Goal: Task Accomplishment & Management: Manage account settings

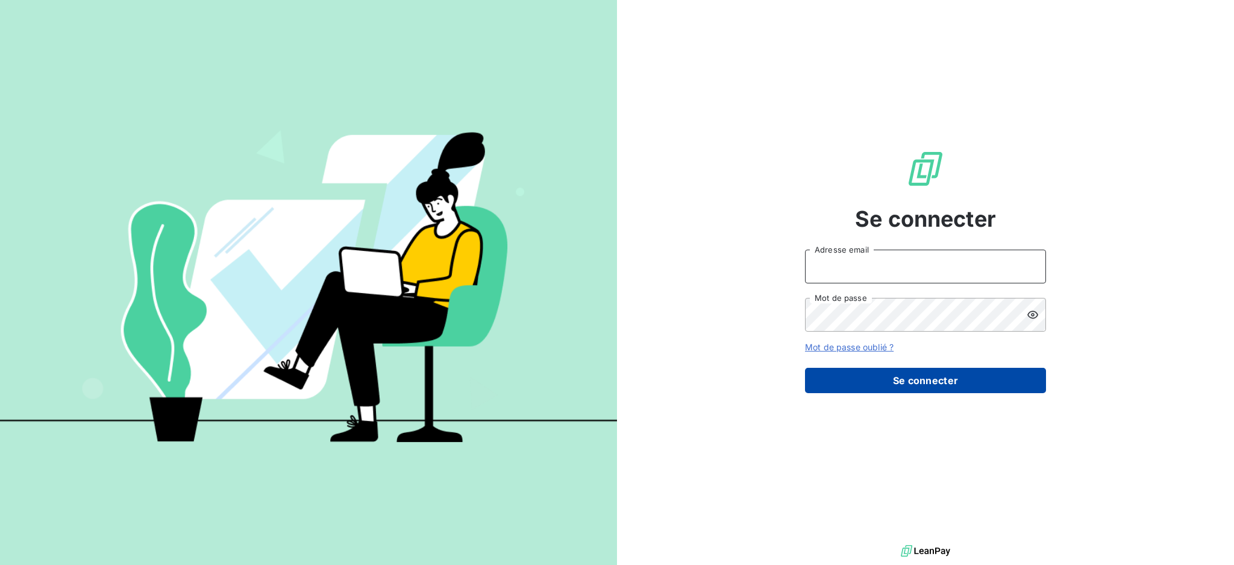
type input "[EMAIL_ADDRESS][DOMAIN_NAME]"
click at [946, 383] on button "Se connecter" at bounding box center [925, 380] width 241 height 25
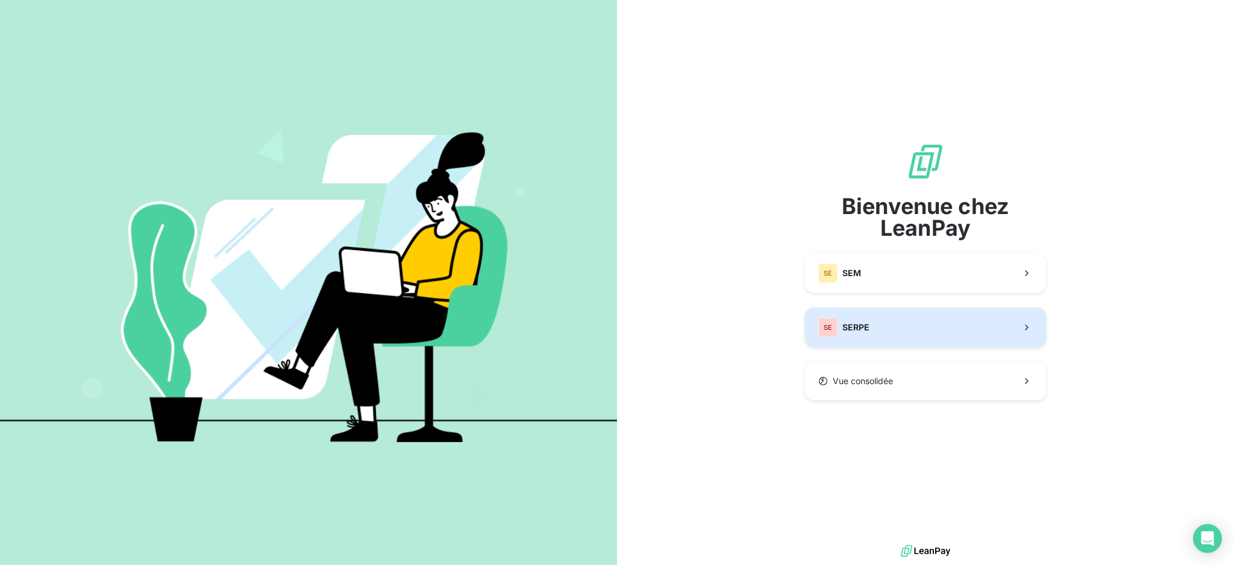
click at [923, 325] on button "SE SERPE" at bounding box center [925, 327] width 241 height 40
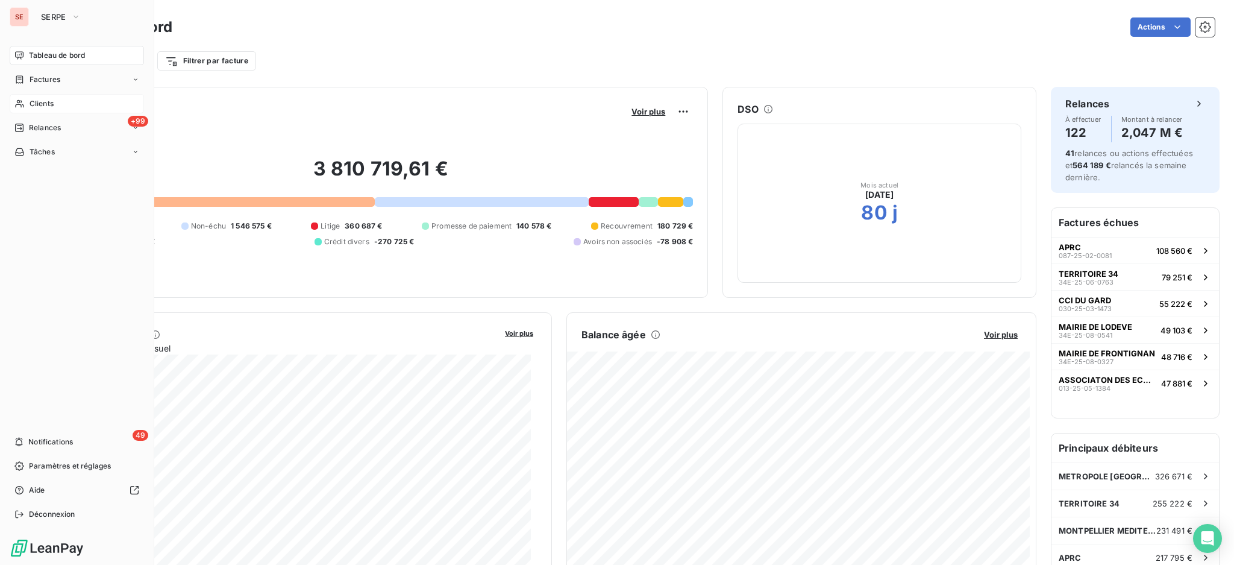
click at [49, 106] on span "Clients" at bounding box center [42, 103] width 24 height 11
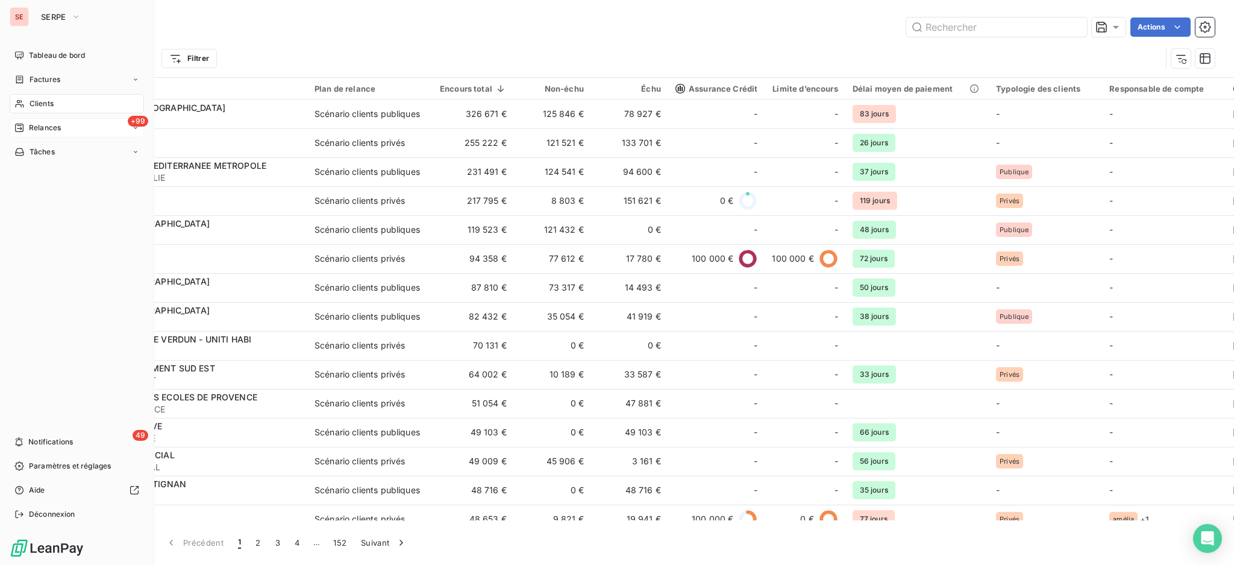
click at [40, 122] on div "+99 Relances" at bounding box center [77, 127] width 134 height 19
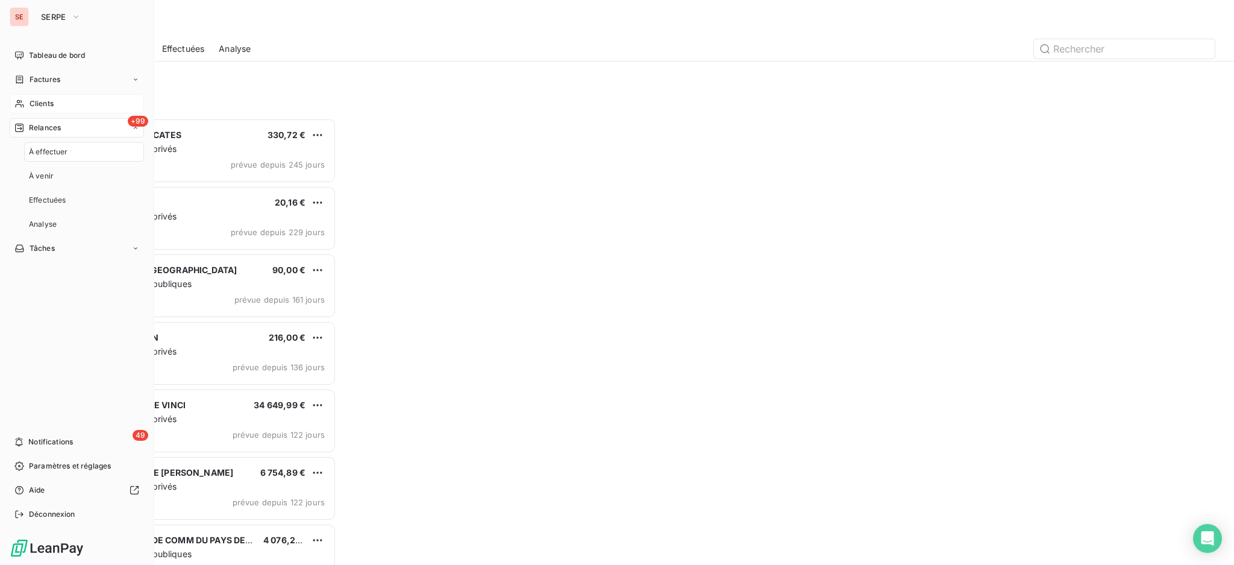
scroll to position [435, 266]
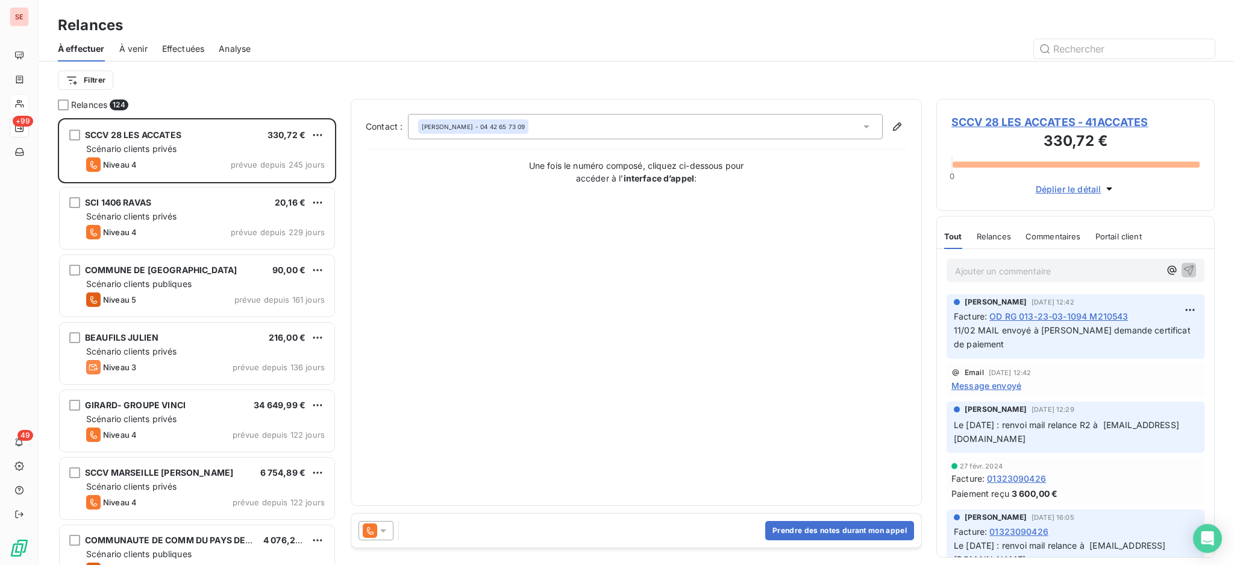
click at [332, 85] on div "Filtrer" at bounding box center [636, 80] width 1157 height 23
click at [83, 80] on html "SE +99 49 Relances À effectuer À venir Effectuées Analyse Filtrer Relances 124 …" at bounding box center [617, 282] width 1234 height 565
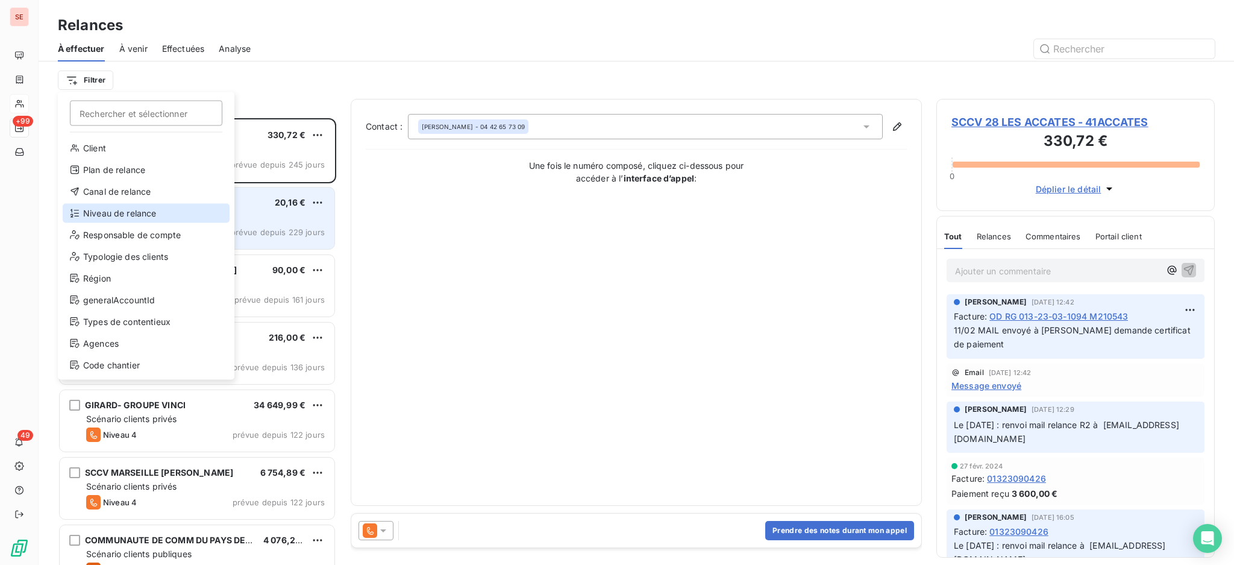
drag, startPoint x: 119, startPoint y: 216, endPoint x: 132, endPoint y: 203, distance: 17.9
click at [119, 216] on div "Niveau de relance" at bounding box center [146, 213] width 167 height 19
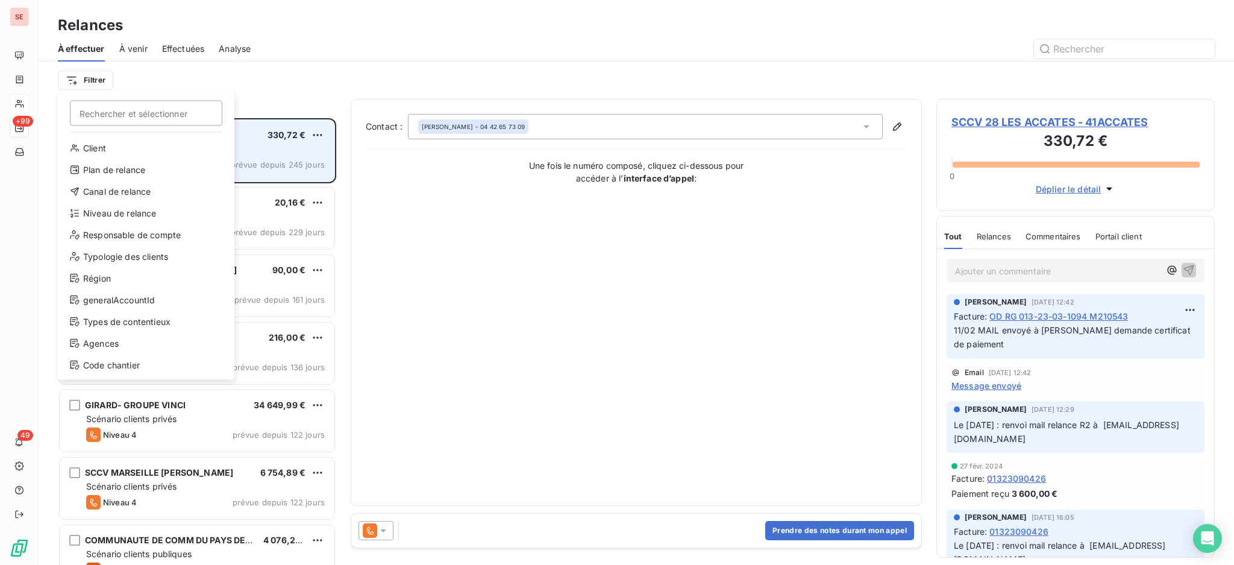
scroll to position [13, 13]
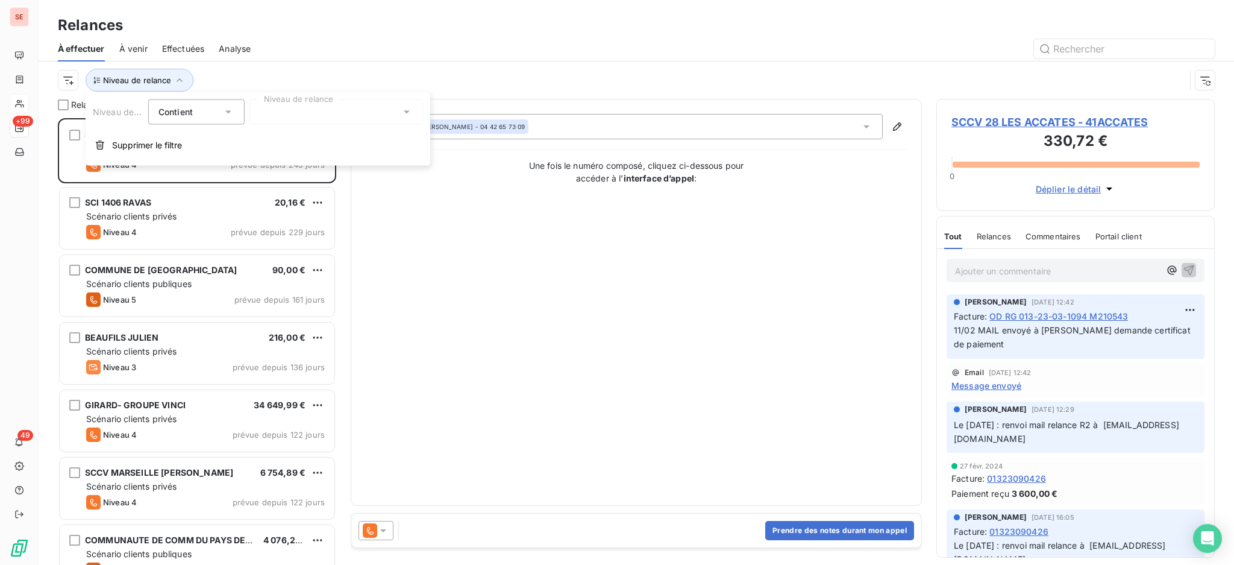
click at [409, 116] on icon at bounding box center [407, 112] width 12 height 12
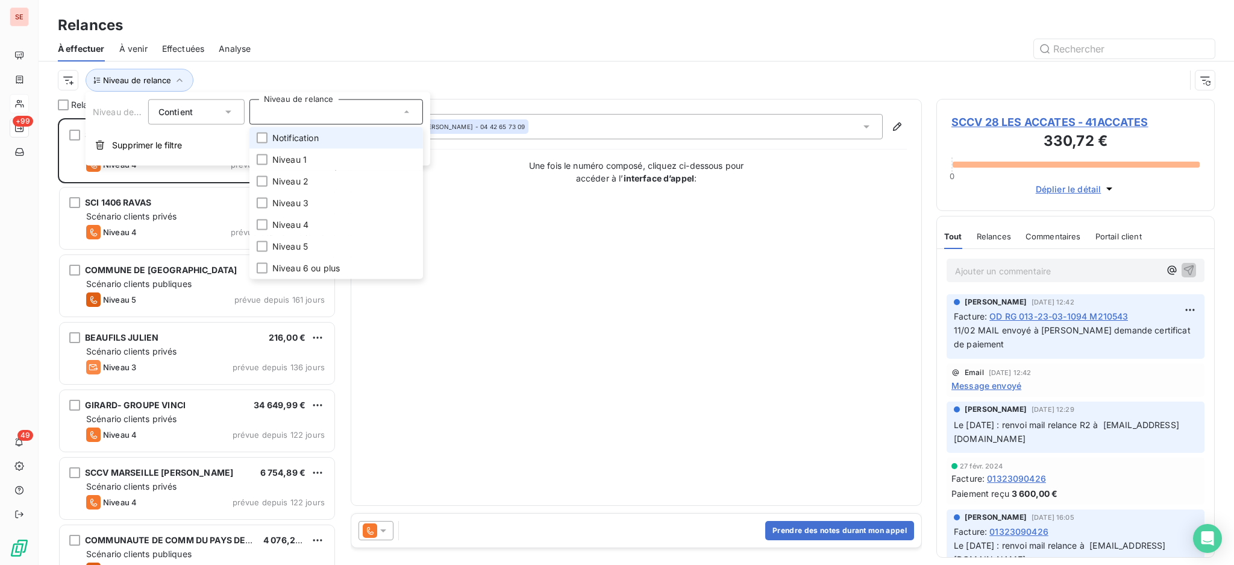
click at [280, 135] on span "Notification" at bounding box center [295, 138] width 46 height 12
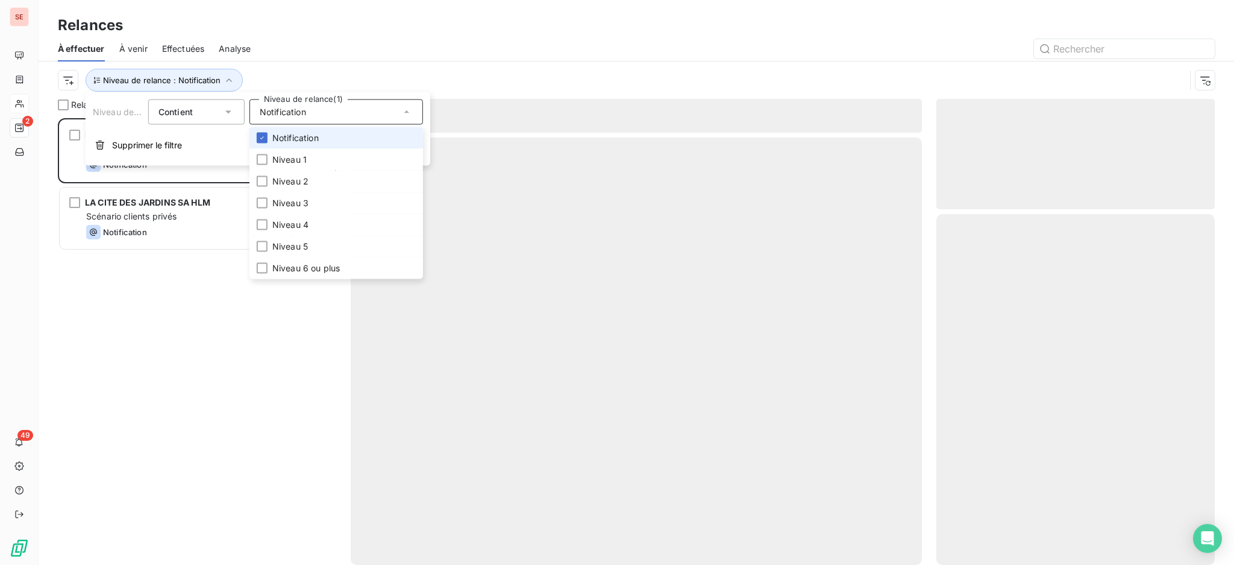
scroll to position [435, 266]
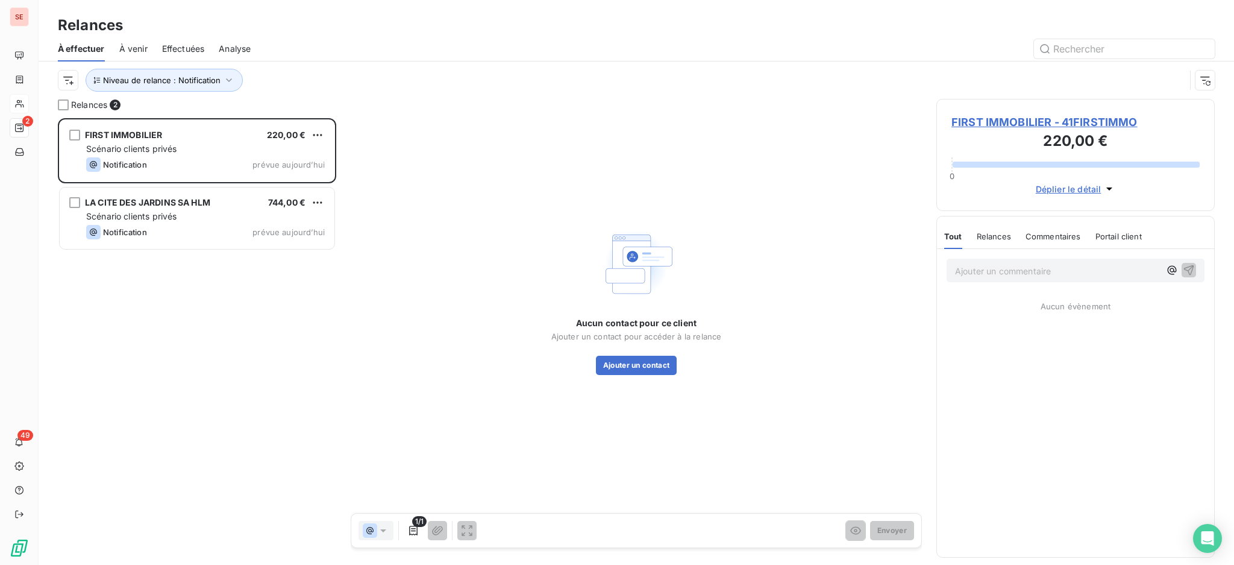
click at [283, 20] on div "Relances" at bounding box center [637, 25] width 1196 height 22
click at [228, 80] on icon "button" at bounding box center [229, 80] width 12 height 12
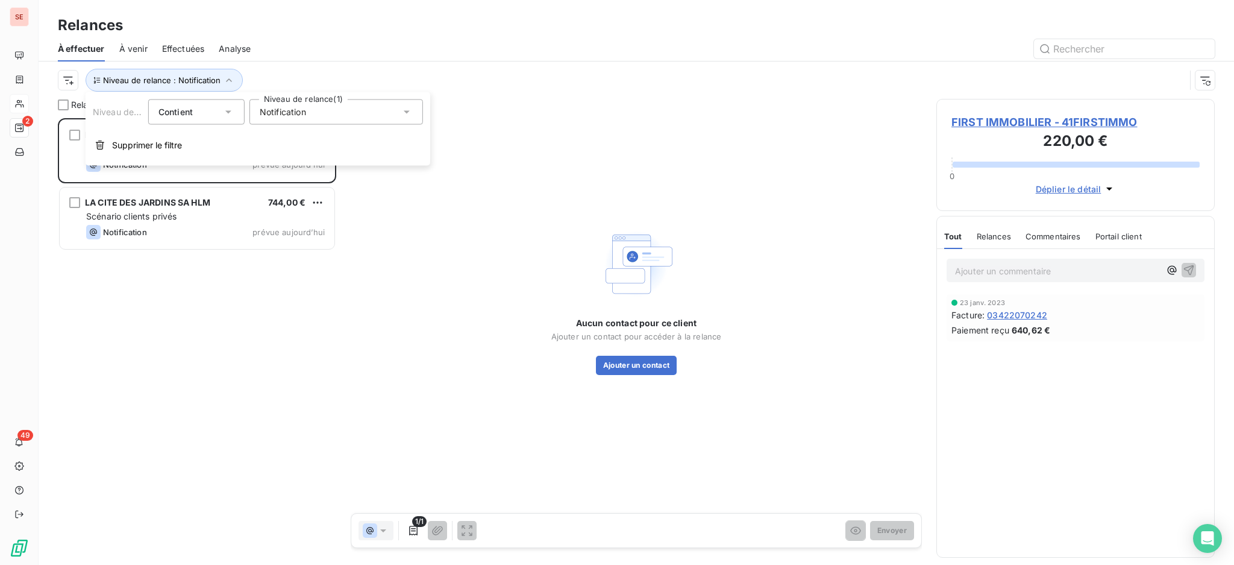
click at [409, 113] on icon at bounding box center [407, 112] width 12 height 12
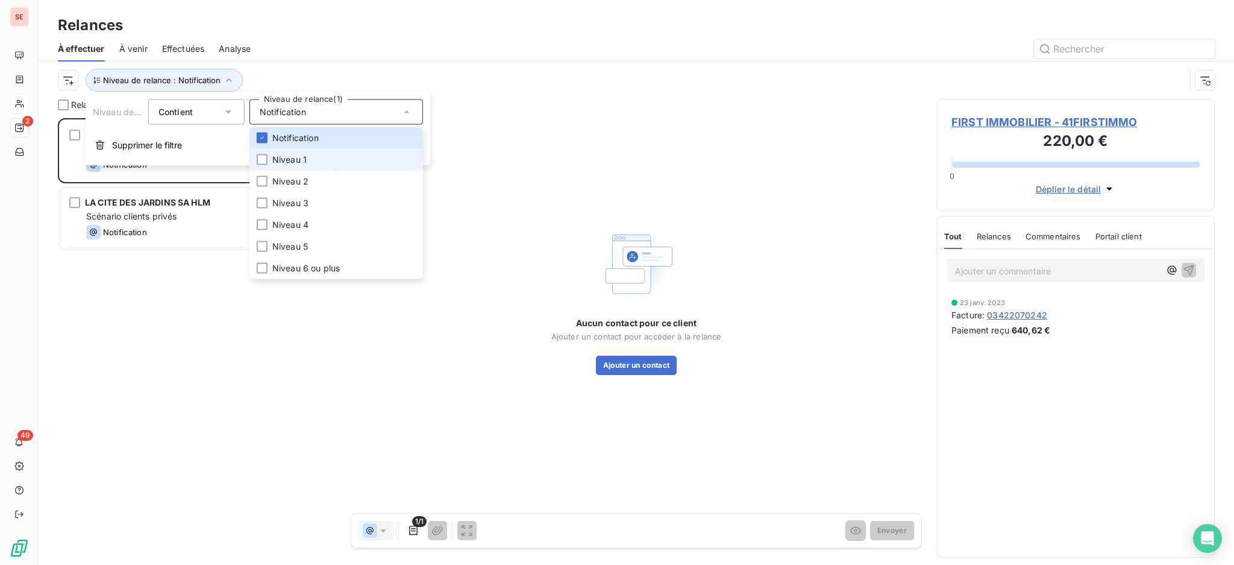
click at [297, 163] on span "Niveau 1" at bounding box center [289, 160] width 34 height 12
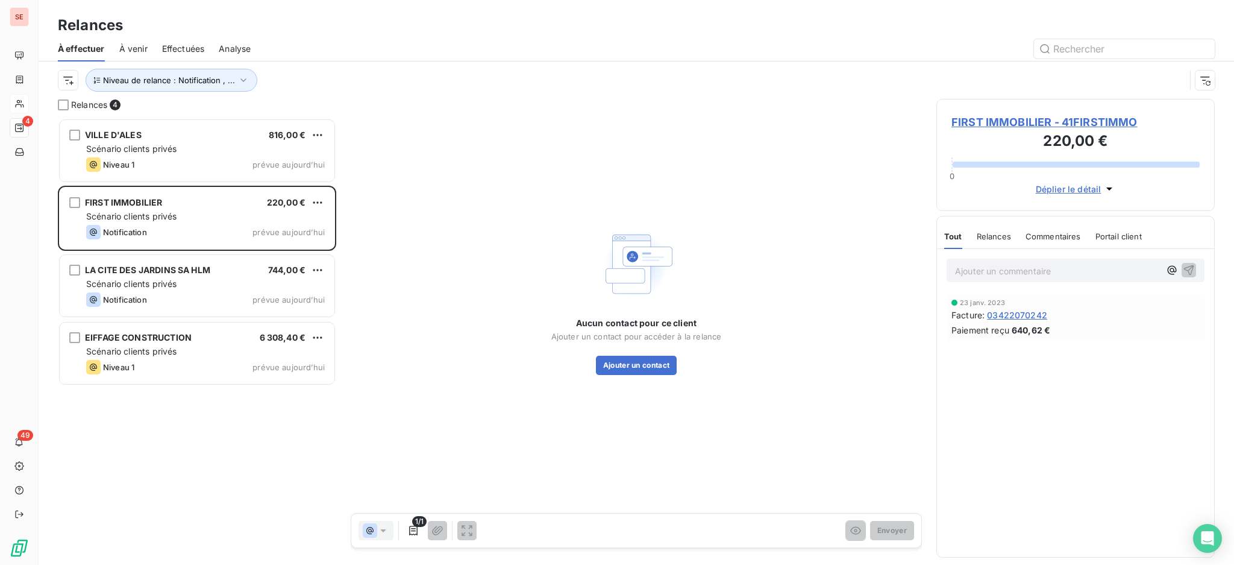
click at [297, 34] on div "Relances" at bounding box center [637, 25] width 1196 height 22
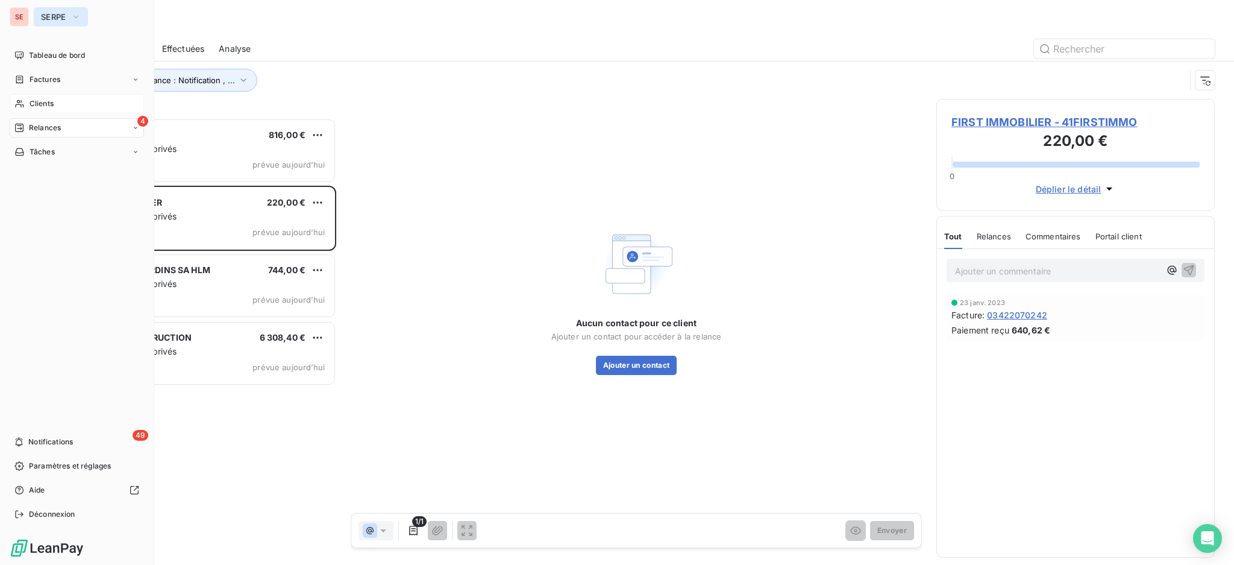
click at [61, 16] on span "SERPE" at bounding box center [53, 17] width 25 height 10
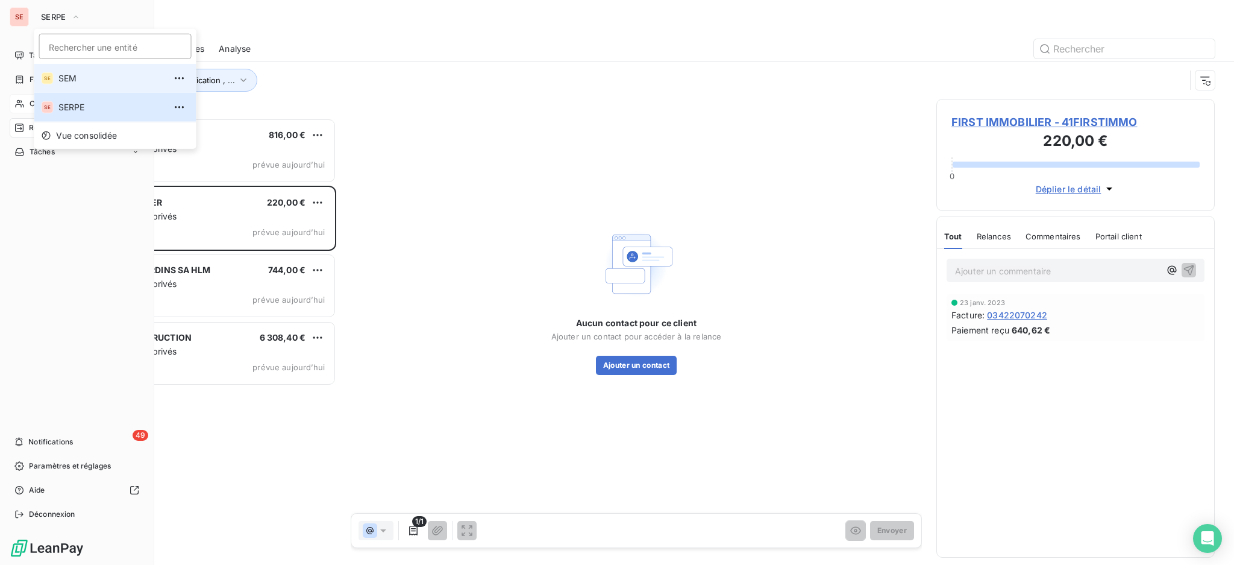
click at [64, 83] on span "SEM" at bounding box center [111, 78] width 107 height 12
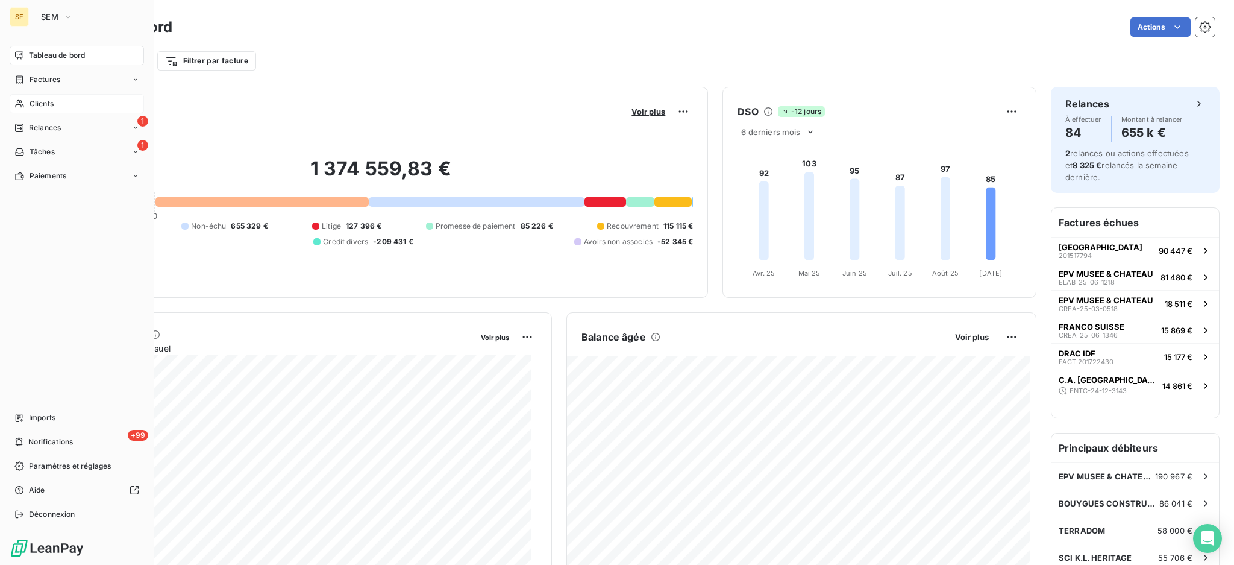
click at [35, 104] on span "Clients" at bounding box center [42, 103] width 24 height 11
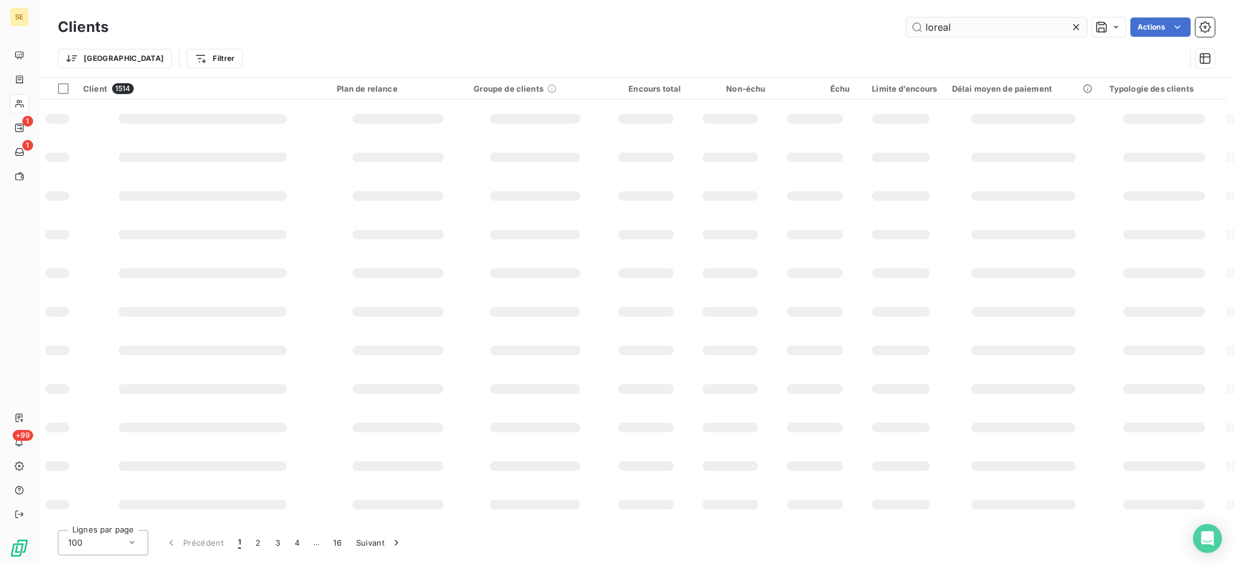
type input "loreal"
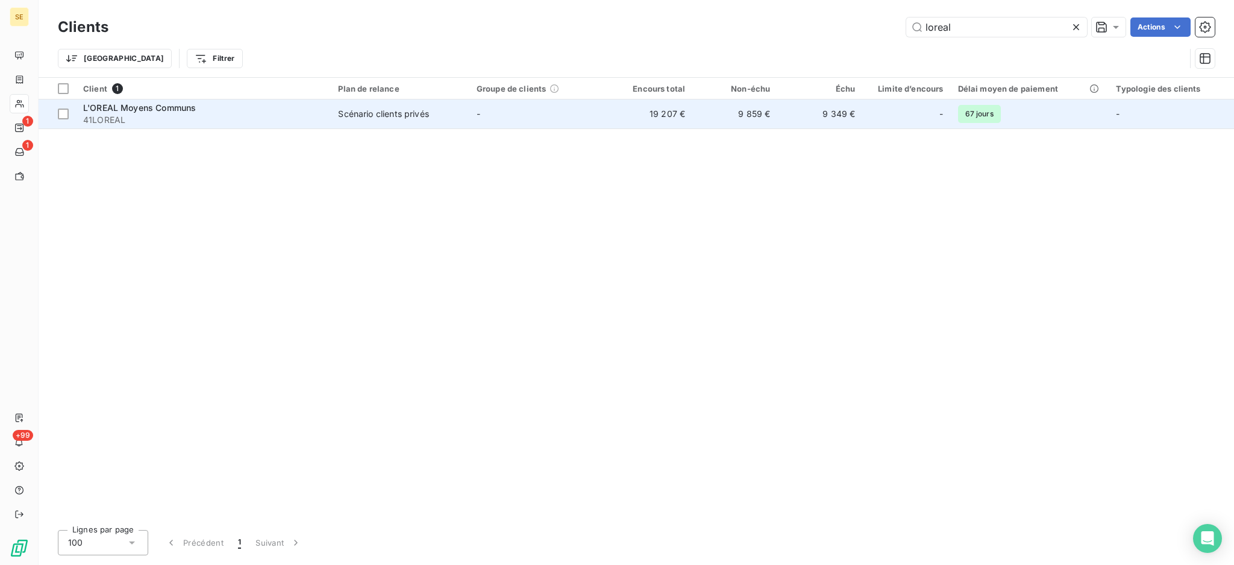
click at [403, 119] on div "Scénario clients privés" at bounding box center [383, 114] width 90 height 12
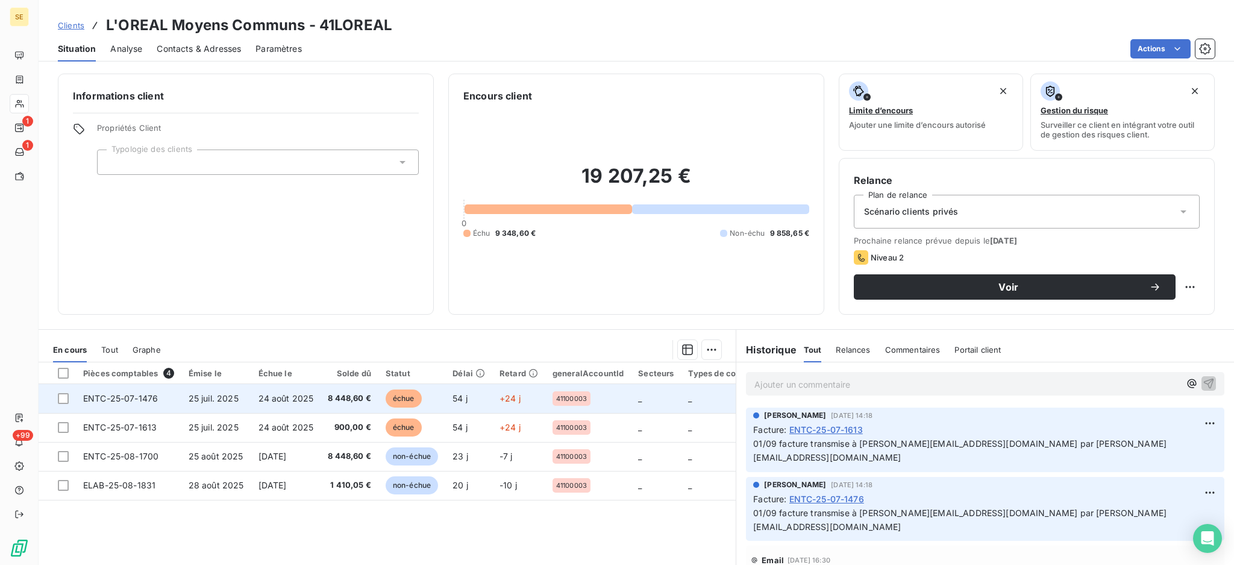
click at [137, 400] on span "ENTC-25-07-1476" at bounding box center [120, 398] width 75 height 10
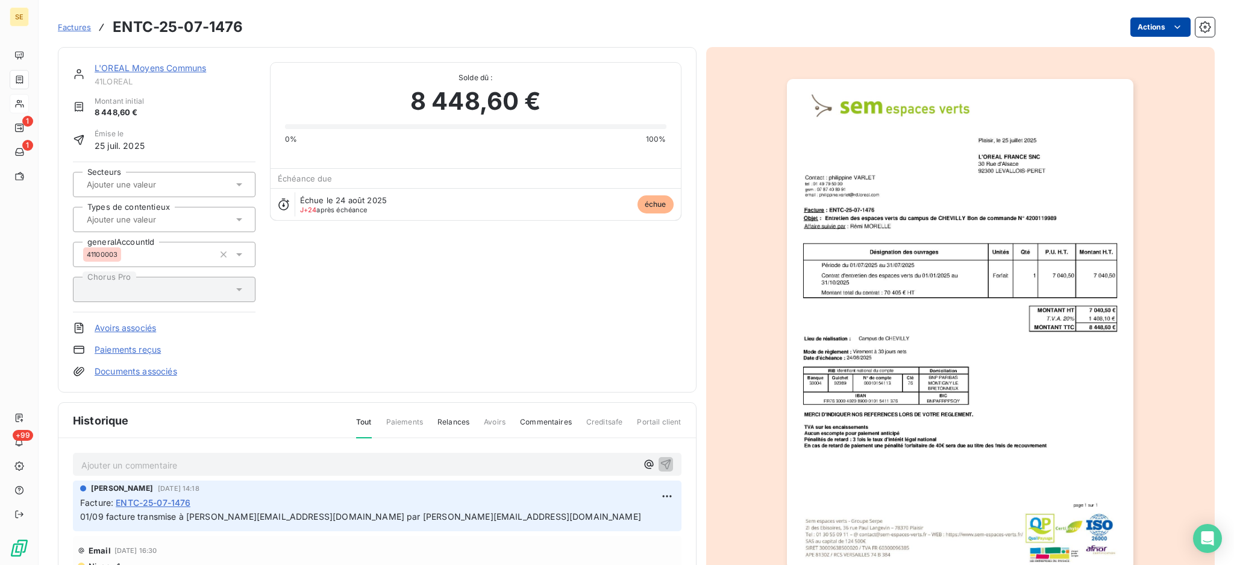
click at [1153, 28] on html "SE 1 1 +99 Factures ENTC-25-07-1476 Actions L'OREAL Moyens Communs 41LOREAL Mon…" at bounding box center [617, 282] width 1234 height 565
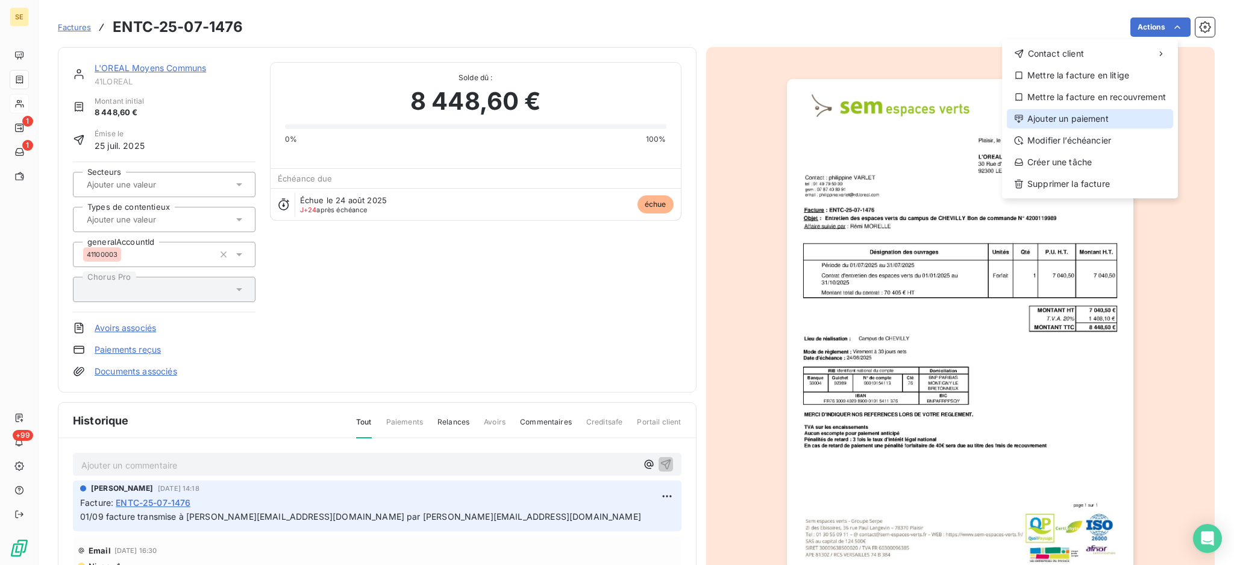
click at [1092, 112] on div "Ajouter un paiement" at bounding box center [1090, 118] width 166 height 19
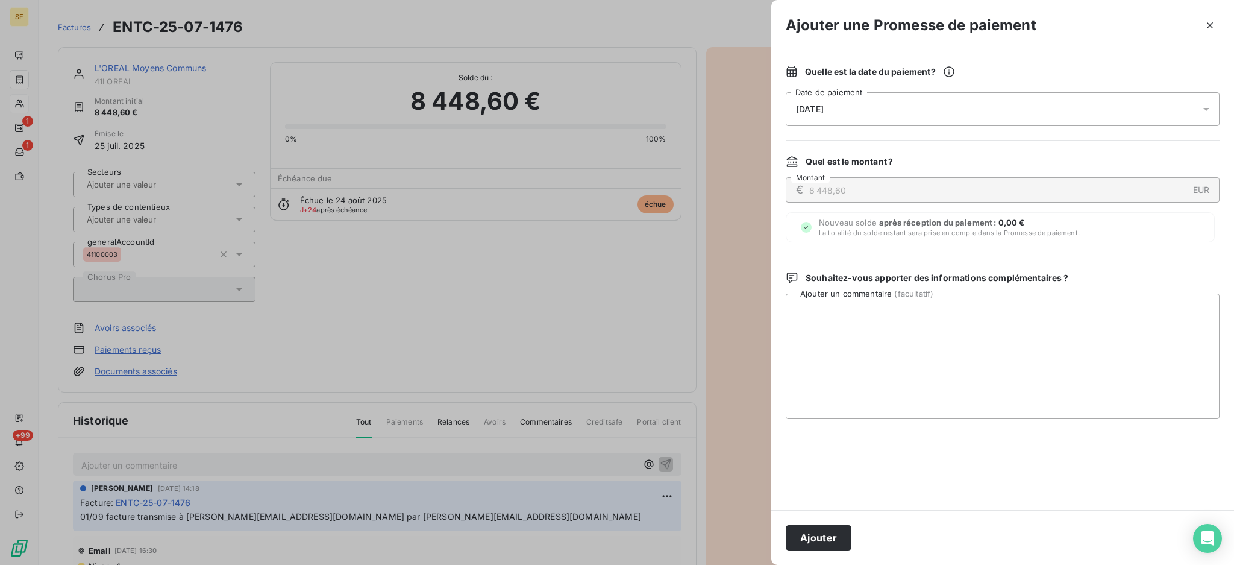
click at [1210, 113] on icon at bounding box center [1207, 109] width 12 height 12
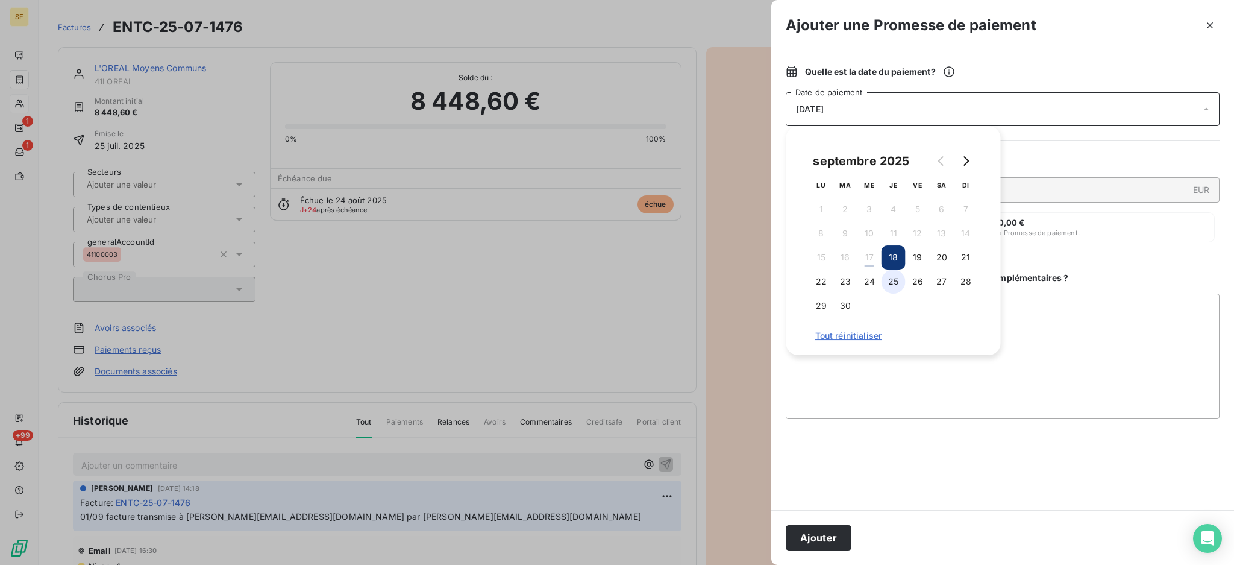
click at [893, 281] on button "25" at bounding box center [894, 281] width 24 height 24
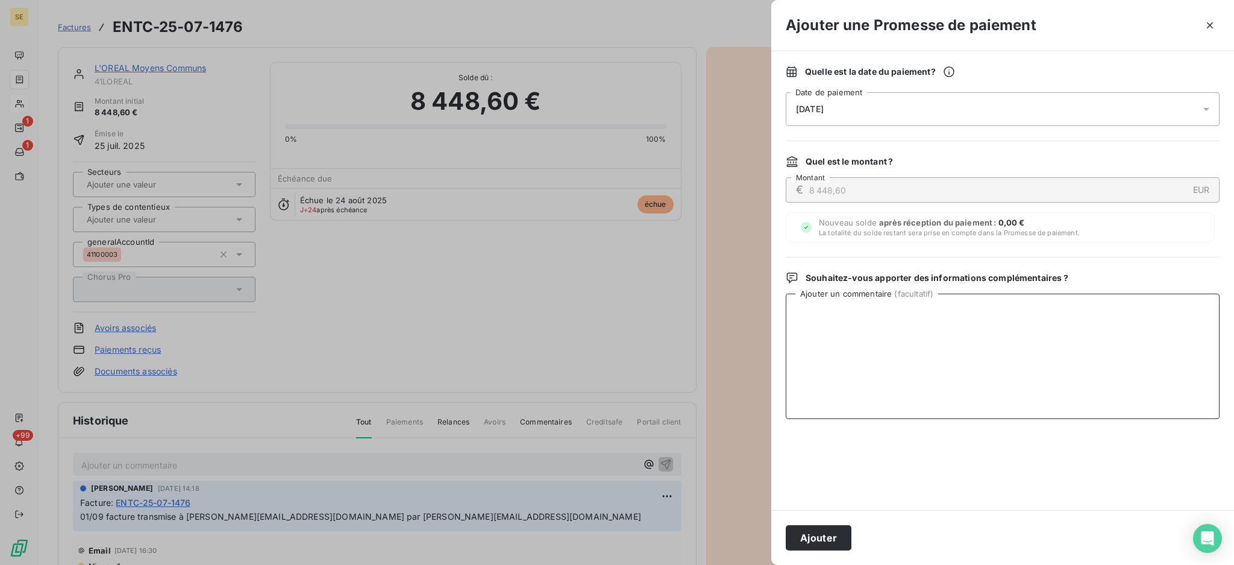
click at [1071, 316] on textarea "Ajouter un commentaire ( facultatif )" at bounding box center [1003, 356] width 434 height 125
type textarea "AVIS DE VIRT reçu"
click at [822, 534] on button "Ajouter" at bounding box center [819, 537] width 66 height 25
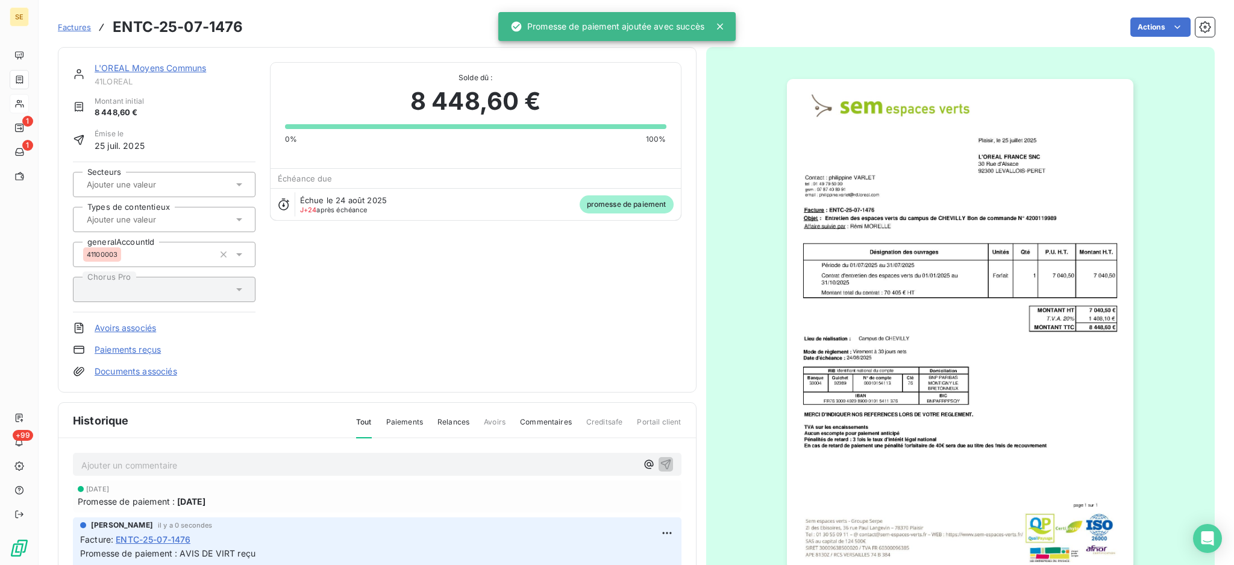
click at [140, 367] on link "Documents associés" at bounding box center [136, 371] width 83 height 12
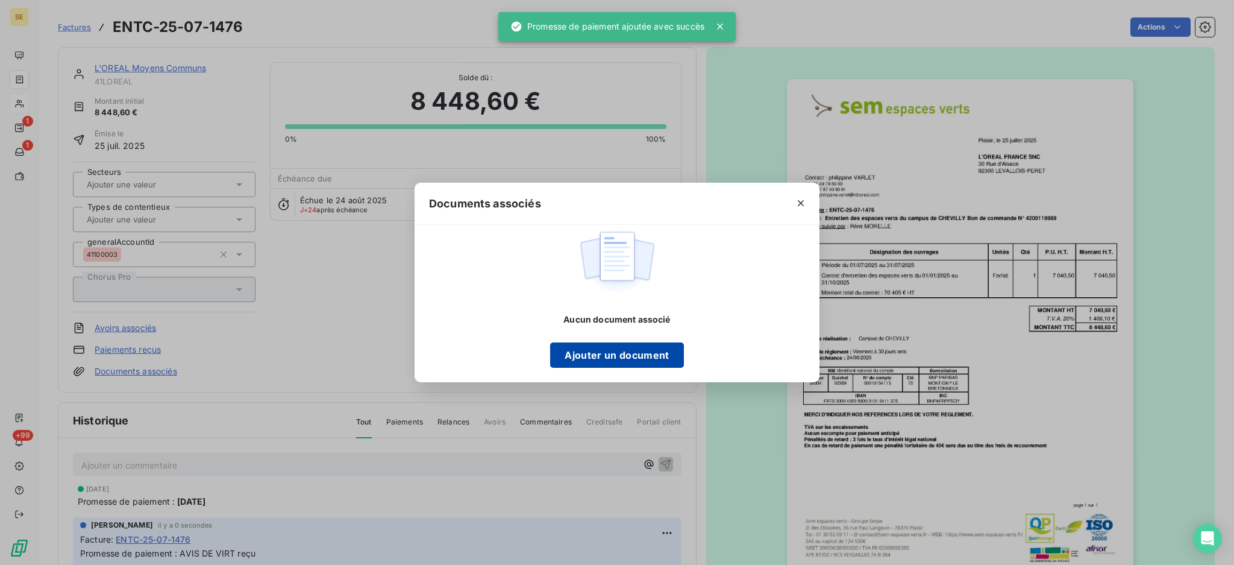
click at [639, 353] on button "Ajouter un document" at bounding box center [616, 354] width 133 height 25
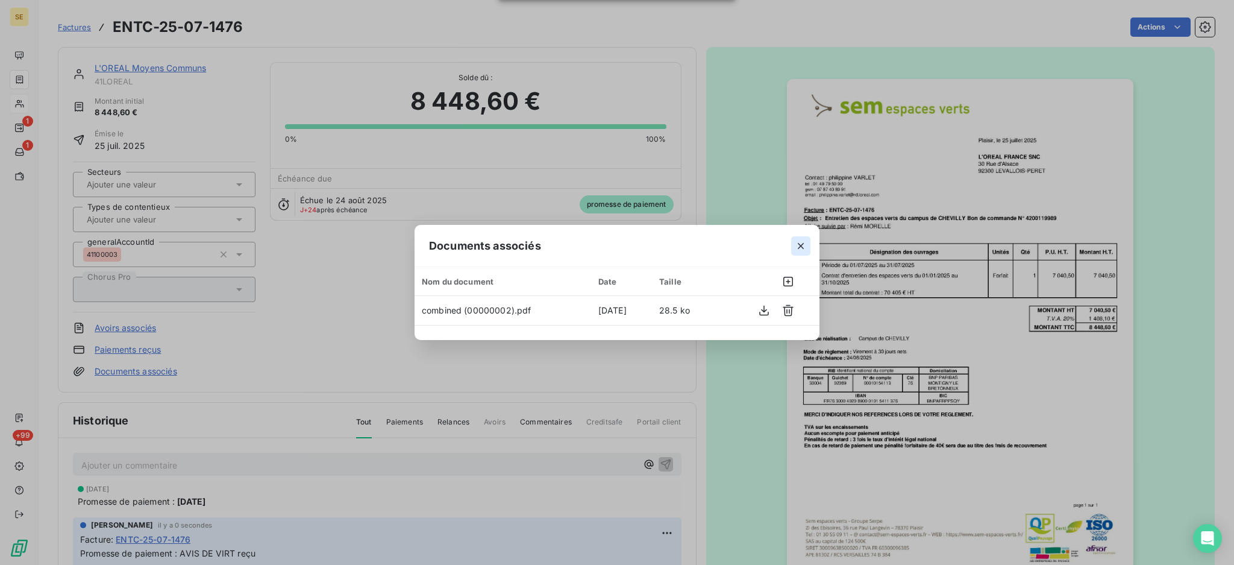
click at [803, 242] on icon "button" at bounding box center [801, 246] width 12 height 12
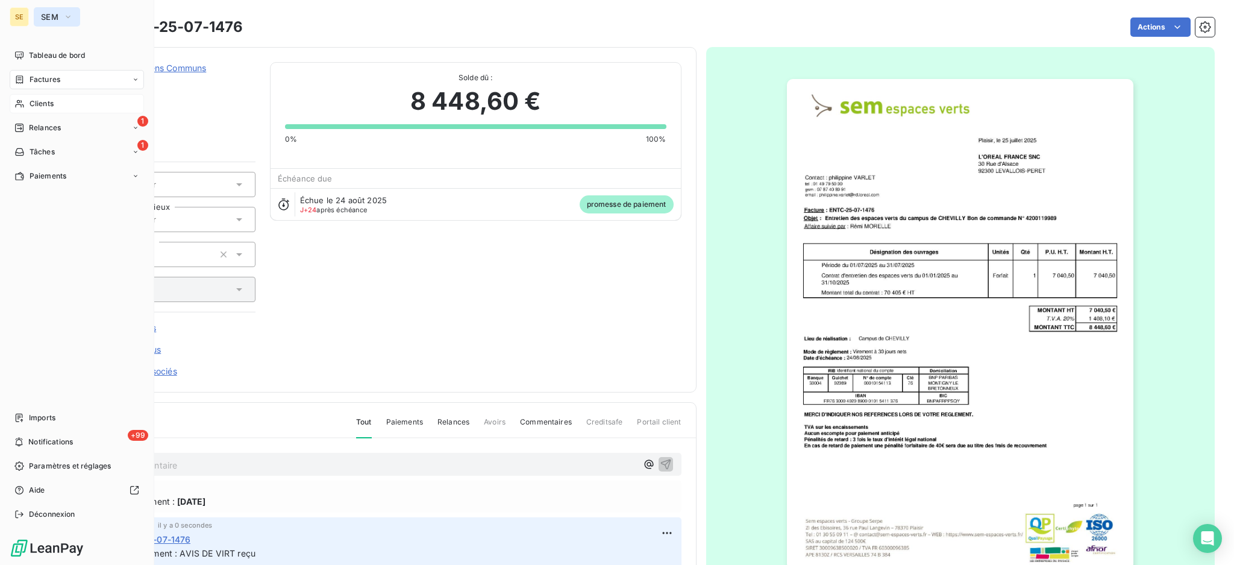
click at [48, 15] on span "SEM" at bounding box center [49, 17] width 17 height 10
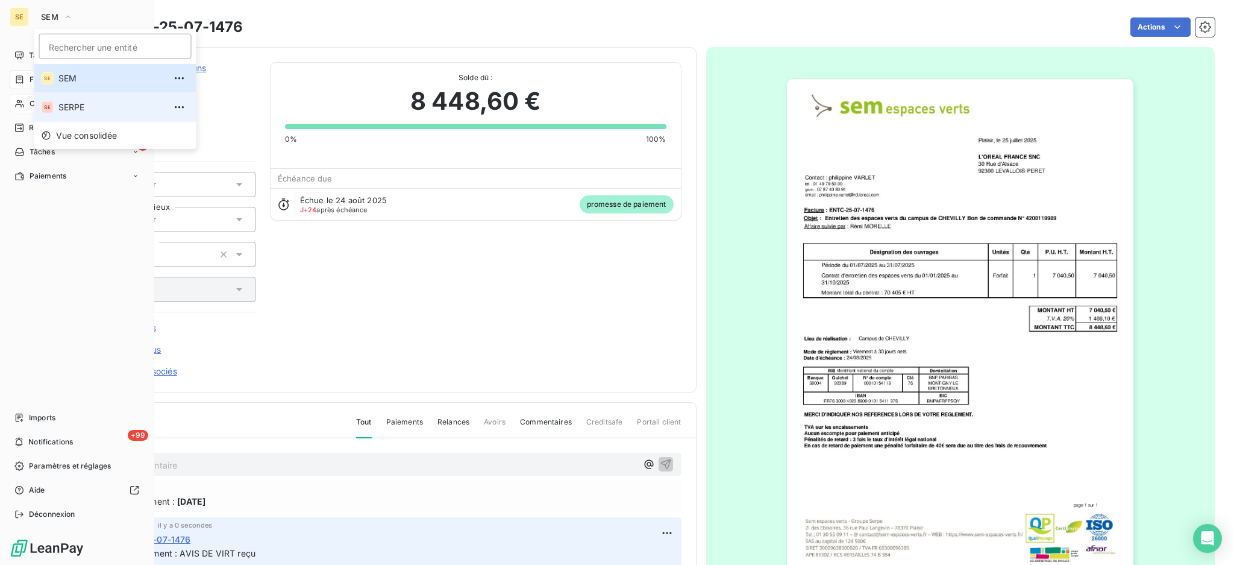
click at [61, 106] on span "SERPE" at bounding box center [111, 107] width 107 height 12
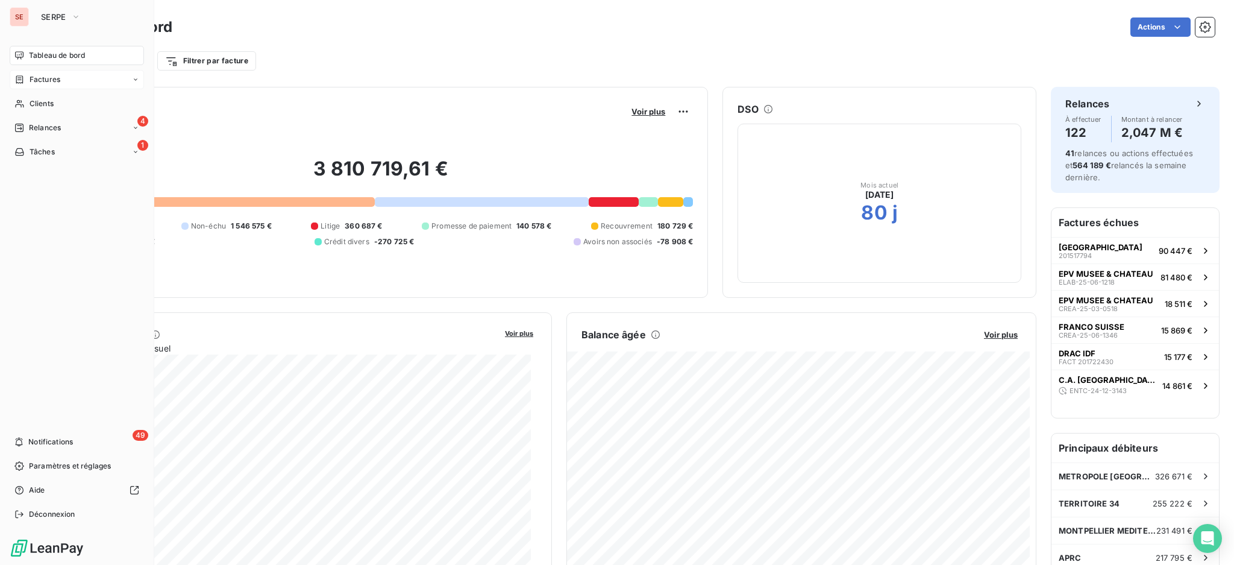
click at [69, 80] on div "Factures" at bounding box center [77, 79] width 134 height 19
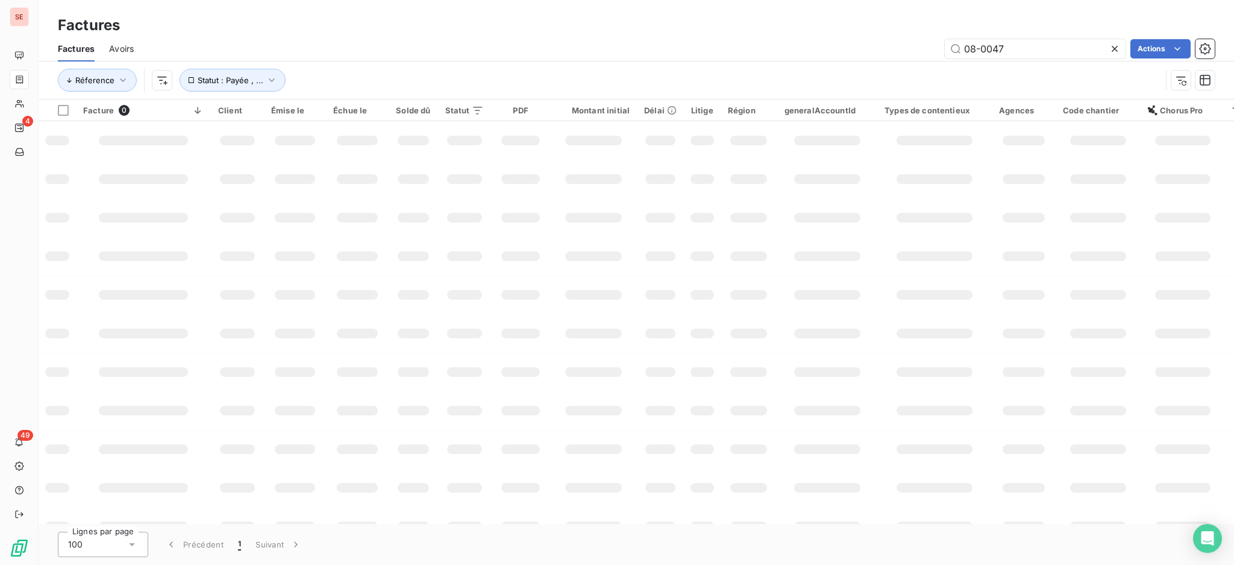
drag, startPoint x: 968, startPoint y: 48, endPoint x: 863, endPoint y: 51, distance: 105.5
click at [888, 48] on div "08-0047 Actions" at bounding box center [681, 48] width 1067 height 19
type input "02-0856"
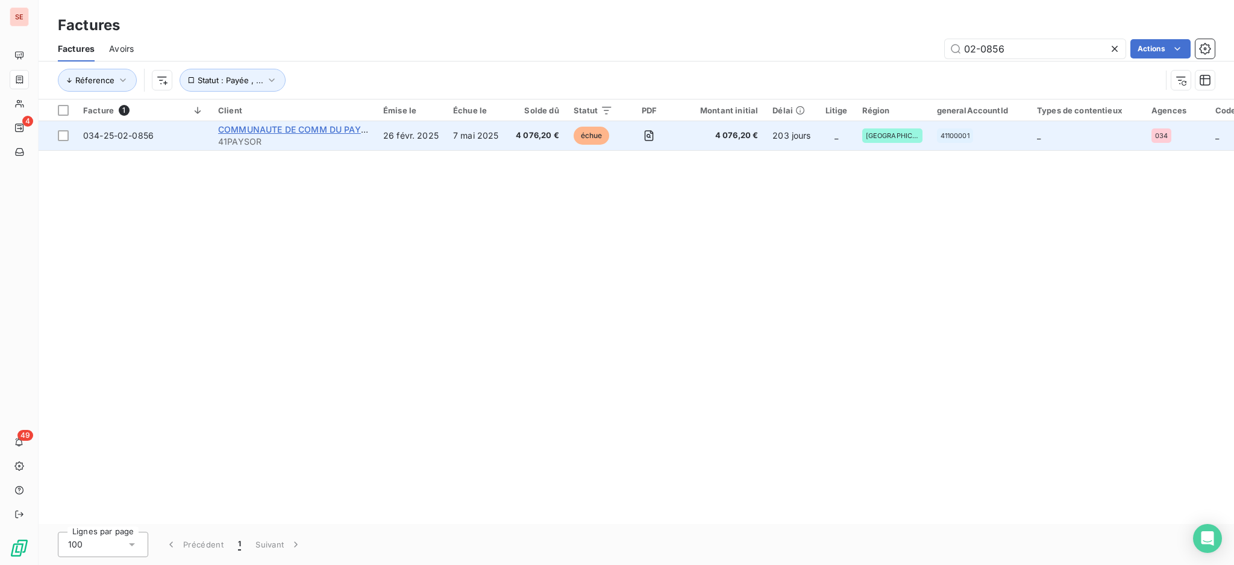
click at [278, 131] on span "COMMUNAUTE DE COMM DU PAYS DE L'OR" at bounding box center [309, 129] width 183 height 10
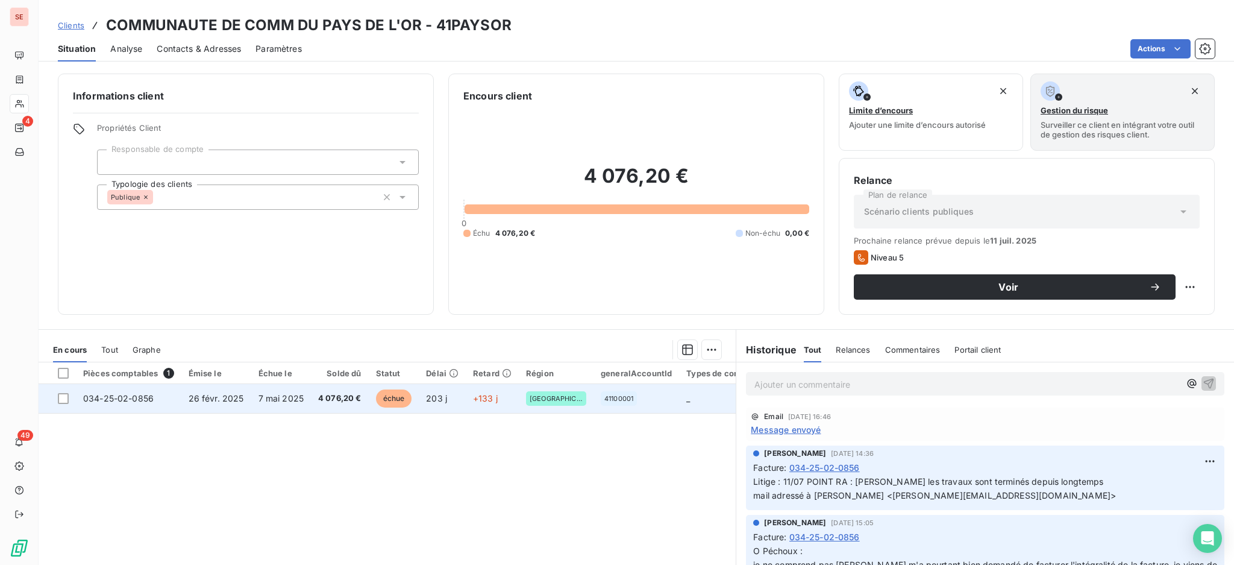
click at [317, 406] on td "4 076,20 €" at bounding box center [340, 398] width 58 height 29
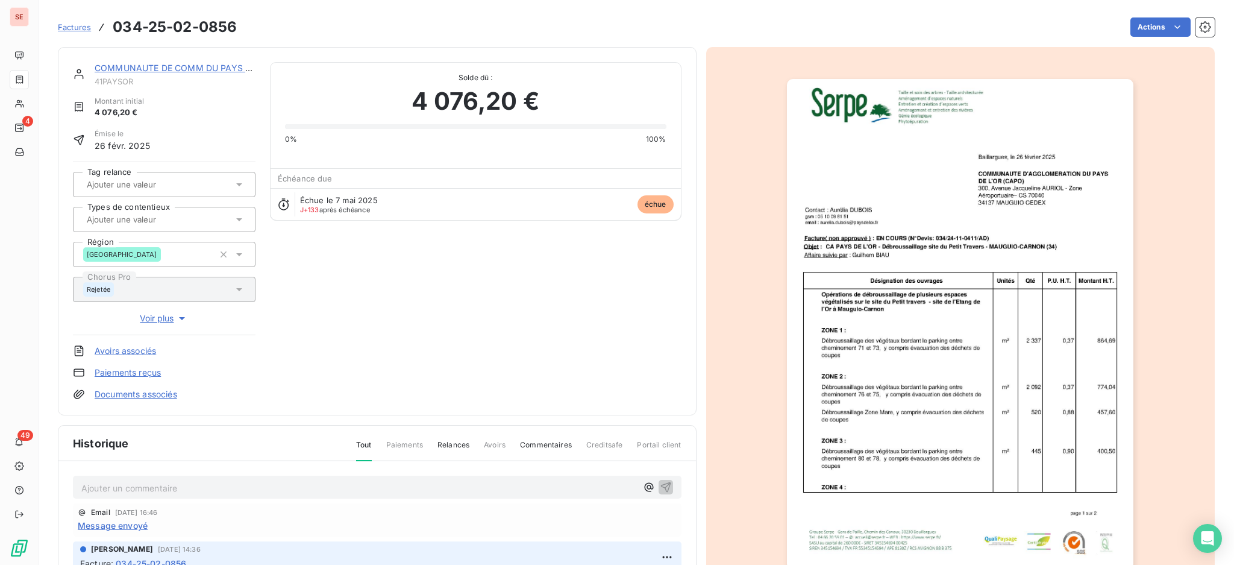
click at [291, 488] on p "Ajouter un commentaire ﻿" at bounding box center [359, 487] width 556 height 15
click at [207, 486] on p "16/09 mail de" at bounding box center [359, 487] width 556 height 14
click at [98, 494] on p "16/09 mail de [PERSON_NAME] <[PERSON_NAME][EMAIL_ADDRESS][DOMAIN_NAME]>" at bounding box center [359, 487] width 556 height 14
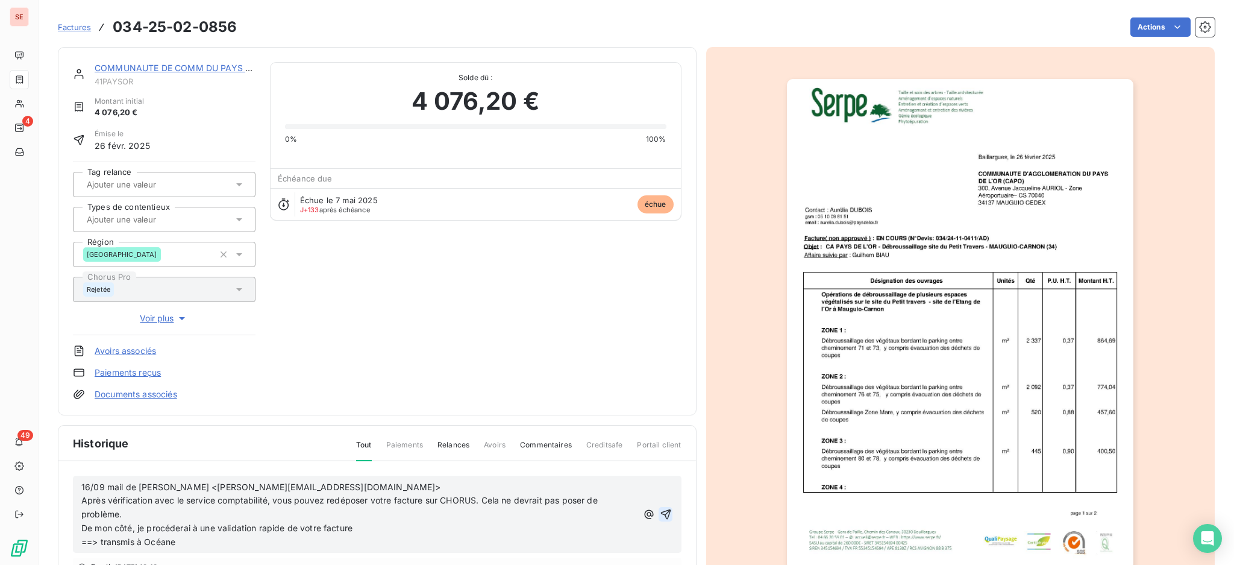
click at [660, 510] on icon "button" at bounding box center [666, 514] width 12 height 12
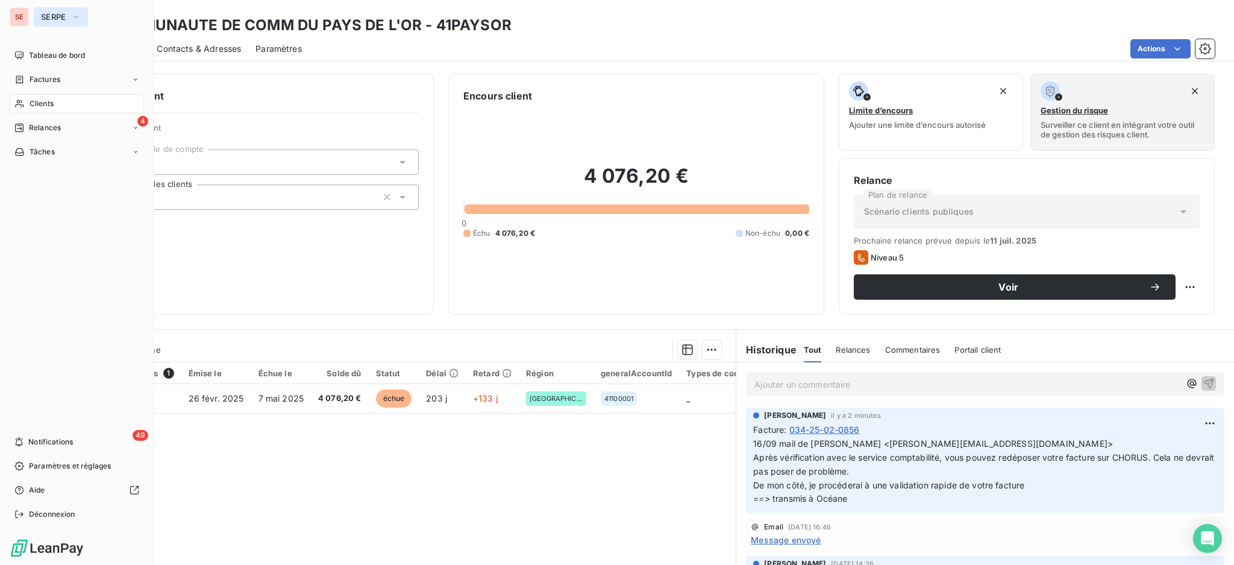
click at [55, 14] on span "SERPE" at bounding box center [53, 17] width 25 height 10
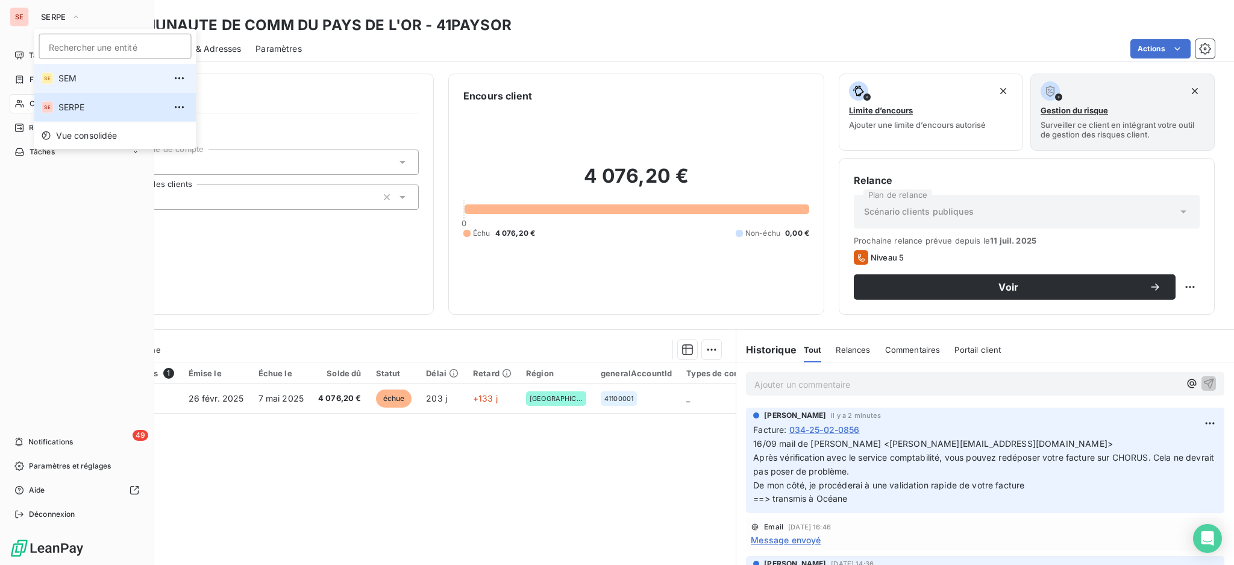
click at [70, 78] on span "SEM" at bounding box center [111, 78] width 107 height 12
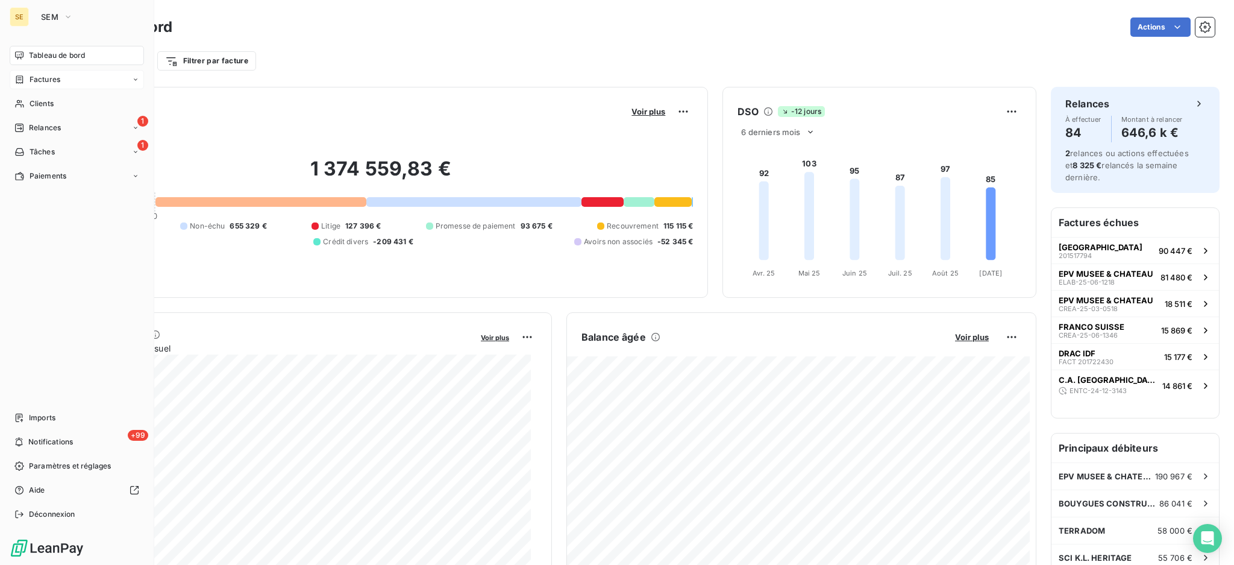
click at [46, 74] on span "Factures" at bounding box center [45, 79] width 31 height 11
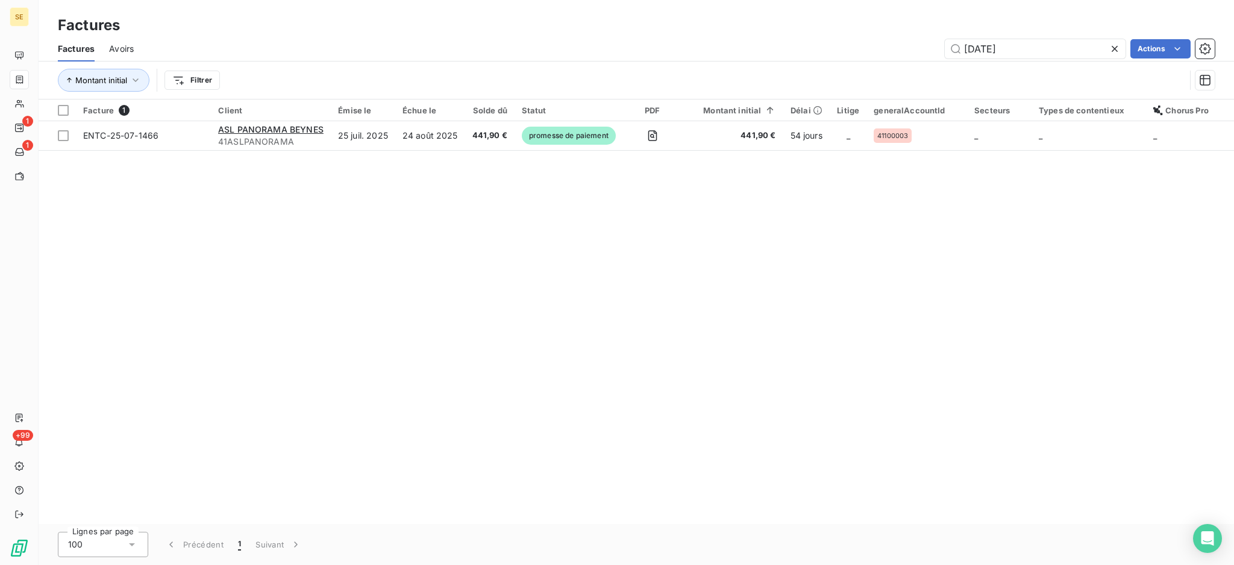
drag, startPoint x: 1043, startPoint y: 43, endPoint x: 821, endPoint y: 55, distance: 222.7
click at [852, 49] on div "[DATE] Actions" at bounding box center [681, 48] width 1067 height 19
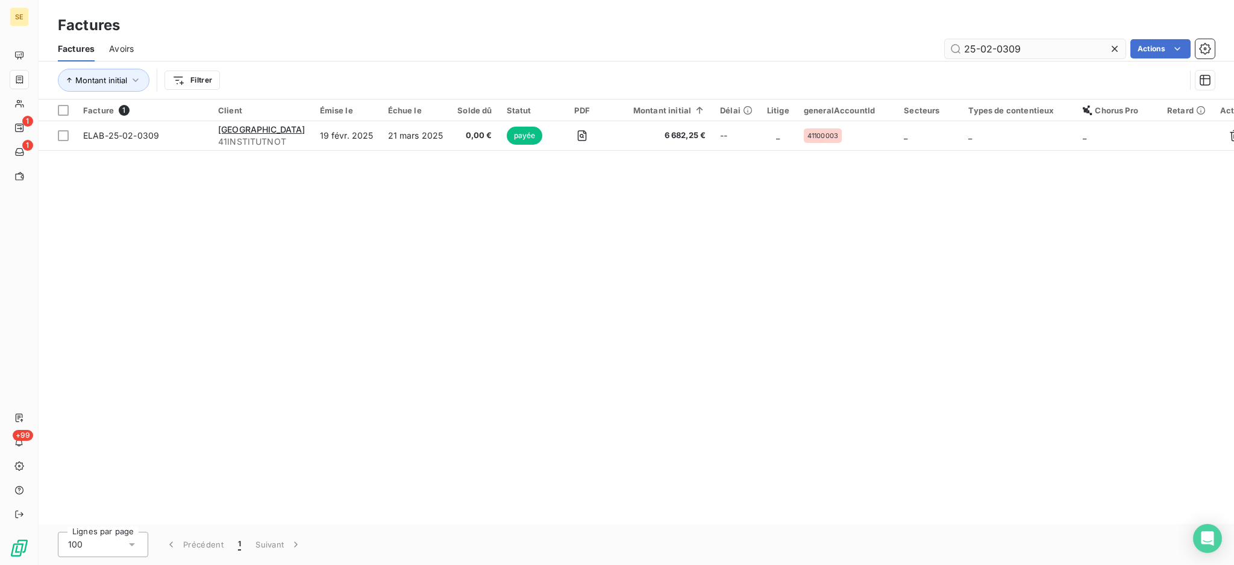
click at [973, 45] on input "25-02-0309" at bounding box center [1035, 48] width 181 height 19
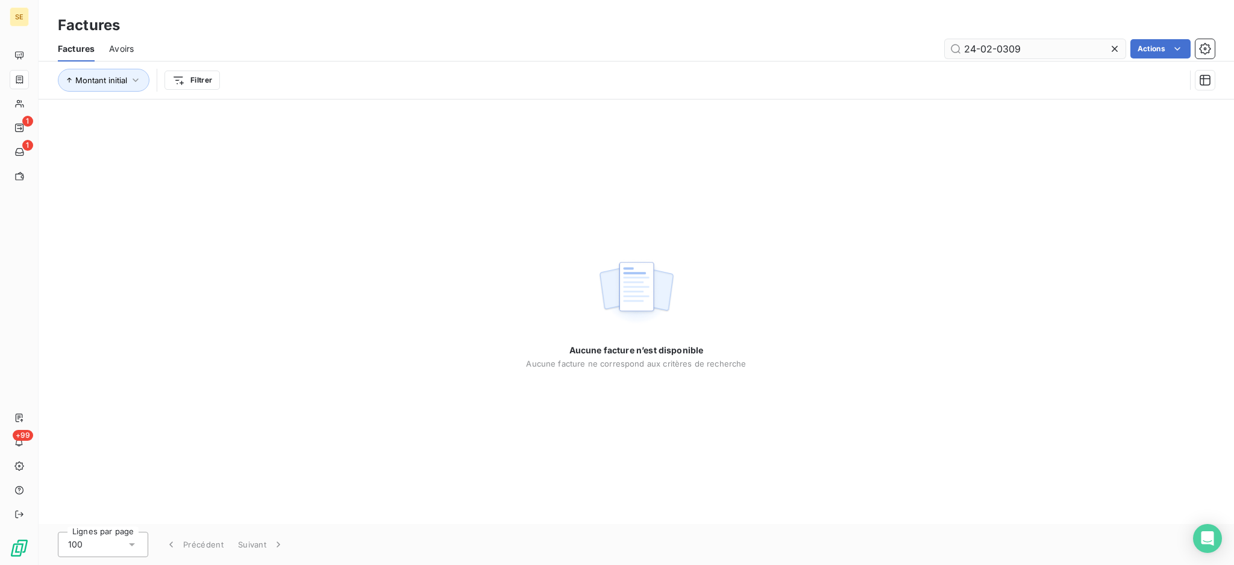
type input "24-02-0309"
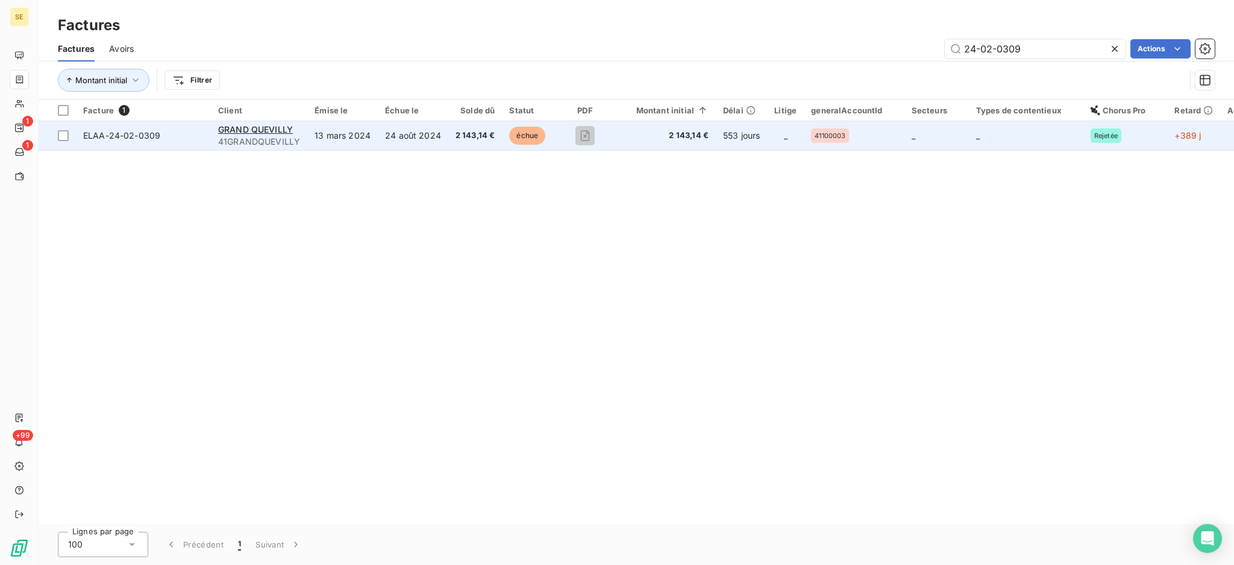
click at [416, 142] on td "24 août 2024" at bounding box center [413, 135] width 71 height 29
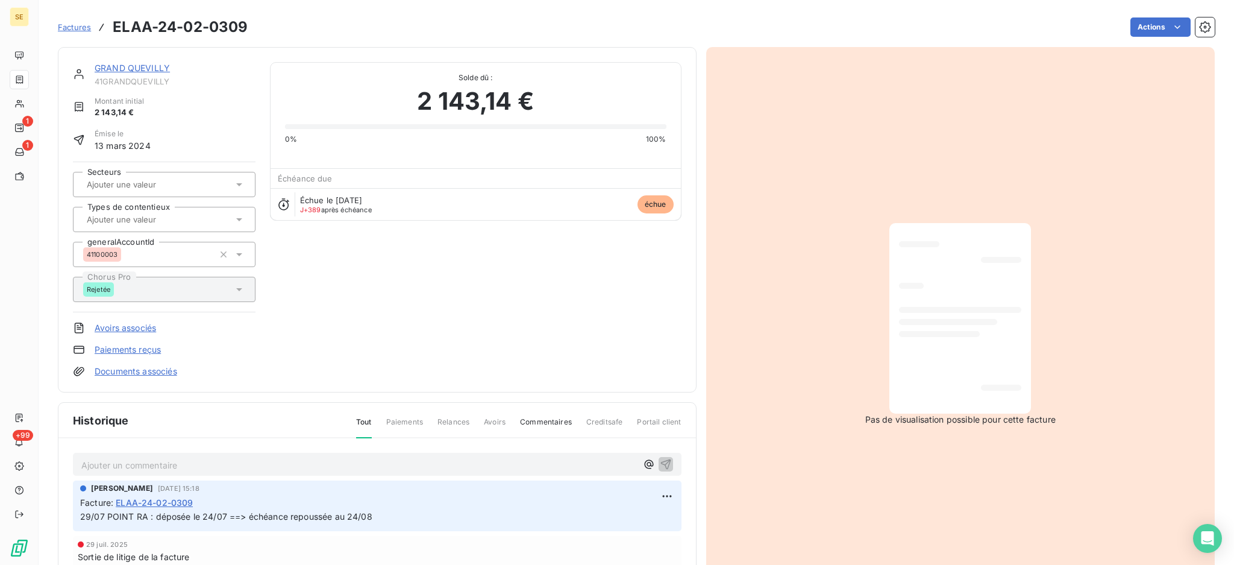
click at [158, 69] on link "GRAND QUEVILLY" at bounding box center [132, 68] width 75 height 10
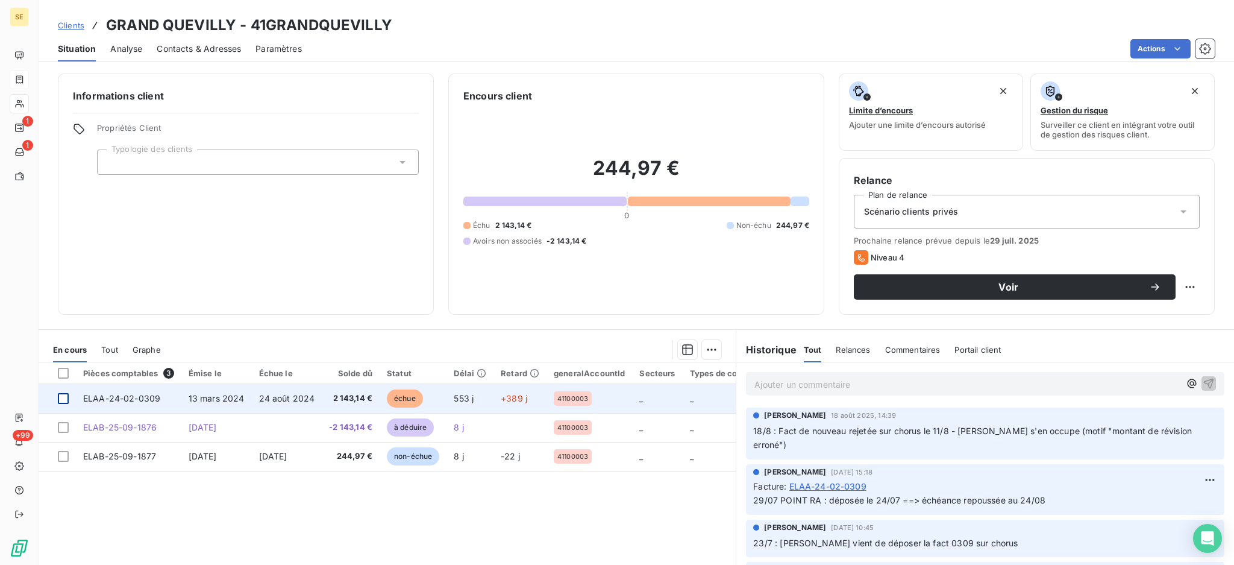
click at [64, 398] on div at bounding box center [63, 398] width 11 height 11
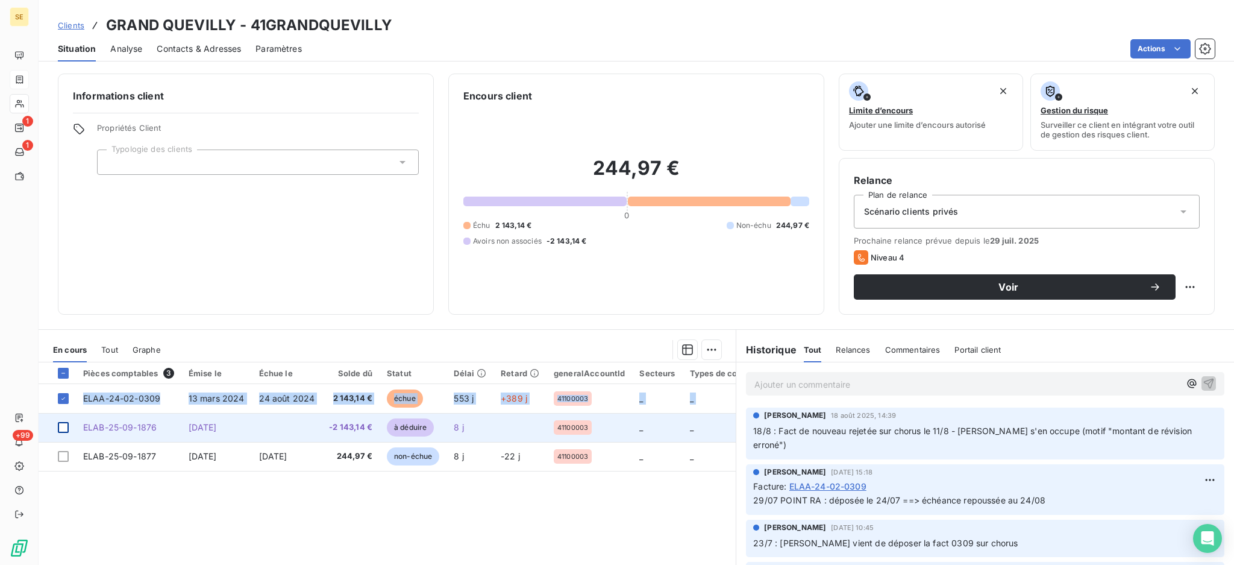
click at [61, 428] on div at bounding box center [63, 427] width 11 height 11
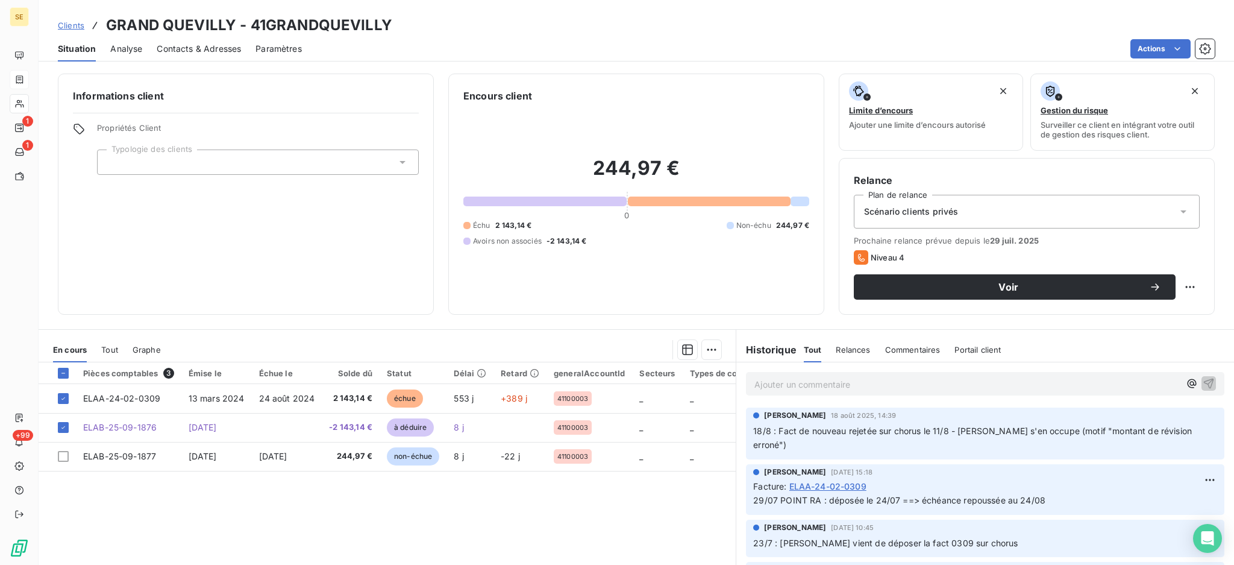
click at [110, 317] on div "Informations client Propriétés Client Typologie des clients Encours client 244,…" at bounding box center [637, 315] width 1196 height 498
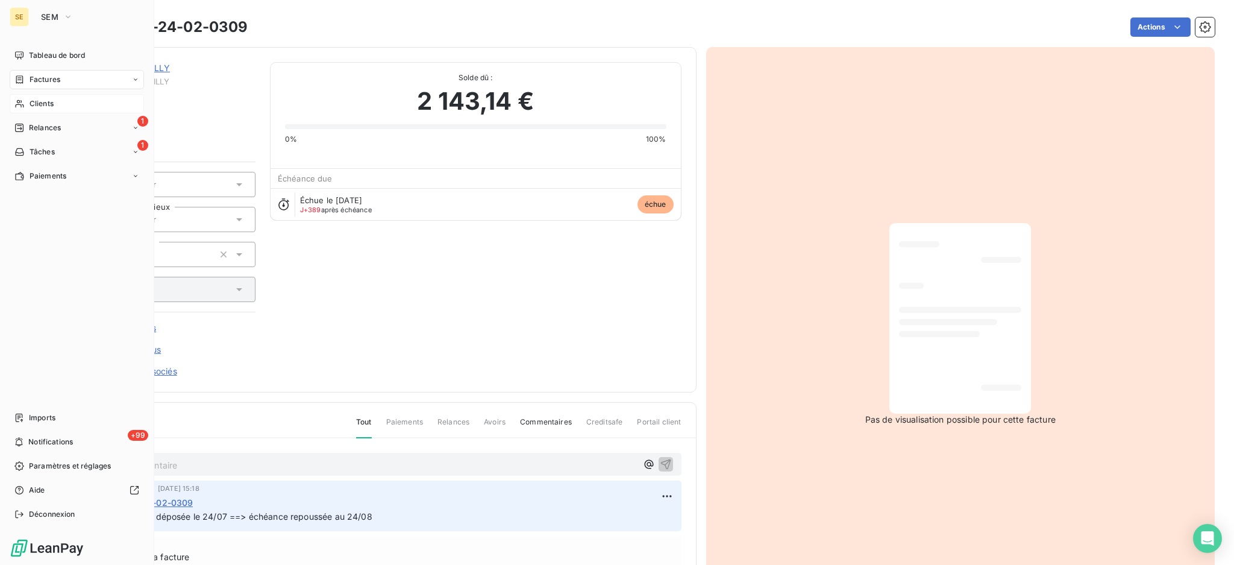
click at [46, 100] on span "Clients" at bounding box center [42, 103] width 24 height 11
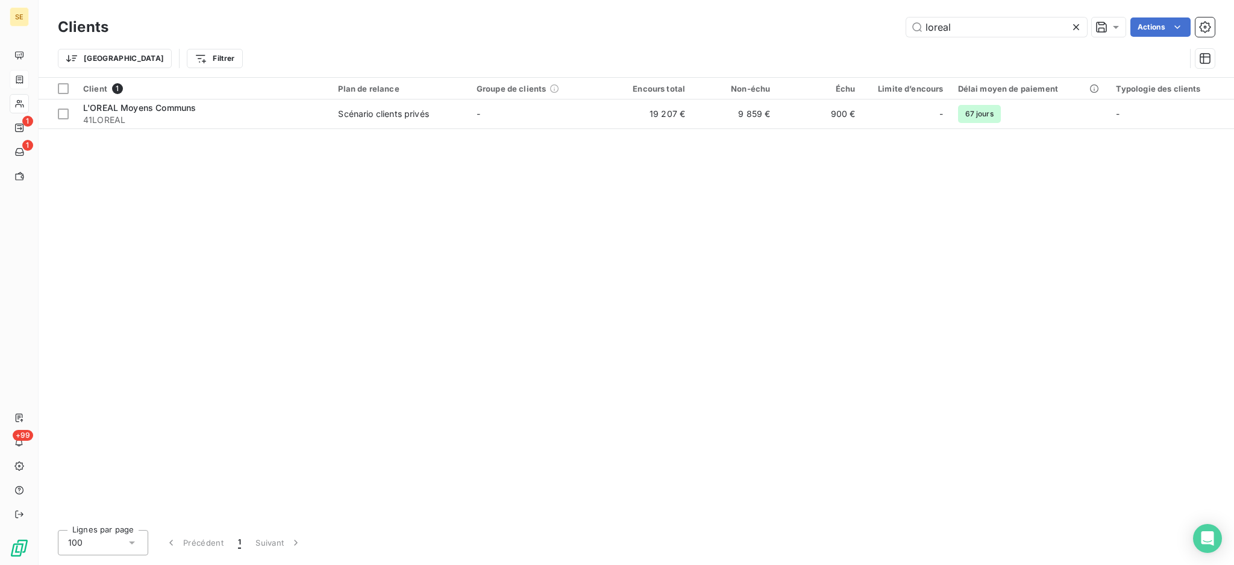
drag, startPoint x: 989, startPoint y: 24, endPoint x: 728, endPoint y: 1, distance: 262.6
click at [769, 11] on div "Clients loreal Actions Trier Filtrer" at bounding box center [637, 38] width 1196 height 77
type input "LEMAIMMO"
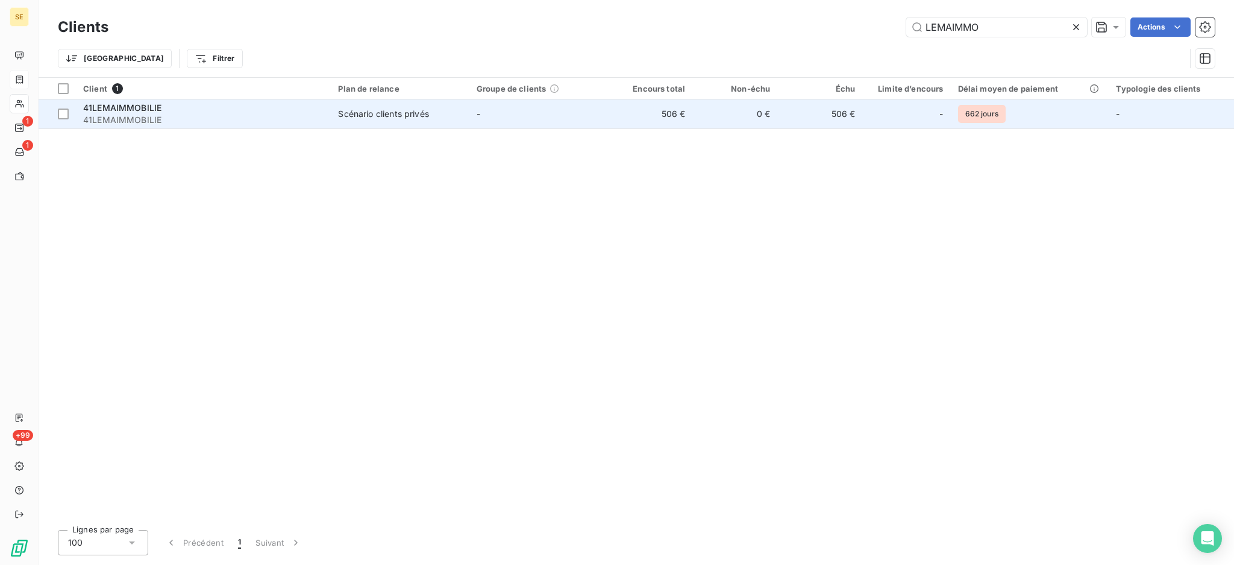
click at [397, 117] on div "Scénario clients privés" at bounding box center [383, 114] width 90 height 12
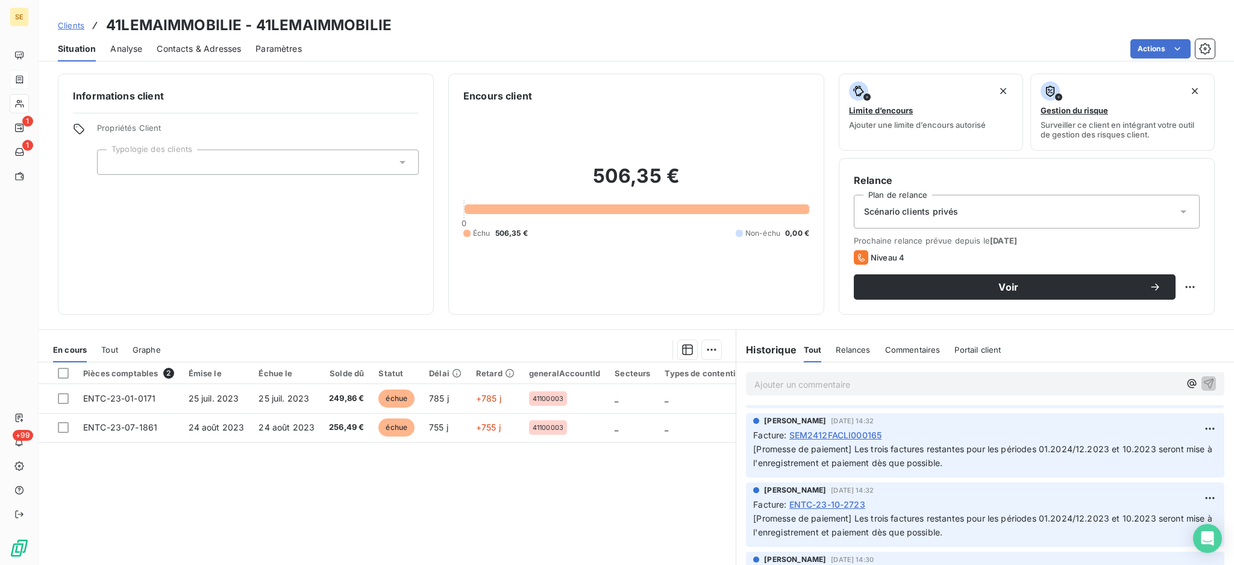
scroll to position [884, 0]
click at [852, 445] on span "SEM2412FACLI000165" at bounding box center [836, 438] width 93 height 13
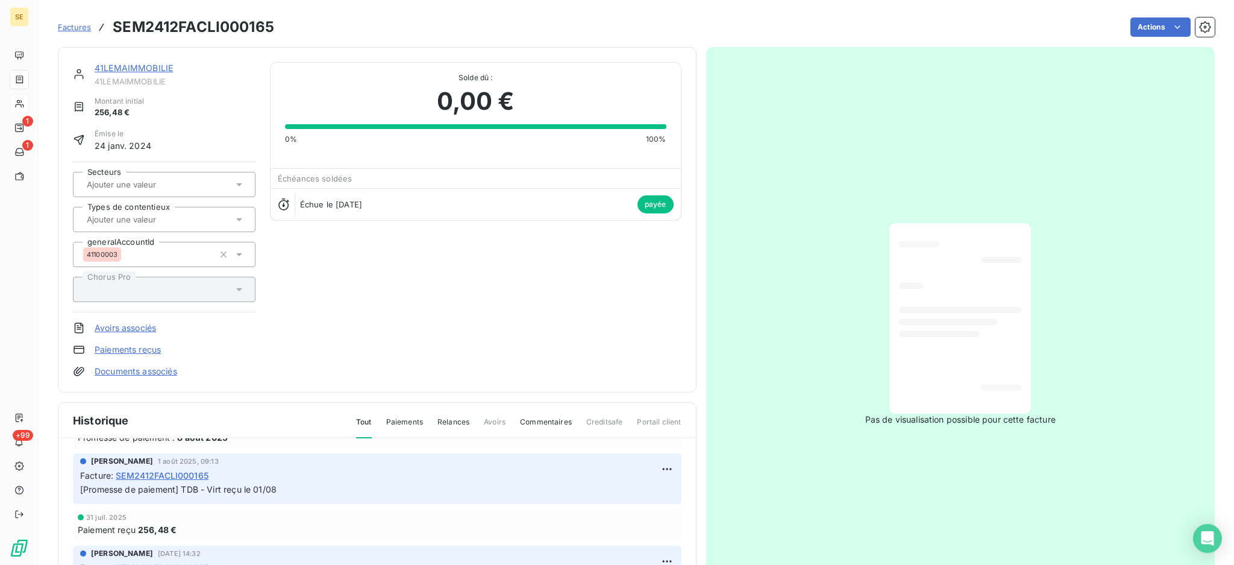
scroll to position [160, 0]
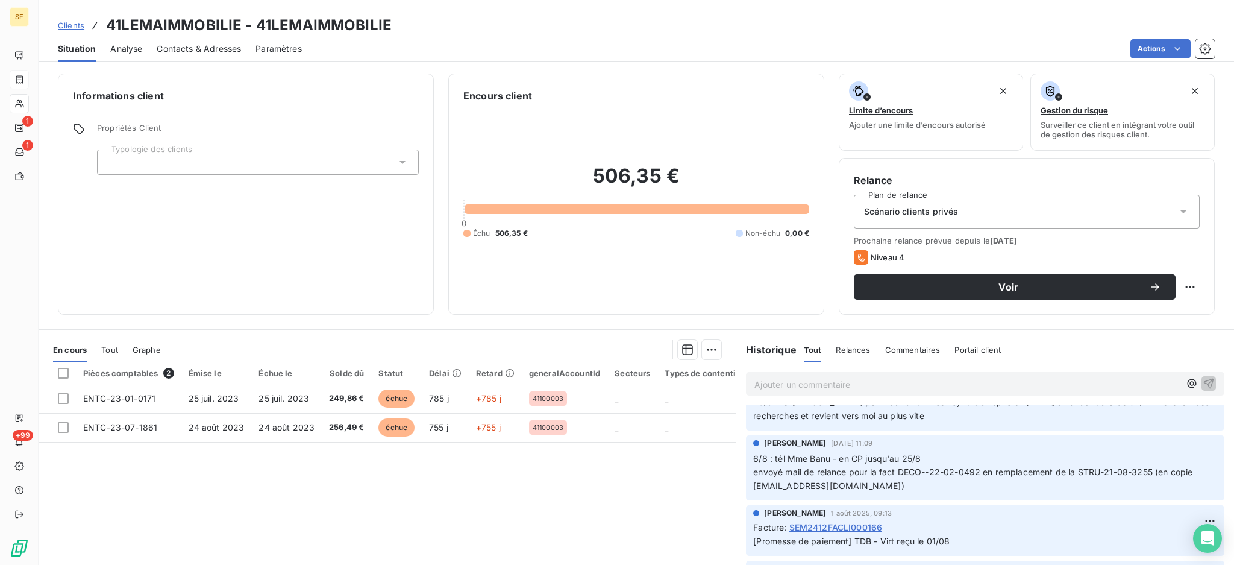
scroll to position [401, 0]
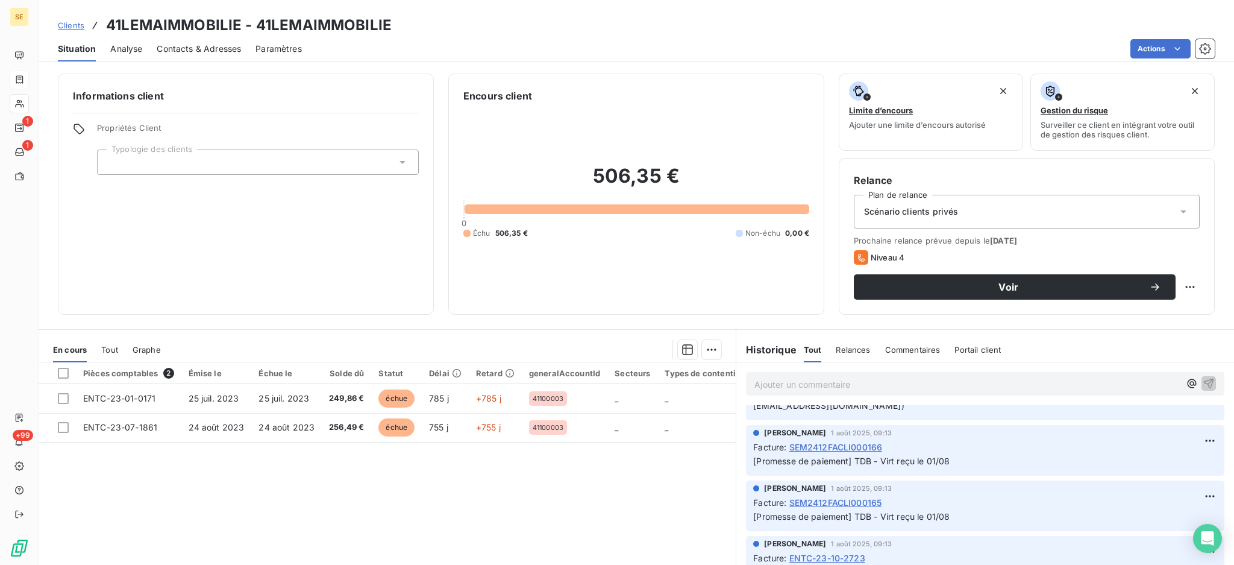
click at [849, 453] on span "SEM2412FACLI000166" at bounding box center [836, 447] width 93 height 13
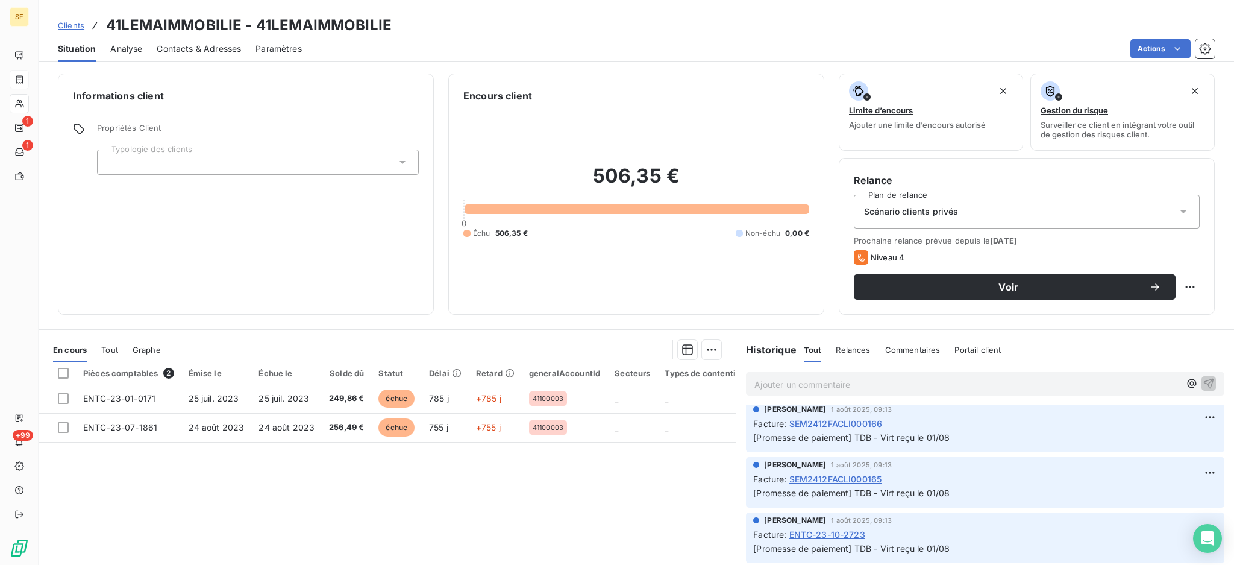
scroll to position [401, 0]
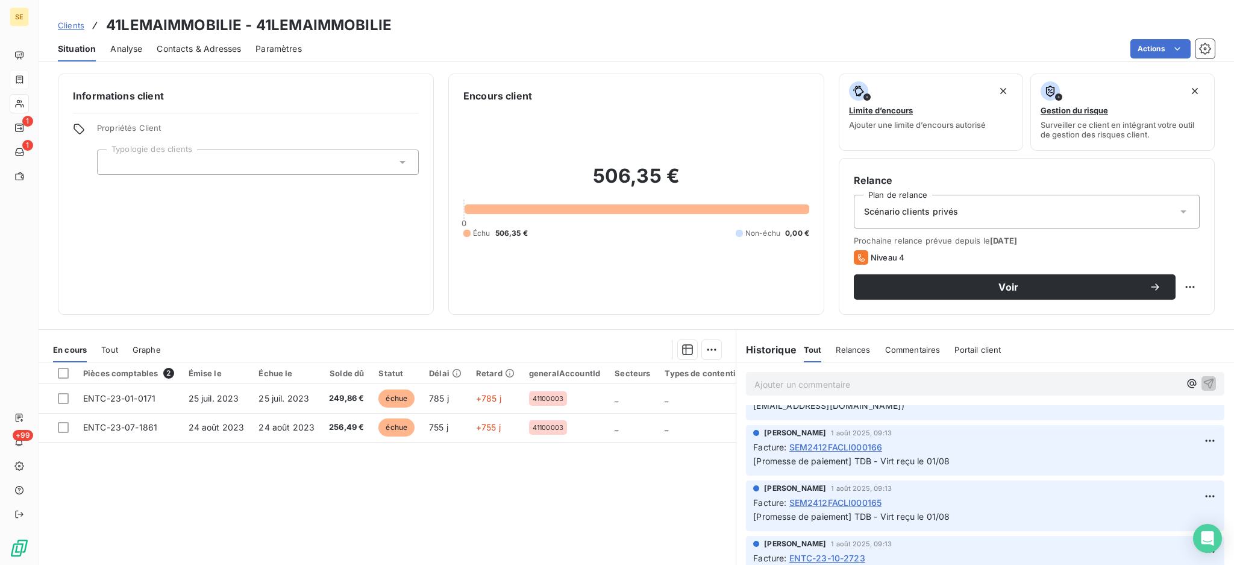
click at [834, 509] on span "SEM2412FACLI000165" at bounding box center [836, 502] width 93 height 13
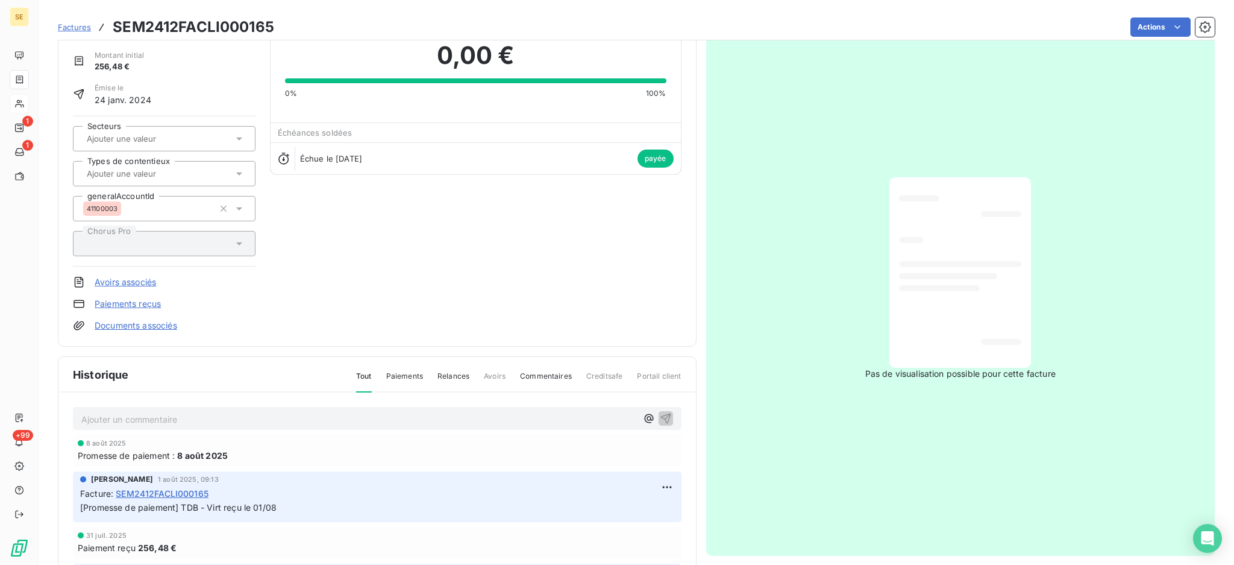
scroll to position [137, 0]
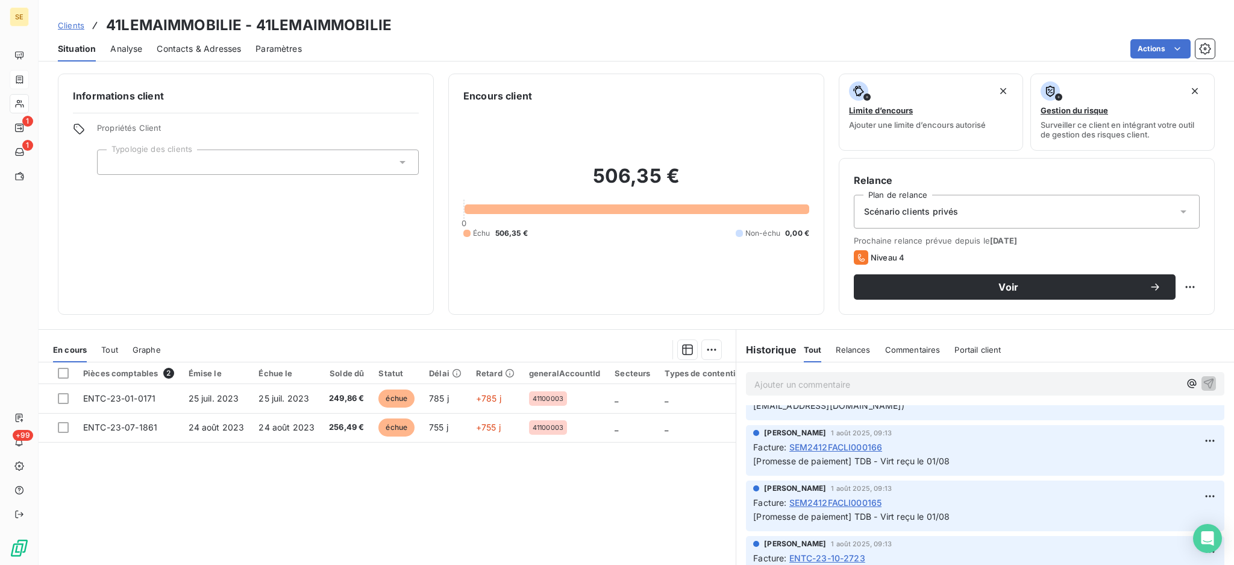
scroll to position [482, 0]
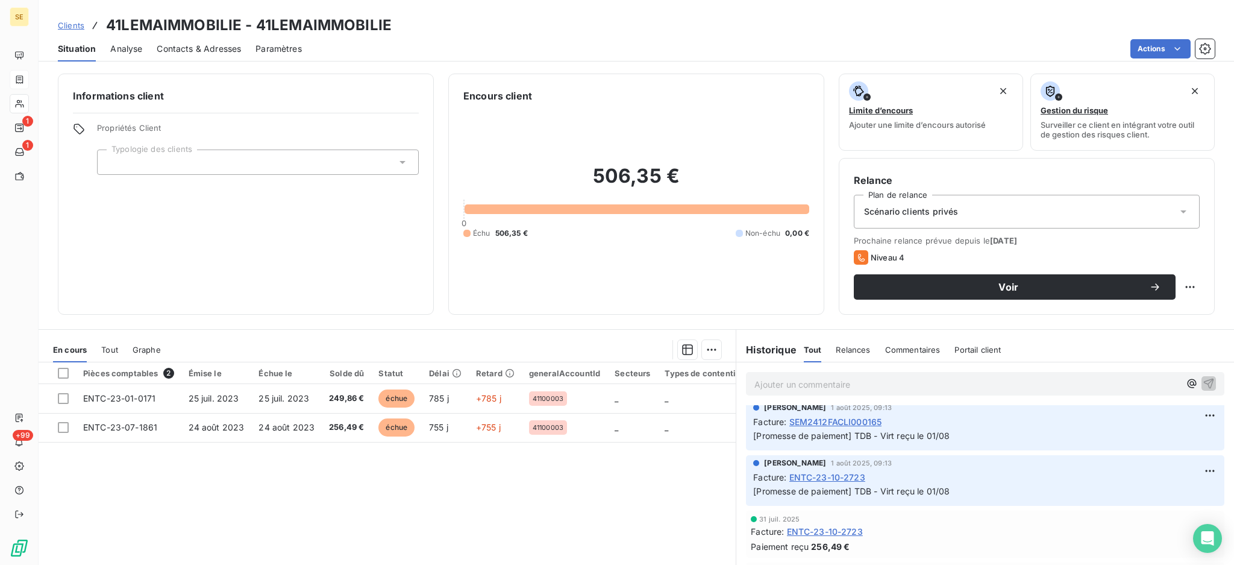
click at [811, 483] on span "ENTC-23-10-2723" at bounding box center [828, 477] width 76 height 13
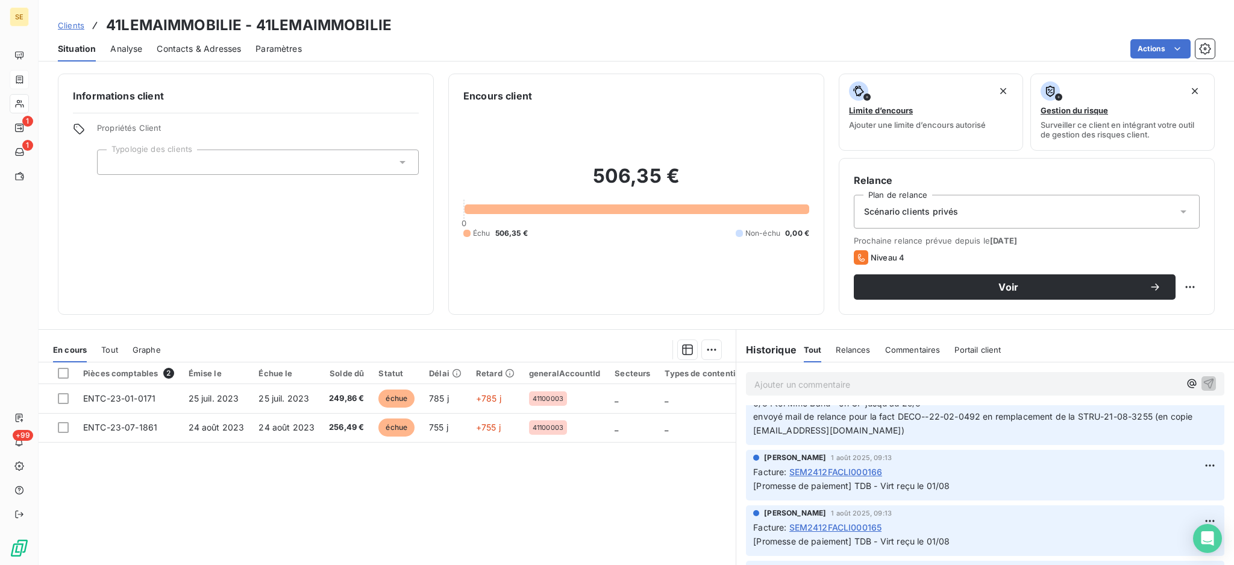
scroll to position [401, 0]
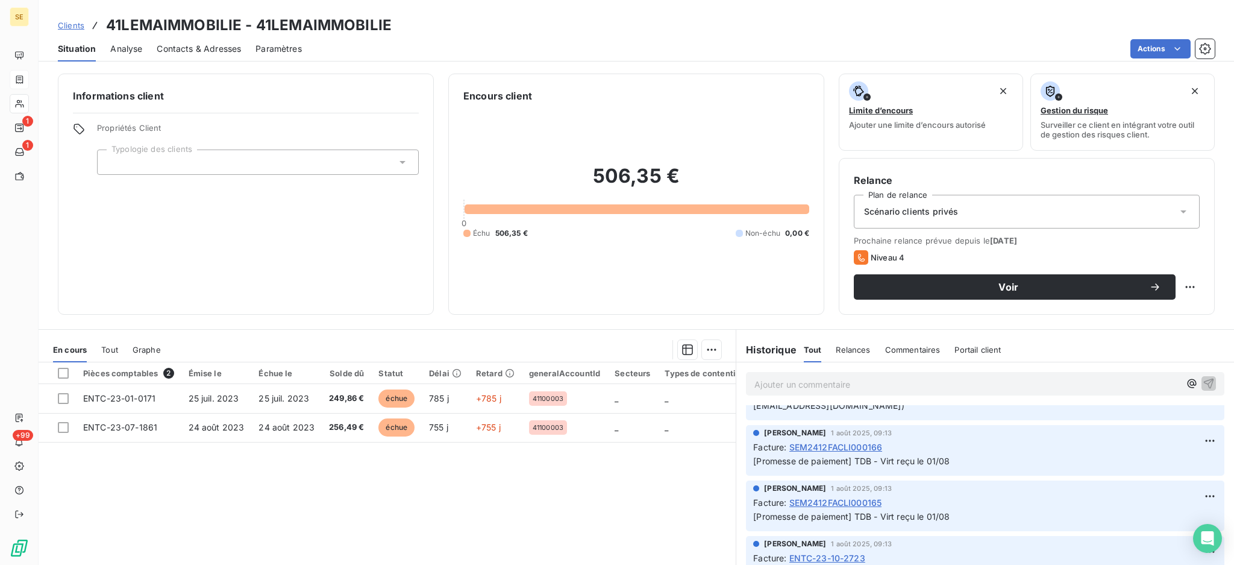
click at [825, 453] on span "SEM2412FACLI000166" at bounding box center [836, 447] width 93 height 13
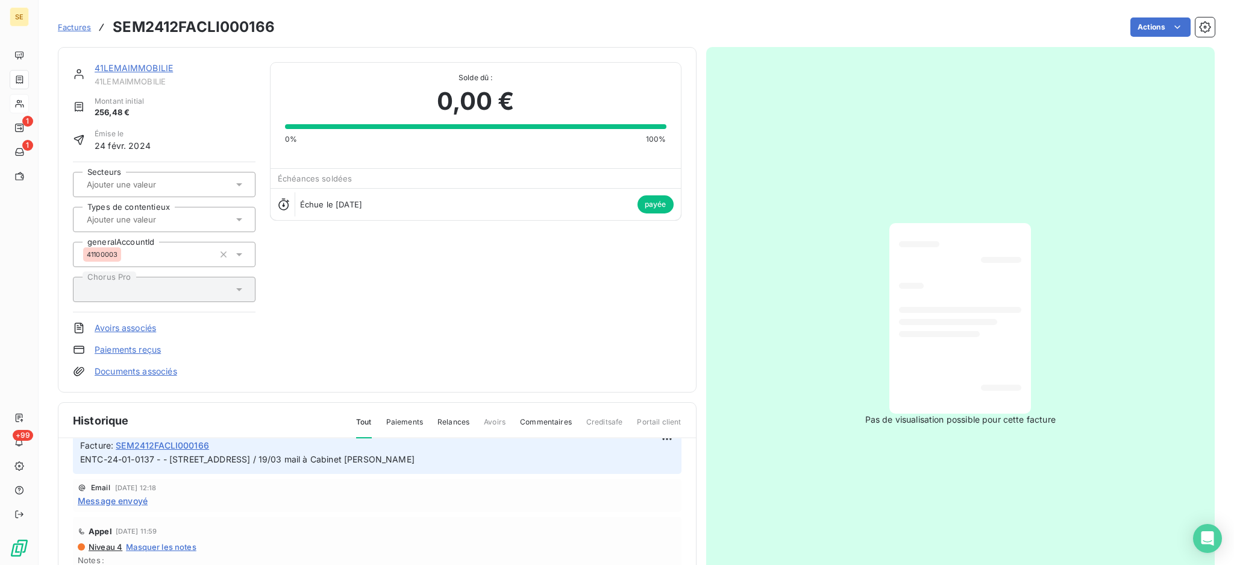
scroll to position [321, 0]
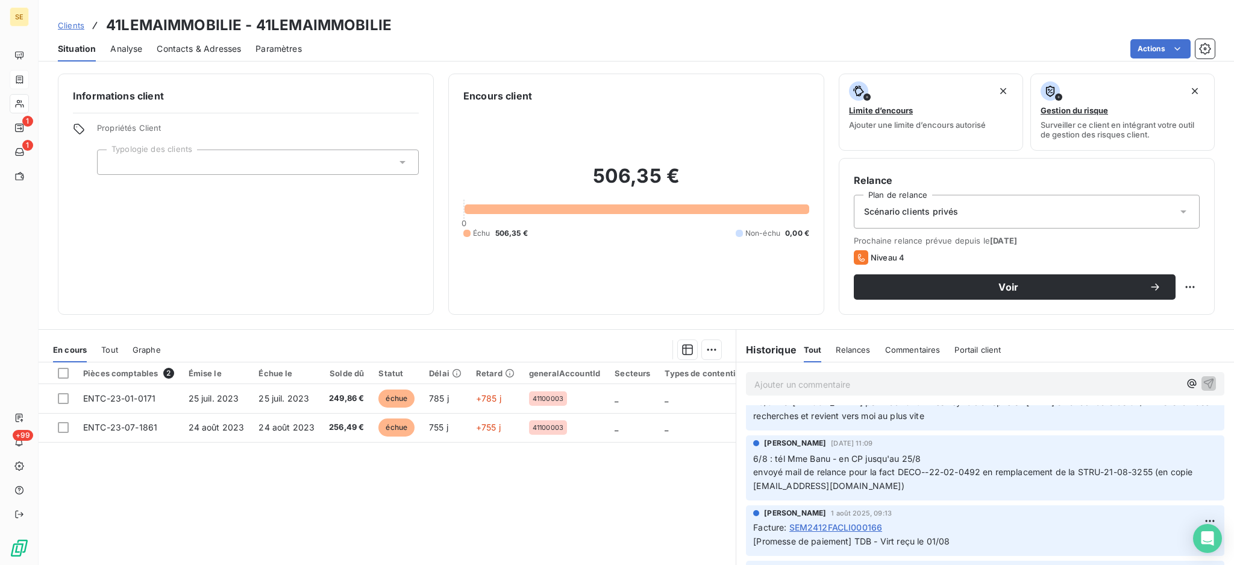
scroll to position [401, 0]
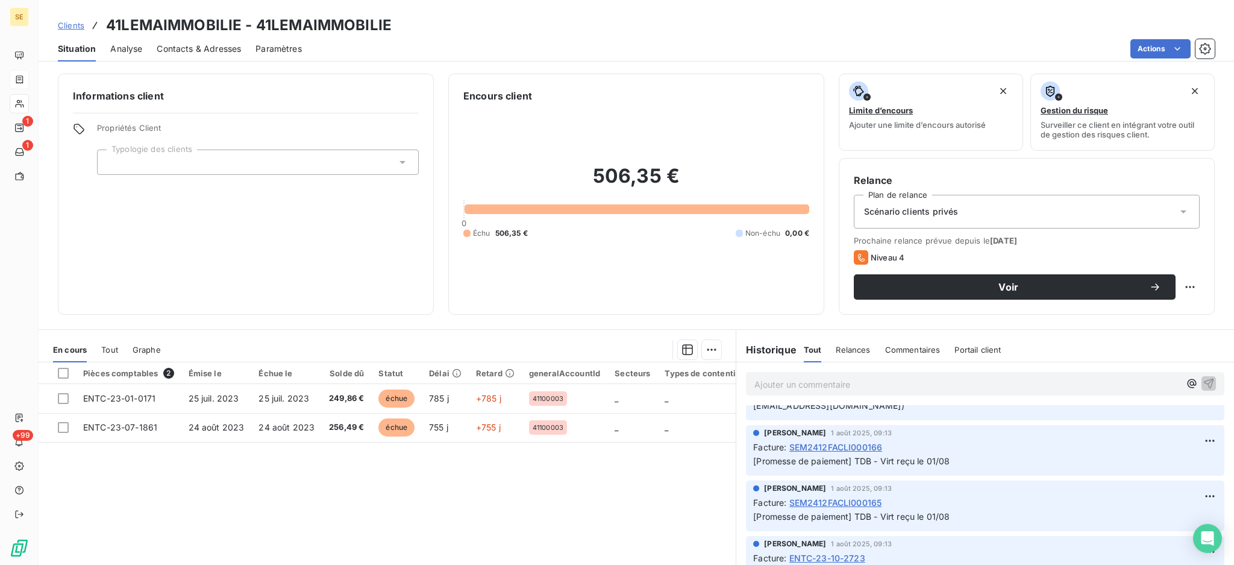
click at [848, 453] on span "SEM2412FACLI000166" at bounding box center [836, 447] width 93 height 13
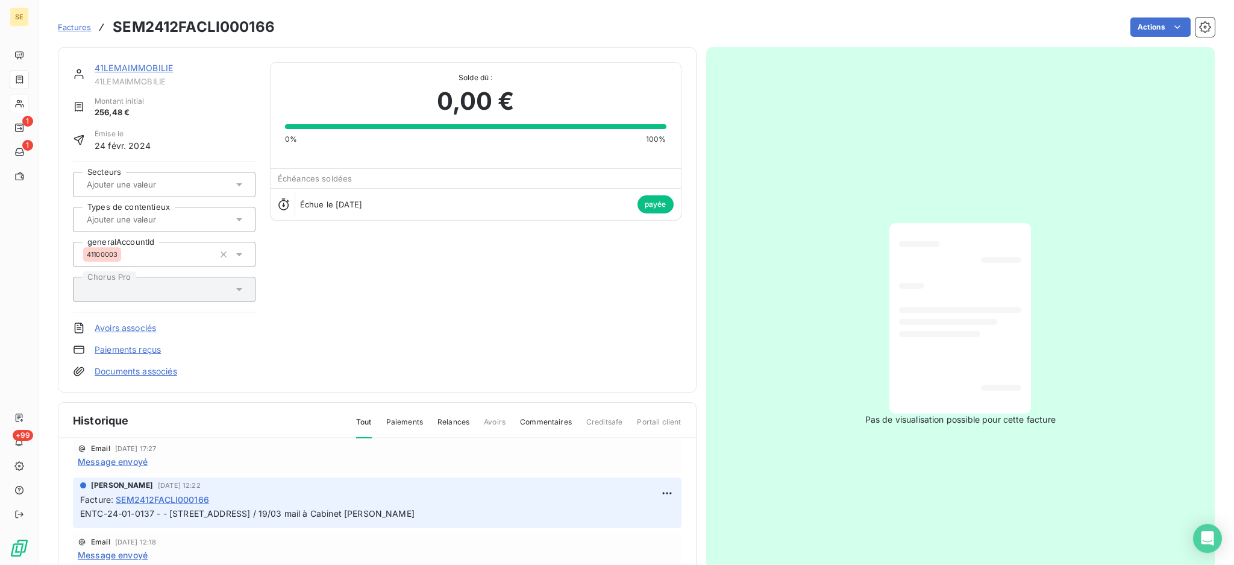
scroll to position [321, 0]
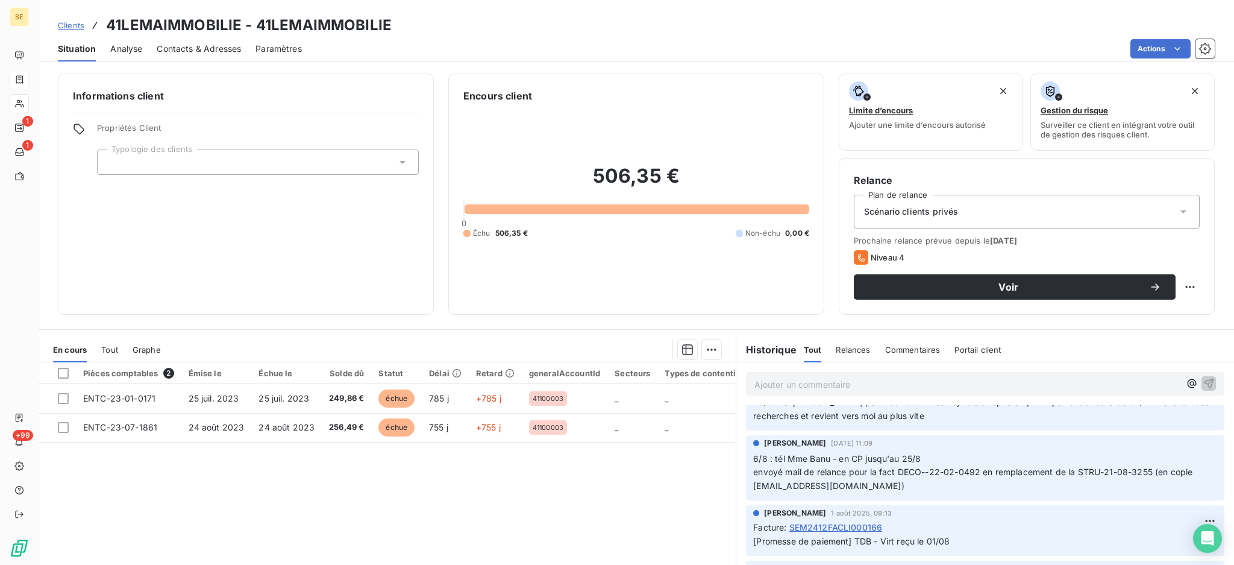
scroll to position [401, 0]
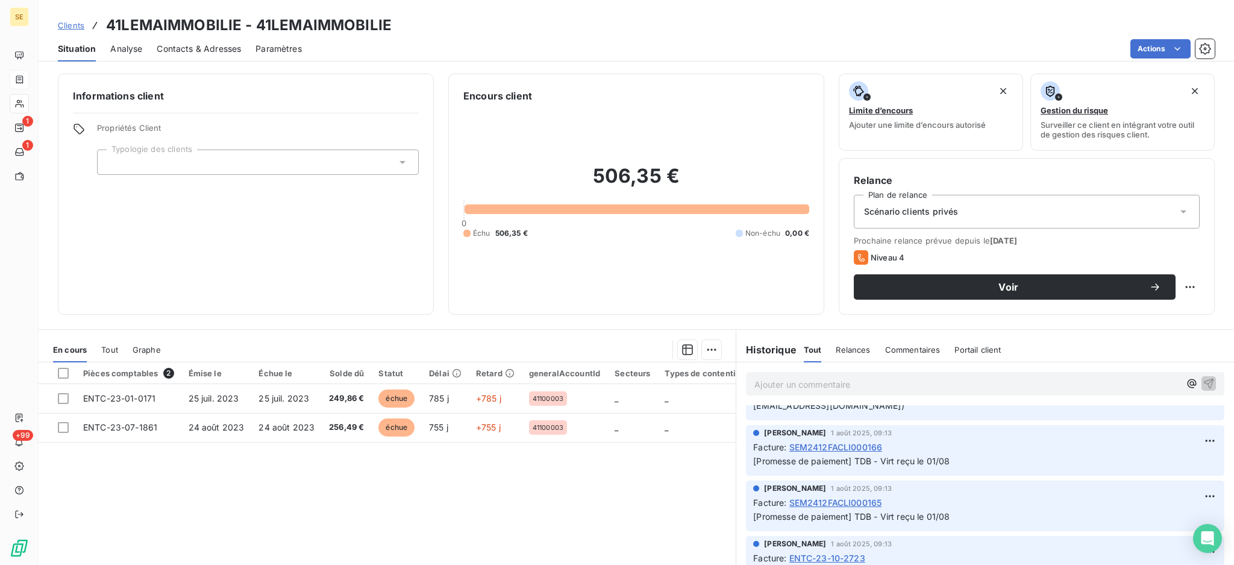
click at [855, 509] on span "SEM2412FACLI000165" at bounding box center [836, 502] width 93 height 13
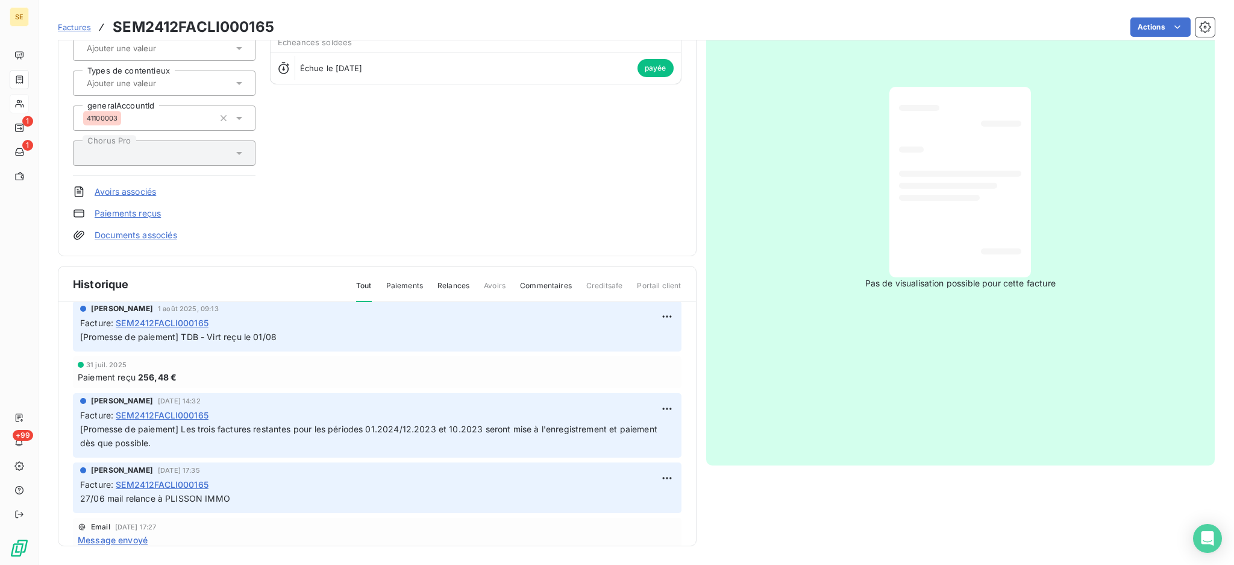
scroll to position [241, 0]
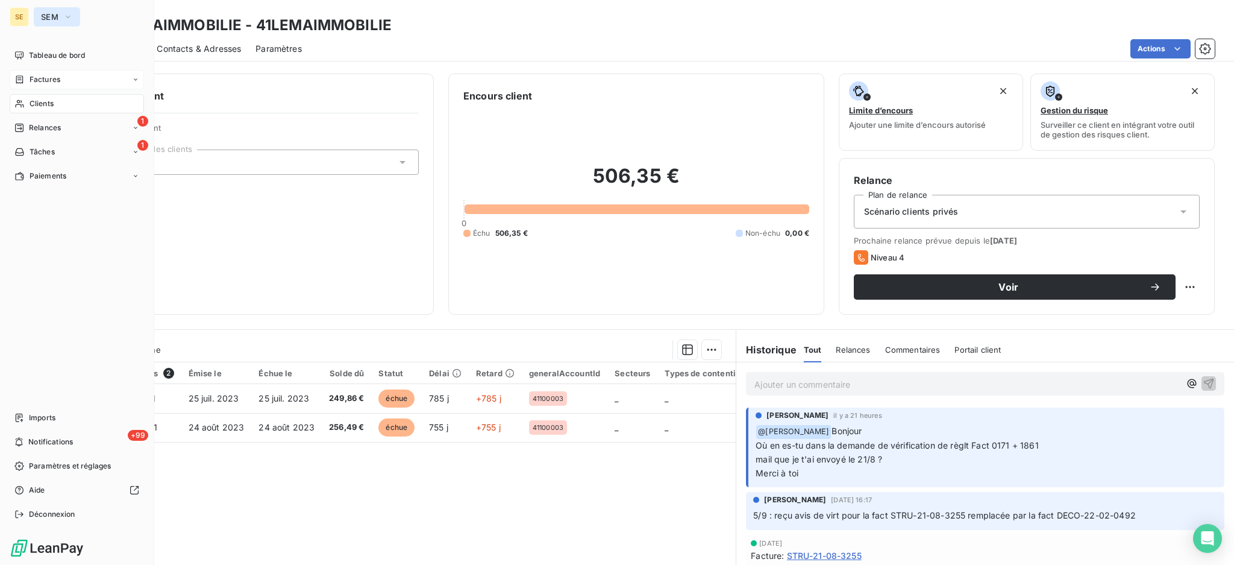
click at [63, 13] on icon "button" at bounding box center [68, 17] width 10 height 12
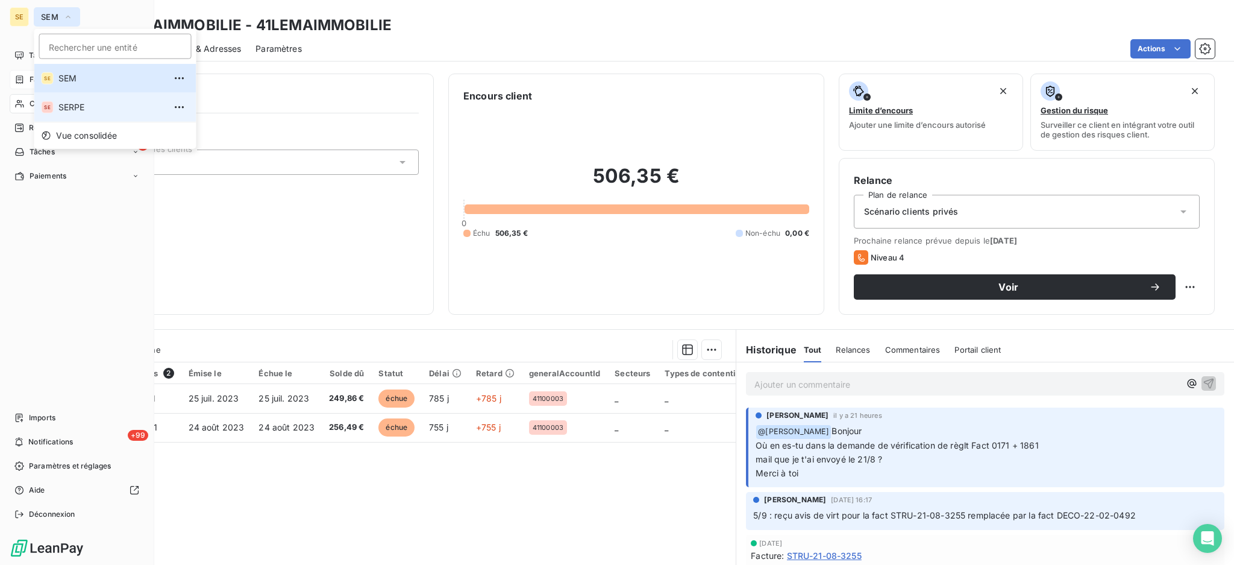
click at [69, 106] on span "SERPE" at bounding box center [111, 107] width 107 height 12
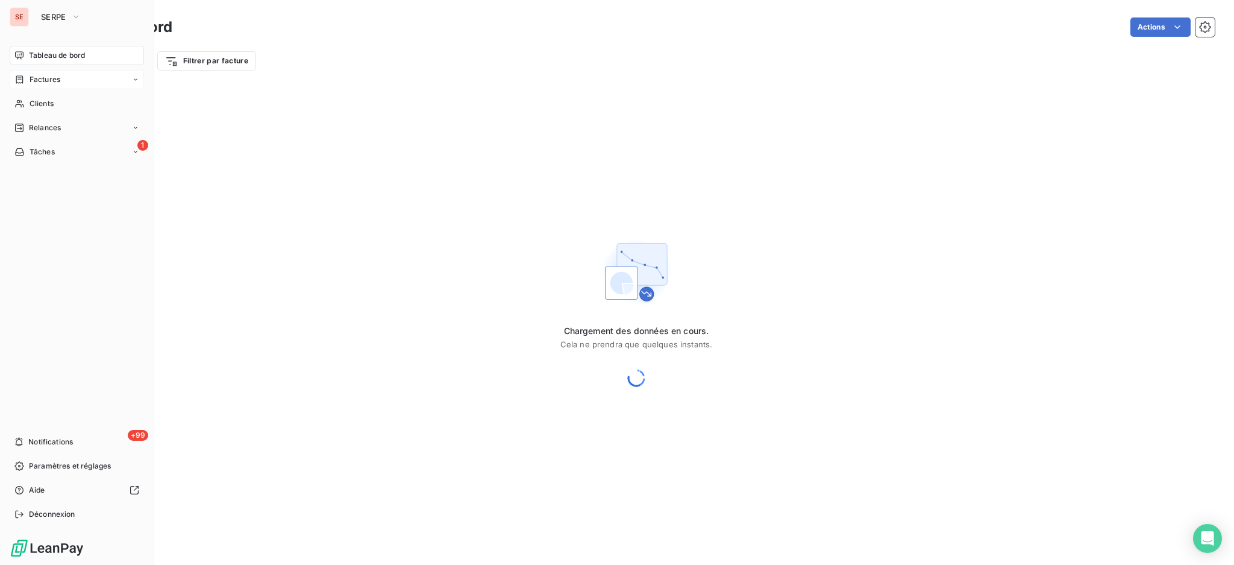
click at [71, 80] on div "Factures" at bounding box center [77, 79] width 134 height 19
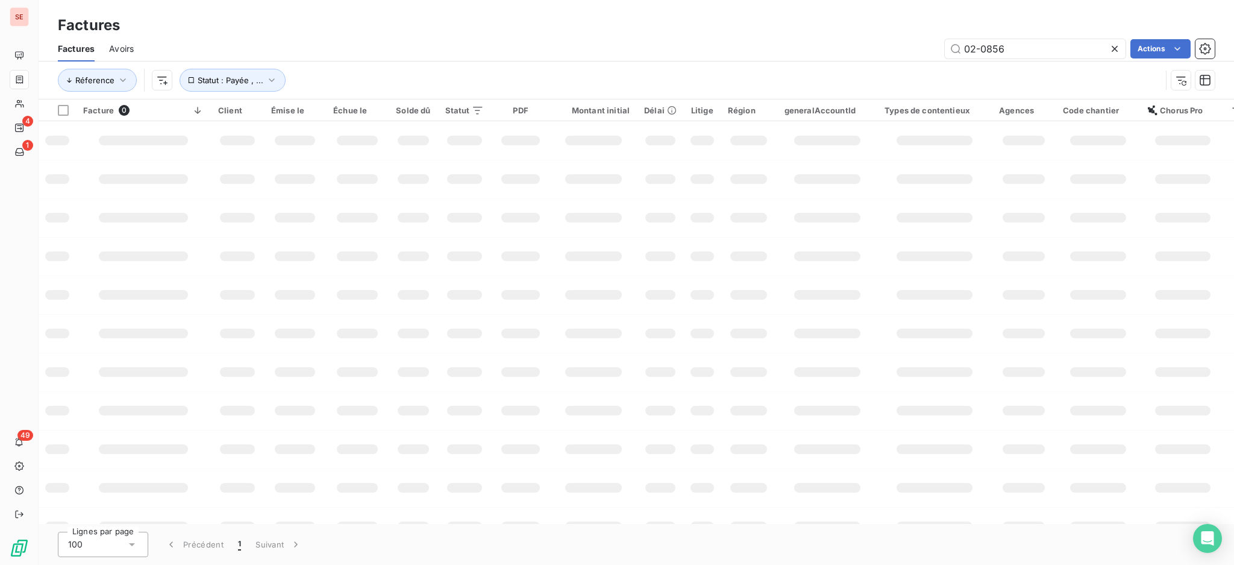
drag, startPoint x: 1048, startPoint y: 46, endPoint x: 699, endPoint y: 55, distance: 349.1
click at [699, 55] on div "02-0856 Actions" at bounding box center [681, 48] width 1067 height 19
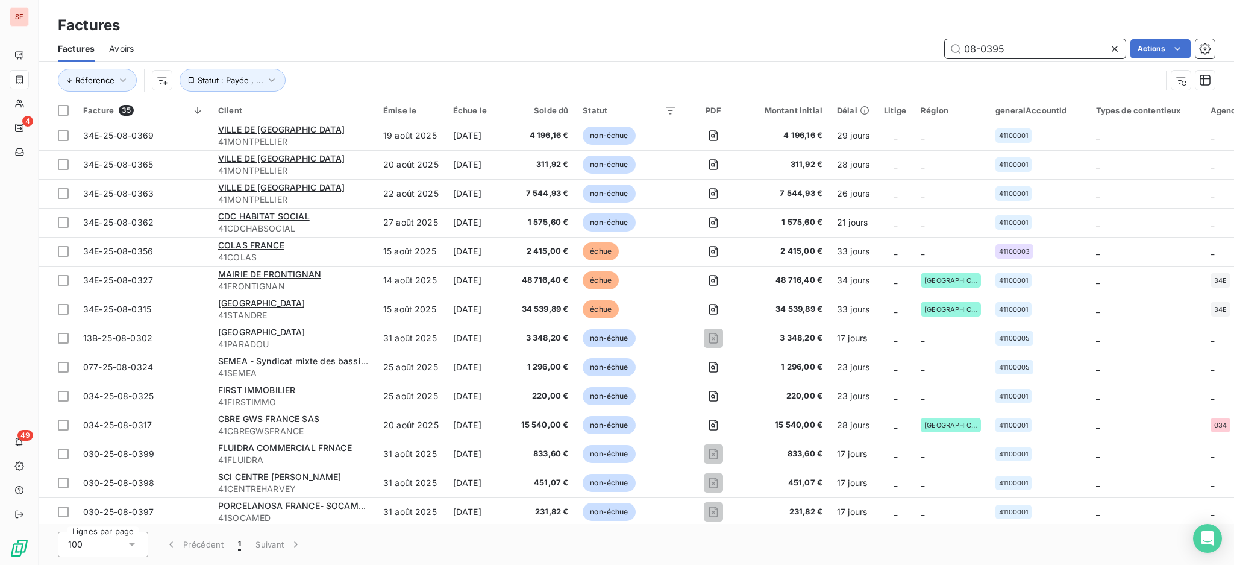
type input "08-0395"
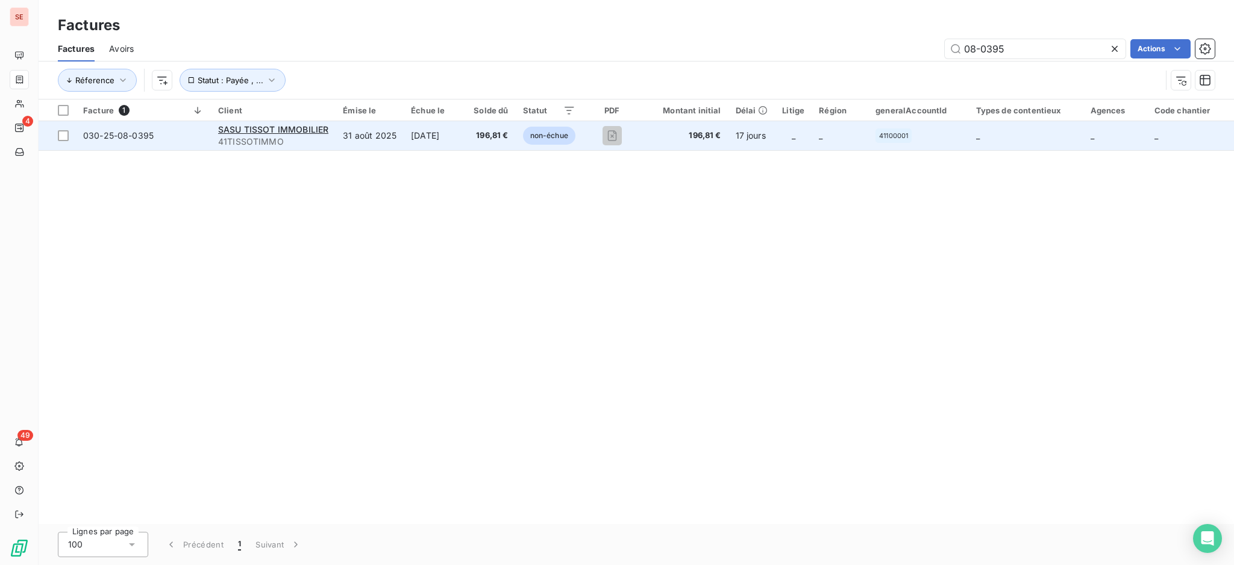
click at [440, 136] on td "[DATE]" at bounding box center [435, 135] width 63 height 29
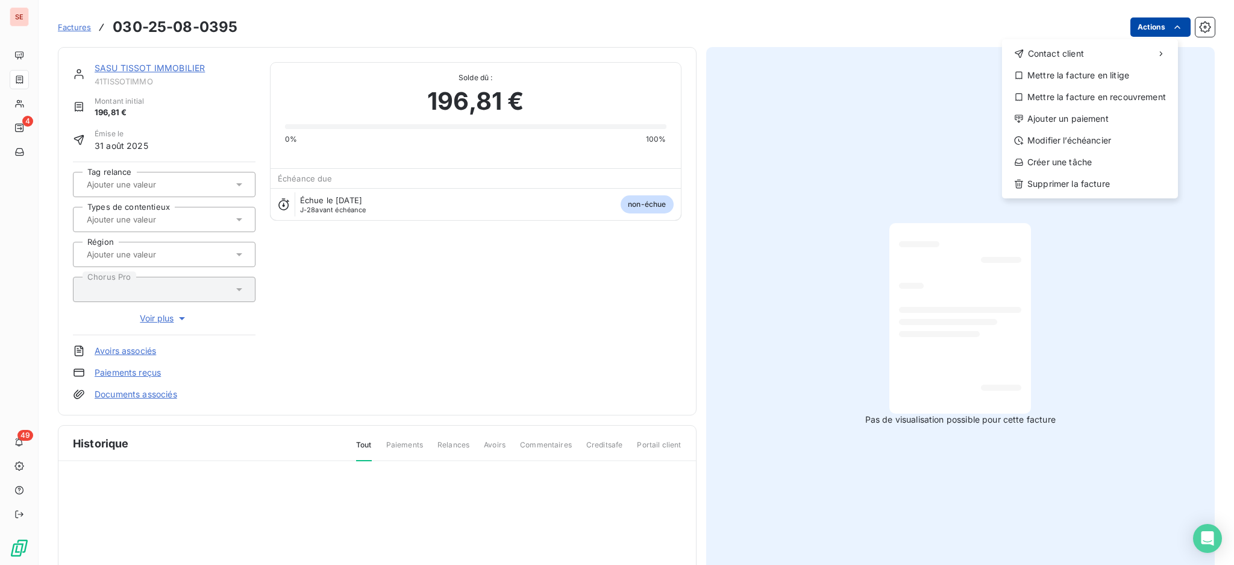
click at [1122, 29] on html "SE 4 49 Factures [PHONE_NUMBER] Actions Contact client Mettre la facture en lit…" at bounding box center [617, 282] width 1234 height 565
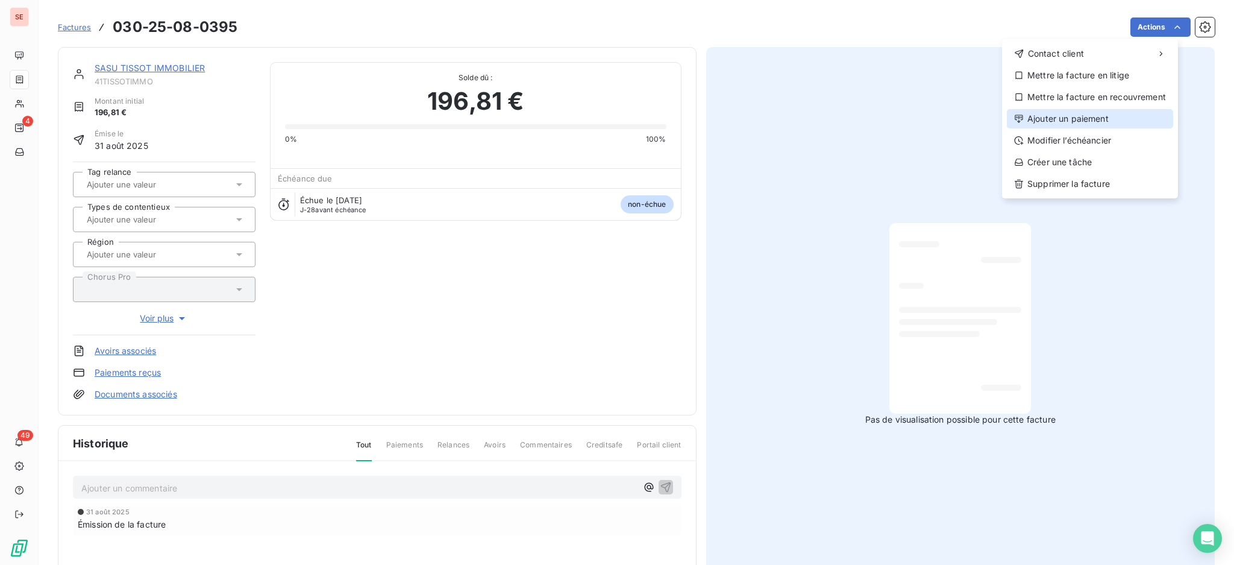
click at [1108, 113] on div "Ajouter un paiement" at bounding box center [1090, 118] width 166 height 19
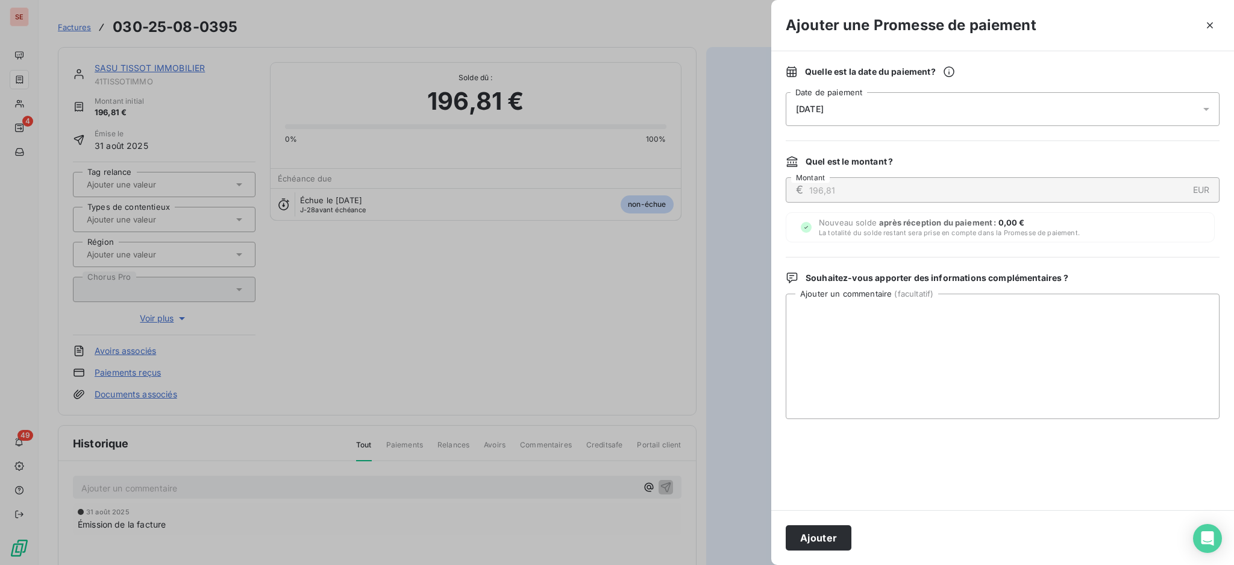
click at [1203, 106] on icon at bounding box center [1207, 109] width 12 height 12
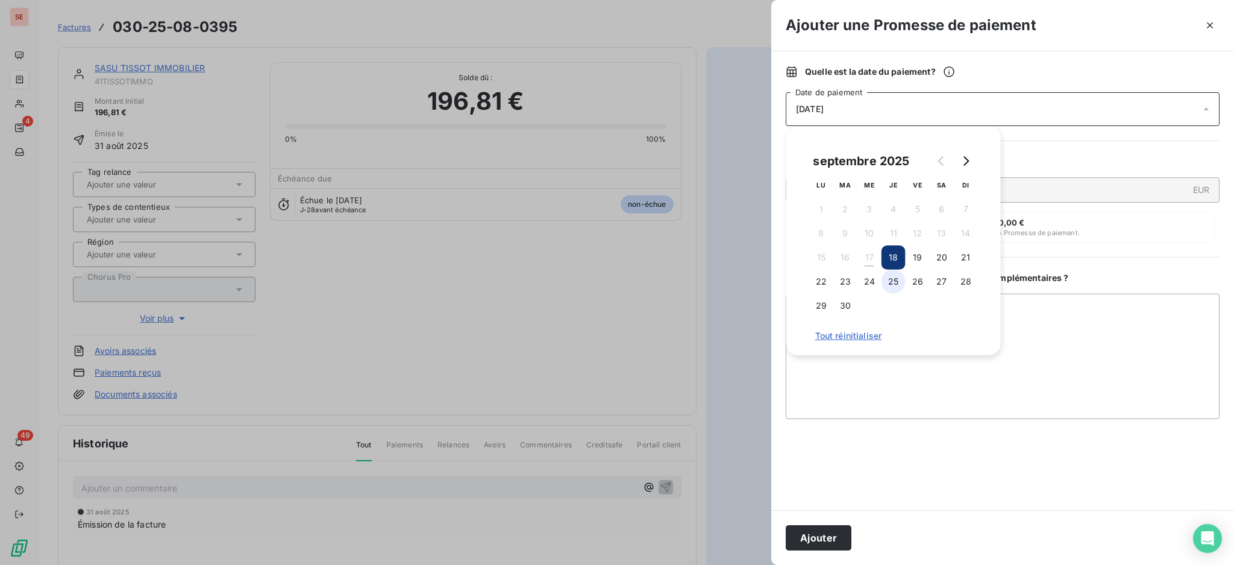
click at [901, 283] on button "25" at bounding box center [894, 281] width 24 height 24
click at [1053, 316] on textarea "Ajouter un commentaire ( facultatif )" at bounding box center [1003, 356] width 434 height 125
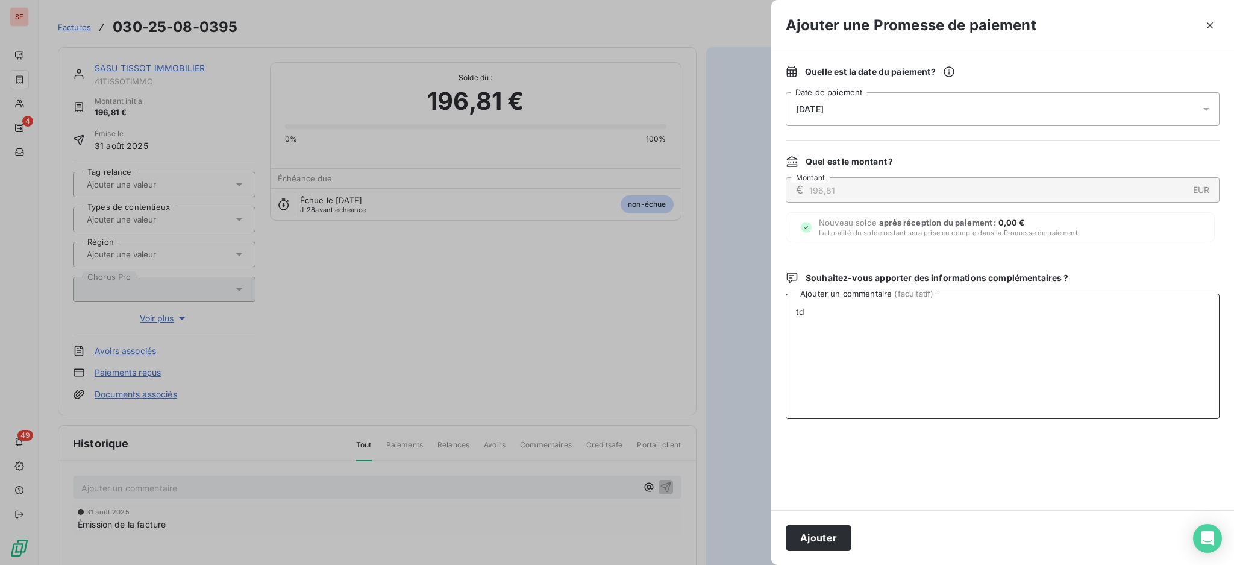
type textarea "t"
drag, startPoint x: 904, startPoint y: 313, endPoint x: 764, endPoint y: 309, distance: 139.3
click at [778, 315] on div "Quelle est la date du paiement ? [DATE] Date de paiement Quel est le montant ? …" at bounding box center [1003, 280] width 463 height 459
type textarea "TDB - Virt reçu le 17/09"
drag, startPoint x: 814, startPoint y: 534, endPoint x: 804, endPoint y: 529, distance: 11.6
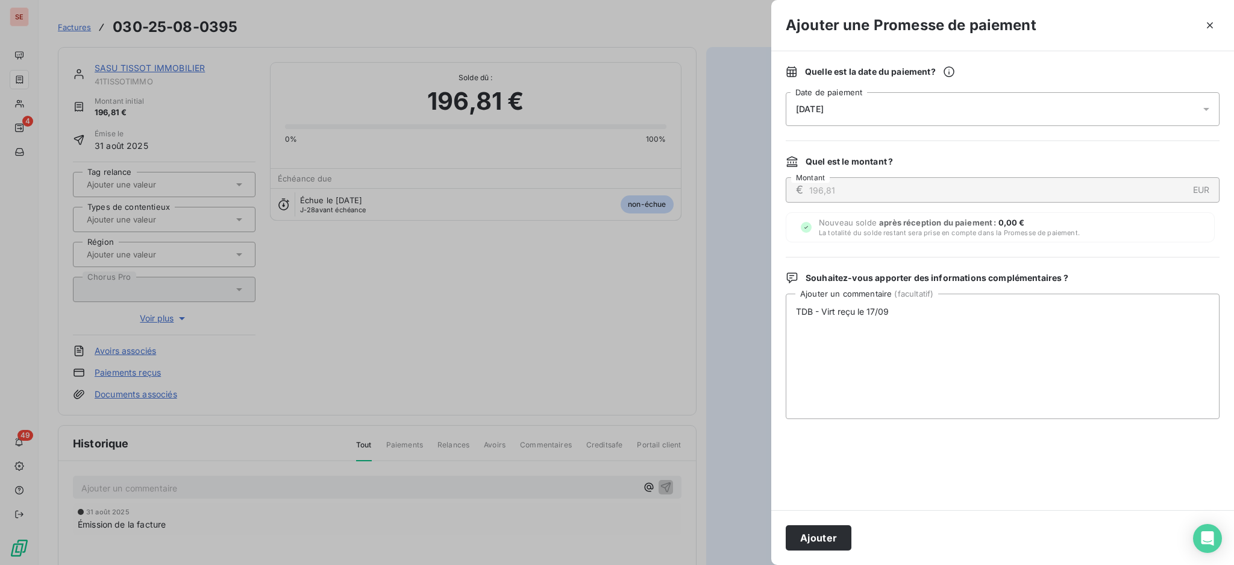
click at [814, 533] on button "Ajouter" at bounding box center [819, 537] width 66 height 25
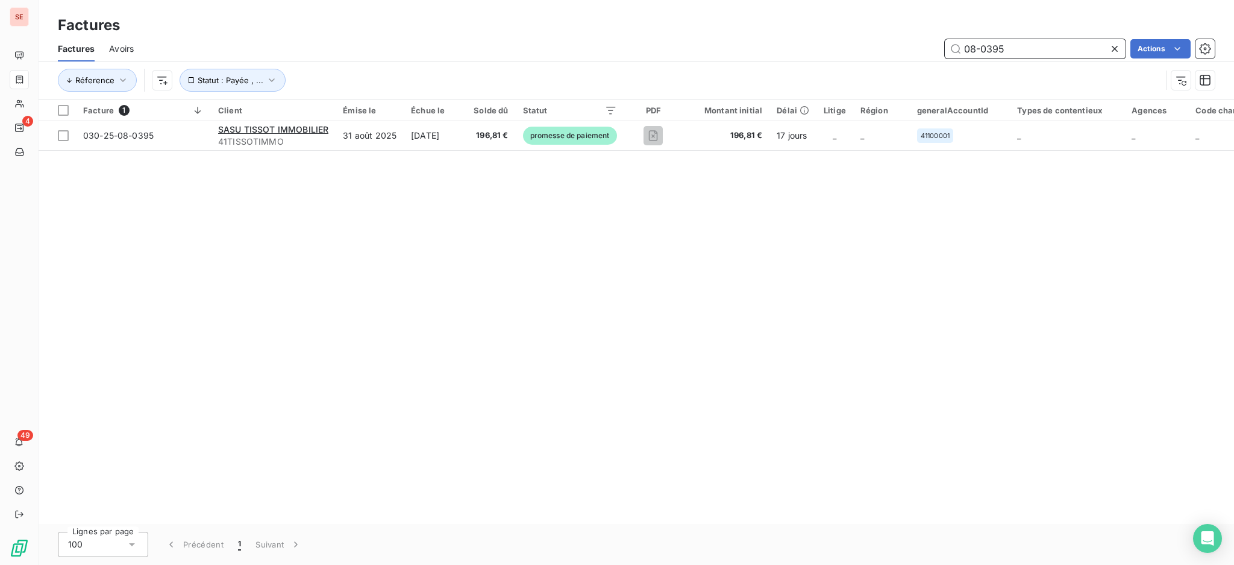
drag, startPoint x: 1014, startPoint y: 52, endPoint x: 799, endPoint y: 45, distance: 215.3
click at [800, 45] on div "08-0395 Actions" at bounding box center [681, 48] width 1067 height 19
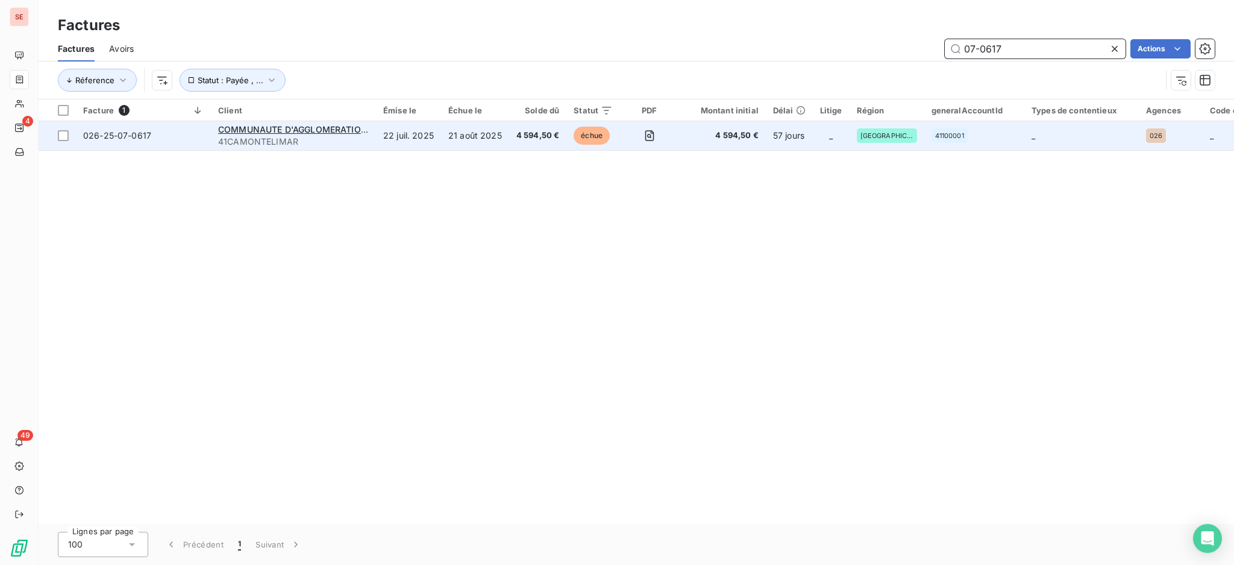
type input "07-0617"
click at [343, 149] on td "COMMUNAUTE D'AGGLOMERATION MONTELIM 41CAMONTELIMAR" at bounding box center [293, 135] width 165 height 29
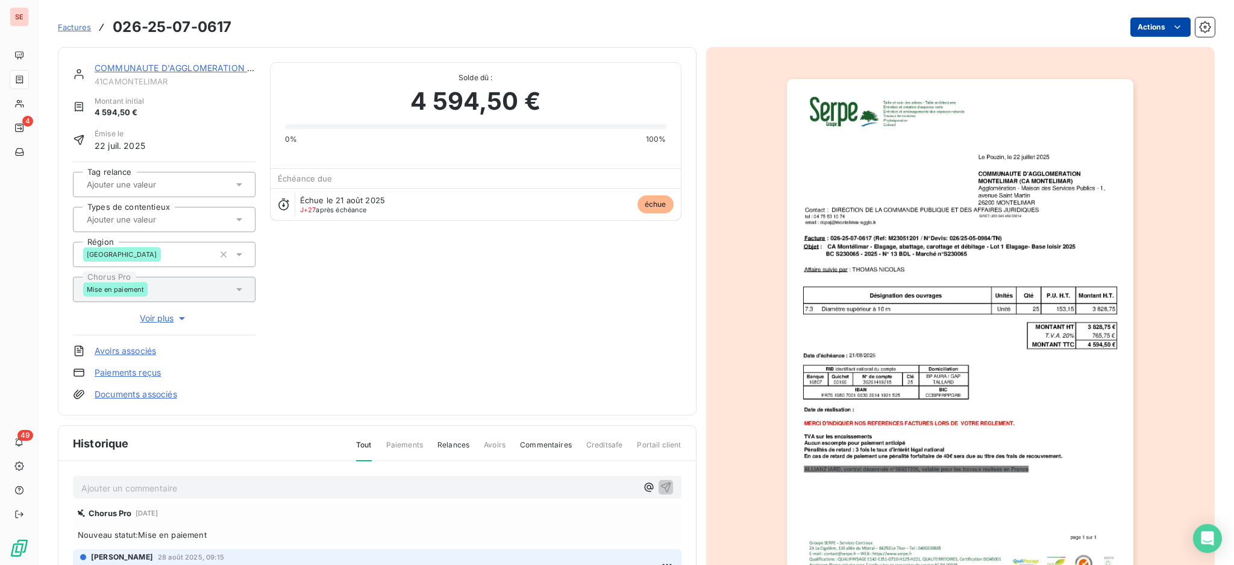
click at [1138, 22] on html "SE 4 49 Factures 026-25-07-0617 Actions COMMUNAUTE D'AGGLOMERATION MONTELIM 41C…" at bounding box center [617, 282] width 1234 height 565
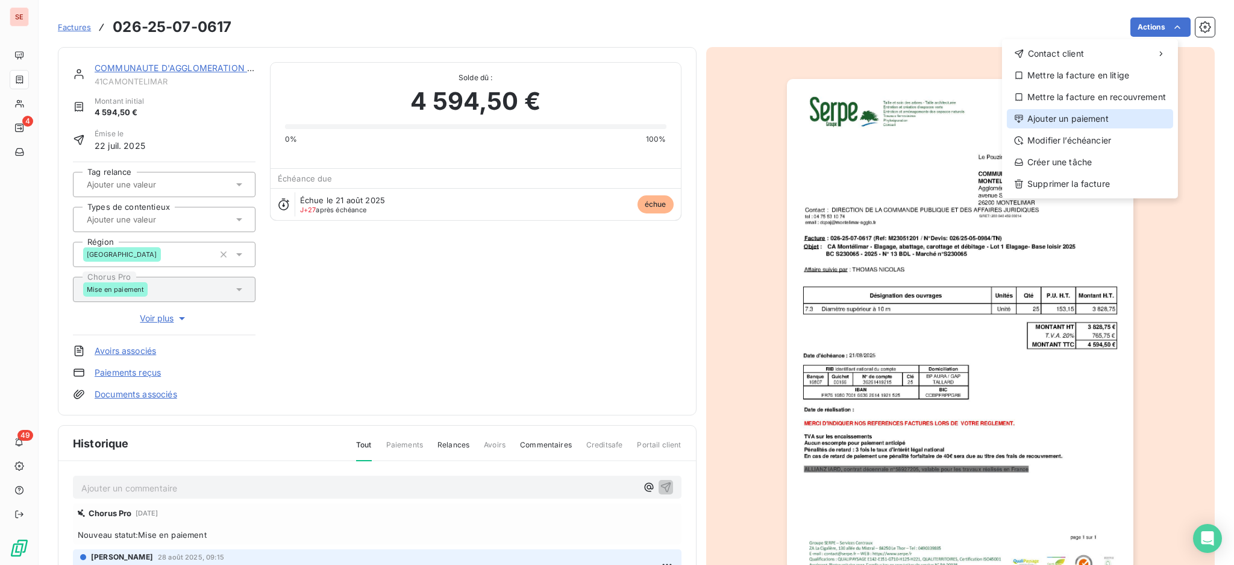
click at [1074, 117] on div "Ajouter un paiement" at bounding box center [1090, 118] width 166 height 19
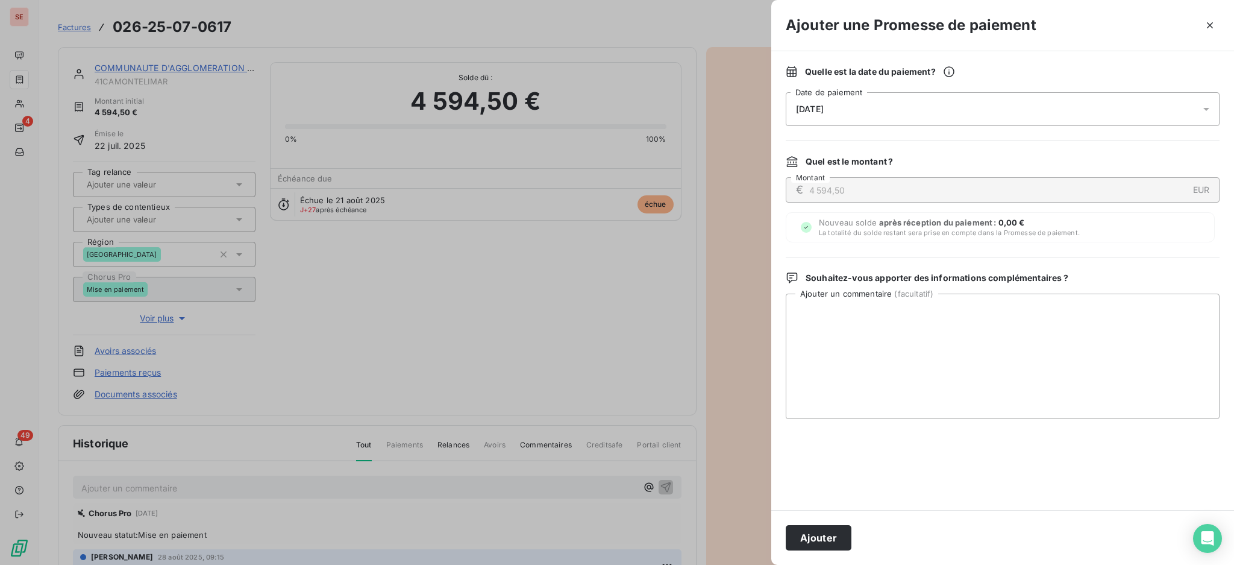
click at [1206, 107] on icon at bounding box center [1207, 109] width 12 height 12
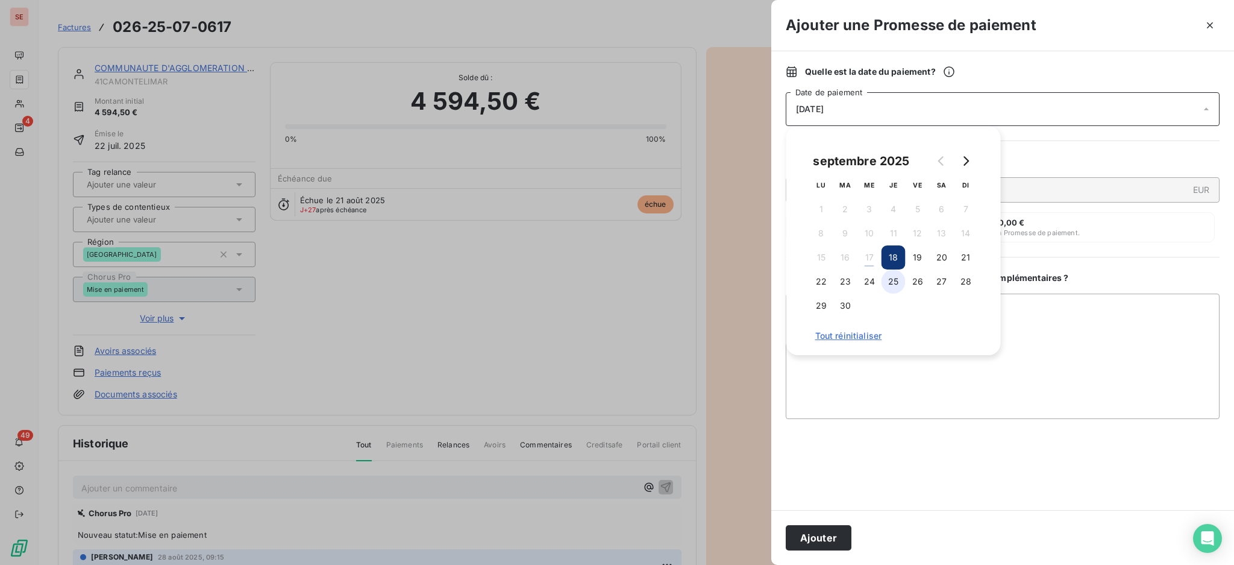
click at [890, 278] on button "25" at bounding box center [894, 281] width 24 height 24
click at [1024, 328] on textarea "Ajouter un commentaire ( facultatif )" at bounding box center [1003, 356] width 434 height 125
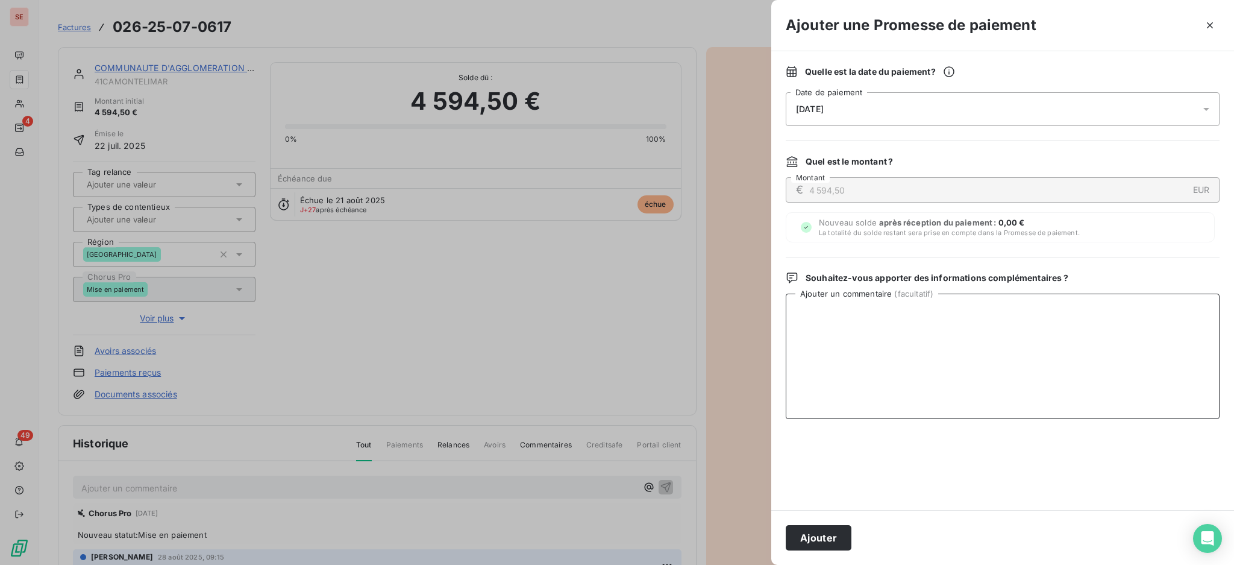
paste textarea "TDB - Virt reçu le 17/09"
type textarea "TDB - Virt reçu le 17/09"
click at [832, 539] on button "Ajouter" at bounding box center [819, 537] width 66 height 25
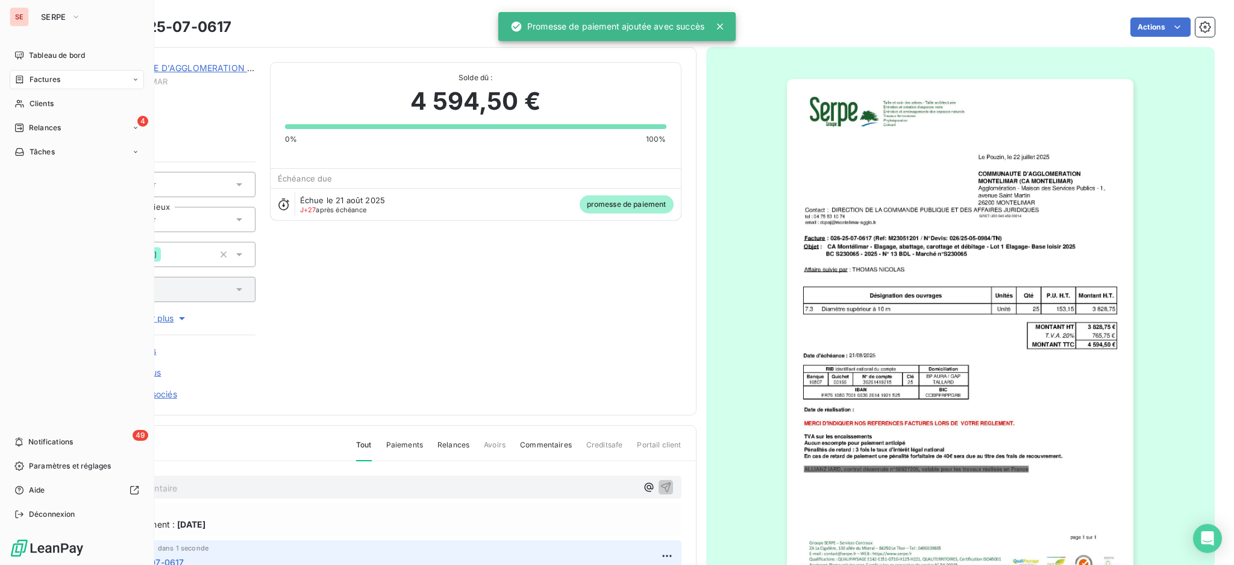
click at [44, 77] on span "Factures" at bounding box center [45, 79] width 31 height 11
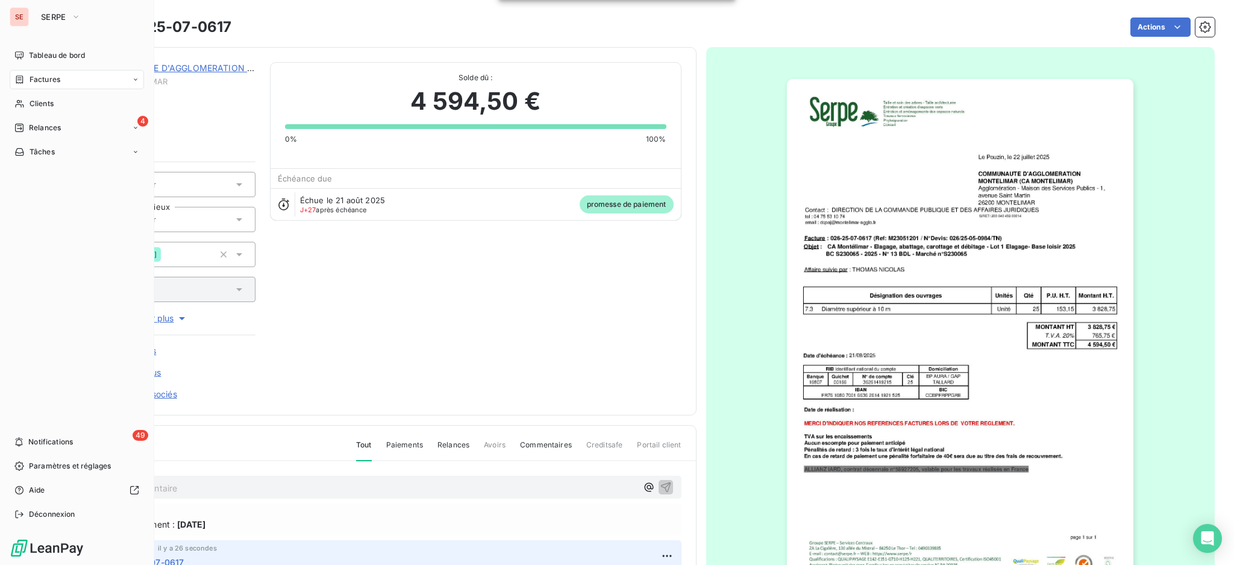
click at [58, 82] on span "Factures" at bounding box center [45, 79] width 31 height 11
click at [45, 103] on span "Factures" at bounding box center [44, 103] width 31 height 11
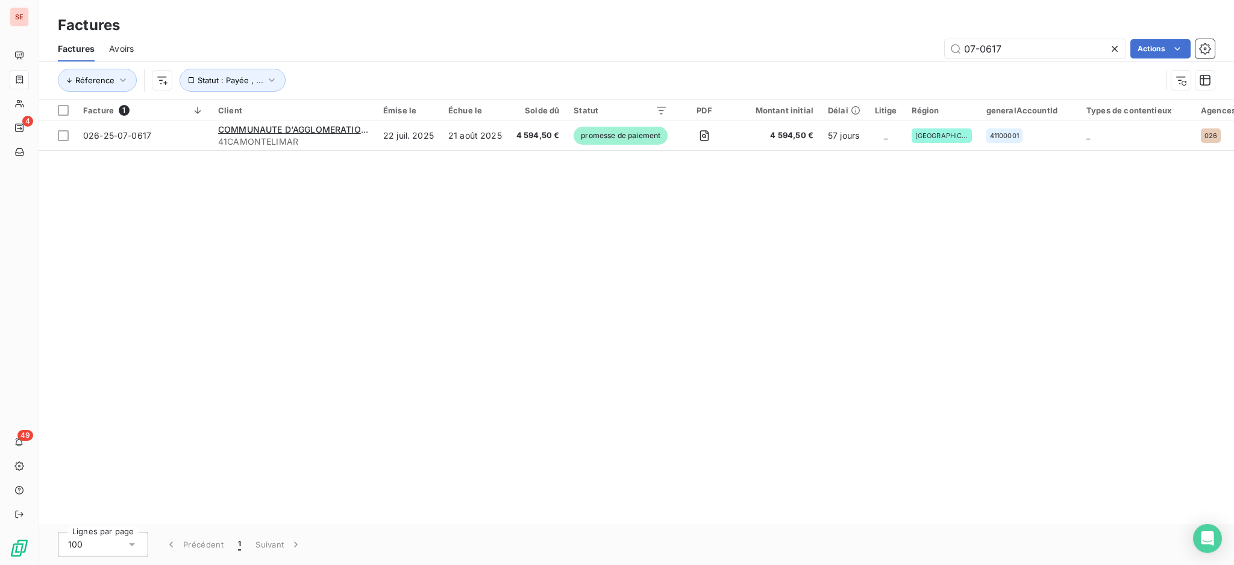
drag, startPoint x: 1002, startPoint y: 51, endPoint x: 872, endPoint y: 27, distance: 131.8
click at [919, 28] on div "Factures Factures Avoirs 07-0617 Actions Réference Statut : Payée , ..." at bounding box center [637, 49] width 1196 height 99
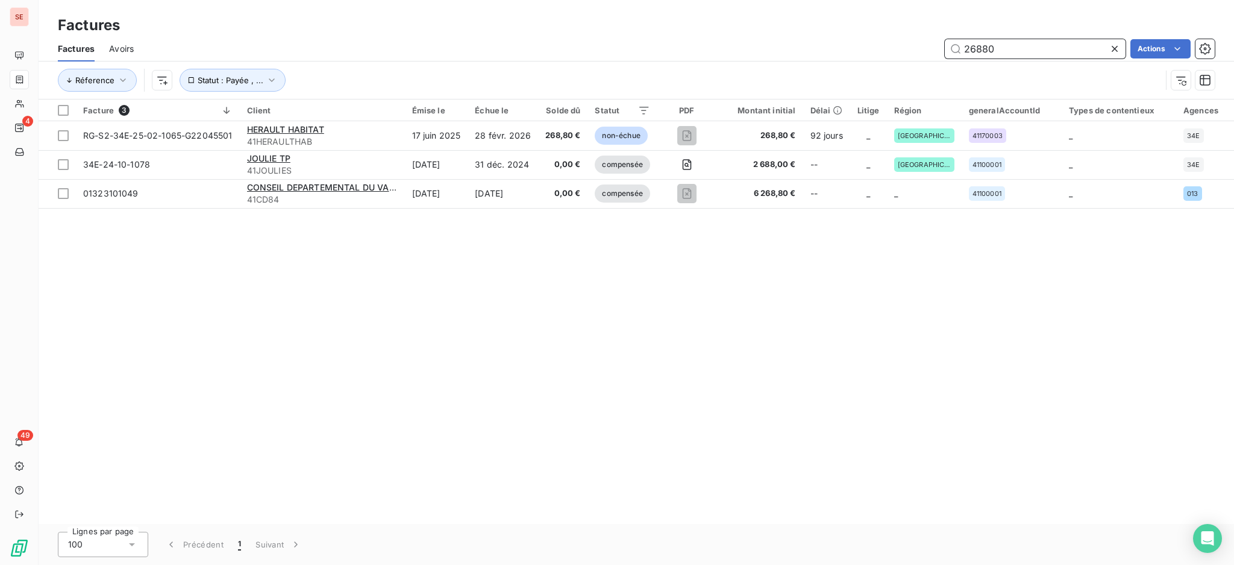
drag, startPoint x: 1017, startPoint y: 57, endPoint x: 589, endPoint y: 83, distance: 428.8
click at [599, 85] on div "Factures Avoirs 26880 Actions Réference Statut : Payée , ..." at bounding box center [637, 67] width 1196 height 63
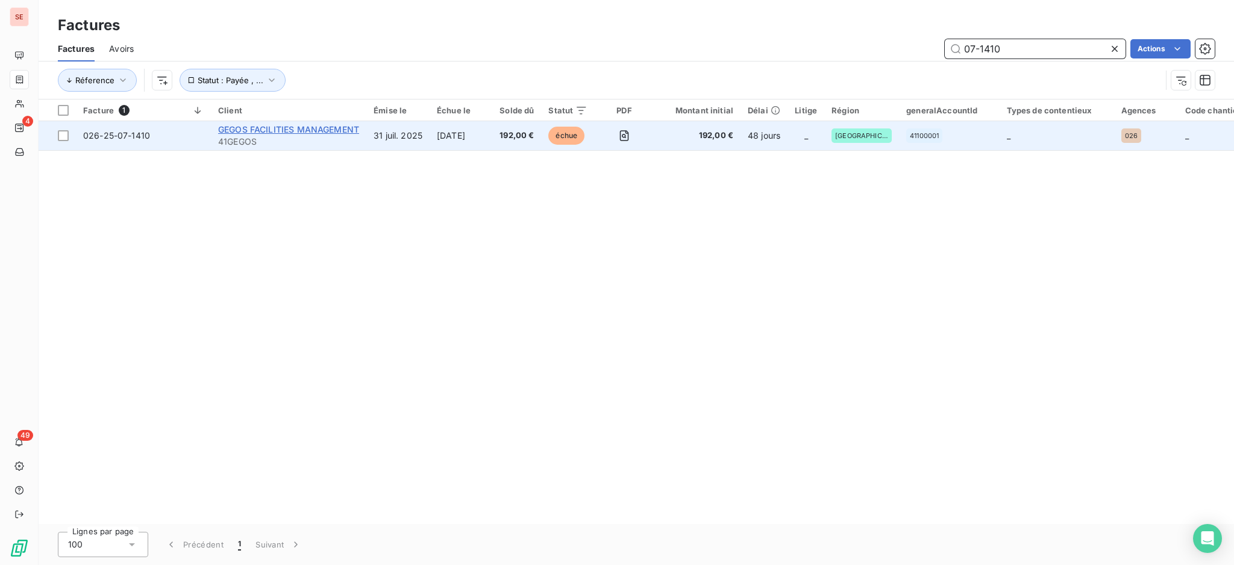
type input "07-1410"
click at [312, 132] on span "GEGOS FACILITIES MANAGEMENT" at bounding box center [288, 129] width 141 height 10
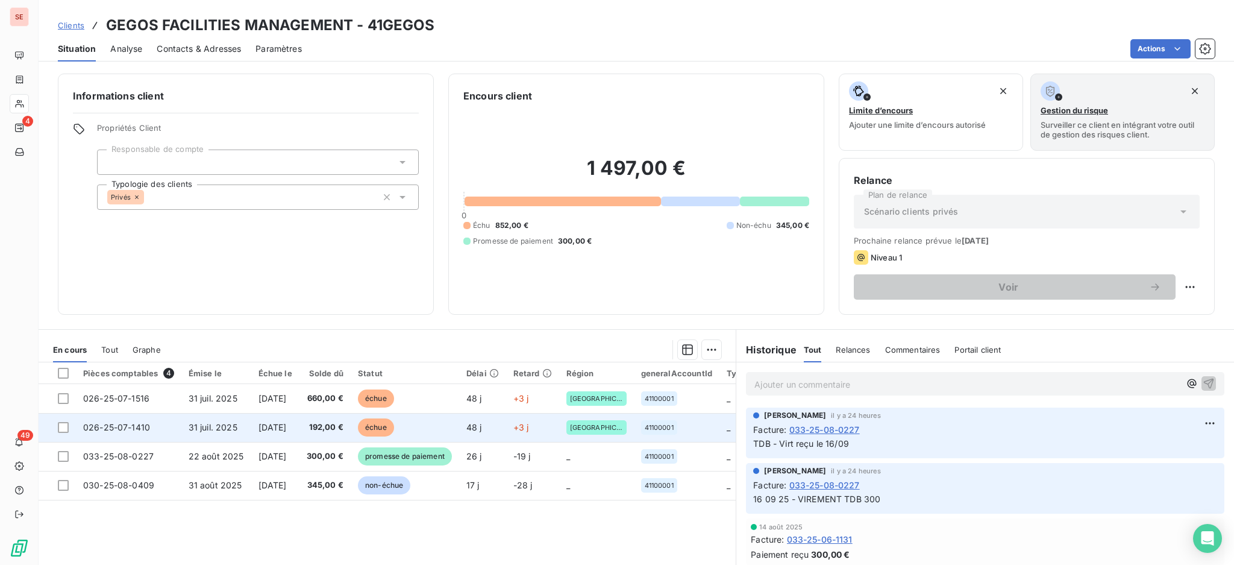
click at [287, 424] on span "[DATE]" at bounding box center [273, 427] width 28 height 10
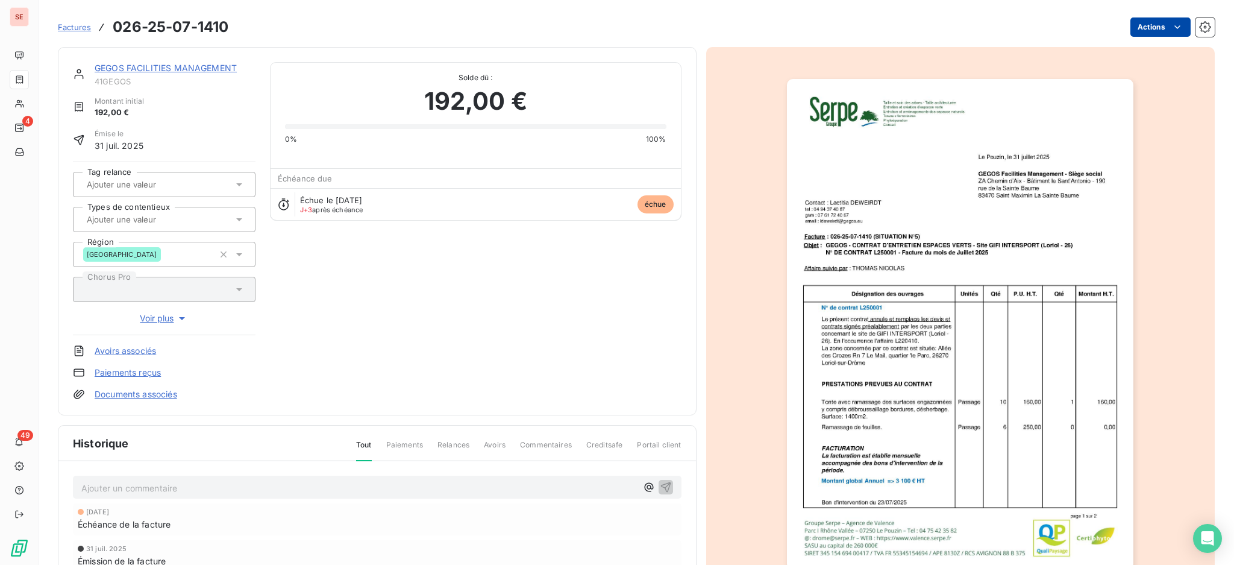
click at [1125, 26] on html "SE 4 49 Factures 026-25-07-1410 Actions GEGOS FACILITIES MANAGEMENT 41GEGOS Mon…" at bounding box center [617, 282] width 1234 height 565
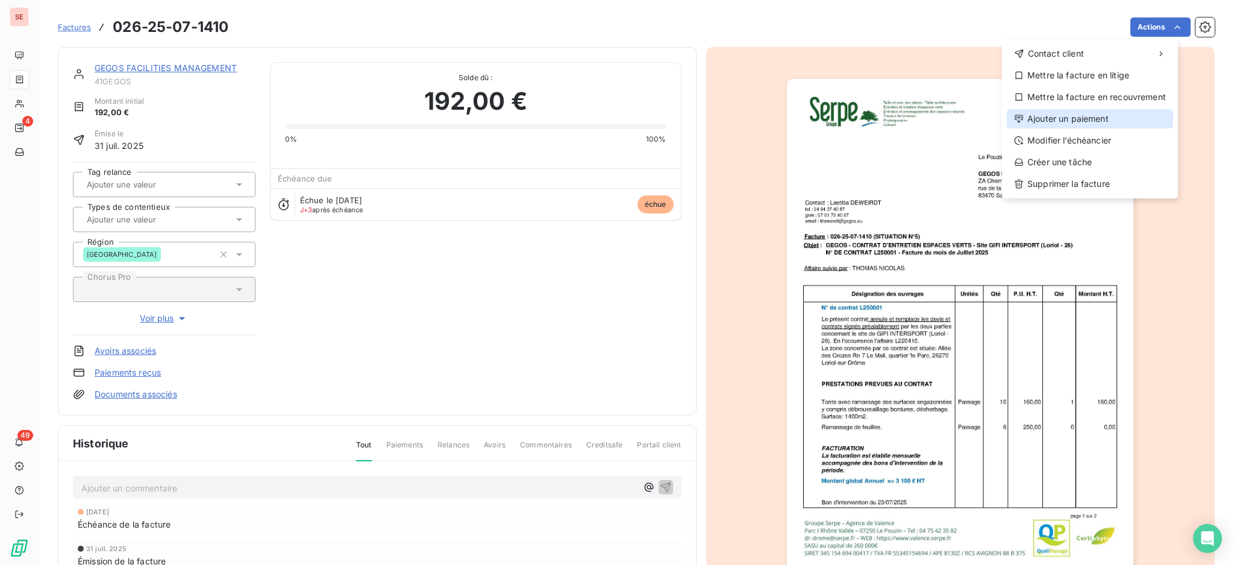
click at [1103, 114] on div "Ajouter un paiement" at bounding box center [1090, 118] width 166 height 19
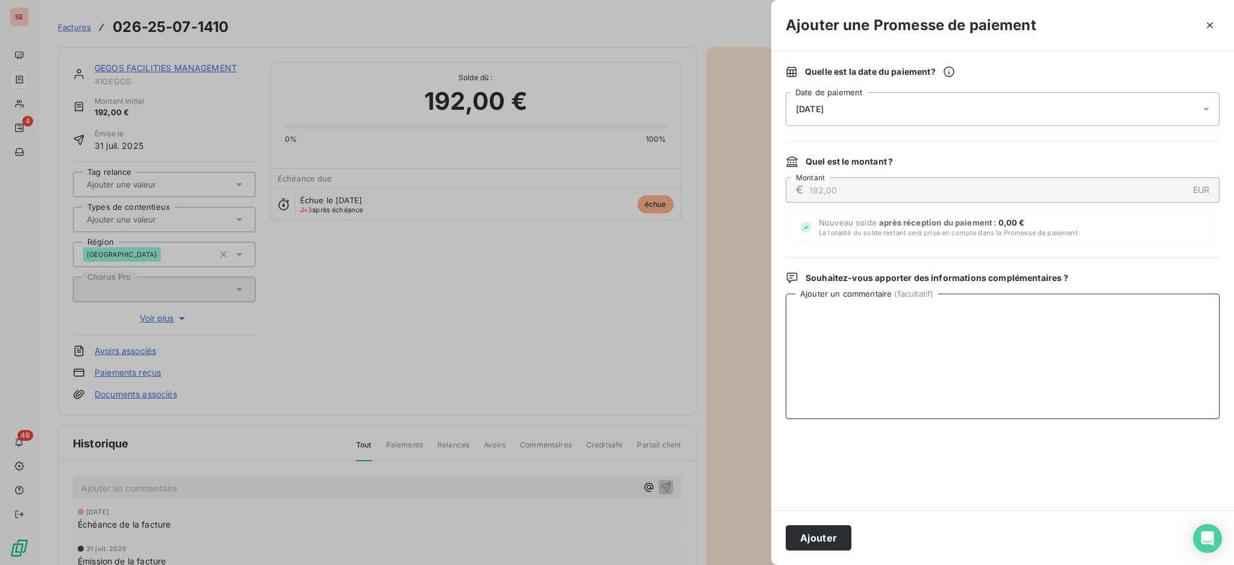
click at [870, 324] on textarea "Ajouter un commentaire ( facultatif )" at bounding box center [1003, 356] width 434 height 125
paste textarea "TDB - Virt reçu le 17/09"
type textarea "TDB - Virt reçu le 17/09"
click at [1209, 107] on icon at bounding box center [1207, 109] width 12 height 12
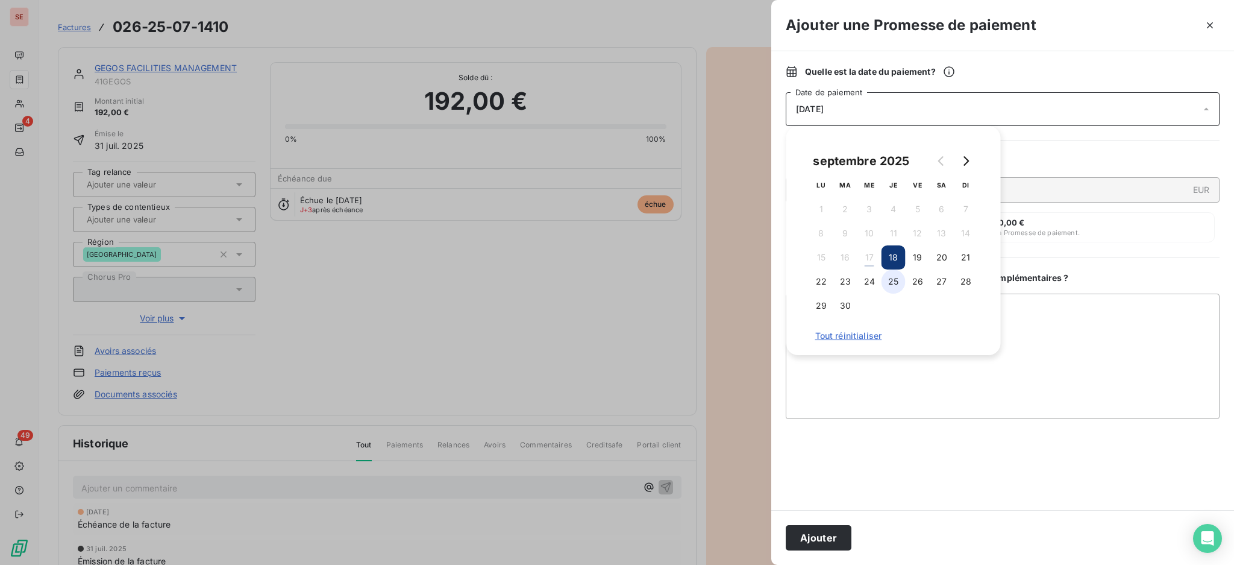
click at [888, 283] on button "25" at bounding box center [894, 281] width 24 height 24
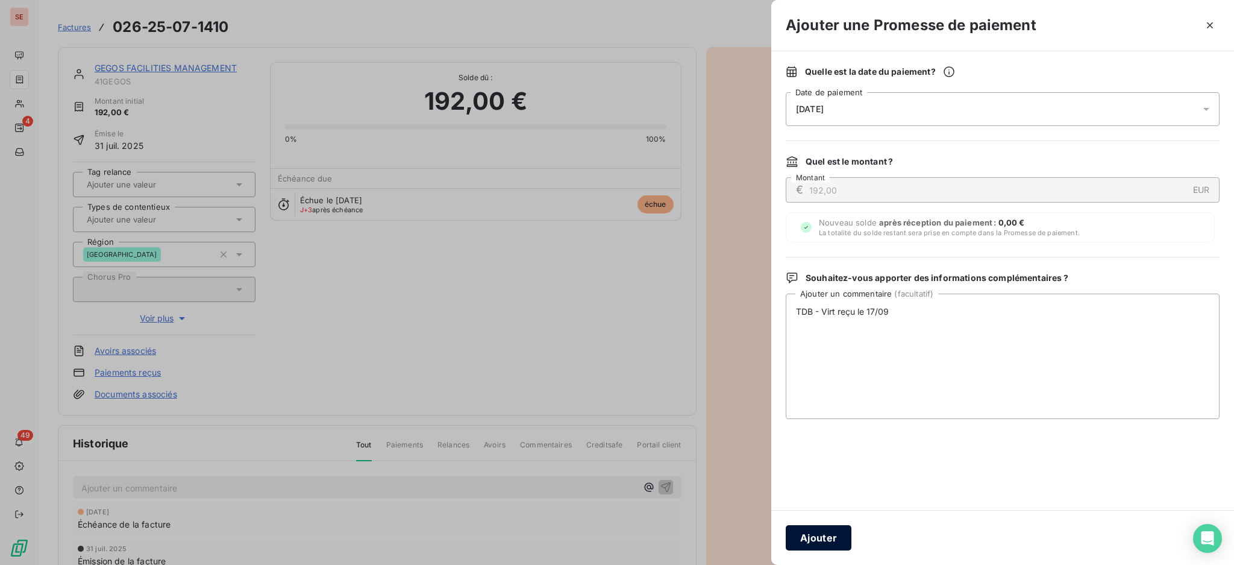
click at [833, 534] on button "Ajouter" at bounding box center [819, 537] width 66 height 25
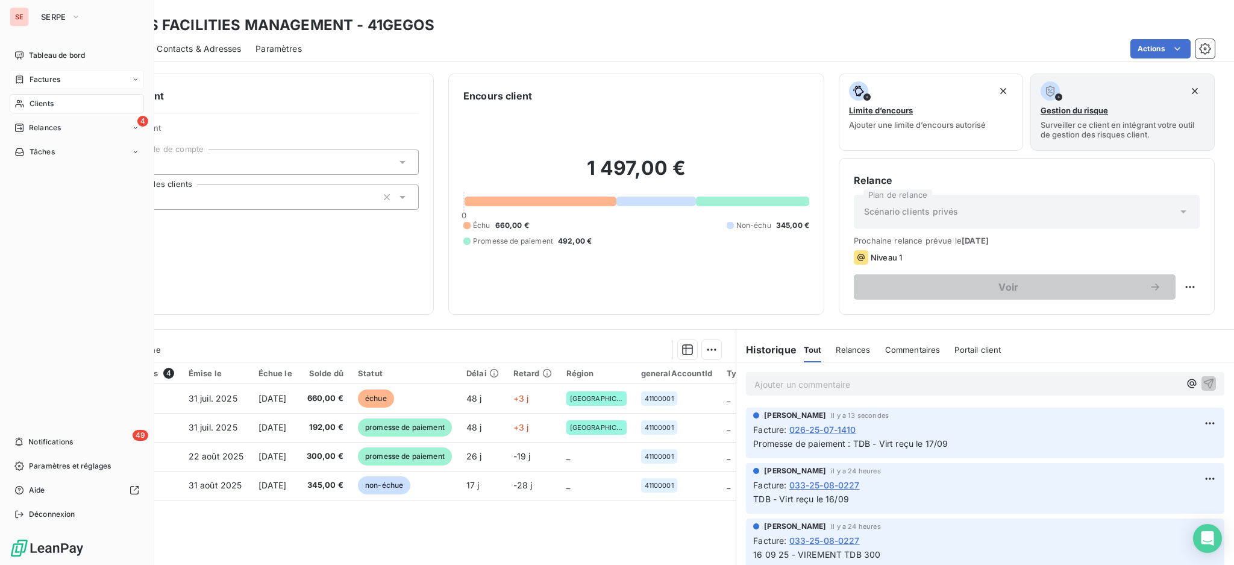
click at [30, 78] on span "Factures" at bounding box center [45, 79] width 31 height 11
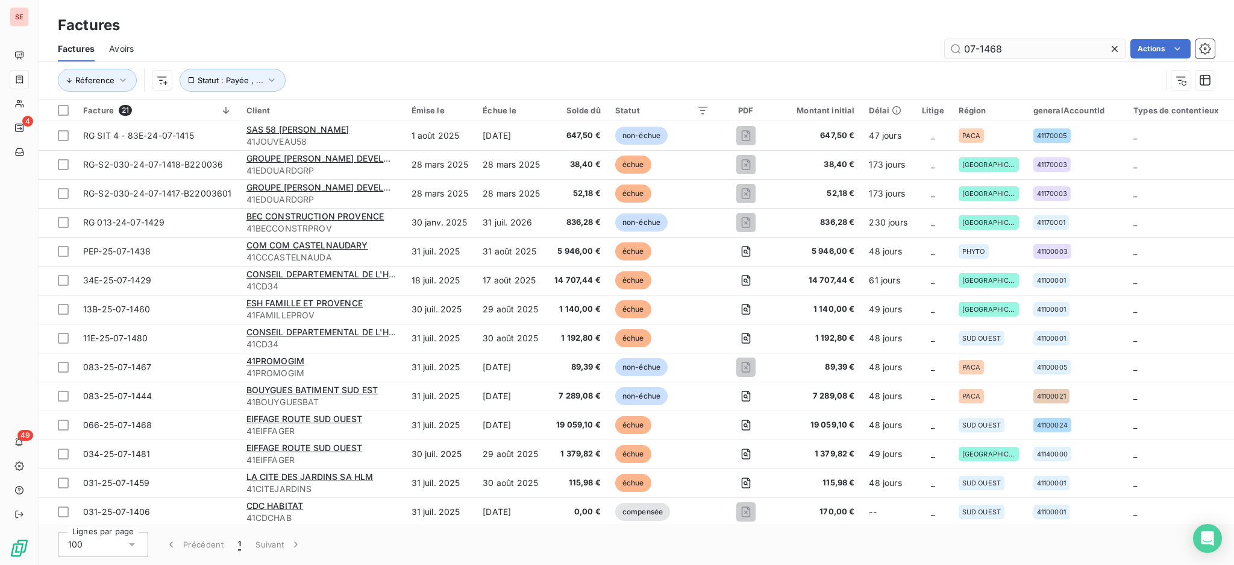
type input "07-1468"
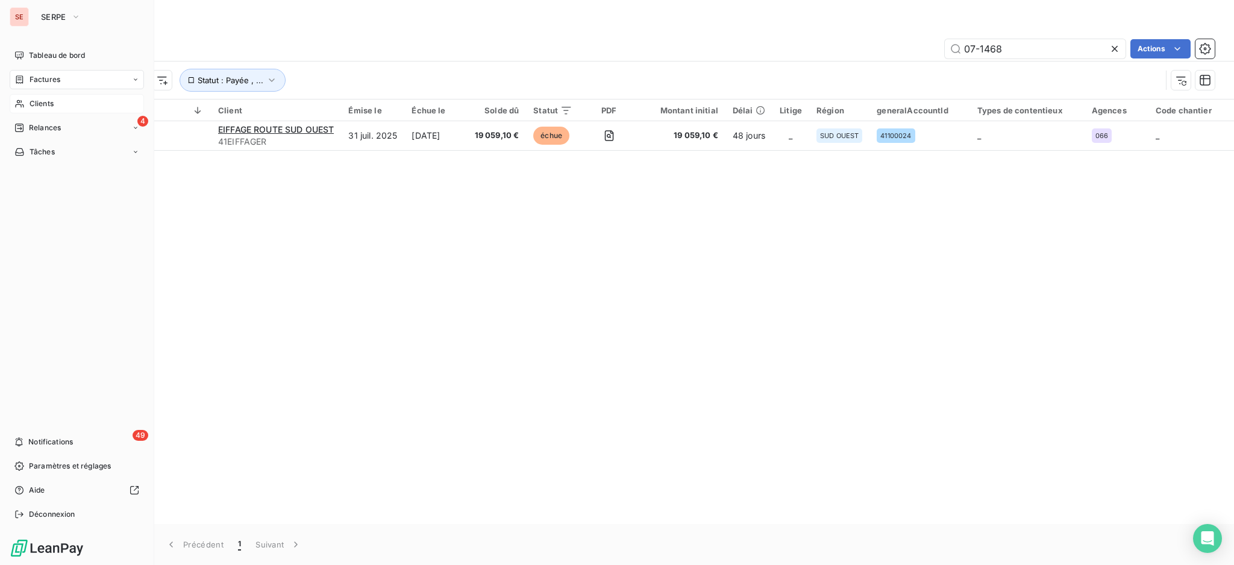
click at [33, 102] on span "Clients" at bounding box center [42, 103] width 24 height 11
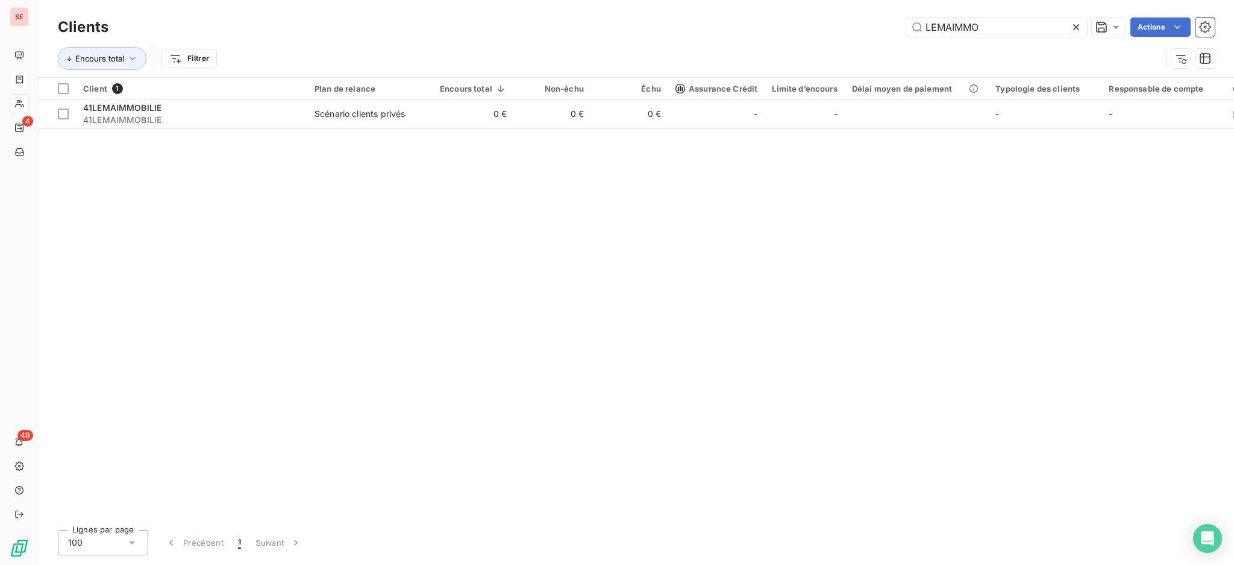
drag, startPoint x: 1001, startPoint y: 25, endPoint x: 648, endPoint y: 31, distance: 353.3
click at [764, 20] on div "LEMAIMMO Actions" at bounding box center [669, 26] width 1092 height 19
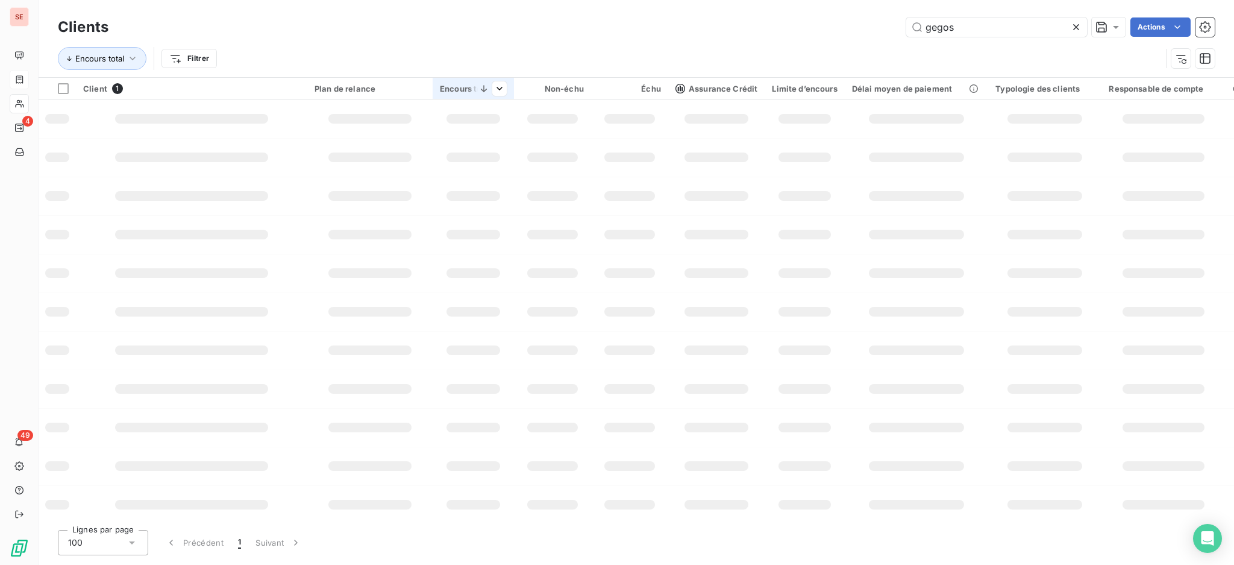
type input "gegos"
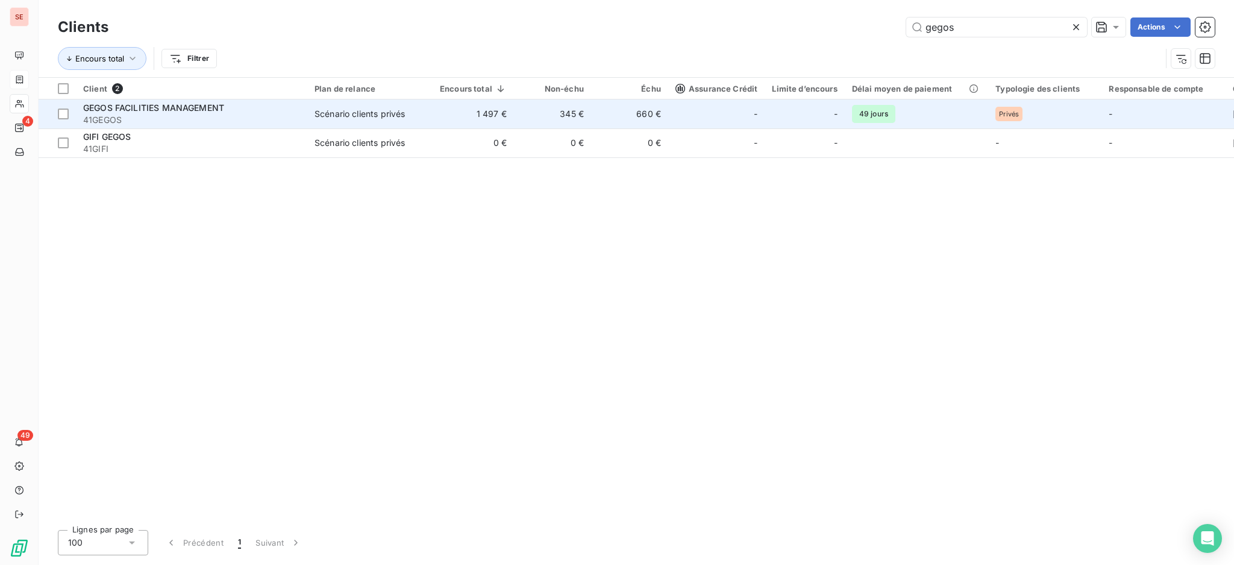
click at [315, 110] on div "Scénario clients privés" at bounding box center [360, 114] width 90 height 12
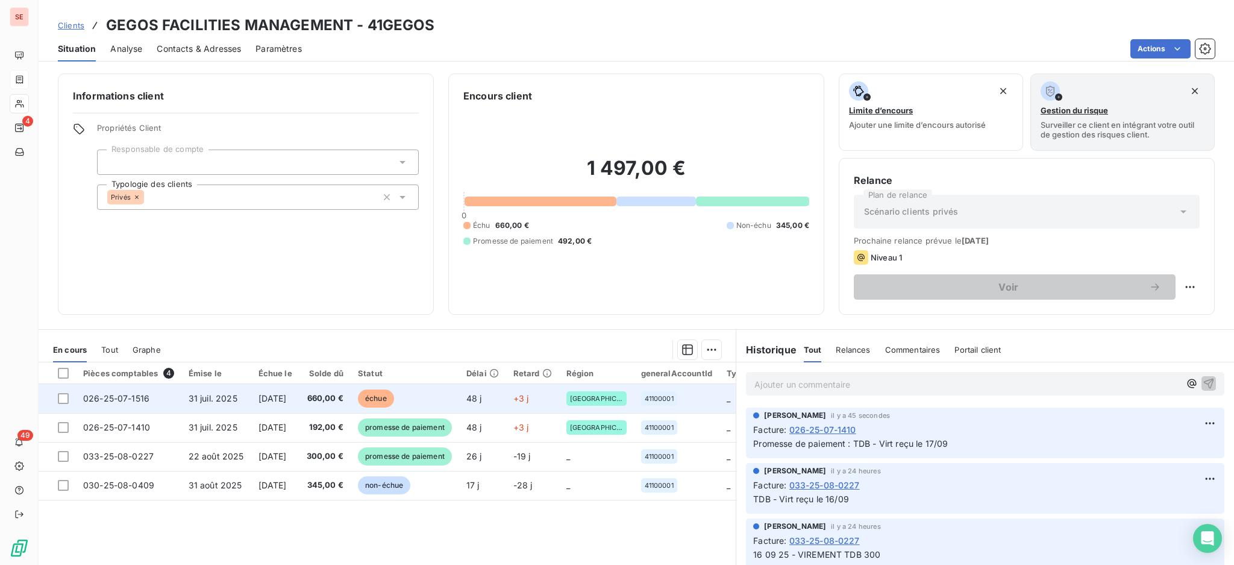
click at [127, 399] on span "026-25-07-1516" at bounding box center [116, 398] width 66 height 10
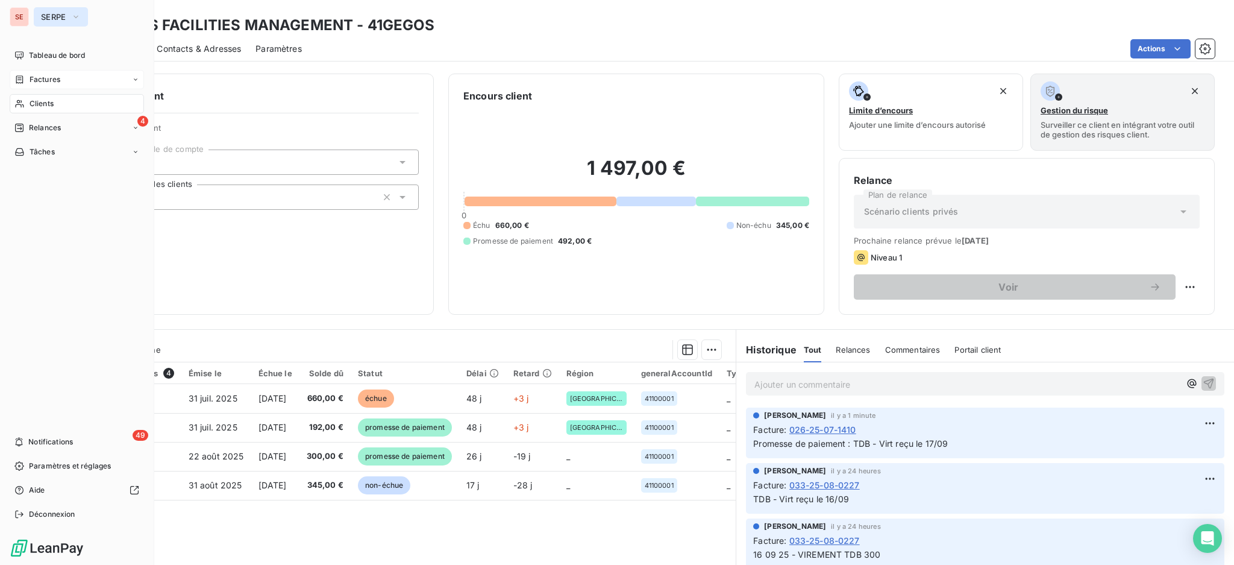
click at [60, 15] on span "SERPE" at bounding box center [53, 17] width 25 height 10
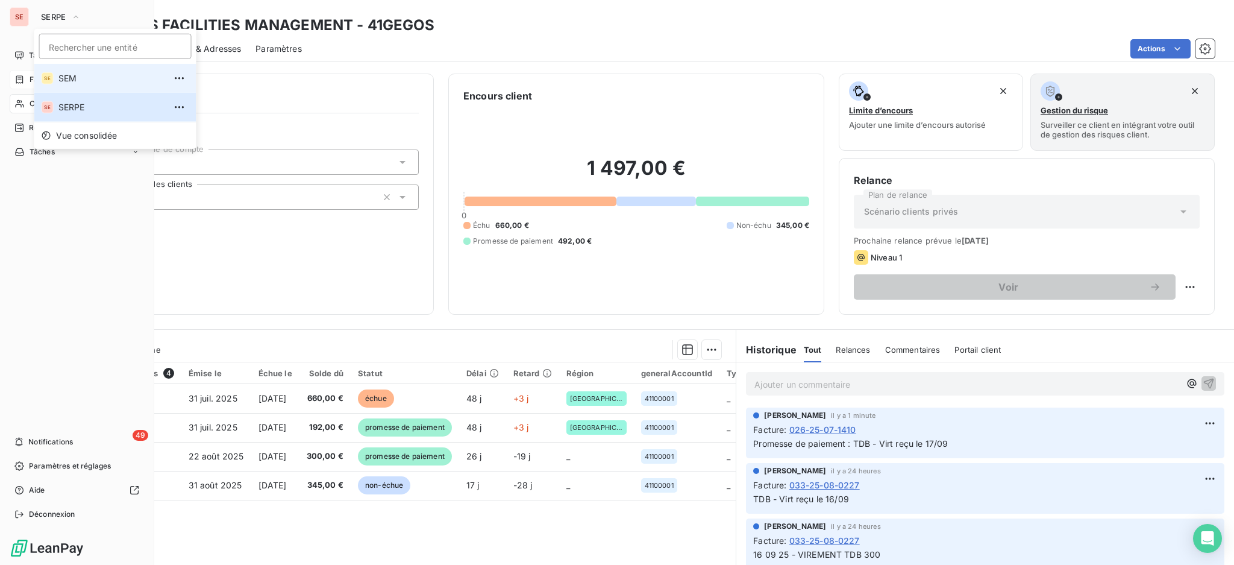
click at [71, 71] on li "SE SEM" at bounding box center [115, 78] width 162 height 29
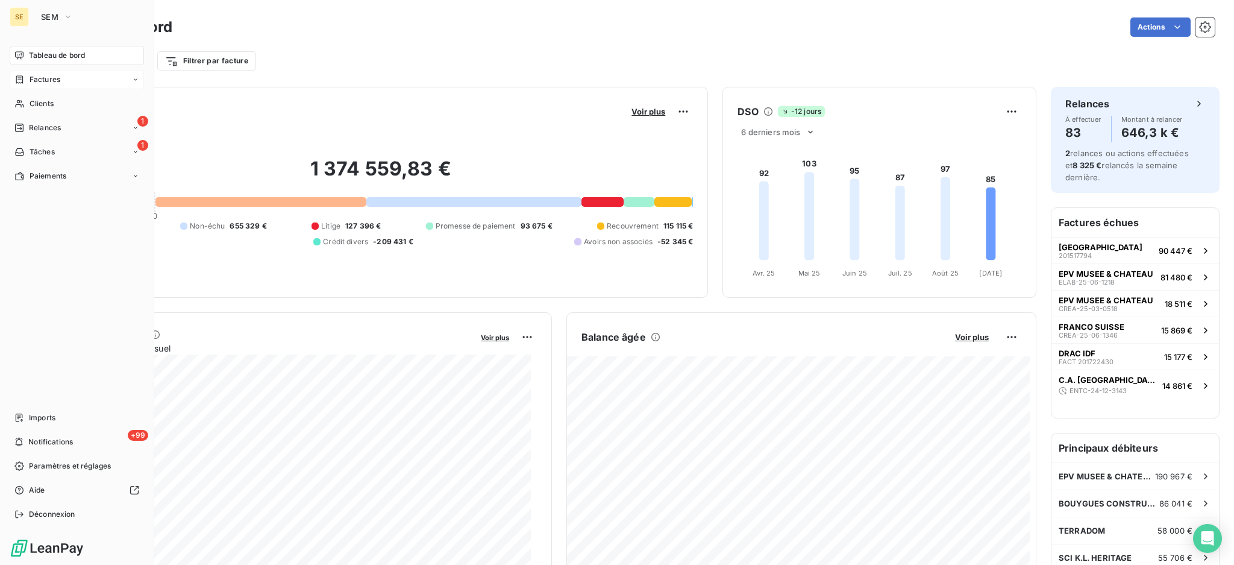
click at [52, 76] on span "Factures" at bounding box center [45, 79] width 31 height 11
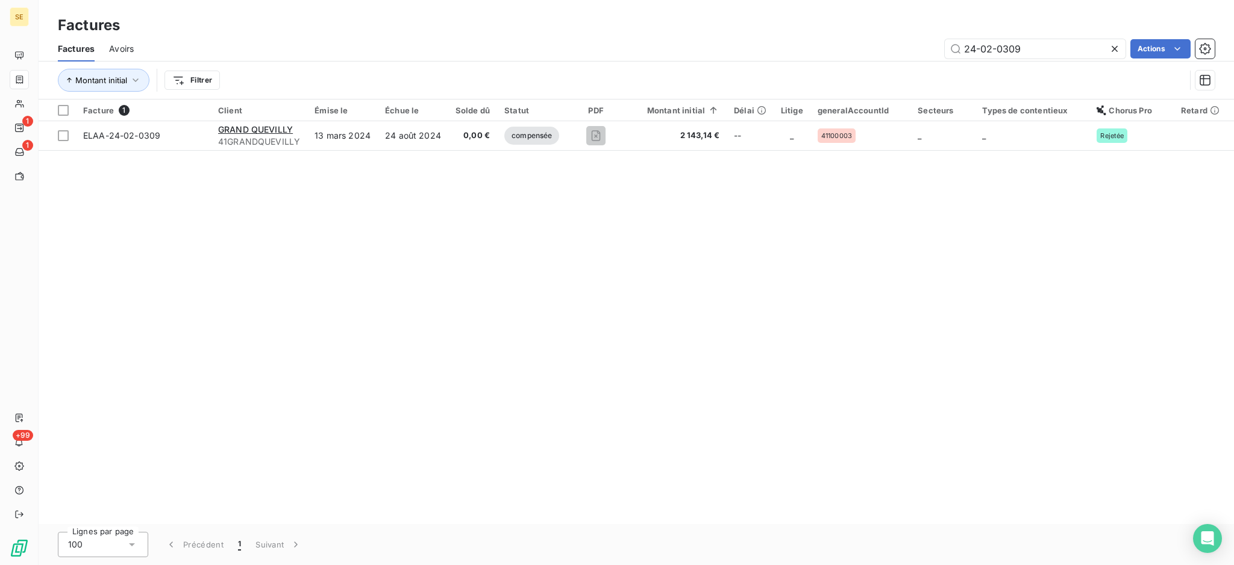
drag, startPoint x: 1054, startPoint y: 48, endPoint x: 769, endPoint y: 10, distance: 288.3
click at [904, 17] on div "Factures Factures Avoirs 24-02-0309 Actions Montant initial Filtrer" at bounding box center [637, 49] width 1196 height 99
type input "07-1468"
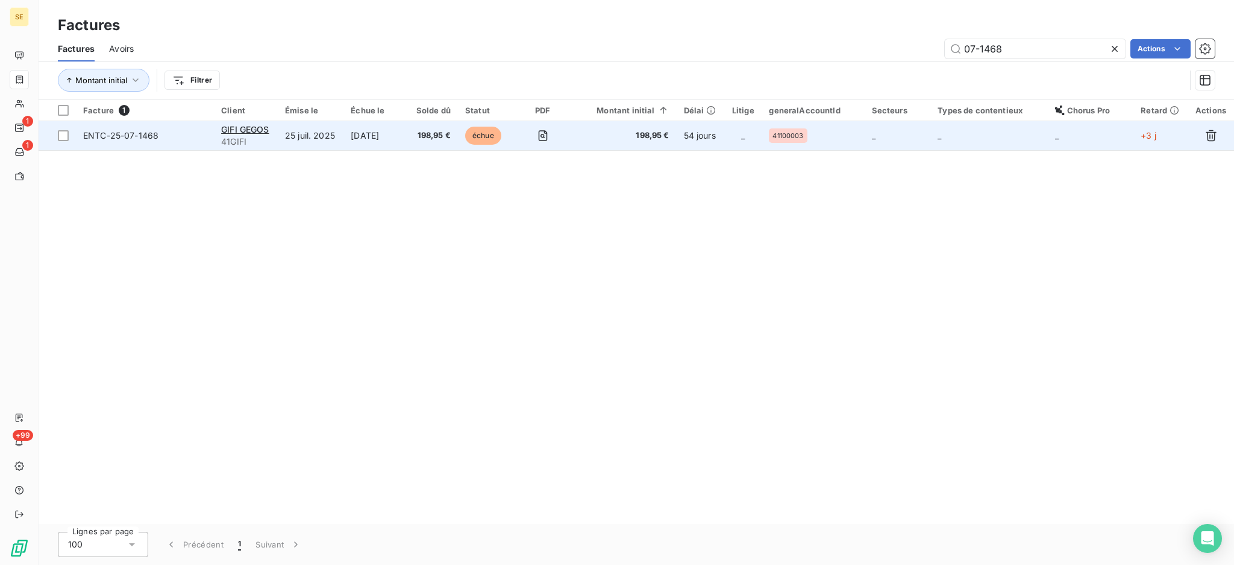
click at [356, 127] on td "[DATE]" at bounding box center [376, 135] width 64 height 29
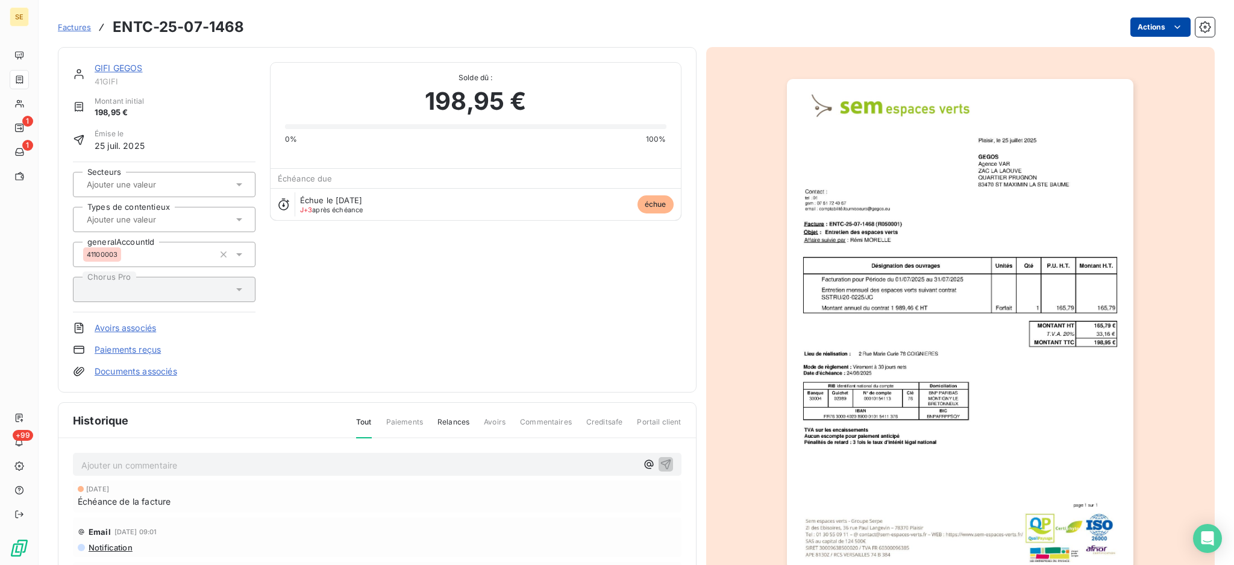
click at [1120, 18] on html "SE 1 1 +99 Factures ENTC-25-07-1468 Actions GIFI GEGOS 41GIFI Montant initial 1…" at bounding box center [617, 282] width 1234 height 565
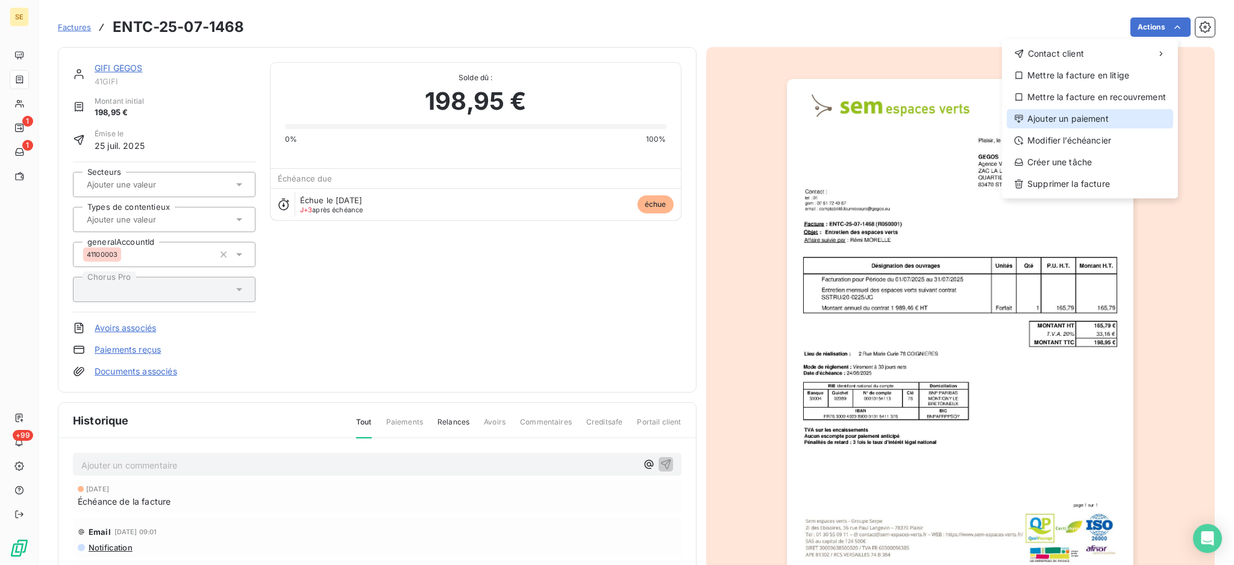
click at [1113, 112] on div "Ajouter un paiement" at bounding box center [1090, 118] width 166 height 19
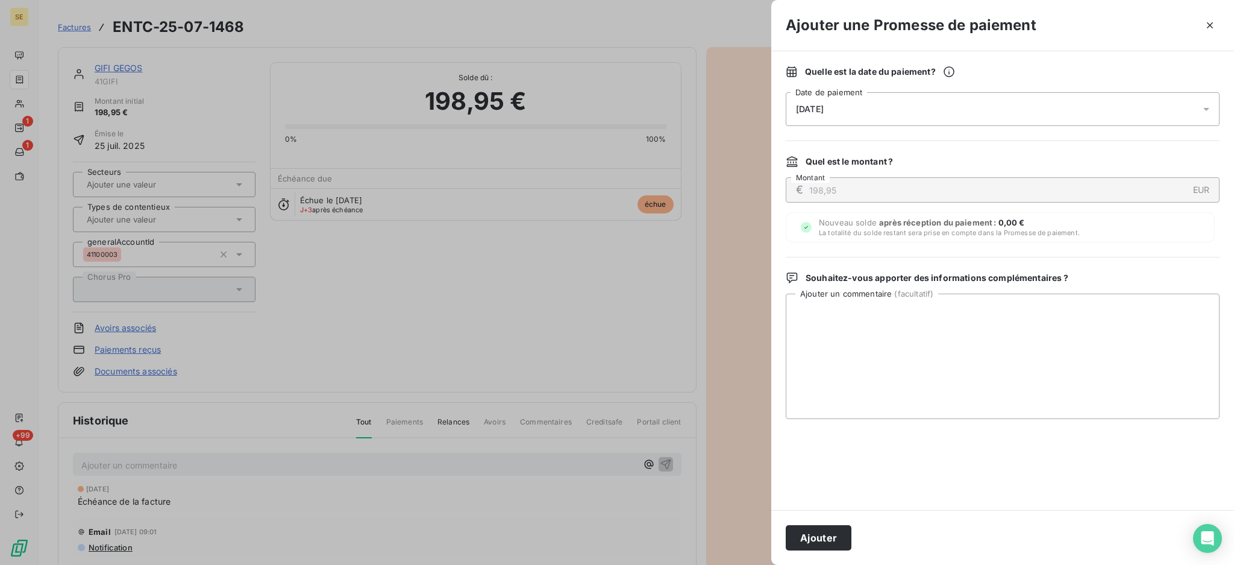
click at [1210, 113] on icon at bounding box center [1207, 109] width 12 height 12
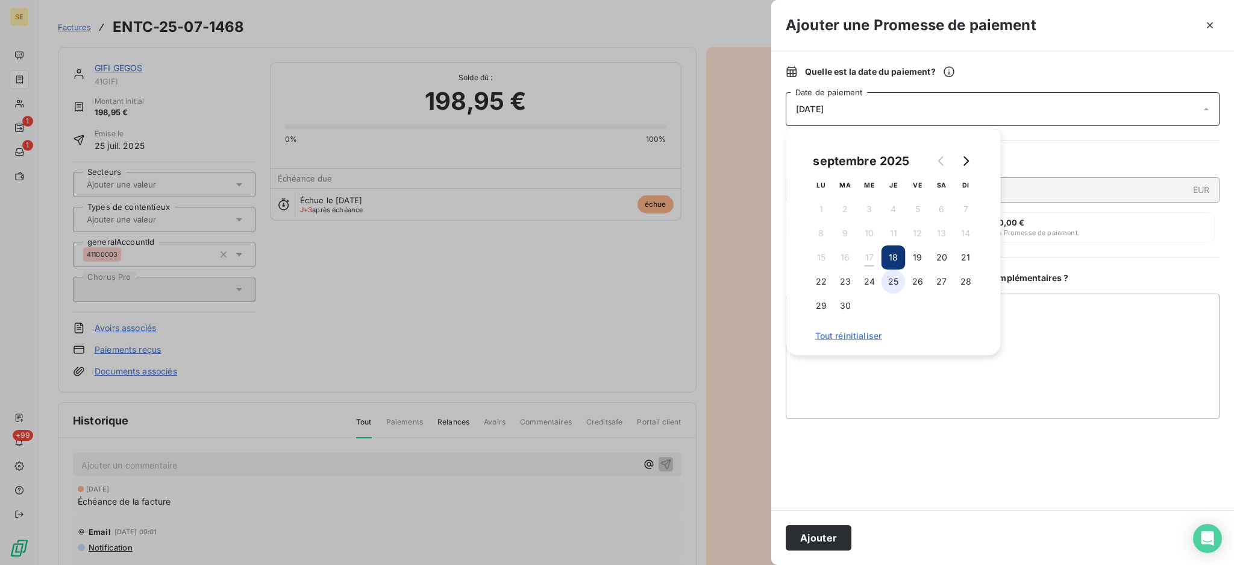
click at [894, 281] on button "25" at bounding box center [894, 281] width 24 height 24
click at [1098, 315] on textarea "Ajouter un commentaire ( facultatif )" at bounding box center [1003, 356] width 434 height 125
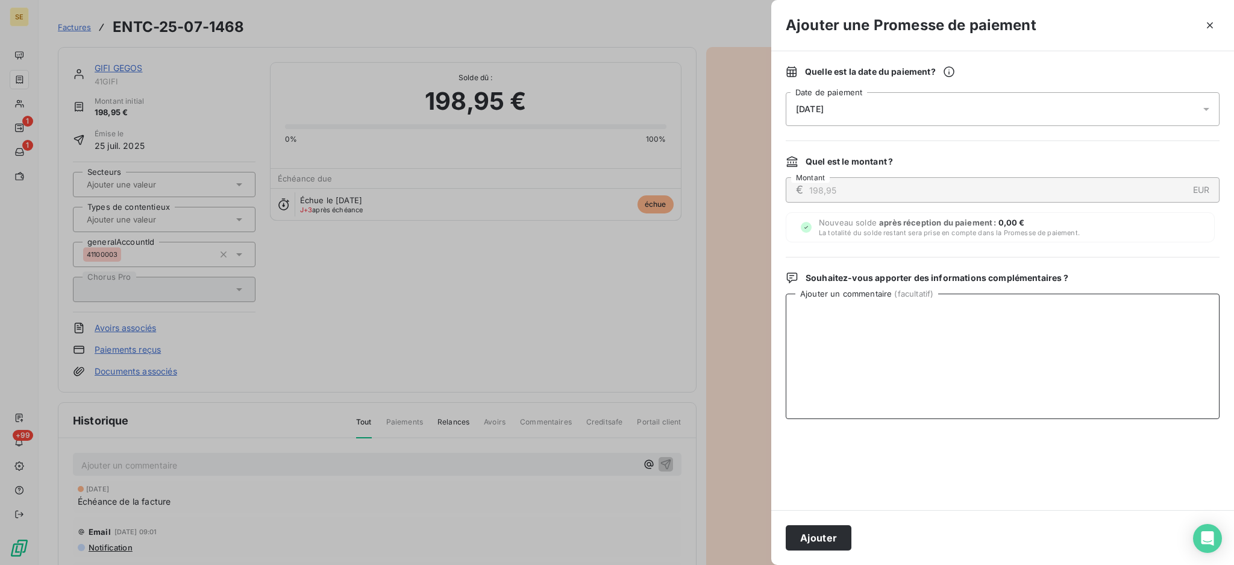
paste textarea "TDB - Virt reçu le 17/09"
type textarea "TDB - Virt reçu le 17/09"
click at [814, 539] on button "Ajouter" at bounding box center [819, 537] width 66 height 25
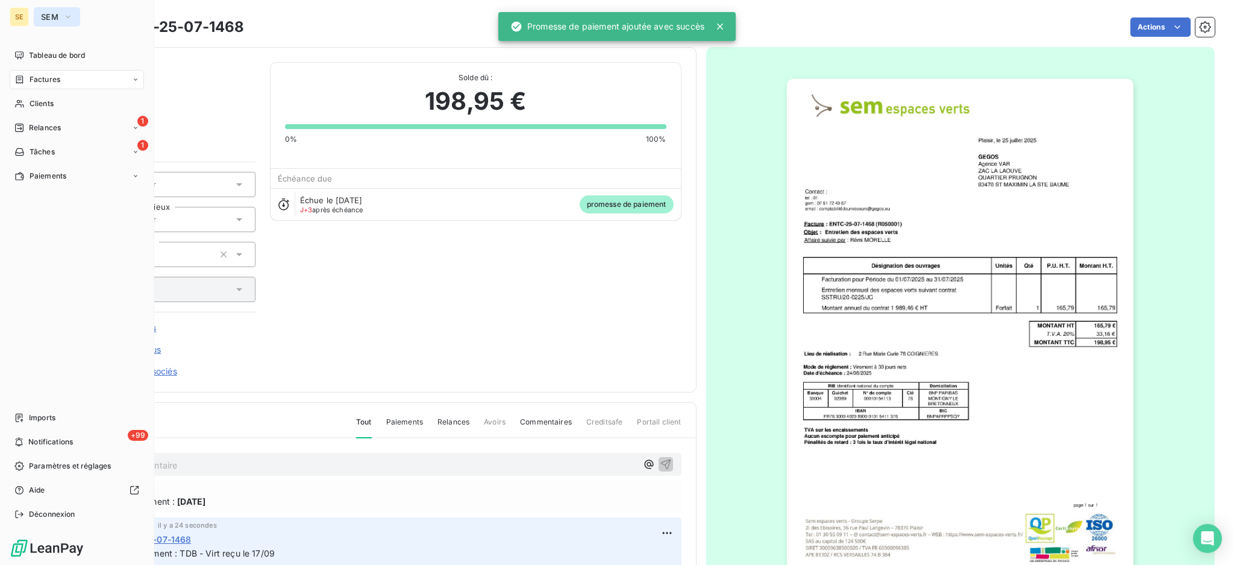
click at [46, 16] on span "SEM" at bounding box center [49, 17] width 17 height 10
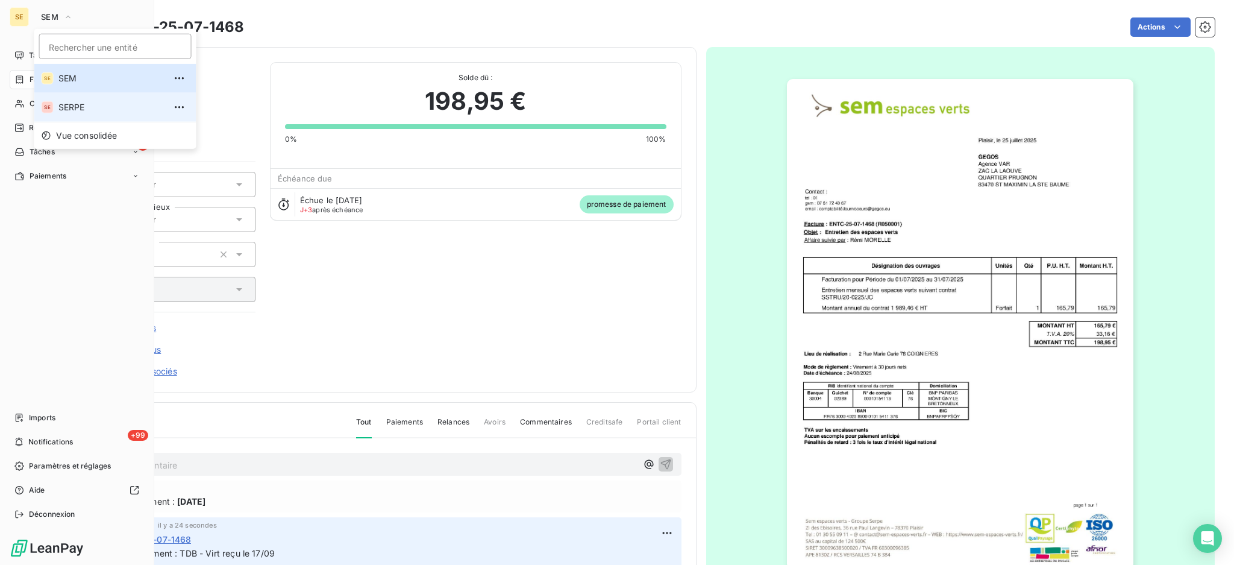
click at [68, 111] on span "SERPE" at bounding box center [111, 107] width 107 height 12
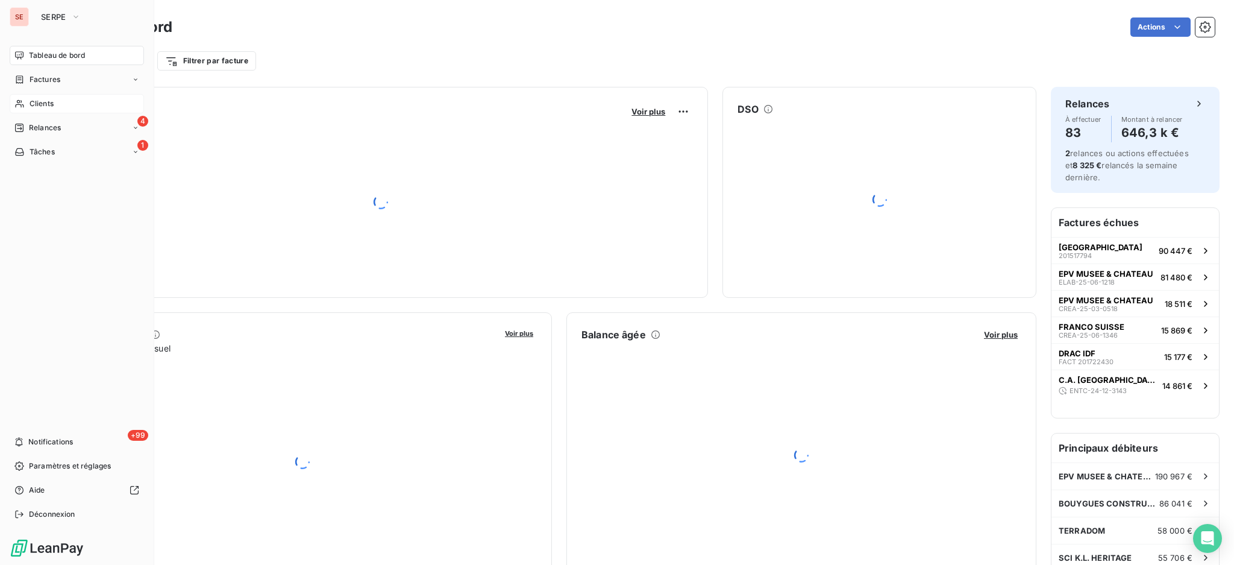
click at [45, 105] on span "Clients" at bounding box center [42, 103] width 24 height 11
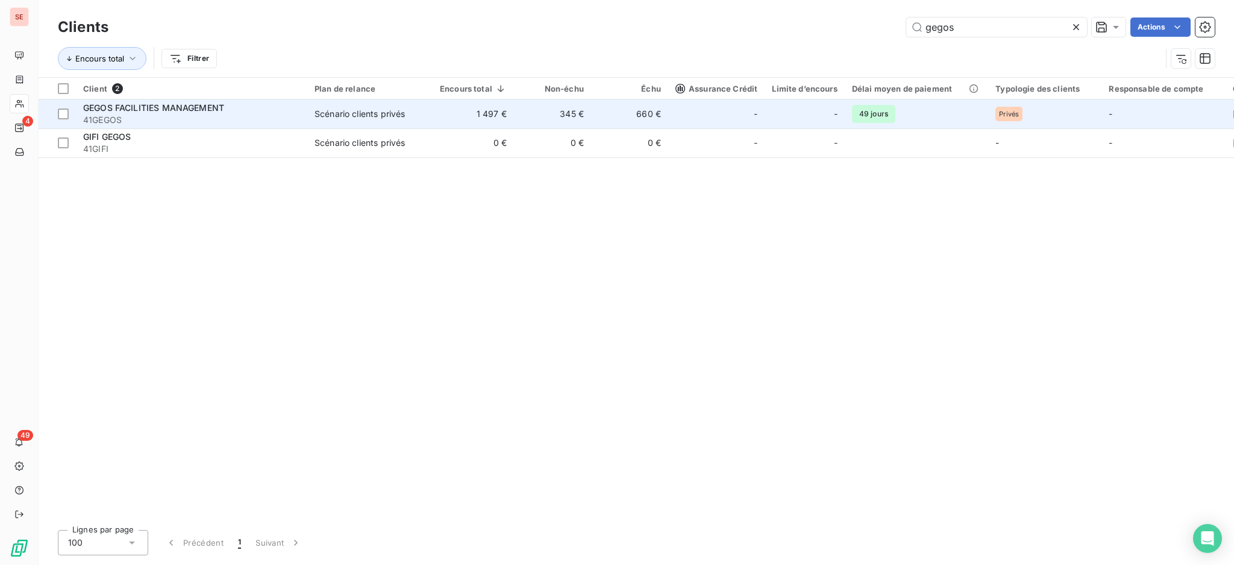
click at [178, 115] on span "41GEGOS" at bounding box center [191, 120] width 217 height 12
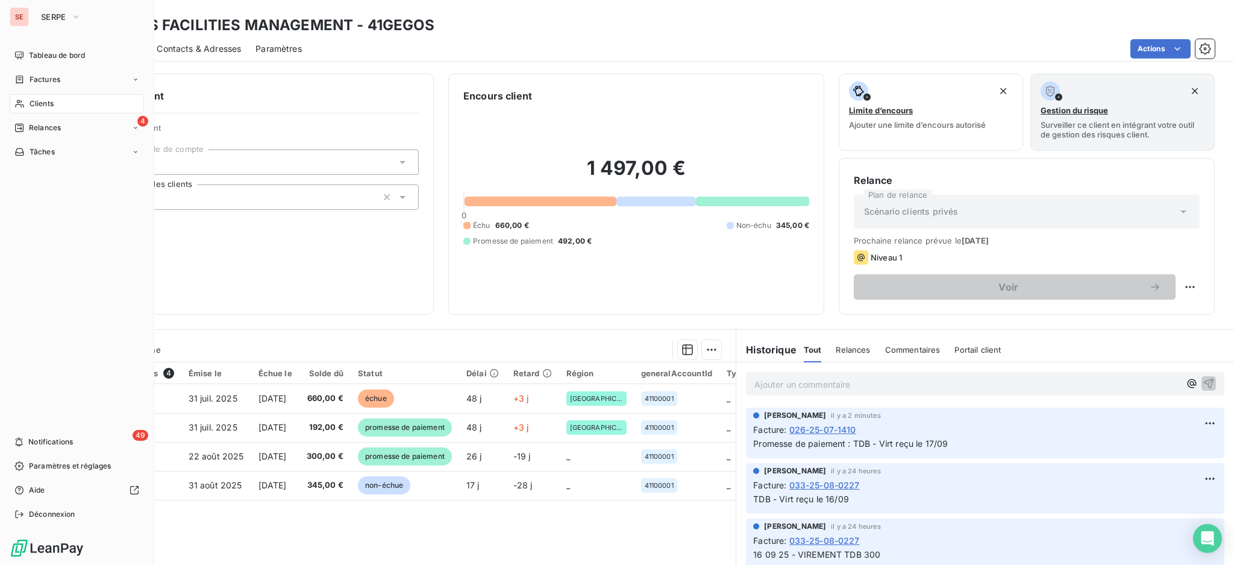
click at [49, 100] on span "Clients" at bounding box center [42, 103] width 24 height 11
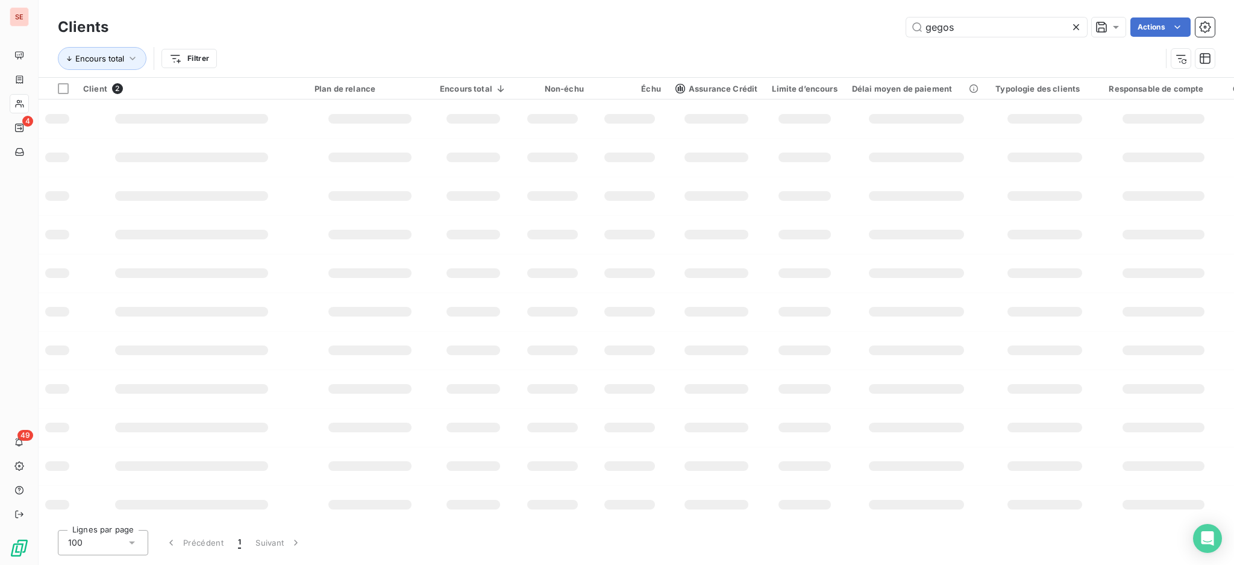
drag, startPoint x: 990, startPoint y: 24, endPoint x: 638, endPoint y: 46, distance: 352.7
click at [690, 33] on div "gegos Actions" at bounding box center [669, 26] width 1092 height 19
type input "GDH"
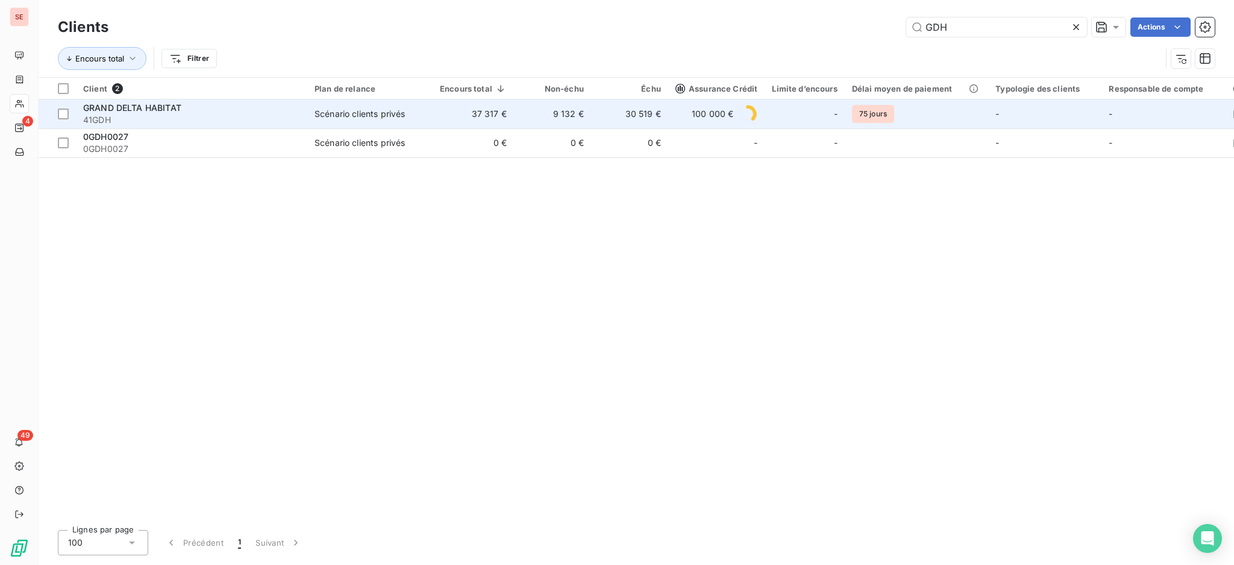
click at [460, 113] on td "37 317 €" at bounding box center [473, 113] width 81 height 29
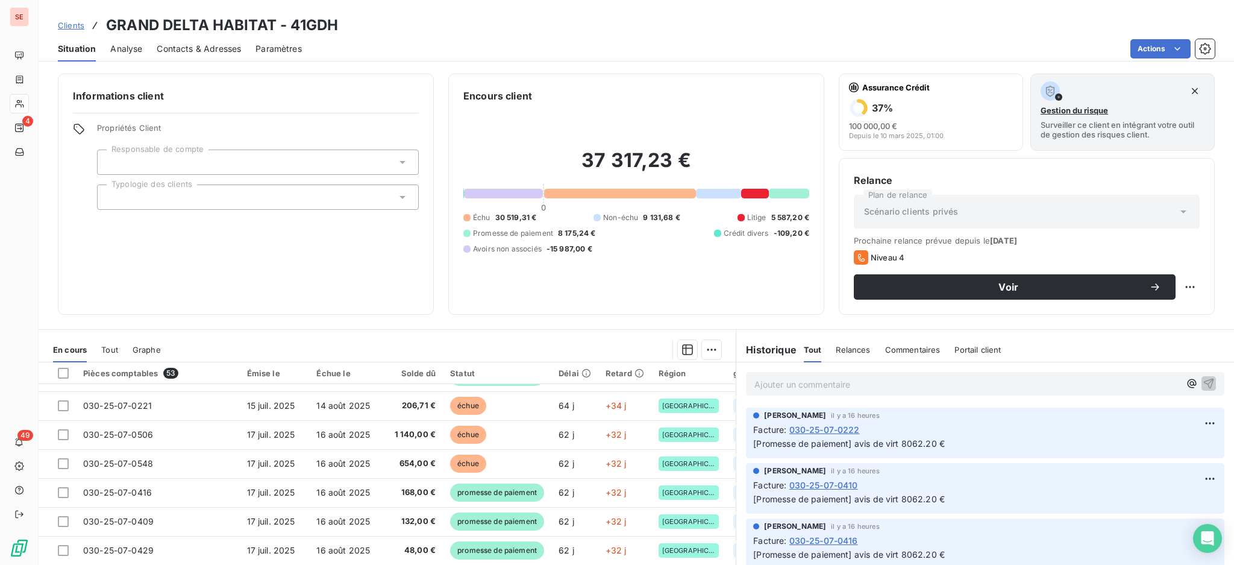
scroll to position [65, 0]
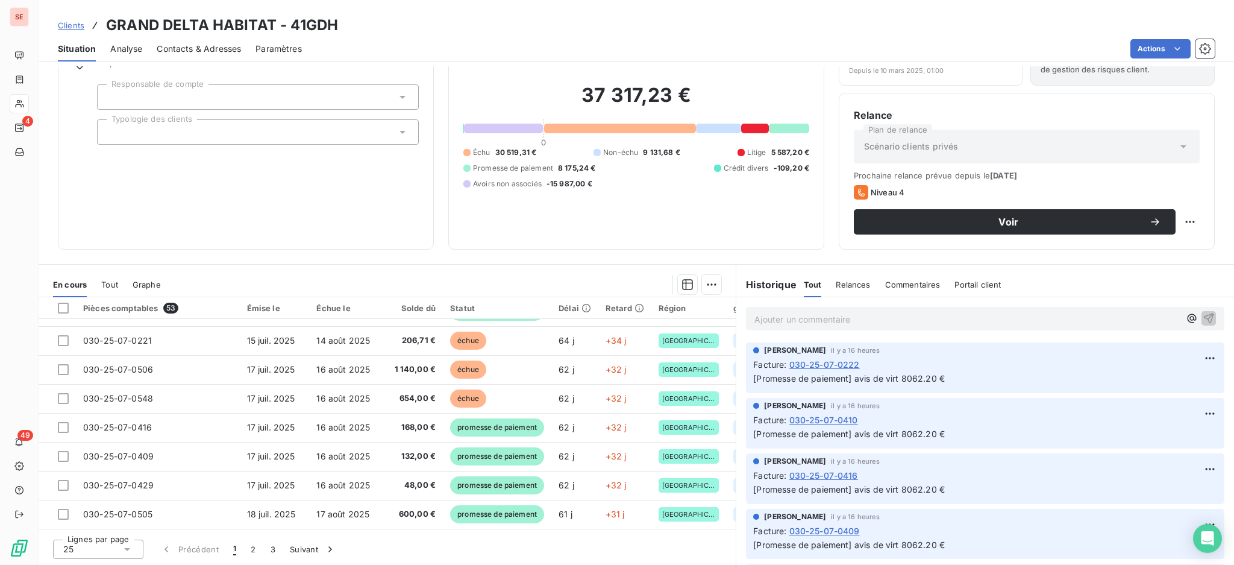
click at [128, 549] on icon at bounding box center [127, 549] width 6 height 3
click at [97, 524] on li "100" at bounding box center [98, 526] width 90 height 22
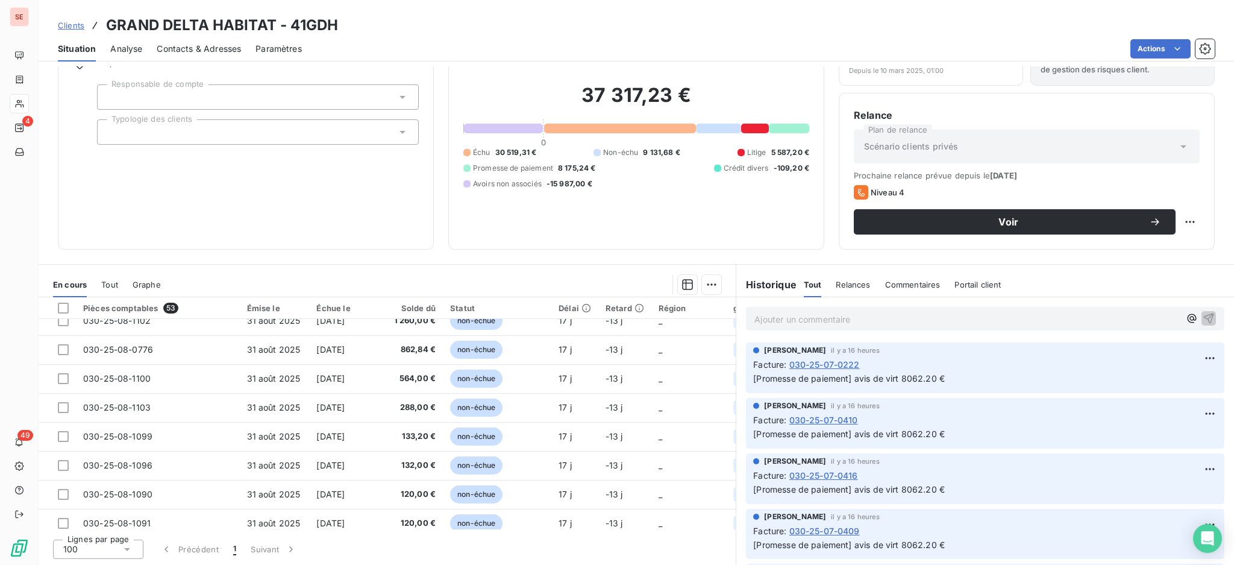
scroll to position [1327, 0]
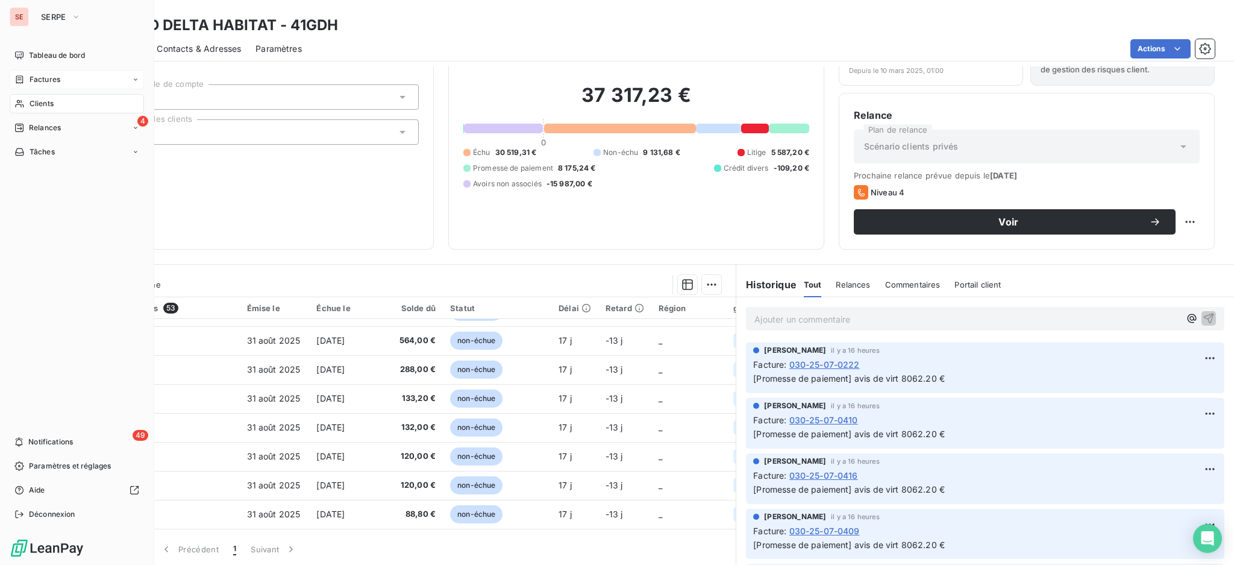
click at [53, 80] on span "Factures" at bounding box center [45, 79] width 31 height 11
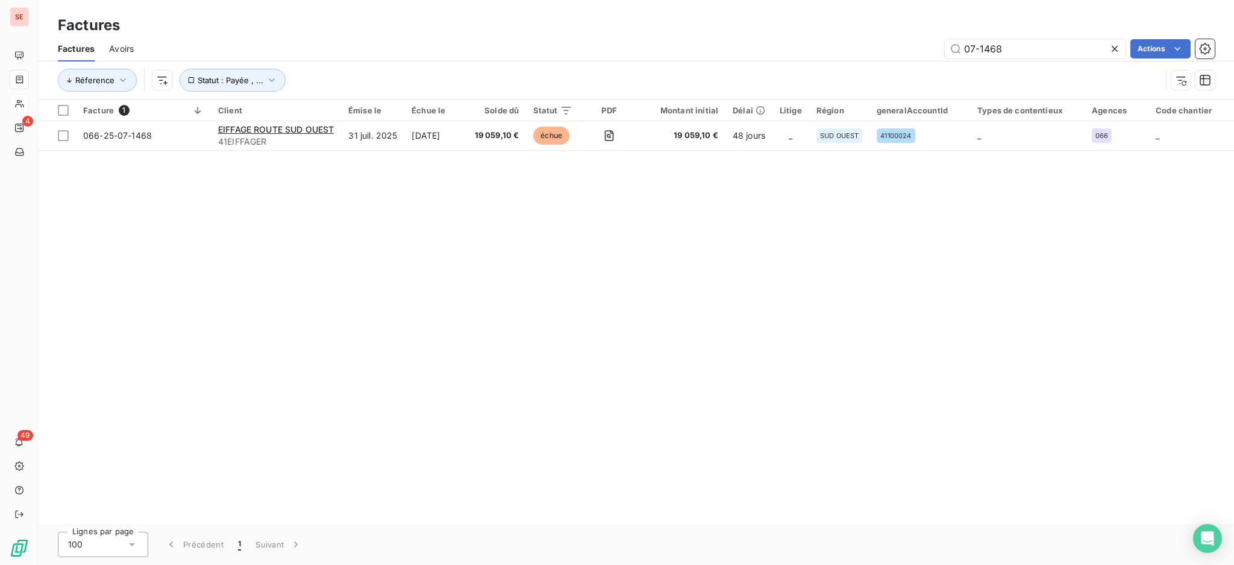
drag, startPoint x: 1016, startPoint y: 43, endPoint x: 793, endPoint y: 30, distance: 222.8
click at [803, 31] on div "Factures Factures Avoirs 07-1468 Actions Réference Statut : Payée , ..." at bounding box center [637, 49] width 1196 height 99
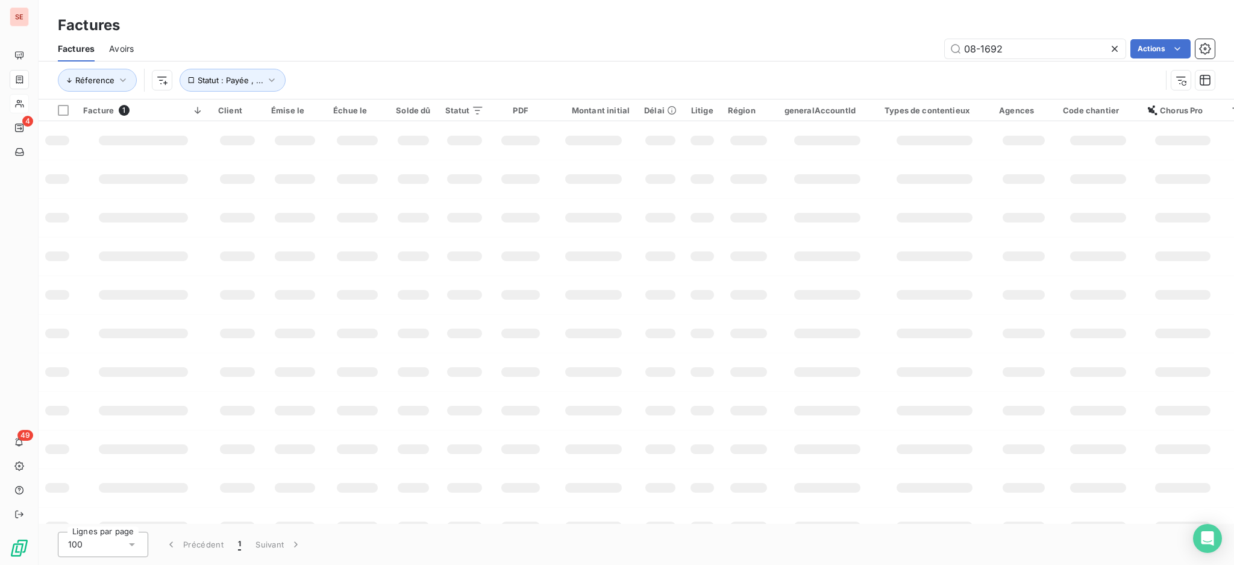
type input "08-1692"
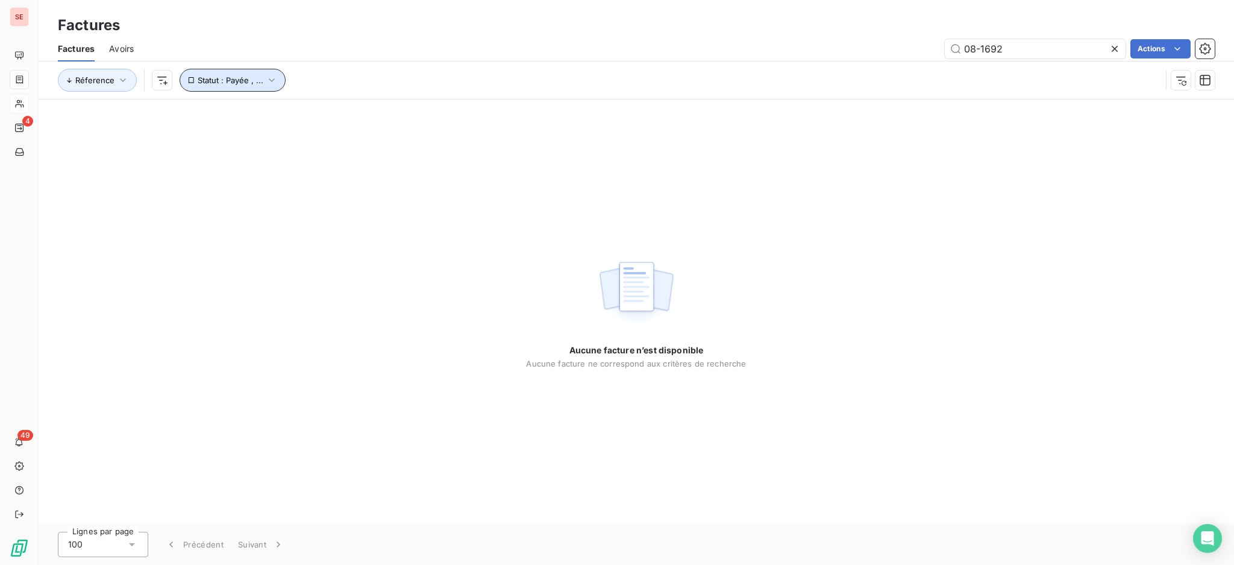
click at [266, 75] on icon "button" at bounding box center [272, 80] width 12 height 12
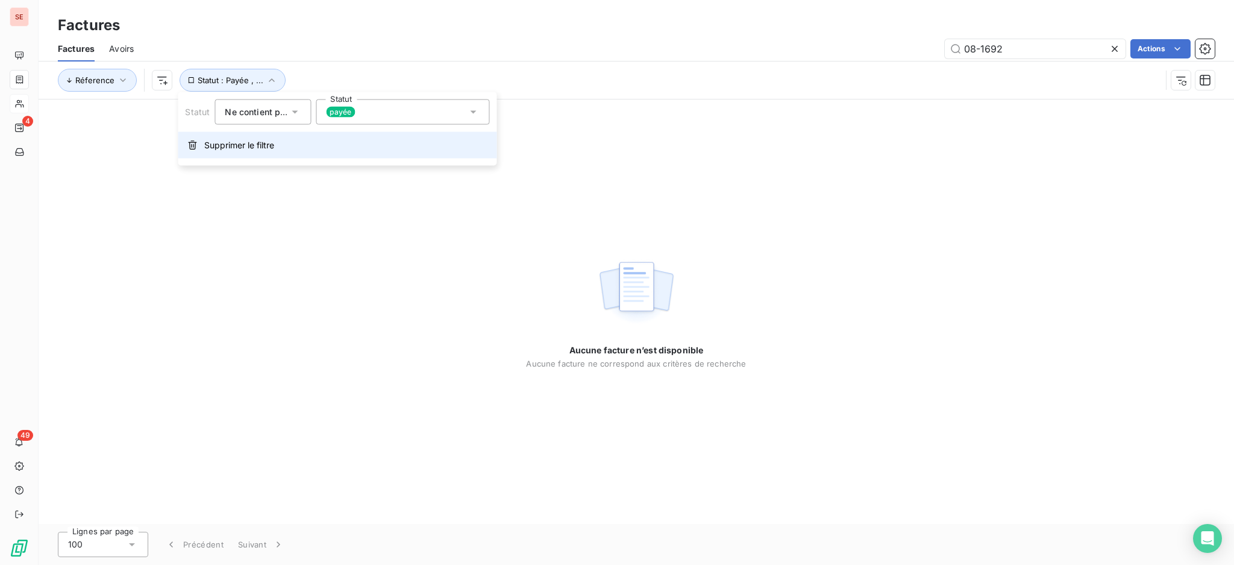
click at [254, 146] on span "Supprimer le filtre" at bounding box center [239, 145] width 70 height 12
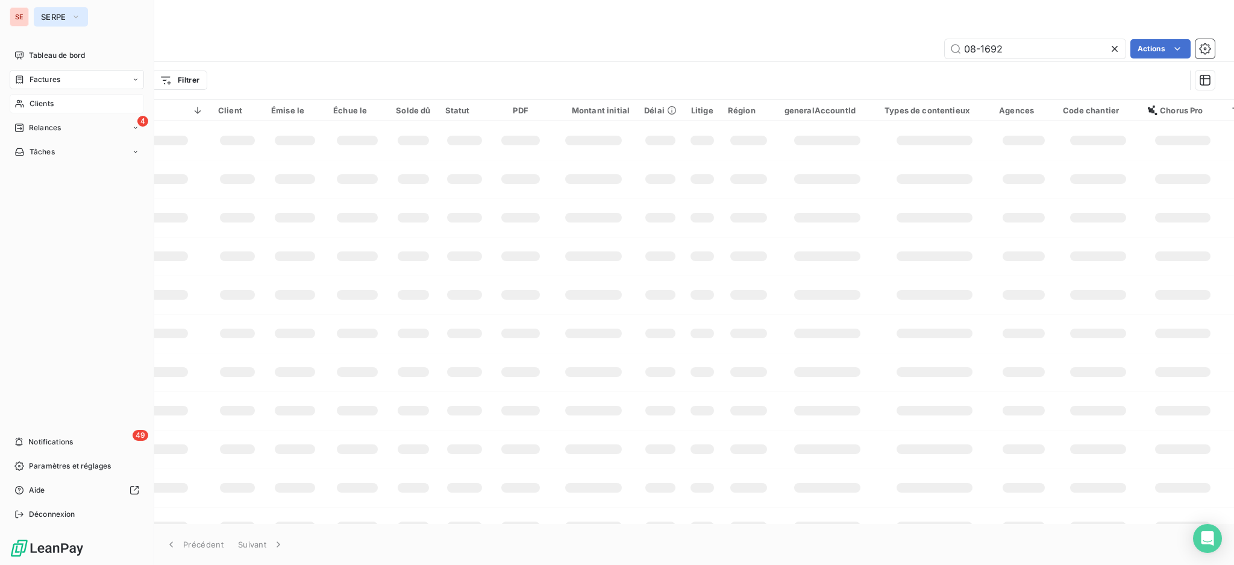
click at [51, 16] on span "SERPE" at bounding box center [53, 17] width 25 height 10
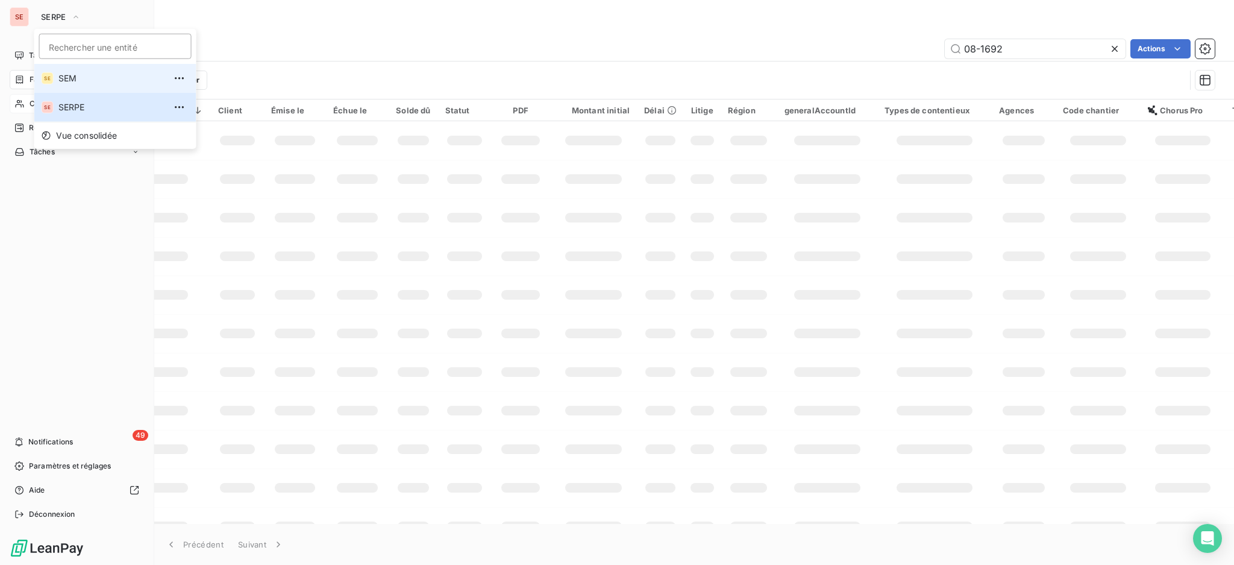
click at [75, 80] on span "SEM" at bounding box center [111, 78] width 107 height 12
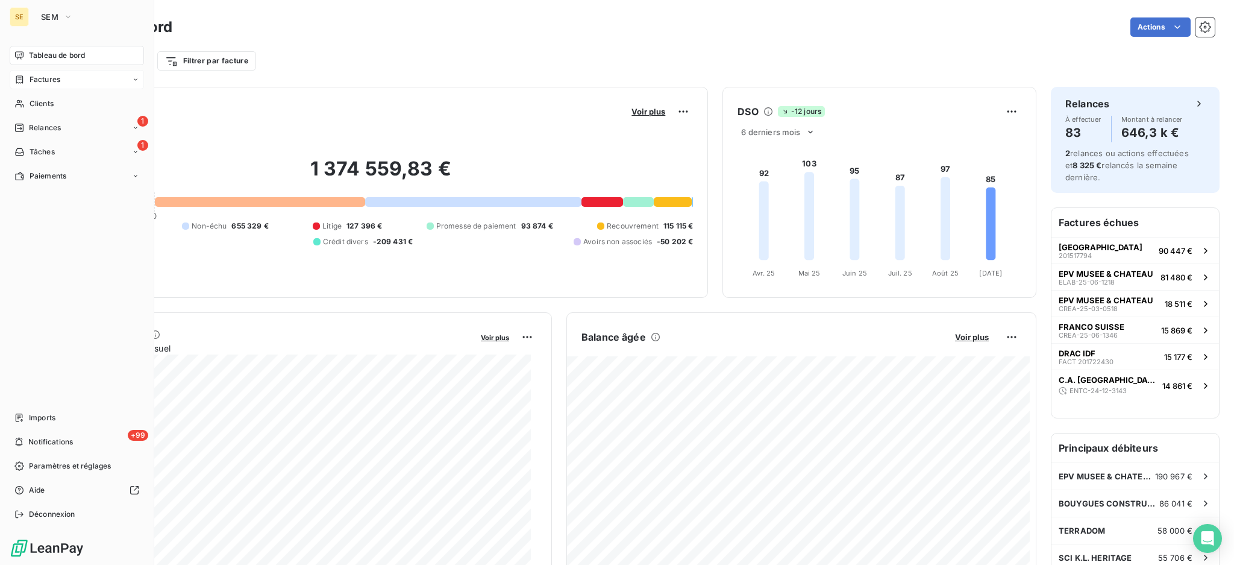
click at [54, 83] on span "Factures" at bounding box center [45, 79] width 31 height 11
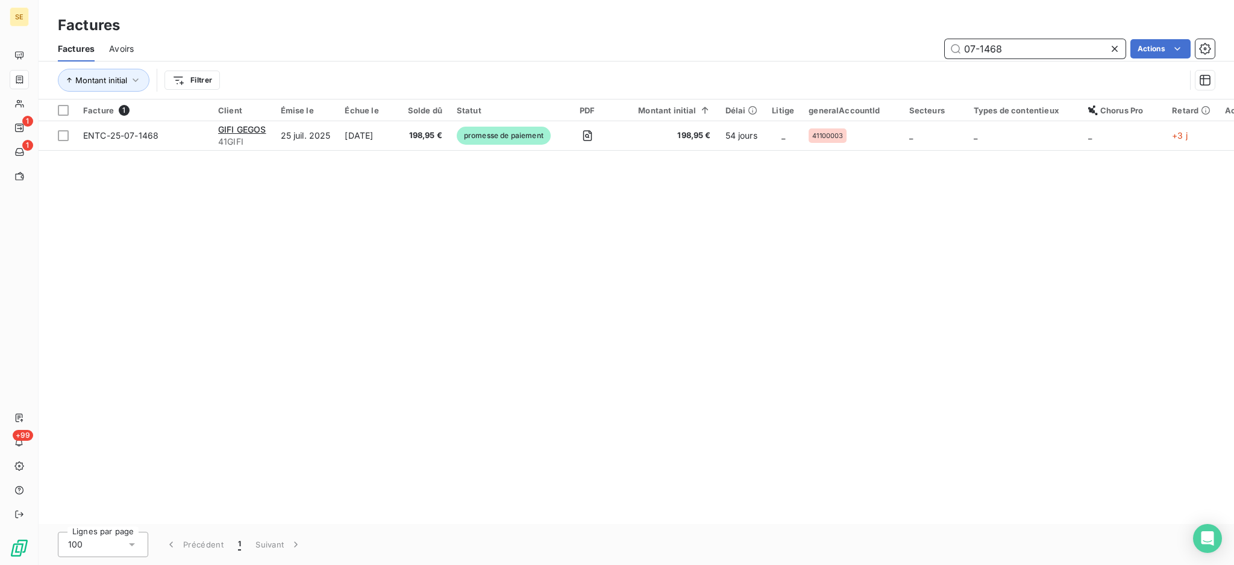
drag, startPoint x: 1024, startPoint y: 43, endPoint x: 708, endPoint y: 43, distance: 316.5
click at [834, 46] on div "07-1468 Actions" at bounding box center [681, 48] width 1067 height 19
type input "08-1692"
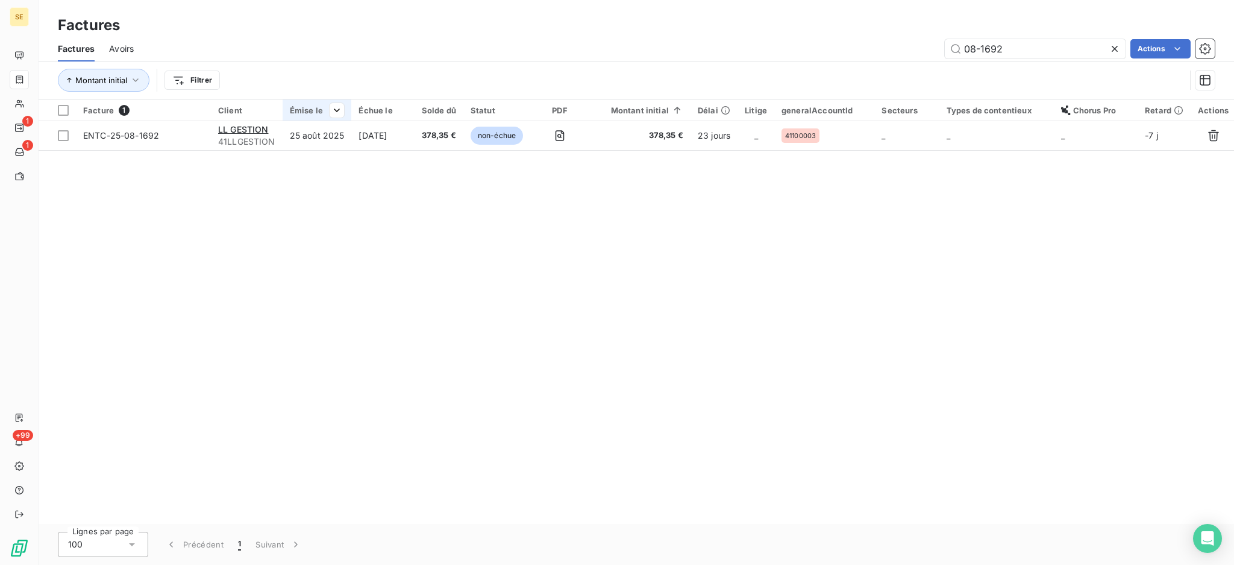
click at [293, 116] on th "Émise le" at bounding box center [317, 110] width 69 height 22
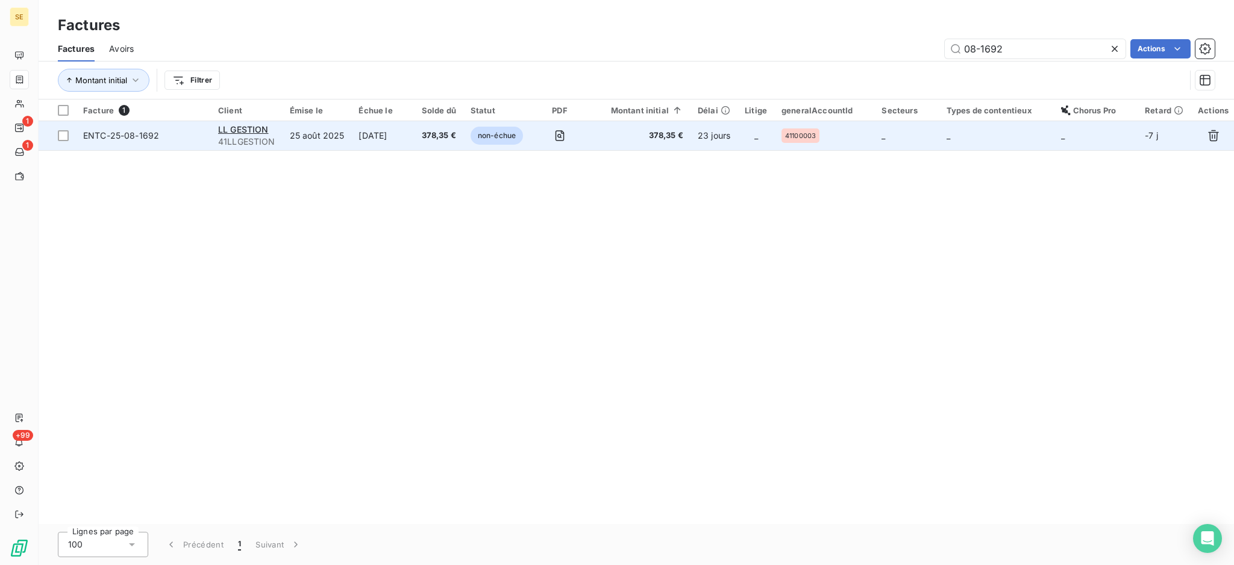
click at [313, 131] on td "25 août 2025" at bounding box center [317, 135] width 69 height 29
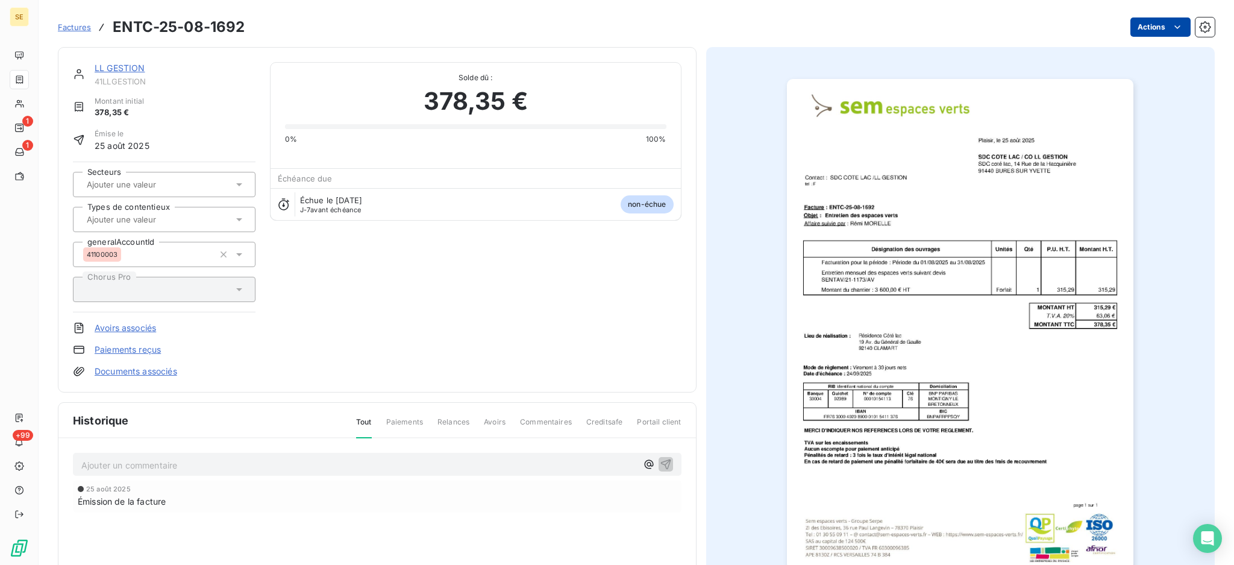
click at [1134, 29] on html "SE 1 1 +99 Factures ENTC-25-08-1692 Actions LL GESTION 41LLGESTION Montant init…" at bounding box center [617, 282] width 1234 height 565
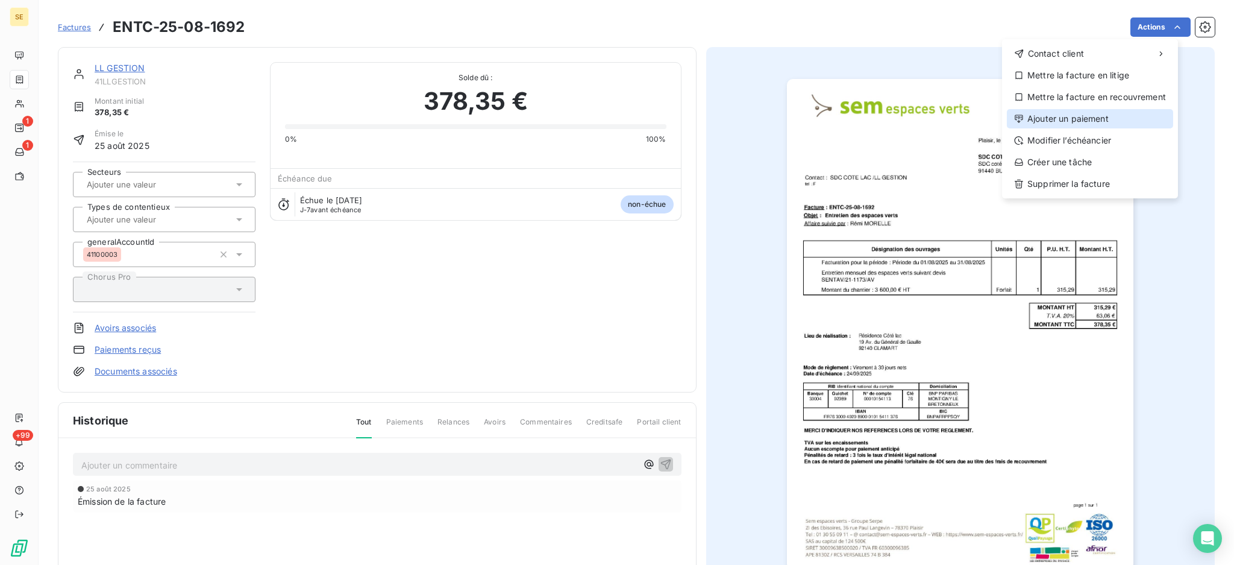
click at [1087, 116] on div "Ajouter un paiement" at bounding box center [1090, 118] width 166 height 19
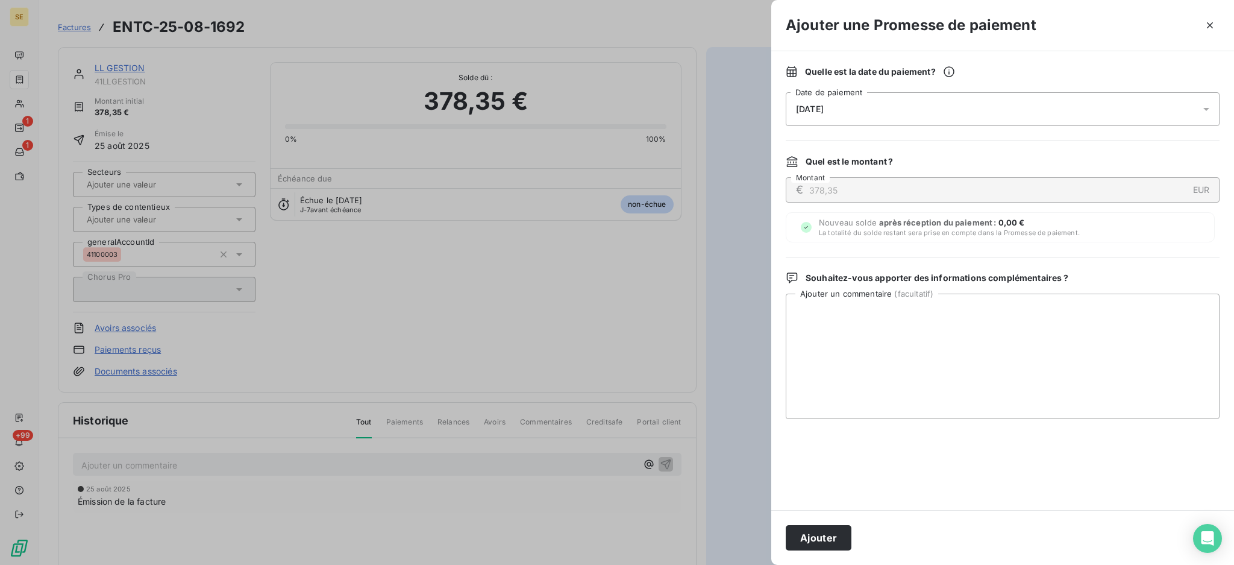
click at [1209, 104] on icon at bounding box center [1207, 109] width 12 height 12
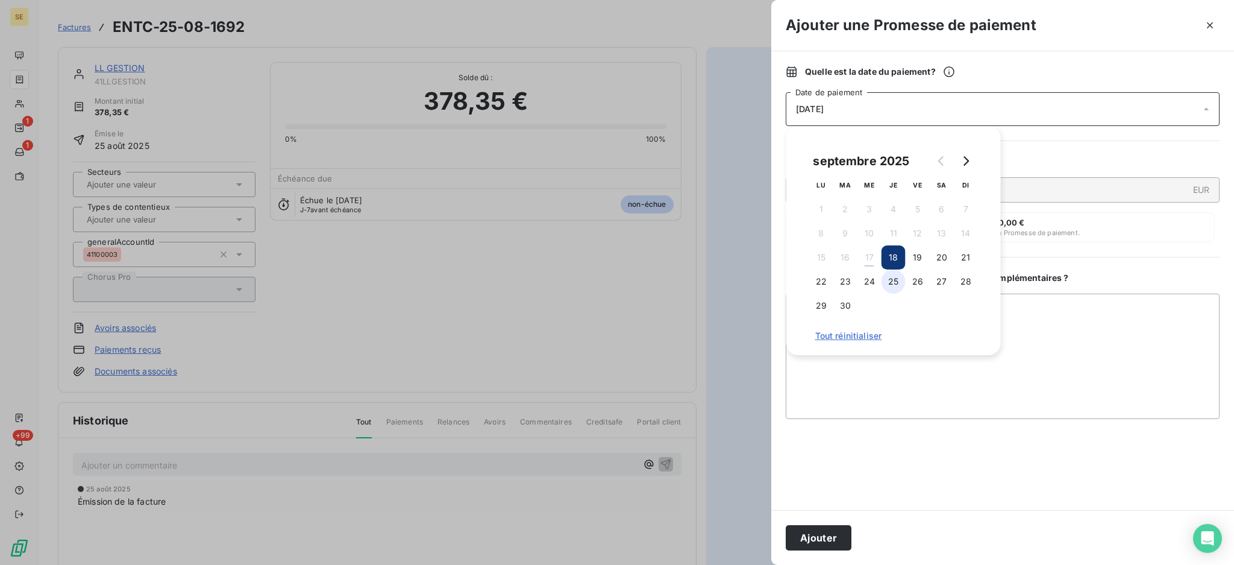
click at [893, 283] on button "25" at bounding box center [894, 281] width 24 height 24
click at [1031, 323] on textarea "Ajouter un commentaire ( facultatif )" at bounding box center [1003, 356] width 434 height 125
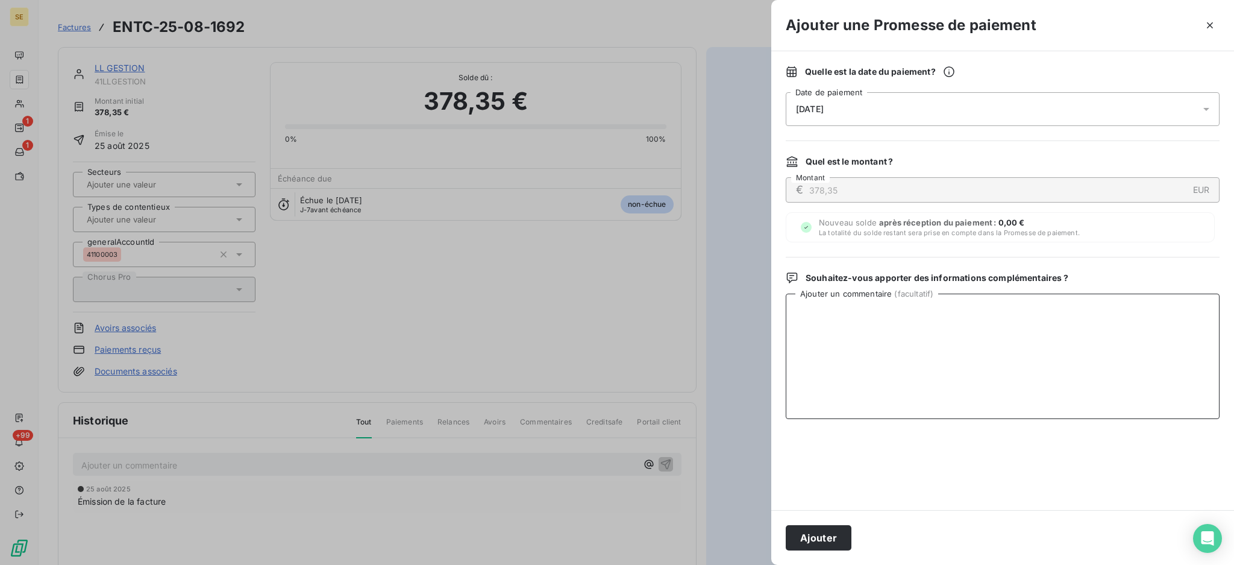
paste textarea "TDB - Virt reçu le 17/09"
click at [875, 304] on textarea "TDB - Virt reçu le 17/09" at bounding box center [1003, 356] width 434 height 125
drag, startPoint x: 930, startPoint y: 318, endPoint x: 697, endPoint y: 314, distance: 233.3
click at [697, 564] on div "Ajouter une Promesse de paiement Quelle est la date du paiement ? [DATE] Date d…" at bounding box center [617, 565] width 1234 height 0
type textarea "TDB - Virt reçu le 16/09"
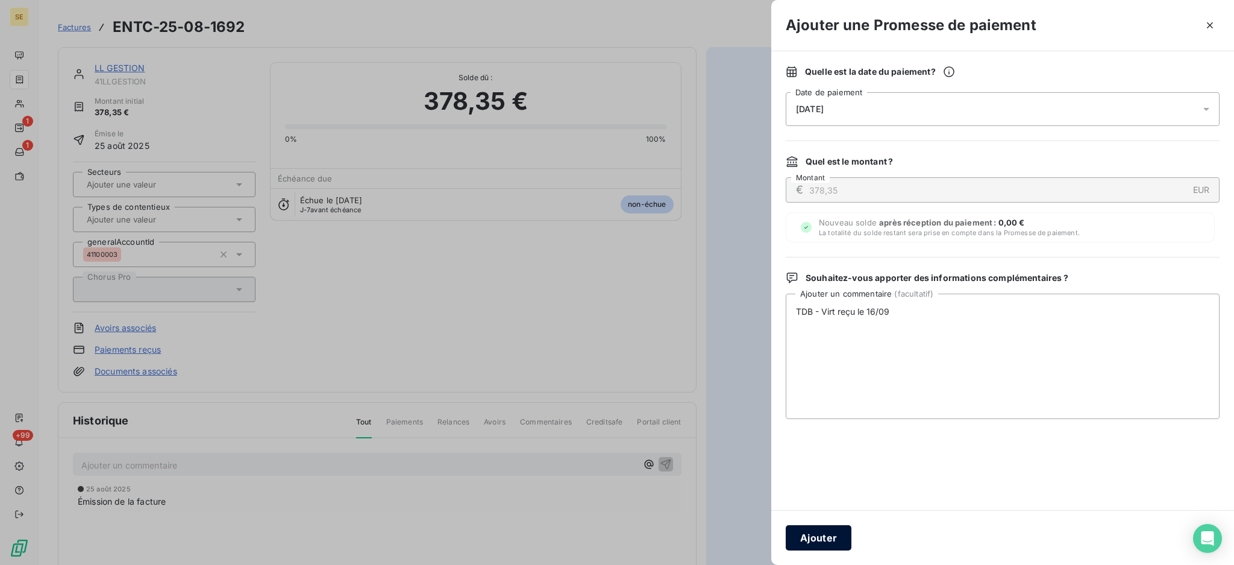
click at [826, 532] on button "Ajouter" at bounding box center [819, 537] width 66 height 25
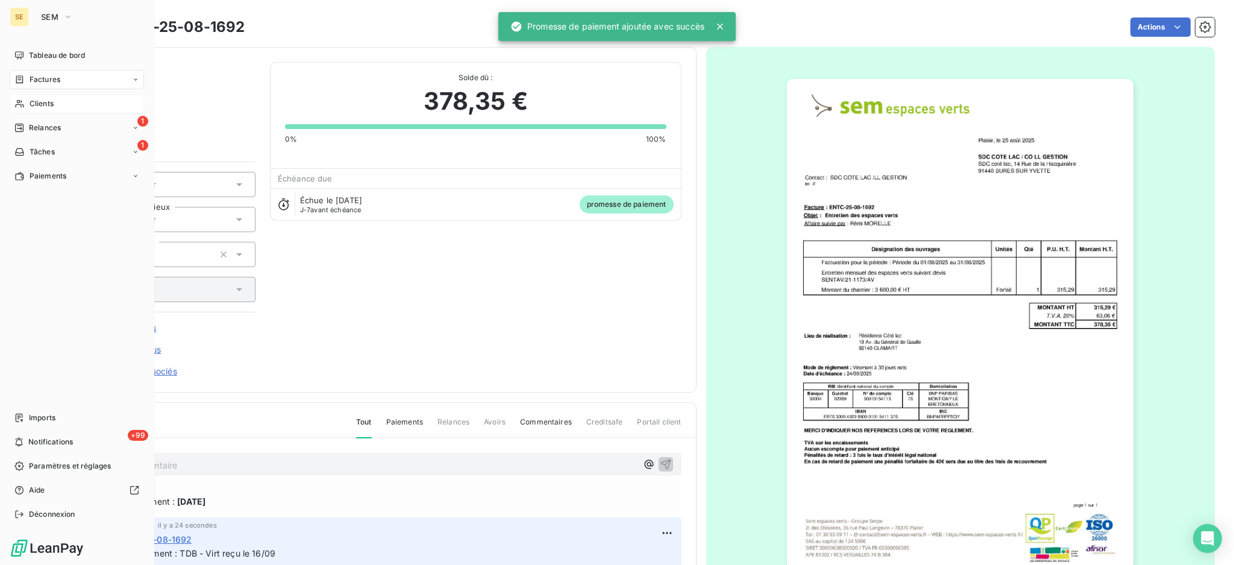
click at [49, 103] on span "Clients" at bounding box center [42, 103] width 24 height 11
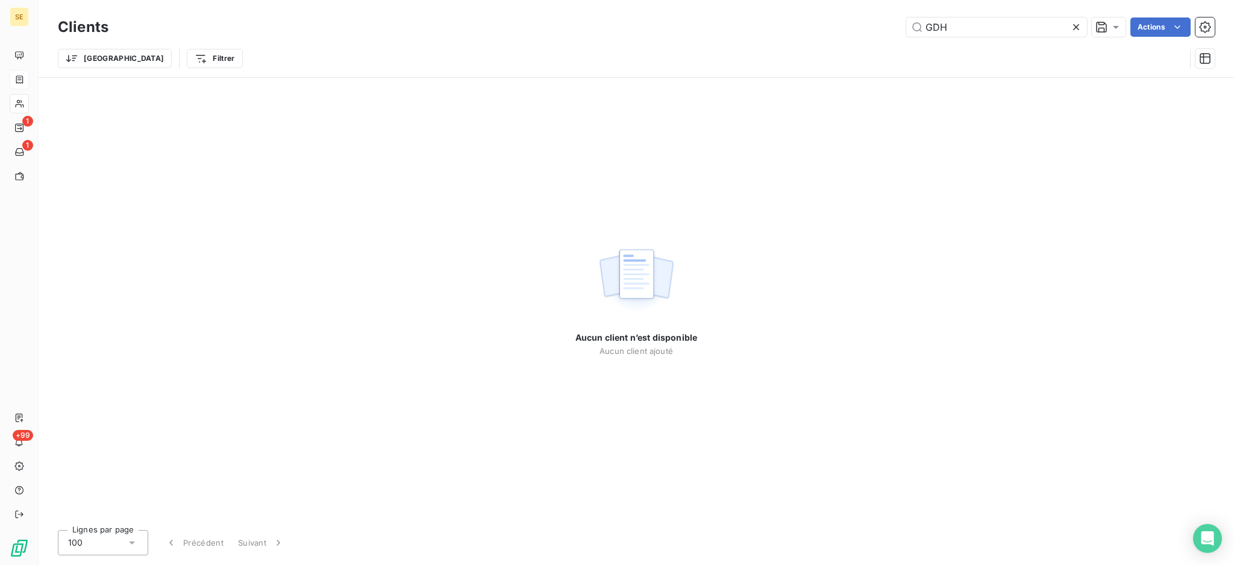
drag, startPoint x: 996, startPoint y: 30, endPoint x: 518, endPoint y: 5, distance: 479.2
click at [641, 13] on div "Clients GDH Actions Trier Filtrer" at bounding box center [637, 38] width 1196 height 77
click at [932, 28] on input "AADOMA" at bounding box center [997, 26] width 181 height 19
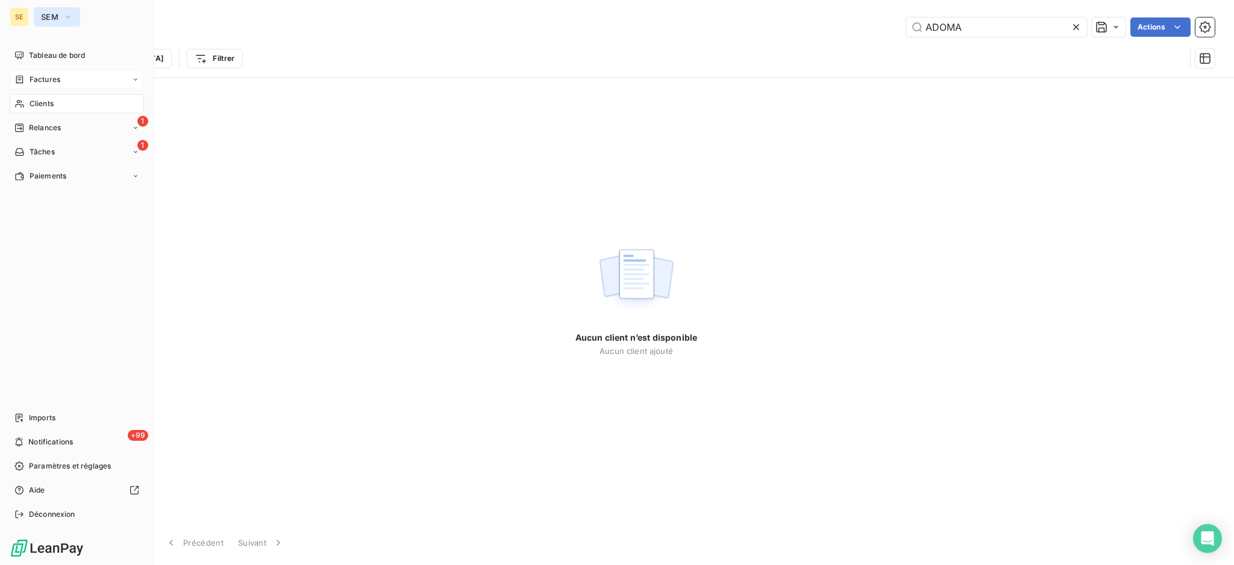
type input "ADOMA"
click at [54, 10] on button "SEM" at bounding box center [57, 16] width 46 height 19
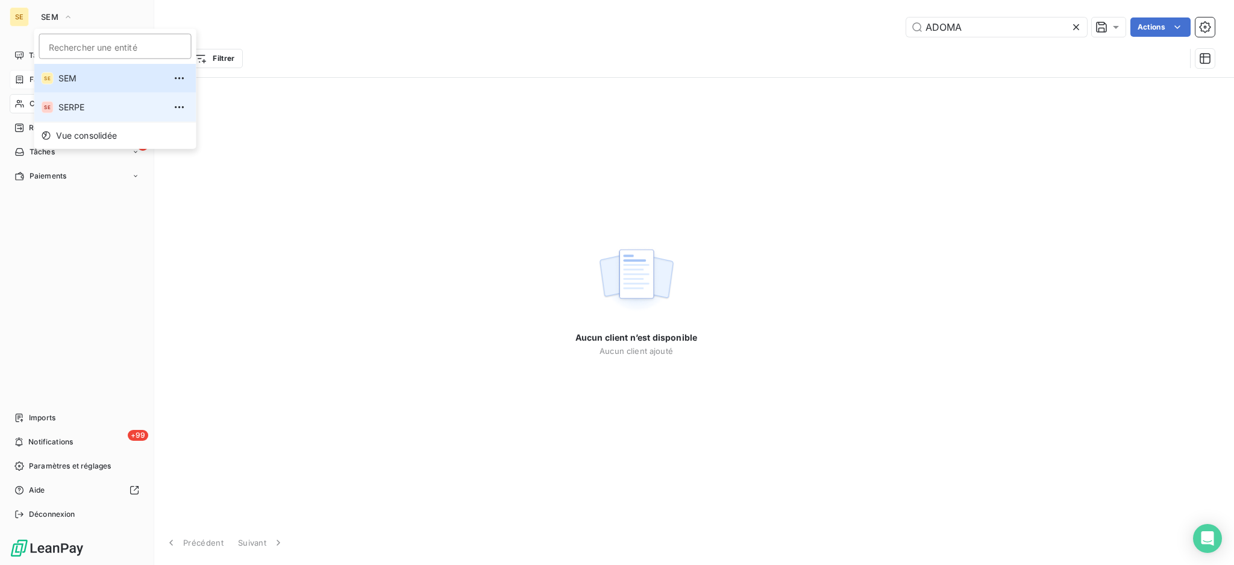
click at [58, 95] on li "SE SERPE" at bounding box center [115, 107] width 162 height 29
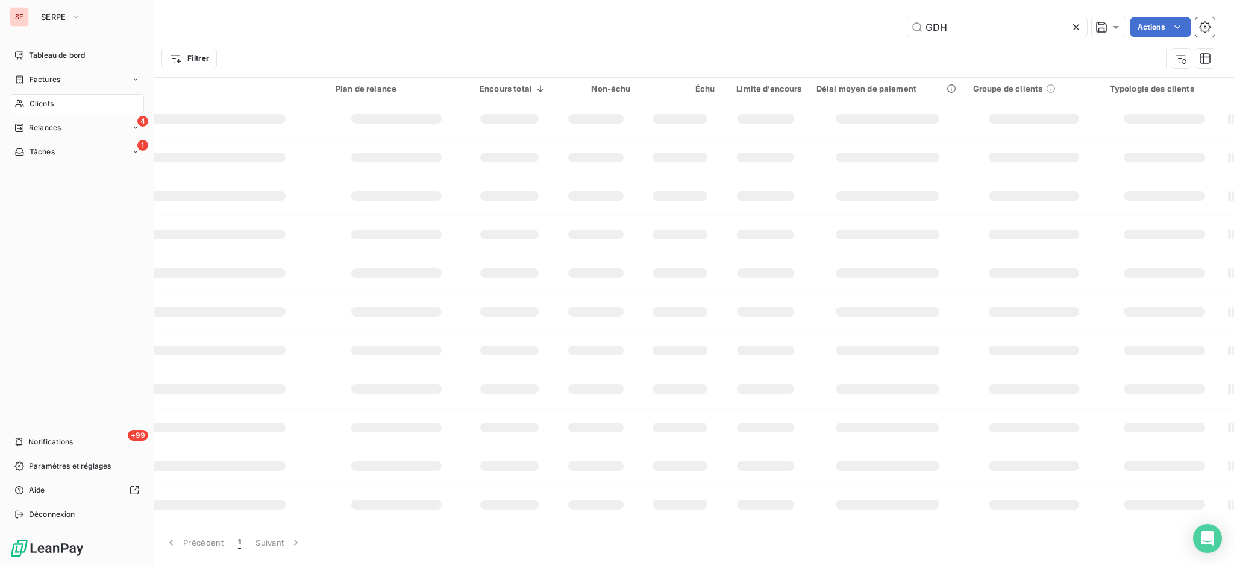
type input "ADOMA"
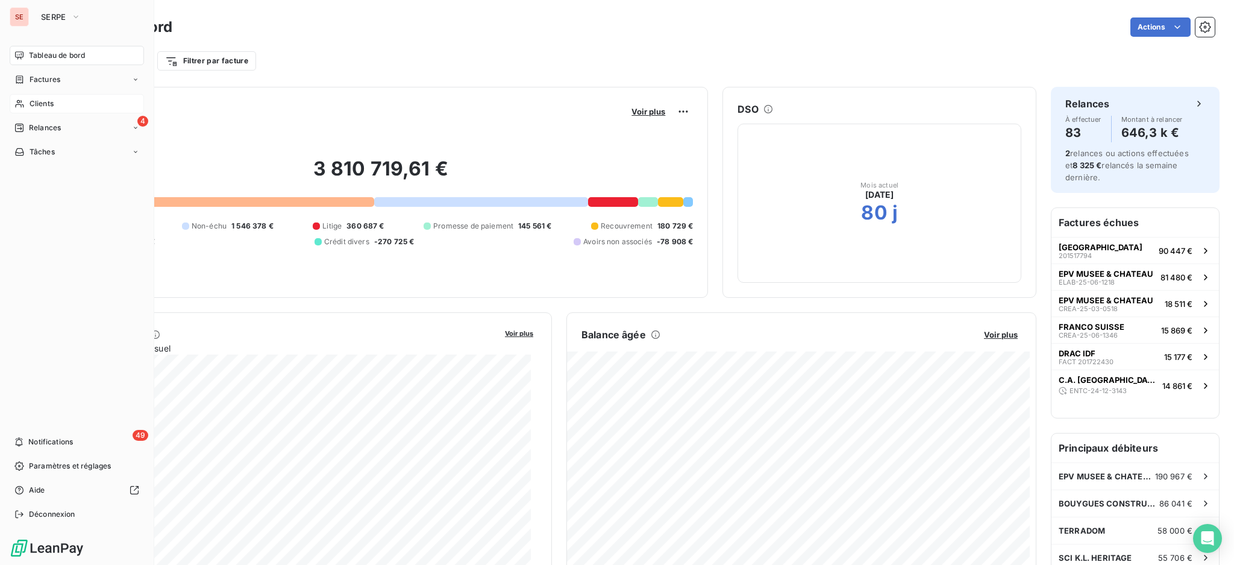
click at [46, 102] on span "Clients" at bounding box center [42, 103] width 24 height 11
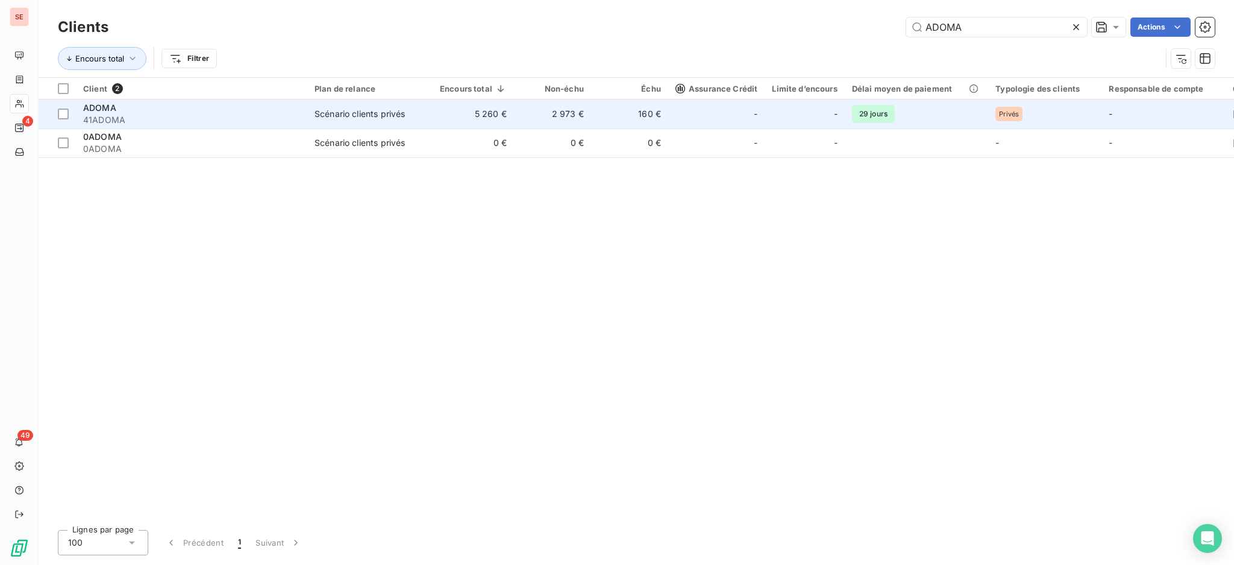
click at [358, 111] on div "Scénario clients privés" at bounding box center [360, 114] width 90 height 12
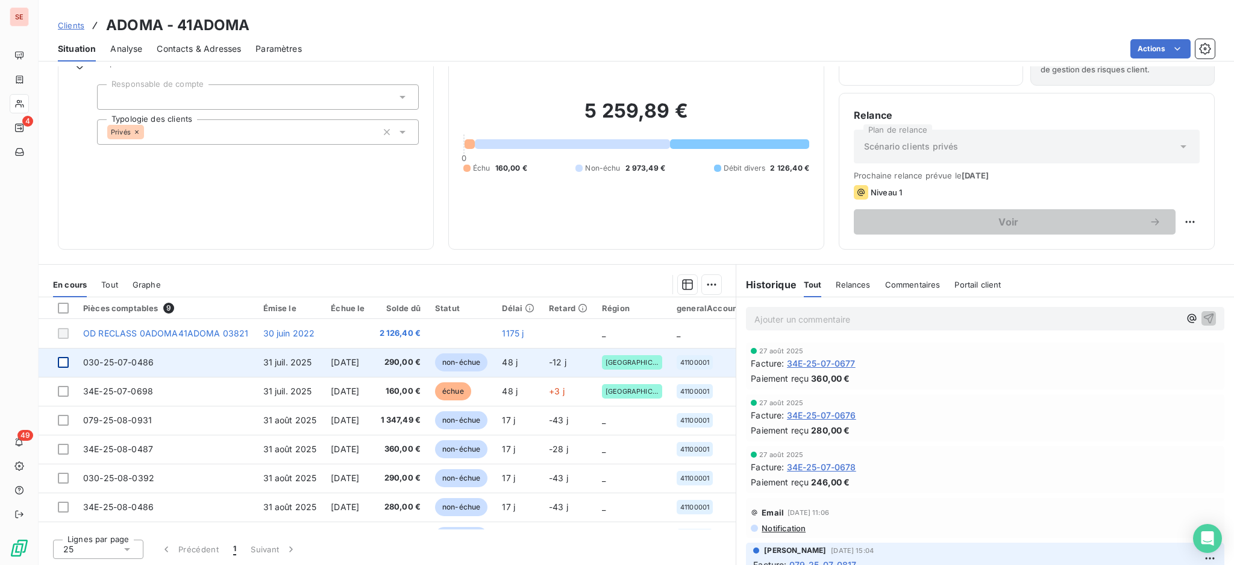
click at [64, 366] on div at bounding box center [63, 362] width 11 height 11
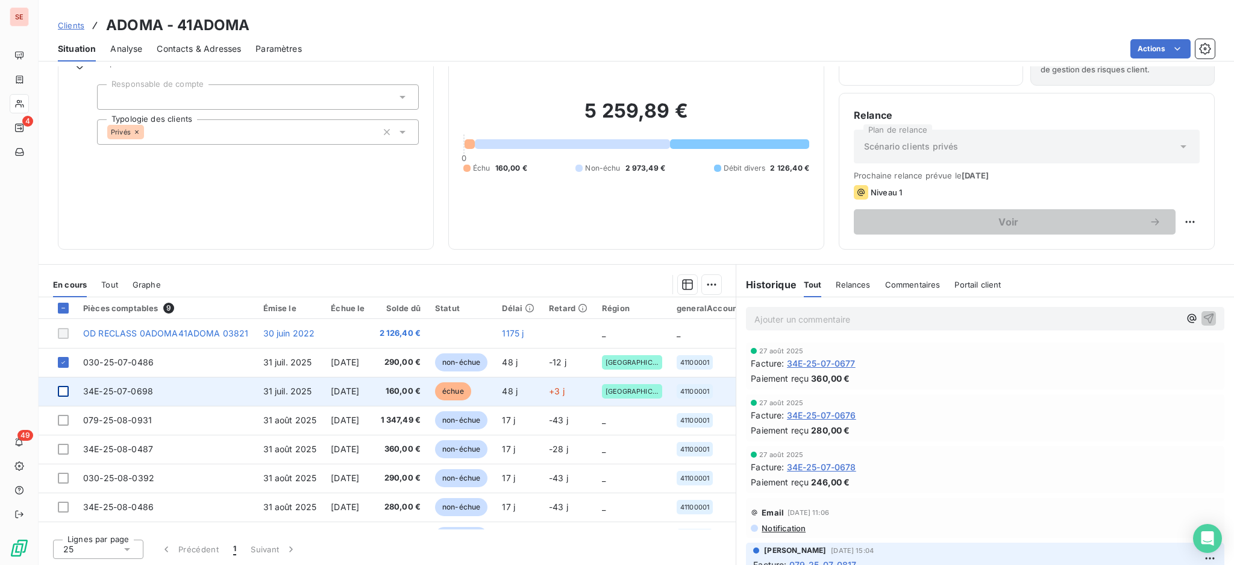
click at [59, 394] on div at bounding box center [63, 391] width 11 height 11
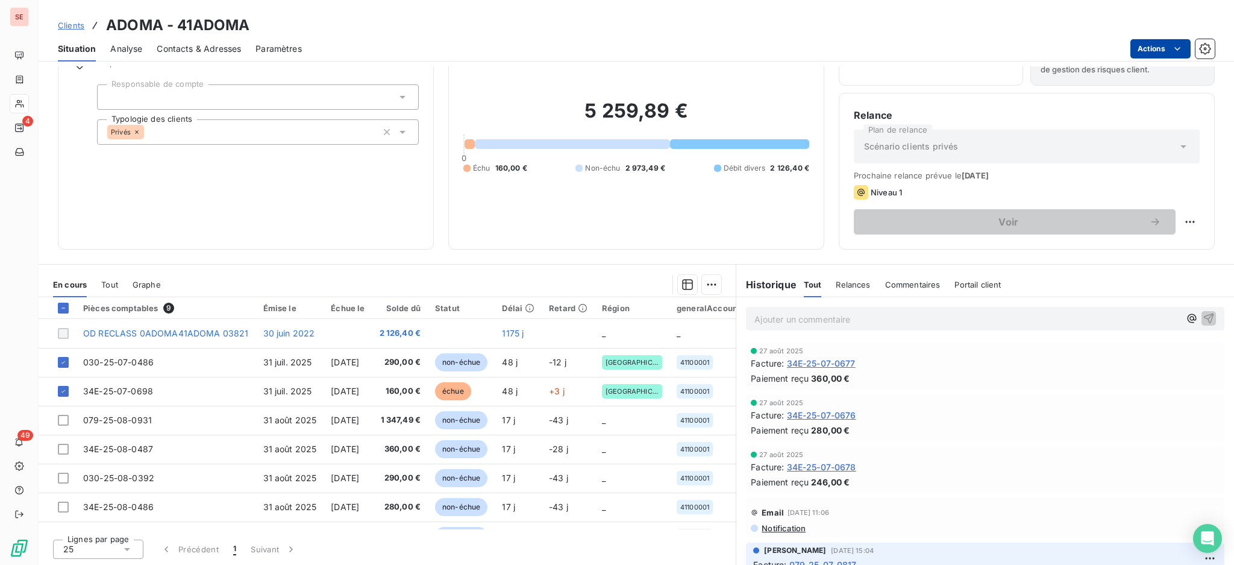
click at [1160, 46] on html "SE 4 49 Clients ADOMA - 41ADOMA Situation Analyse Contacts & Adresses Paramètre…" at bounding box center [617, 282] width 1234 height 565
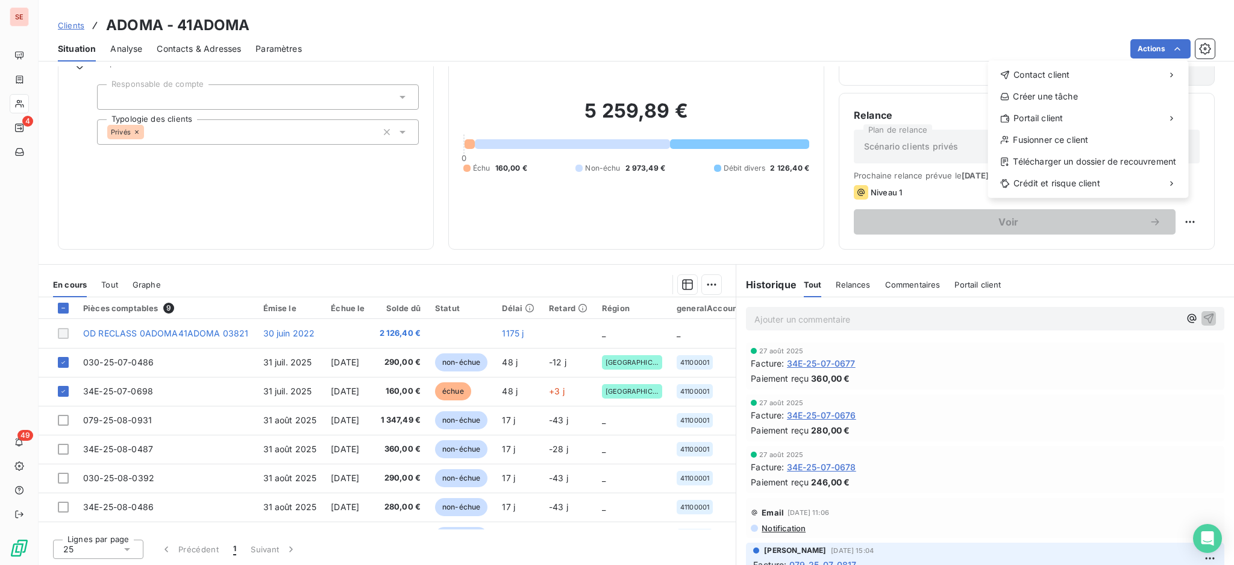
click at [706, 282] on html "SE 4 49 Clients ADOMA - 41ADOMA Situation Analyse Contacts & Adresses Paramètre…" at bounding box center [617, 282] width 1234 height 565
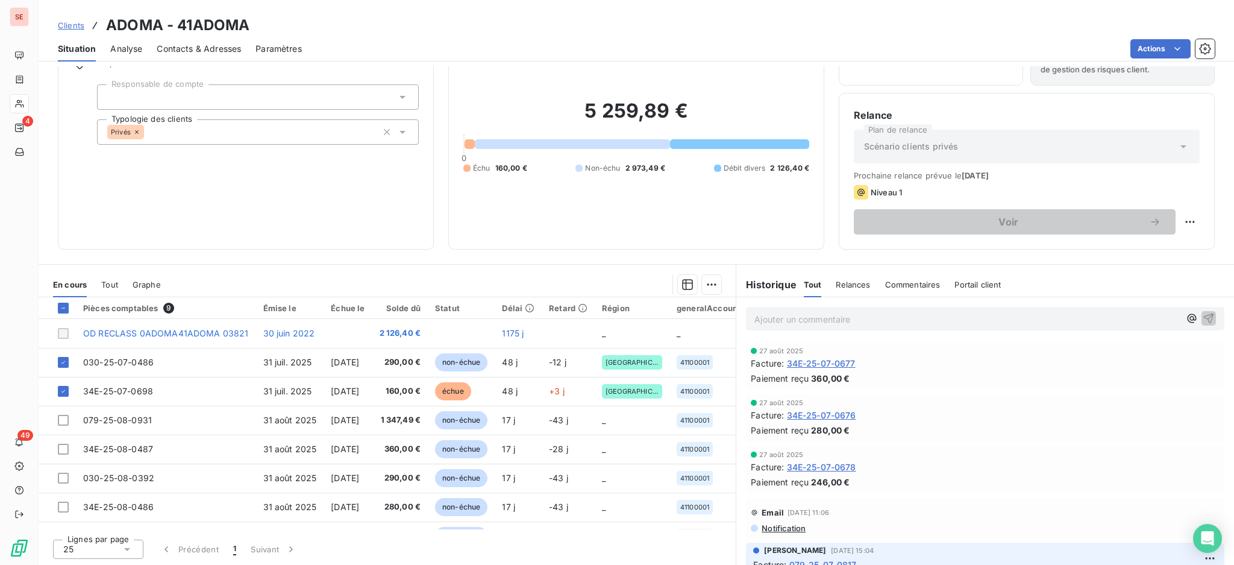
click at [702, 285] on html "SE 4 49 Clients ADOMA - 41ADOMA Situation Analyse Contacts & Adresses Paramètre…" at bounding box center [617, 282] width 1234 height 565
click at [647, 329] on div "Ajouter une promesse de paiement (2 factures)" at bounding box center [598, 331] width 219 height 19
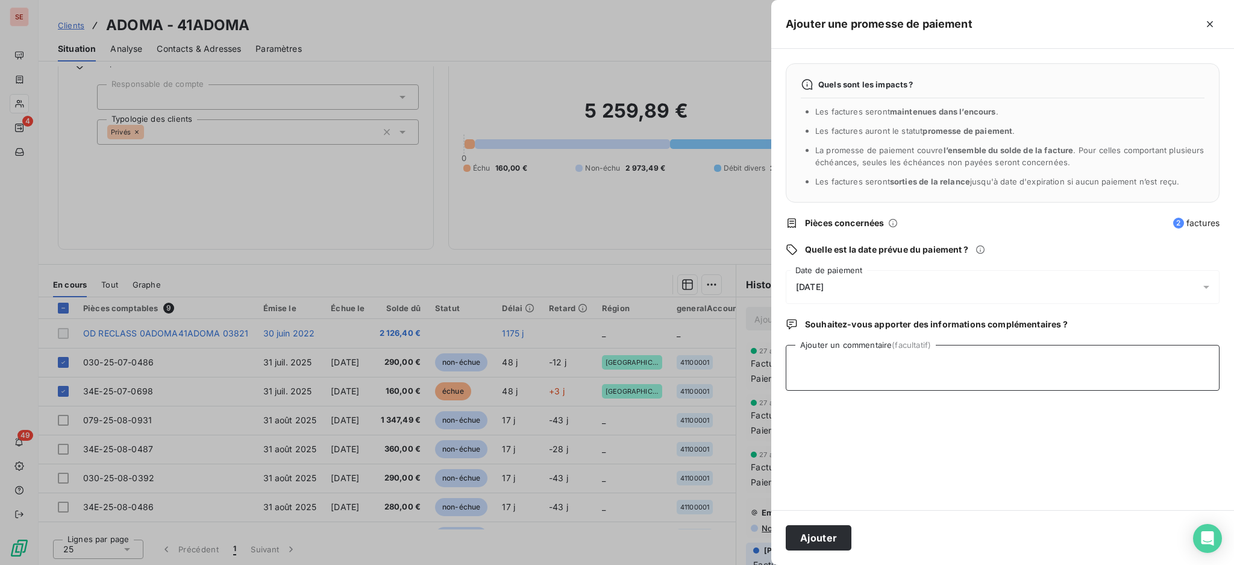
click at [851, 376] on textarea "Ajouter un commentaire (facultatif)" at bounding box center [1003, 368] width 434 height 46
paste textarea "TDB - Virt reçu le 16/09"
type textarea "TDB - Virt reçu le 16/09"
click at [832, 529] on button "Ajouter" at bounding box center [819, 537] width 66 height 25
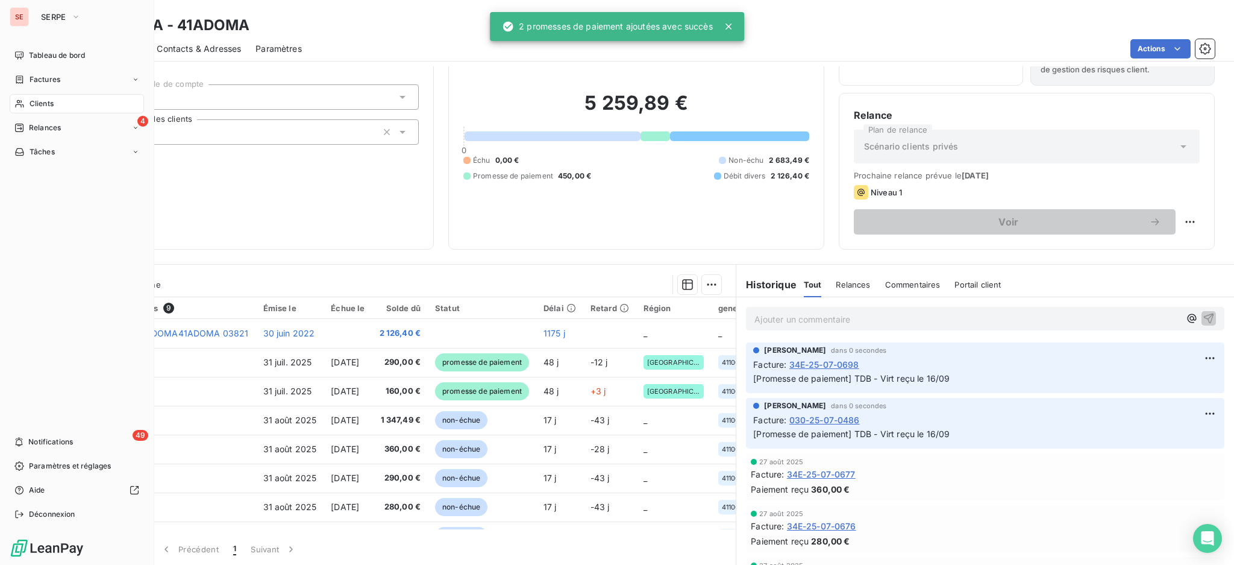
click at [42, 102] on span "Clients" at bounding box center [42, 103] width 24 height 11
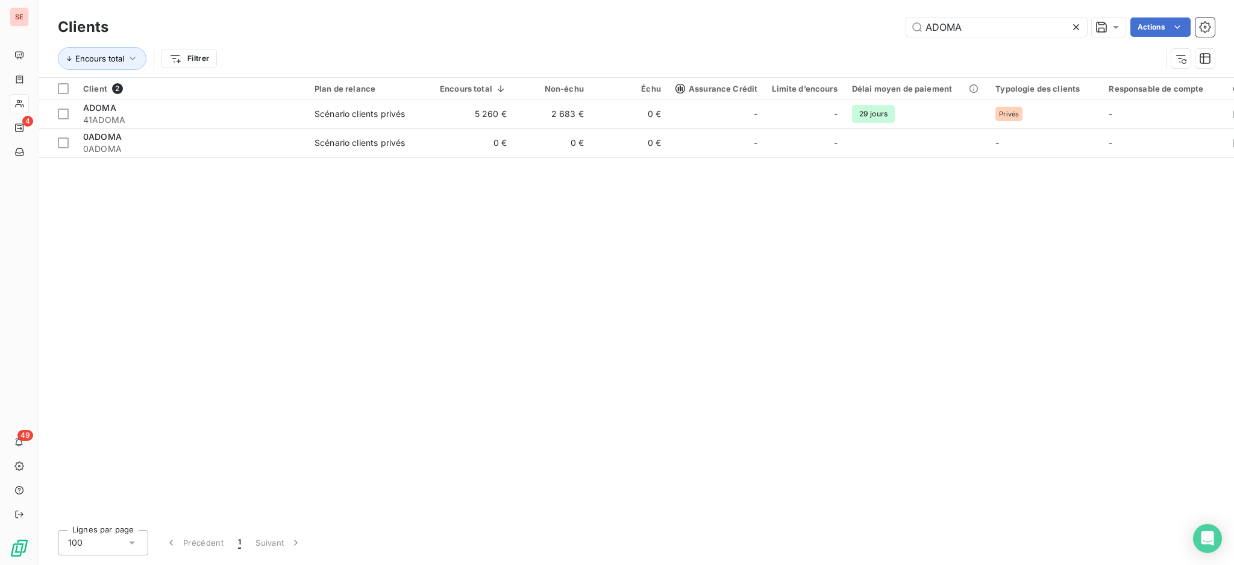
drag, startPoint x: 1001, startPoint y: 37, endPoint x: 627, endPoint y: 16, distance: 374.3
click at [702, 13] on div "Clients ADOMA Actions Encours total Filtrer" at bounding box center [637, 38] width 1196 height 77
click at [948, 24] on input "ADOMA" at bounding box center [997, 26] width 181 height 19
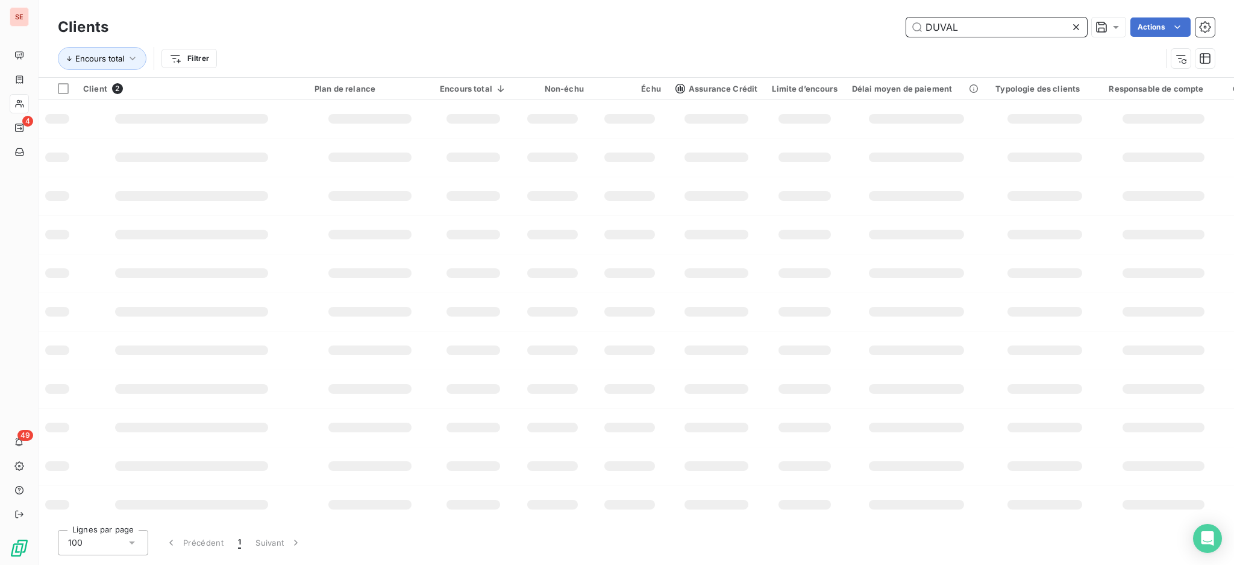
type input "DUVAL"
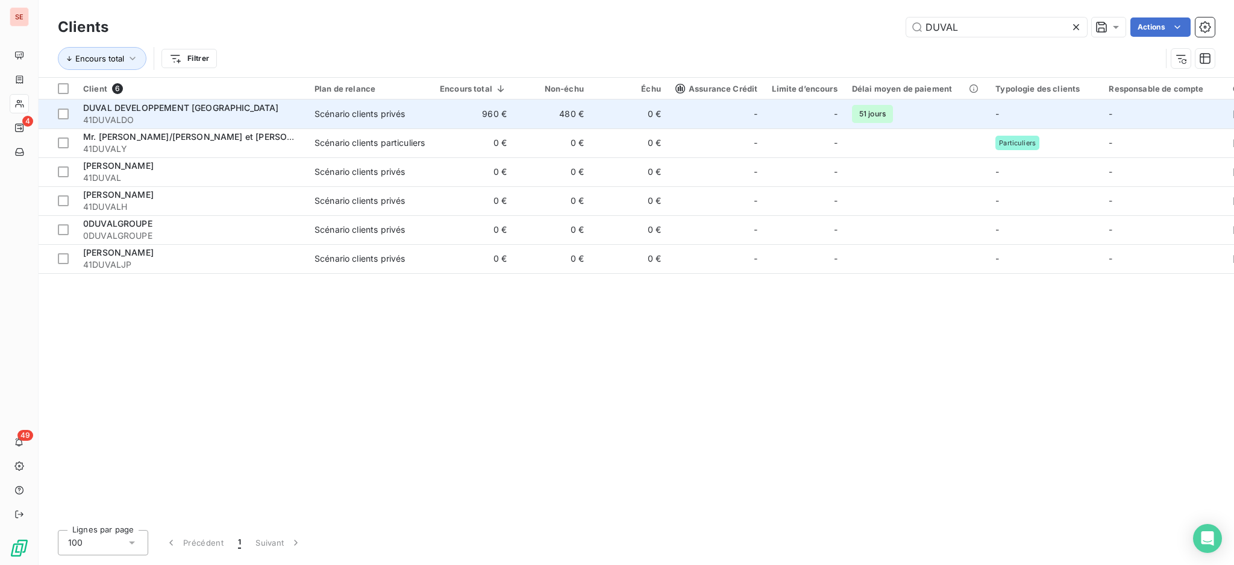
click at [228, 110] on span "DUVAL DEVELOPPEMENT [GEOGRAPHIC_DATA]" at bounding box center [181, 107] width 196 height 10
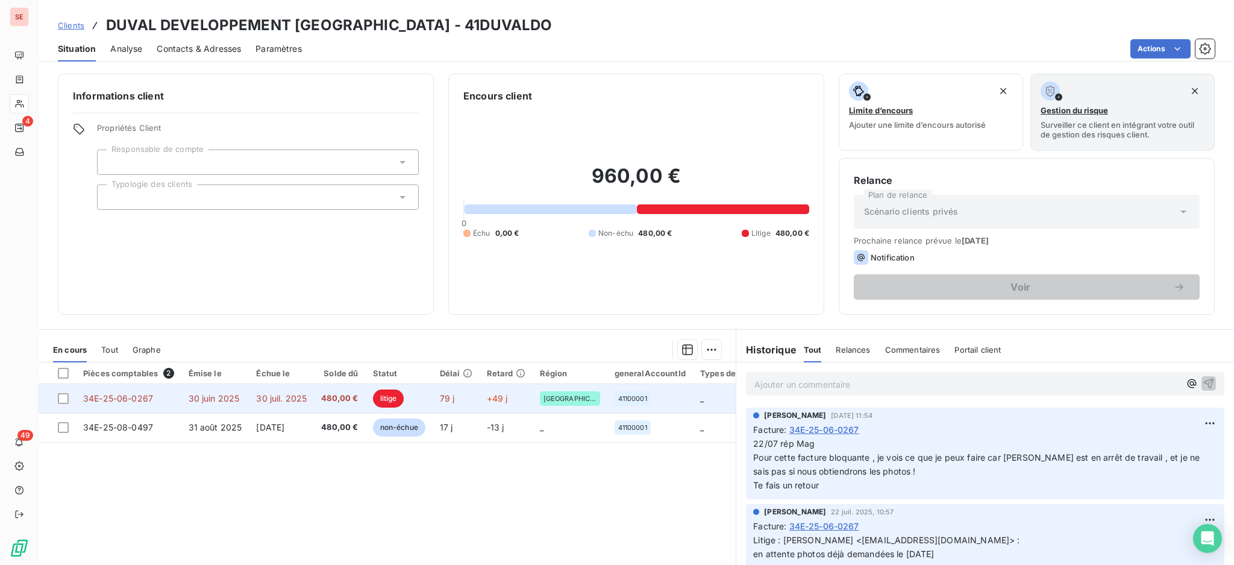
click at [127, 396] on span "34E-25-06-0267" at bounding box center [118, 398] width 70 height 10
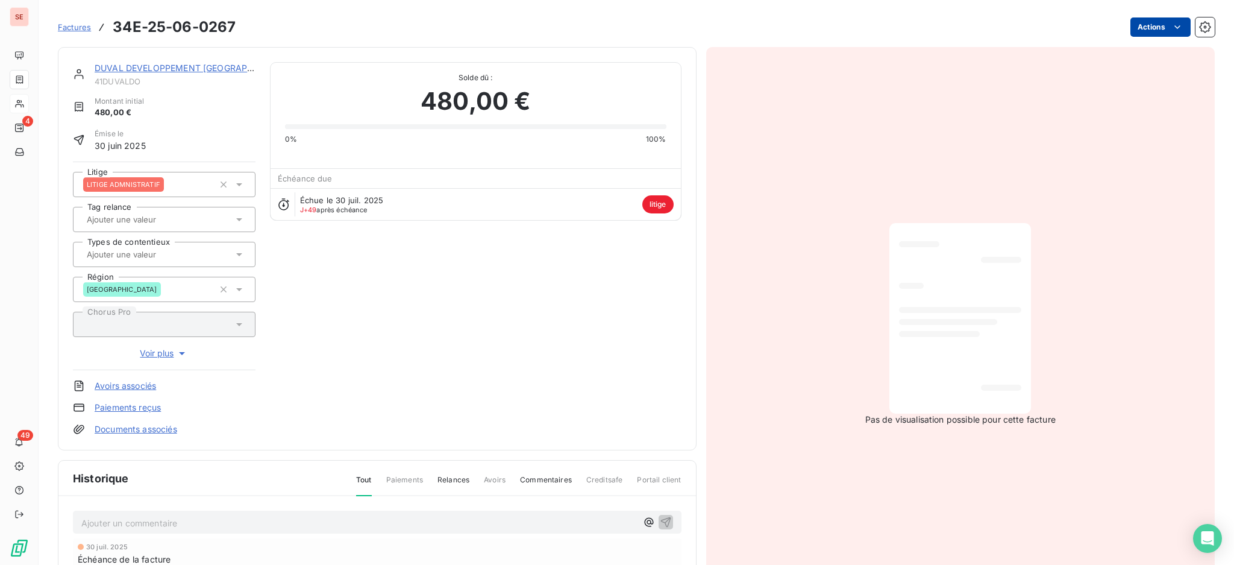
click at [1134, 24] on html "SE 4 49 Factures 34E-25-06-0267 Actions DUVAL DEVELOPPEMENT [GEOGRAPHIC_DATA] 4…" at bounding box center [617, 282] width 1234 height 565
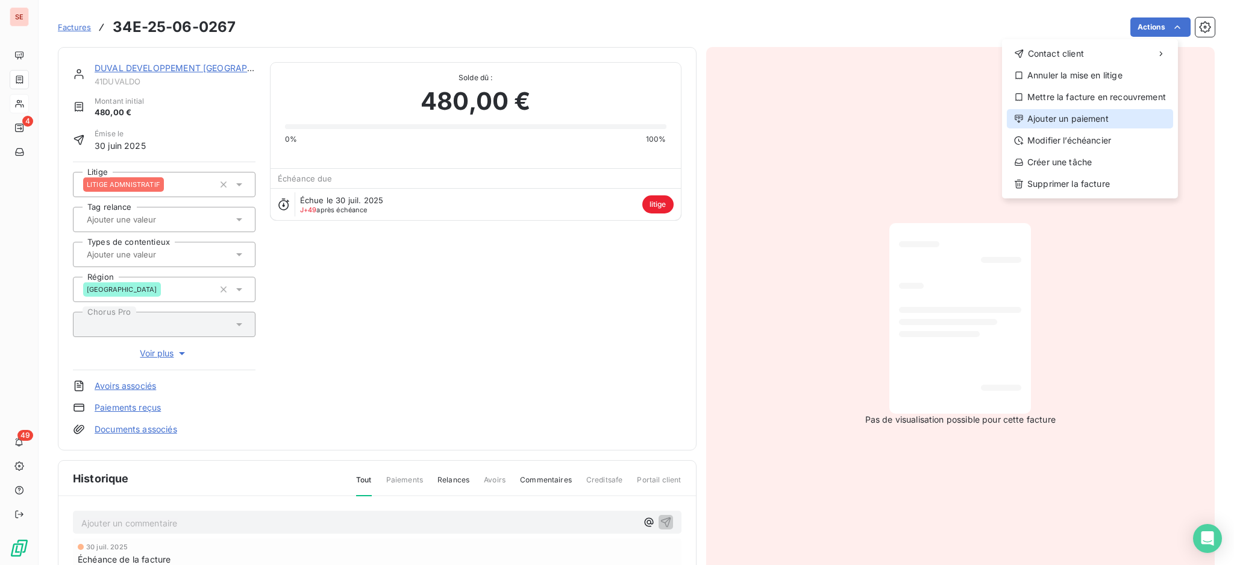
click at [1105, 122] on div "Ajouter un paiement" at bounding box center [1090, 118] width 166 height 19
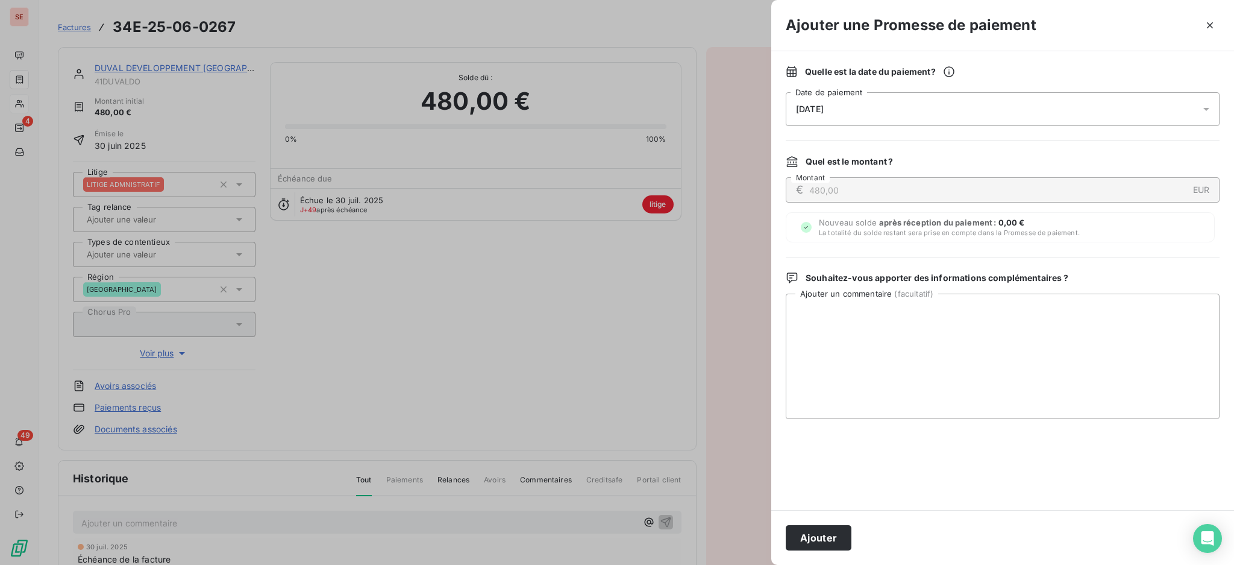
click at [1207, 112] on icon at bounding box center [1207, 109] width 12 height 12
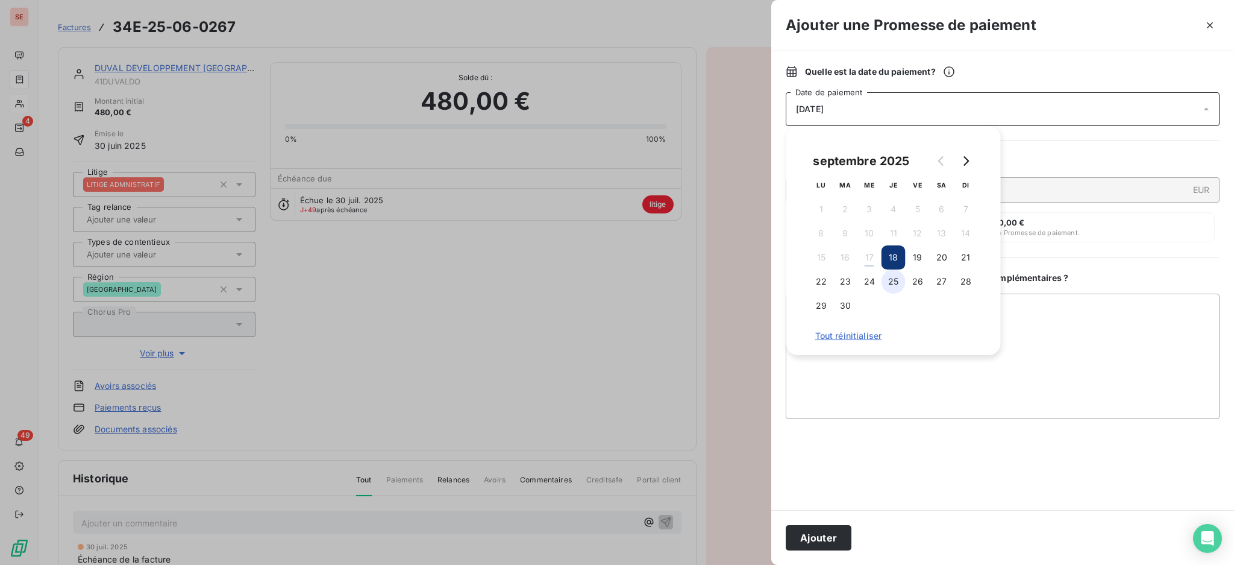
click at [888, 283] on button "25" at bounding box center [894, 281] width 24 height 24
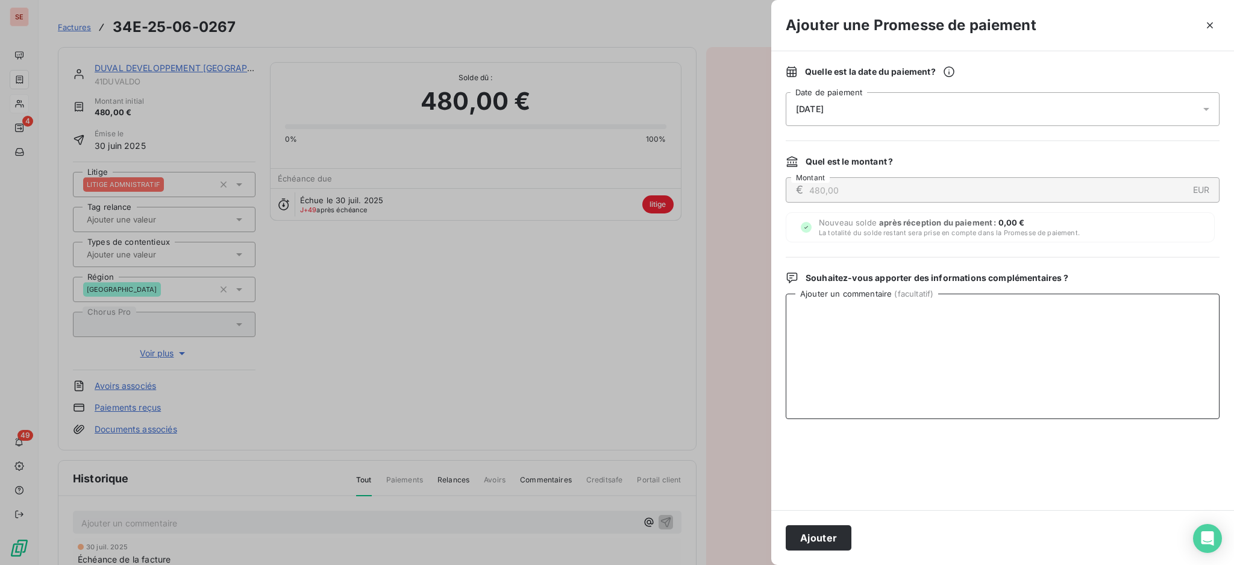
click at [1046, 314] on textarea "Ajouter un commentaire ( facultatif )" at bounding box center [1003, 356] width 434 height 125
paste textarea "TDB - Virt reçu le 16/09"
type textarea "TDB - Virt reçu le 16/09"
click at [825, 530] on button "Ajouter" at bounding box center [819, 537] width 66 height 25
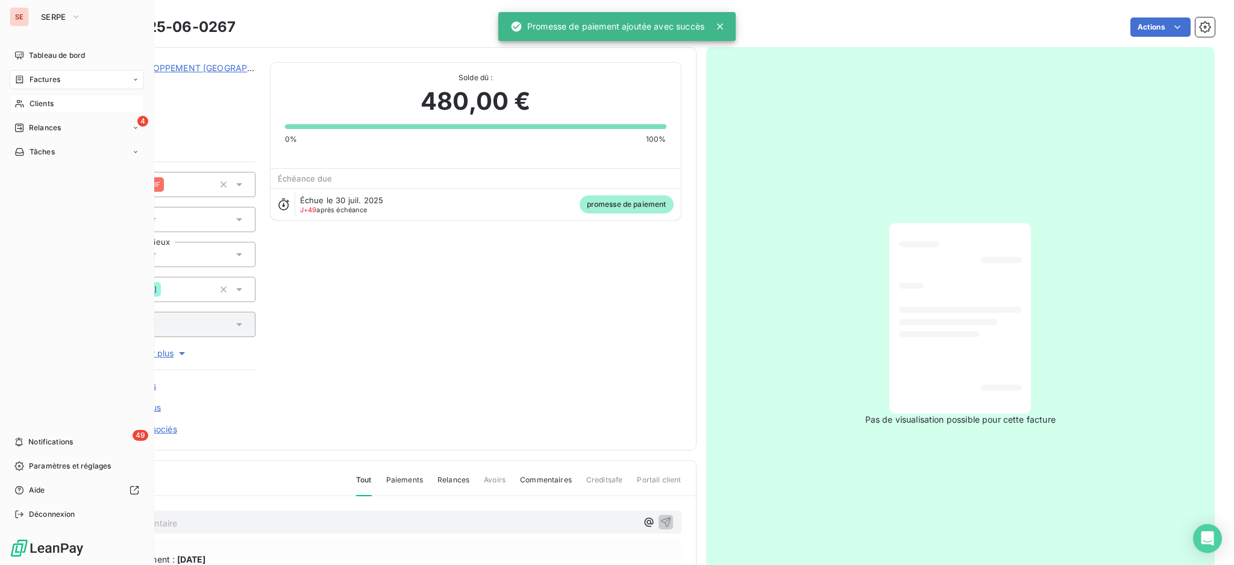
click at [39, 78] on span "Factures" at bounding box center [45, 79] width 31 height 11
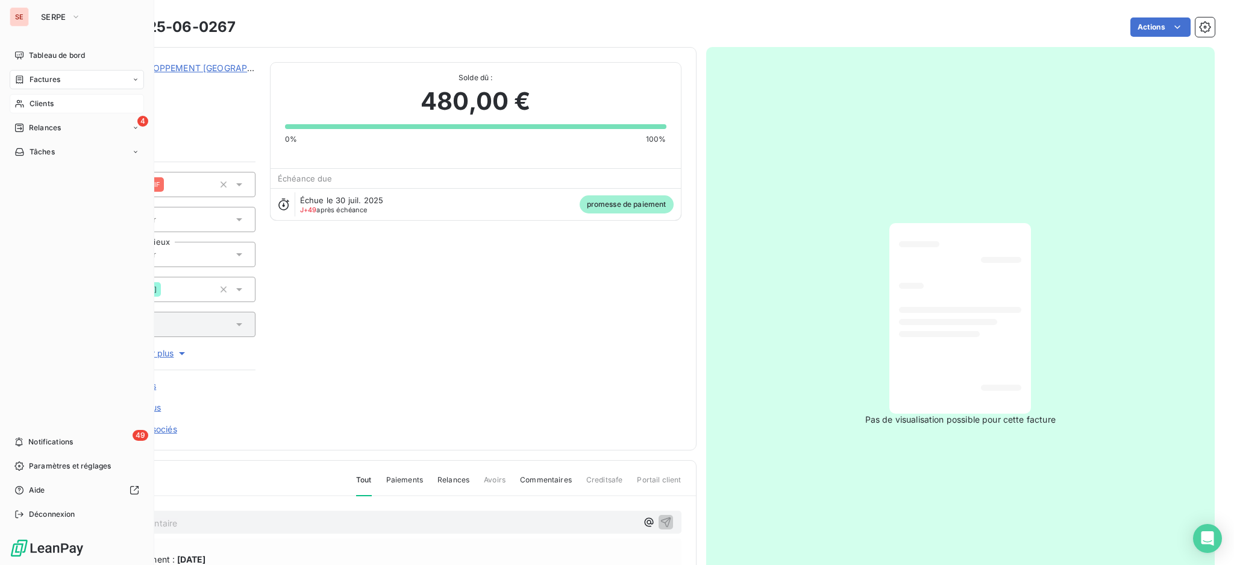
click at [57, 75] on span "Factures" at bounding box center [45, 79] width 31 height 11
click at [31, 81] on span "Factures" at bounding box center [45, 79] width 31 height 11
click at [49, 106] on span "Factures" at bounding box center [44, 103] width 31 height 11
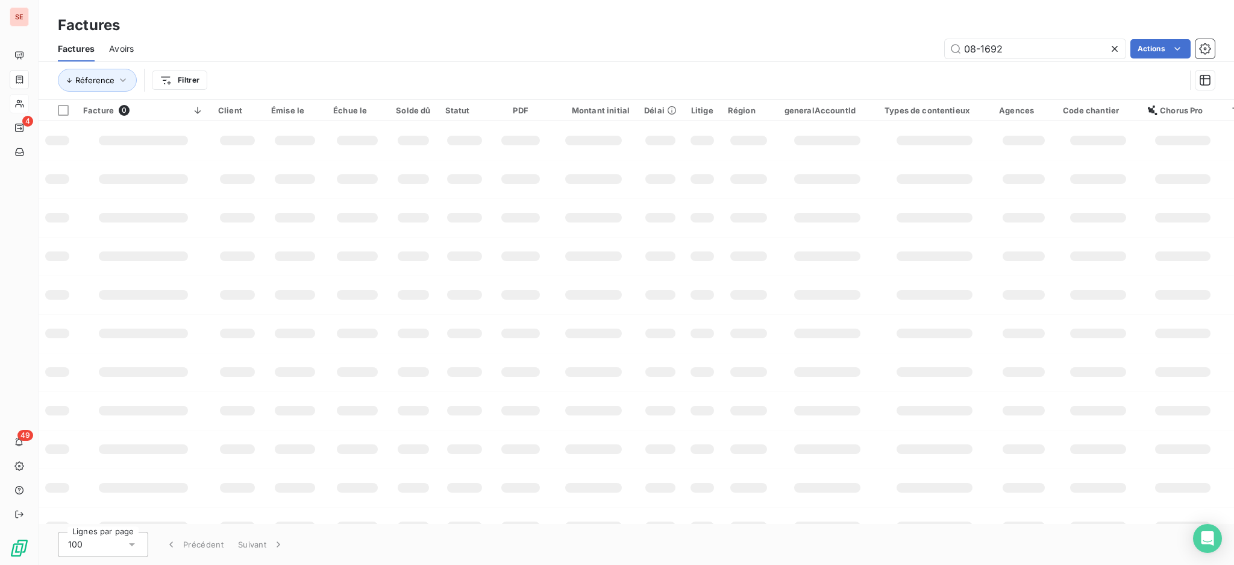
drag, startPoint x: 1054, startPoint y: 43, endPoint x: 521, endPoint y: 57, distance: 533.0
click at [678, 58] on div "Factures Avoirs 08-1692 Actions" at bounding box center [637, 48] width 1196 height 25
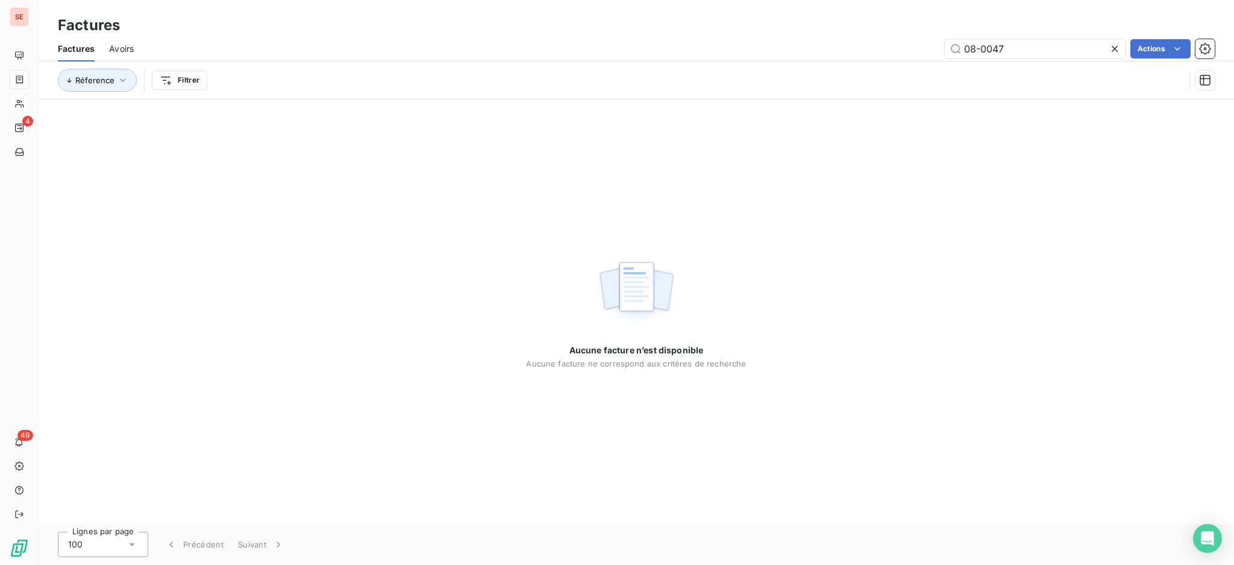
type input "08-0047"
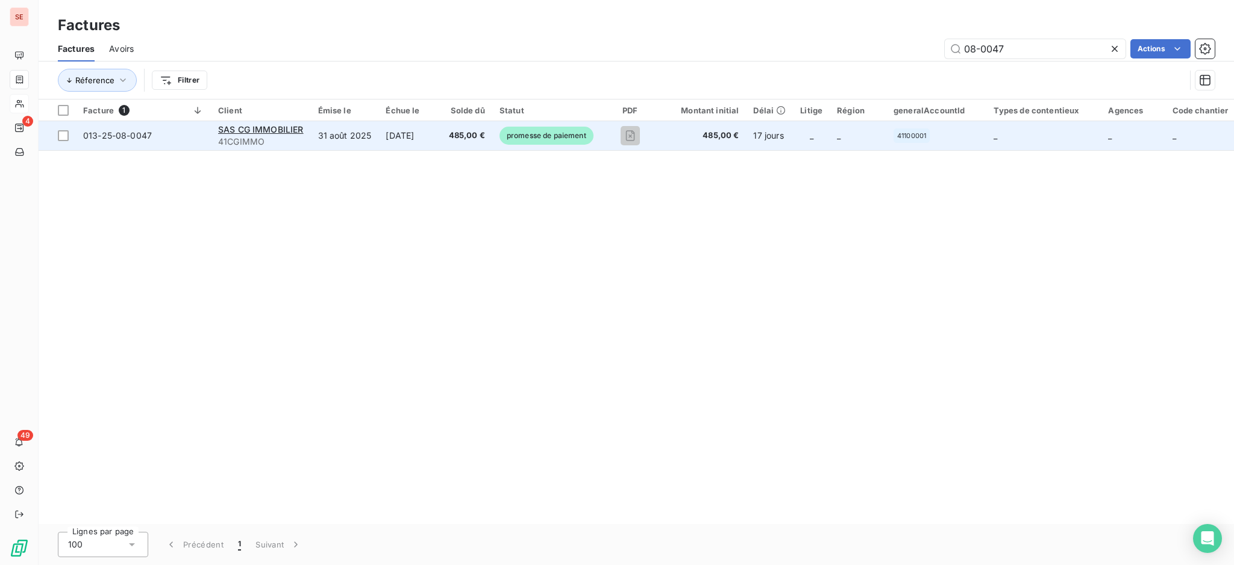
click at [392, 143] on td "[DATE]" at bounding box center [410, 135] width 63 height 29
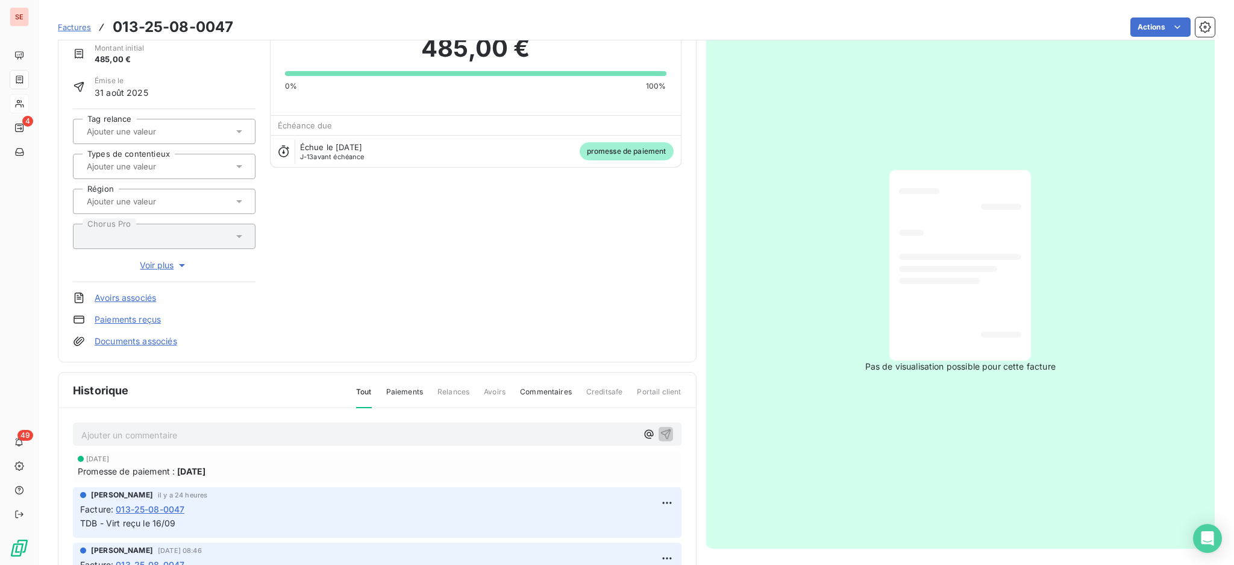
scroll to position [160, 0]
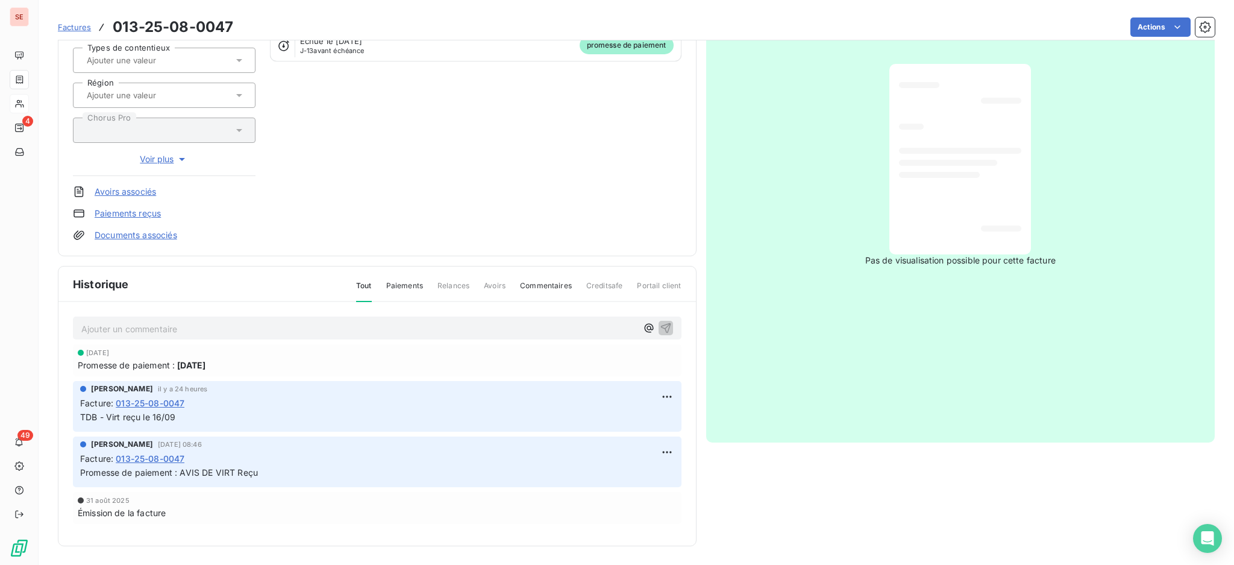
click at [271, 317] on div "Ajouter un commentaire ﻿" at bounding box center [377, 328] width 609 height 24
click at [274, 325] on p "Ajouter un commentaire ﻿" at bounding box center [359, 328] width 556 height 15
click at [662, 324] on icon "button" at bounding box center [666, 327] width 10 height 10
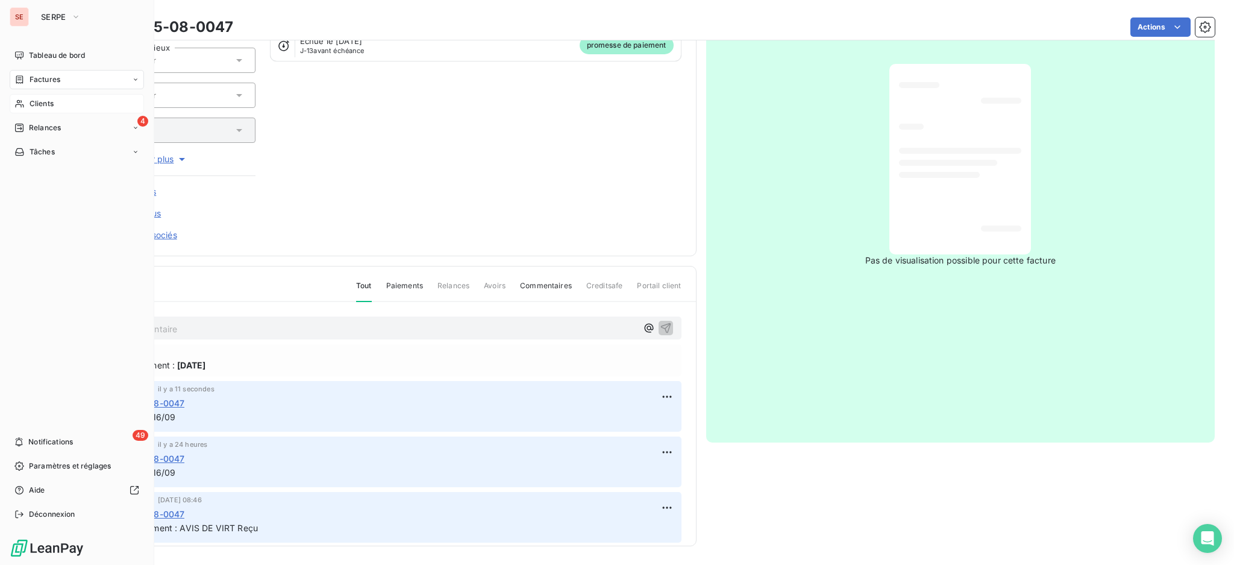
click at [40, 82] on span "Factures" at bounding box center [45, 79] width 31 height 11
click at [46, 110] on div "Factures" at bounding box center [84, 103] width 120 height 19
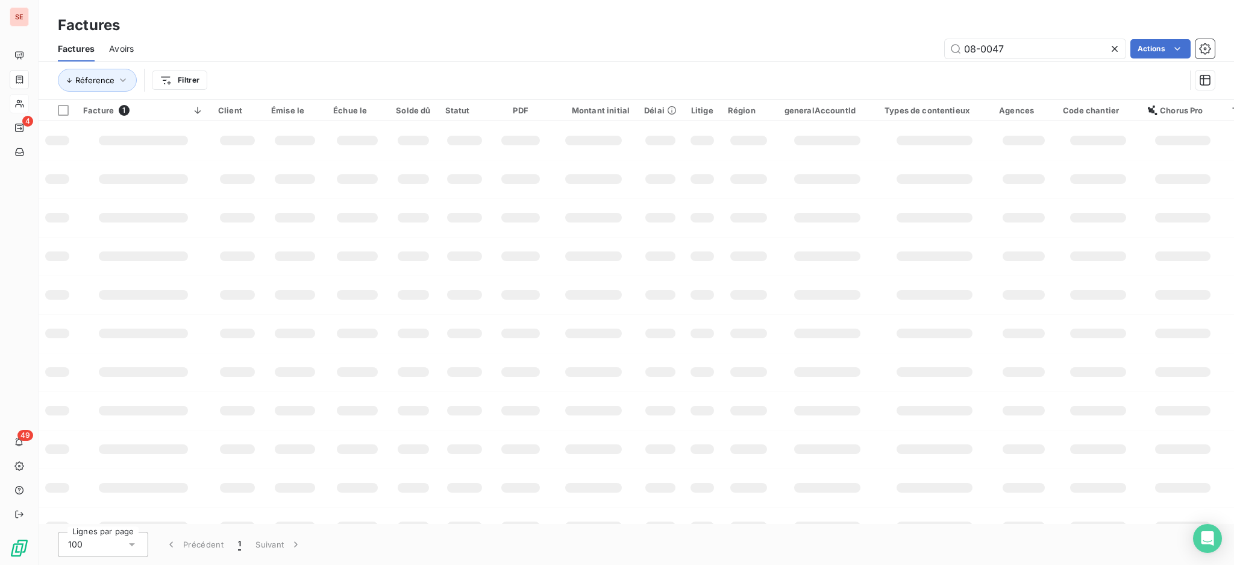
drag, startPoint x: 987, startPoint y: 44, endPoint x: 799, endPoint y: 18, distance: 190.4
click at [832, 25] on div "Factures Factures Avoirs 08-0047 Actions Réference Filtrer" at bounding box center [637, 49] width 1196 height 99
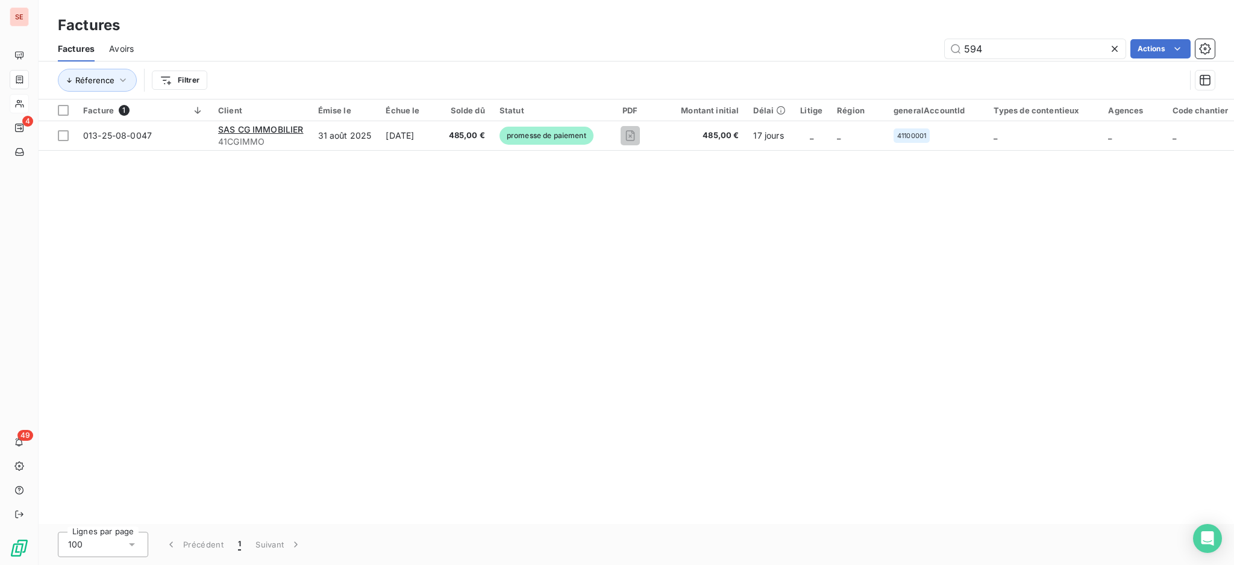
type input "594"
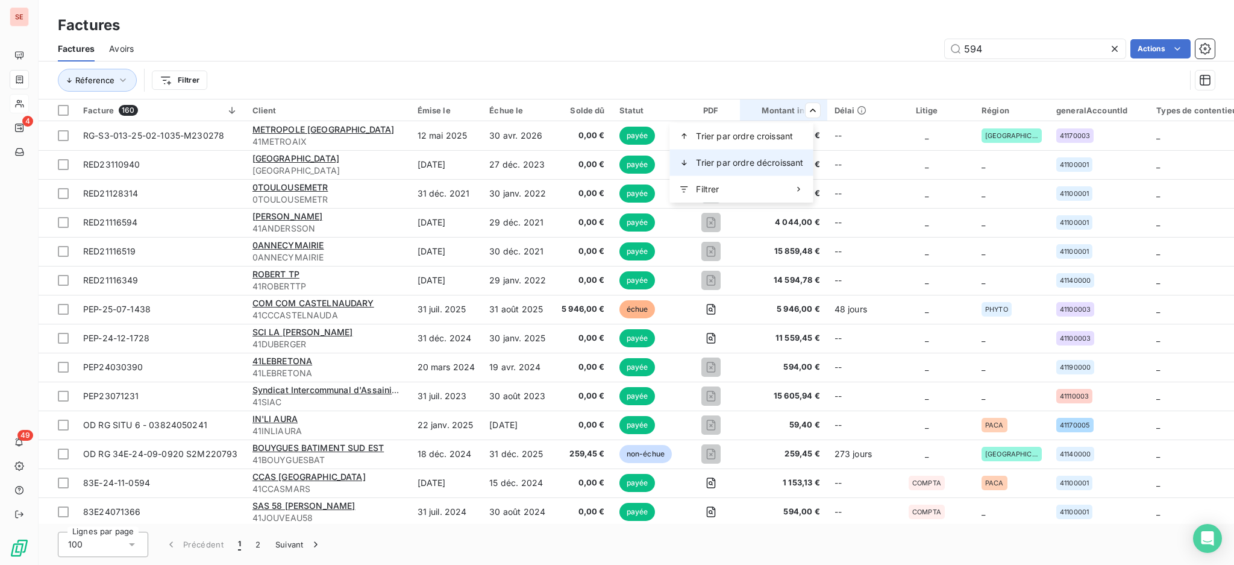
click at [791, 162] on span "Trier par ordre décroissant" at bounding box center [749, 163] width 107 height 12
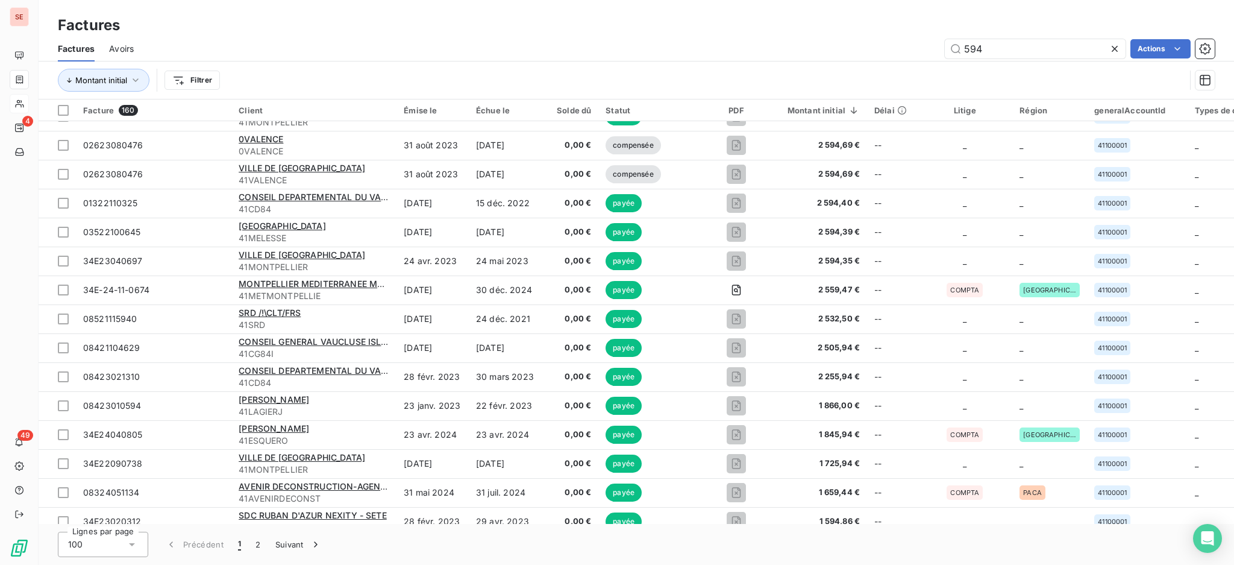
scroll to position [2170, 0]
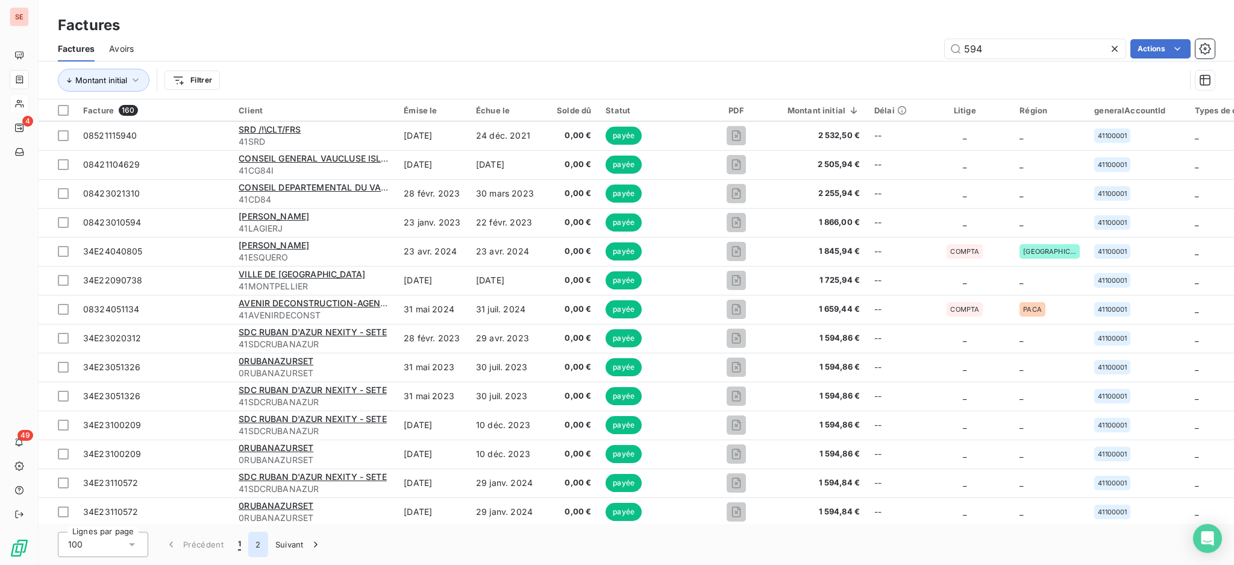
click at [258, 548] on button "2" at bounding box center [257, 544] width 19 height 25
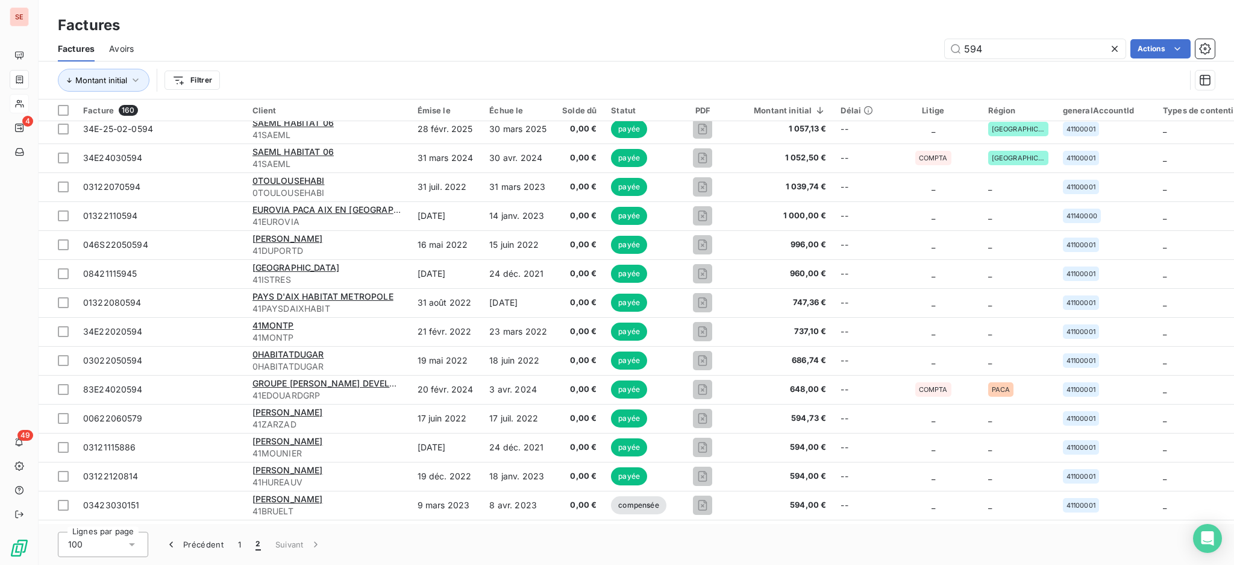
scroll to position [293, 0]
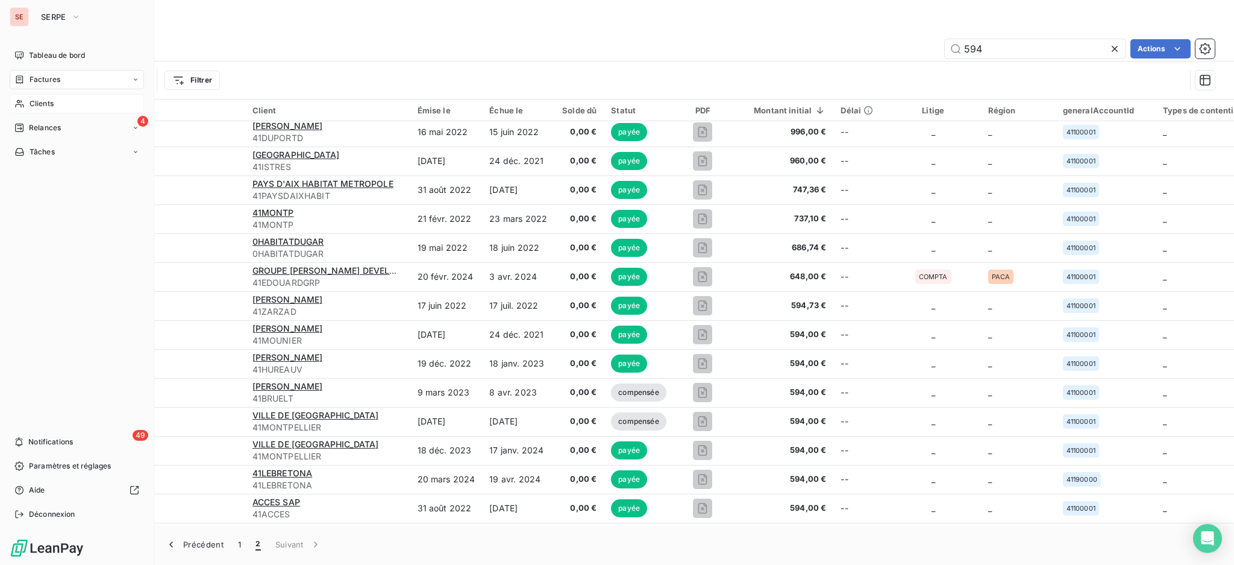
click at [31, 106] on span "Clients" at bounding box center [42, 103] width 24 height 11
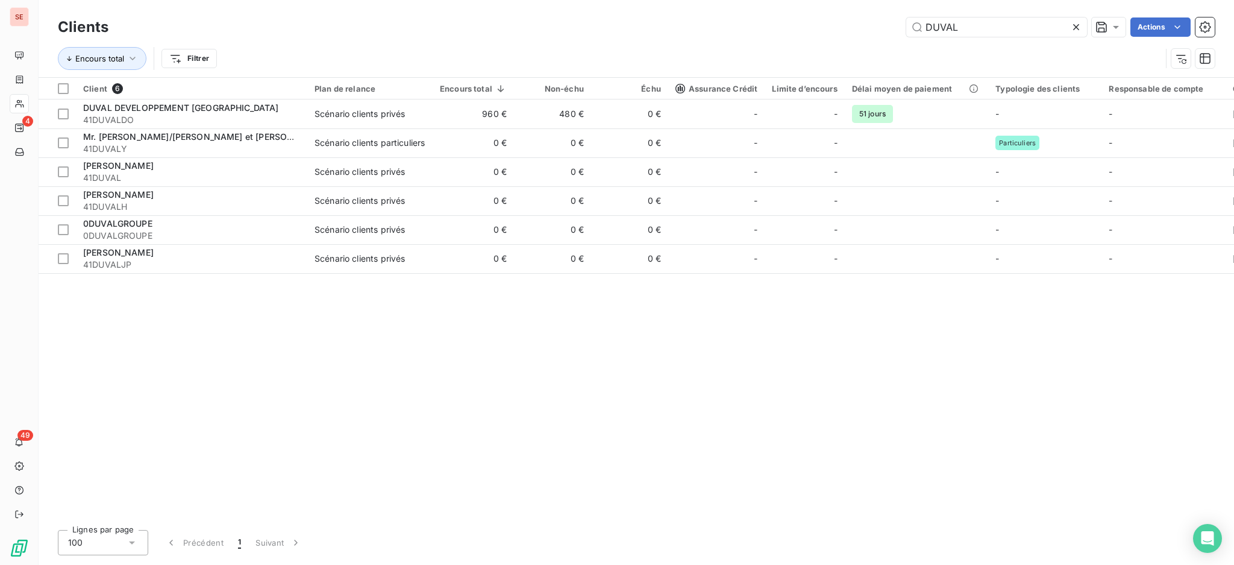
drag, startPoint x: 978, startPoint y: 31, endPoint x: 799, endPoint y: -2, distance: 181.5
click at [799, 0] on html "SE 4 49 Clients DUVAL Actions Encours total Filtrer Client 6 Plan de relance En…" at bounding box center [617, 282] width 1234 height 565
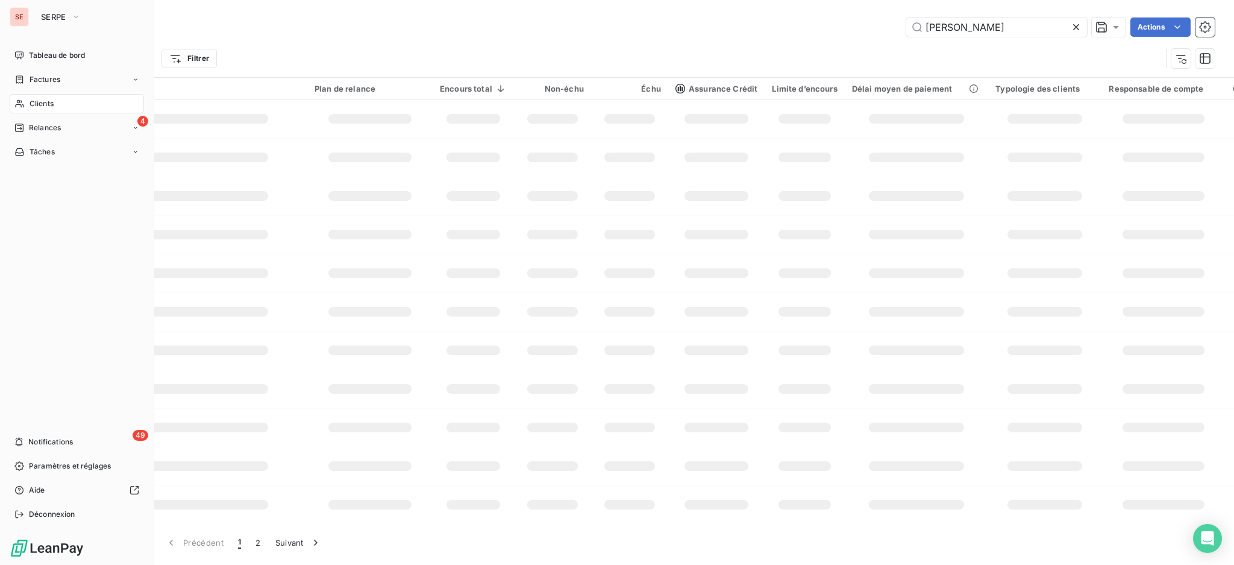
click at [39, 102] on span "Clients" at bounding box center [42, 103] width 24 height 11
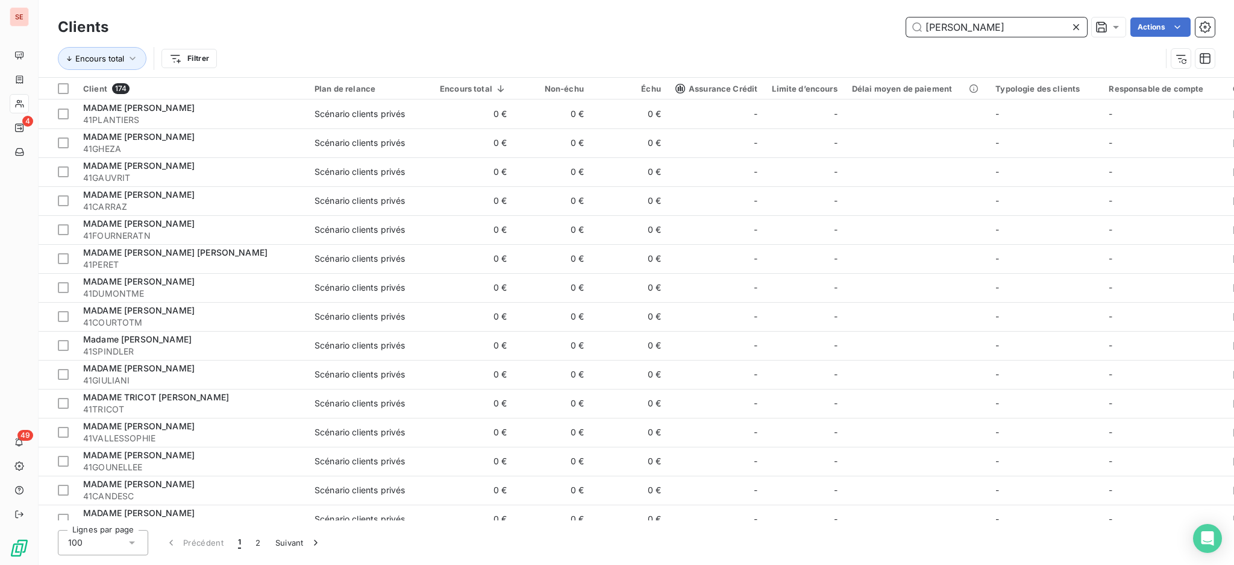
drag, startPoint x: 1011, startPoint y: 32, endPoint x: 864, endPoint y: 11, distance: 148.6
click at [882, 11] on div "Clients [PERSON_NAME] Actions Encours total Filtrer" at bounding box center [637, 38] width 1196 height 77
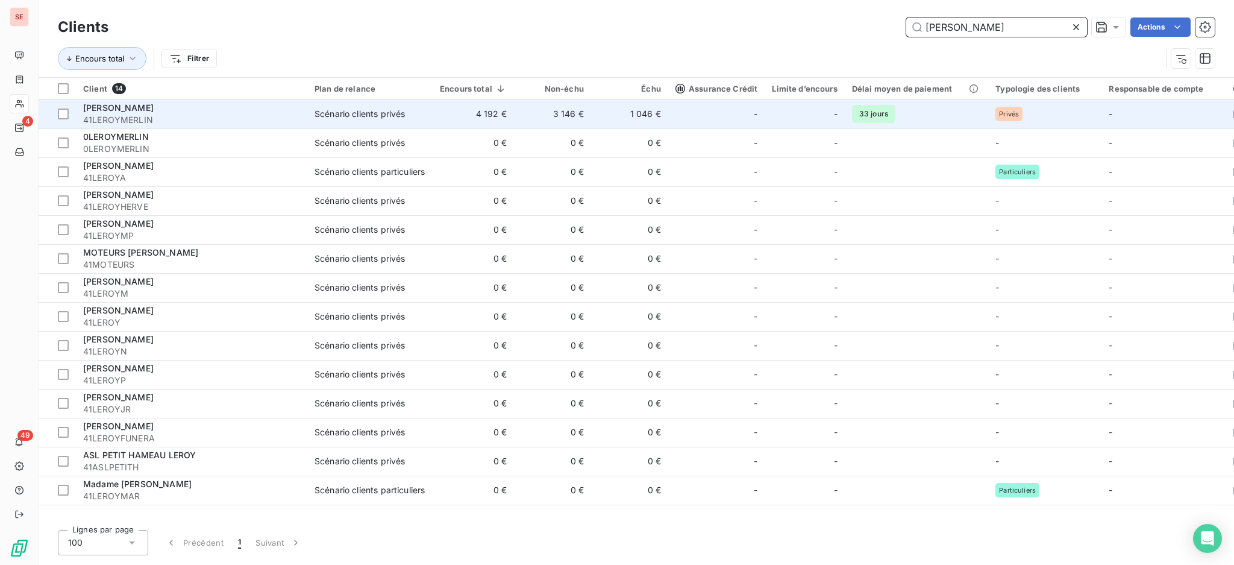
type input "[PERSON_NAME]"
click at [391, 115] on div "Scénario clients privés" at bounding box center [360, 114] width 90 height 12
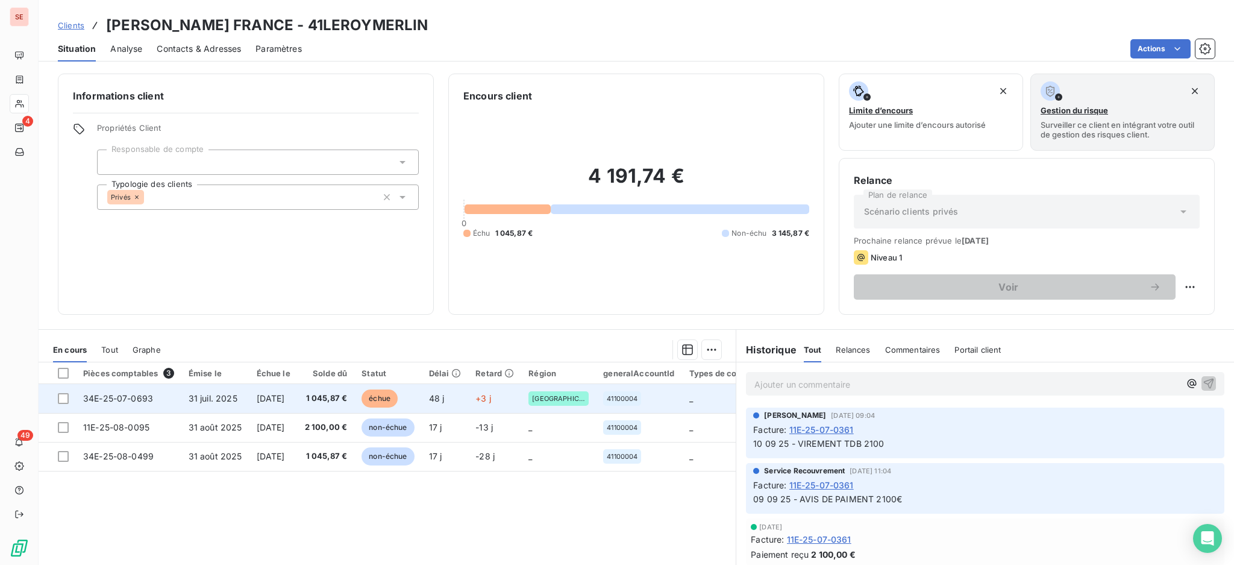
click at [354, 391] on td "1 045,87 €" at bounding box center [326, 398] width 57 height 29
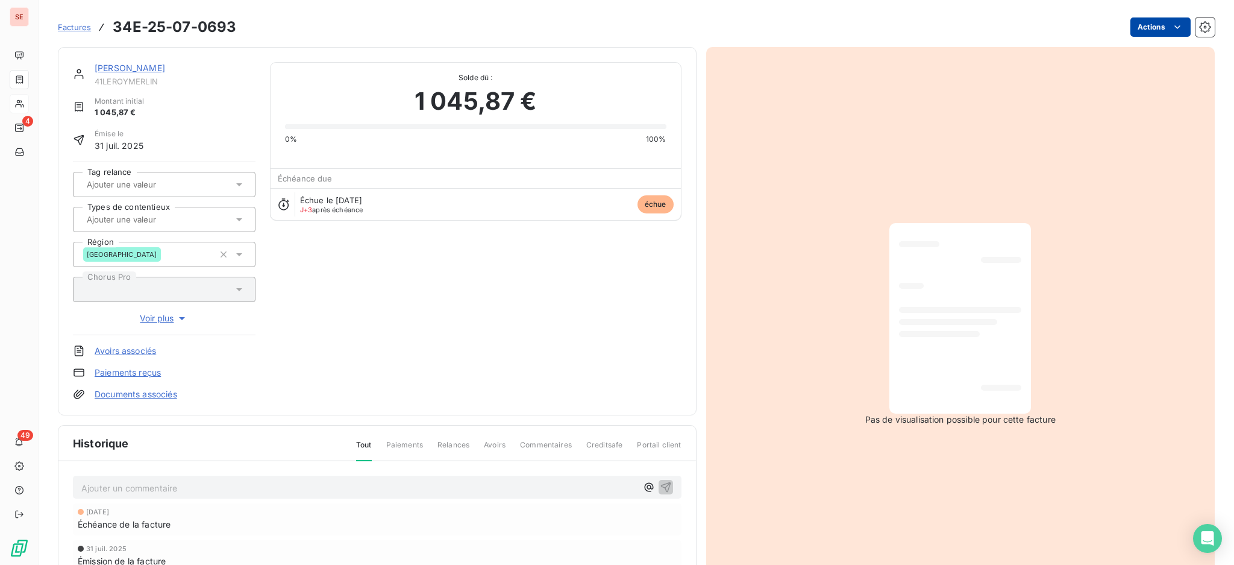
click at [1139, 23] on html "SE 4 49 Factures 34E-25-07-0693 Actions [PERSON_NAME] 41LEROYMERLIN Montant ini…" at bounding box center [617, 282] width 1234 height 565
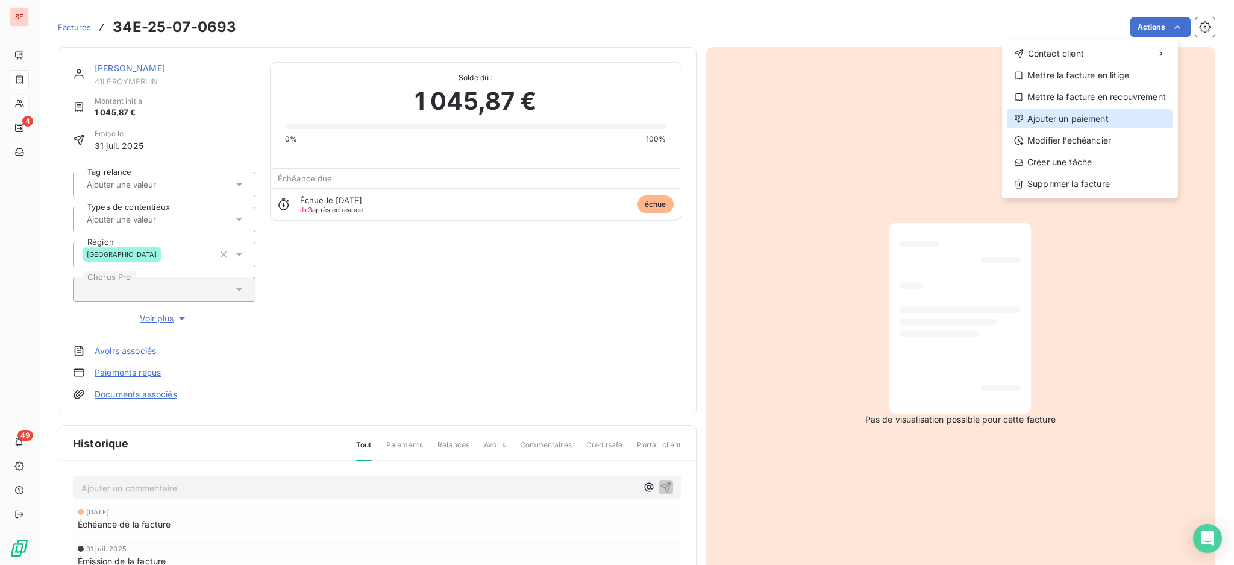
click at [1098, 121] on div "Ajouter un paiement" at bounding box center [1090, 118] width 166 height 19
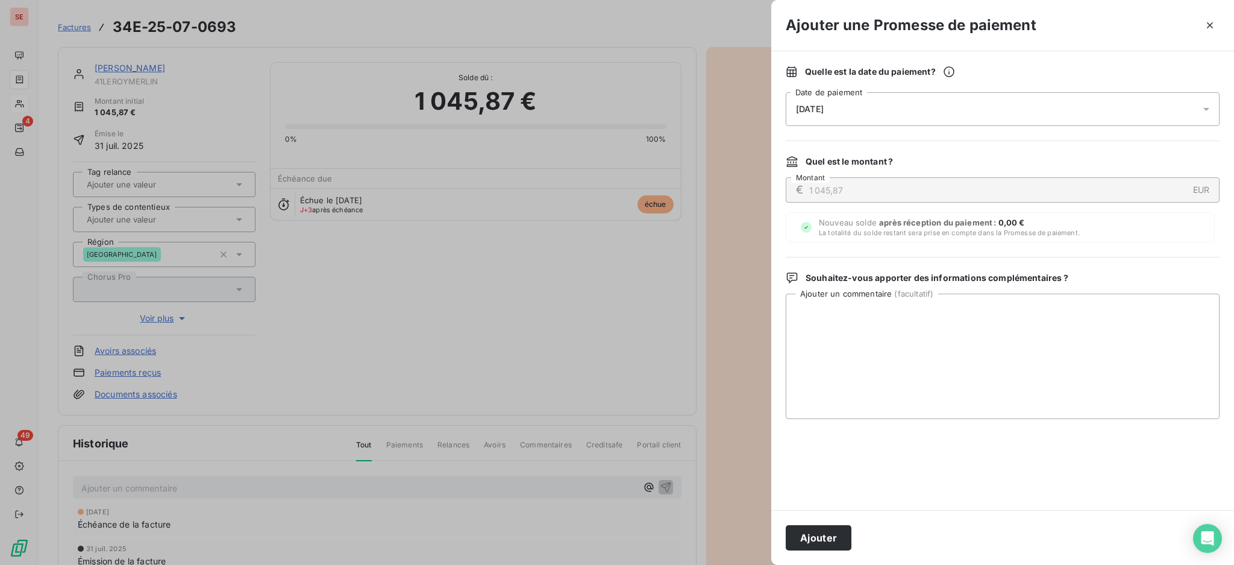
click at [1210, 105] on icon at bounding box center [1207, 109] width 12 height 12
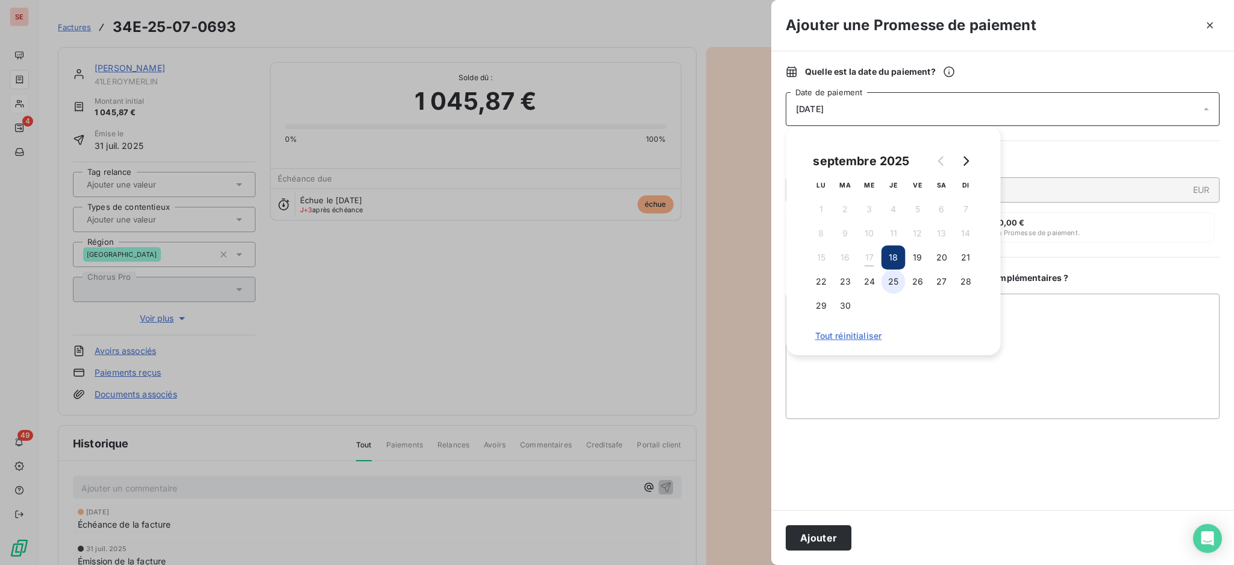
click at [893, 285] on button "25" at bounding box center [894, 281] width 24 height 24
click at [1127, 345] on textarea "Ajouter un commentaire ( facultatif )" at bounding box center [1003, 356] width 434 height 125
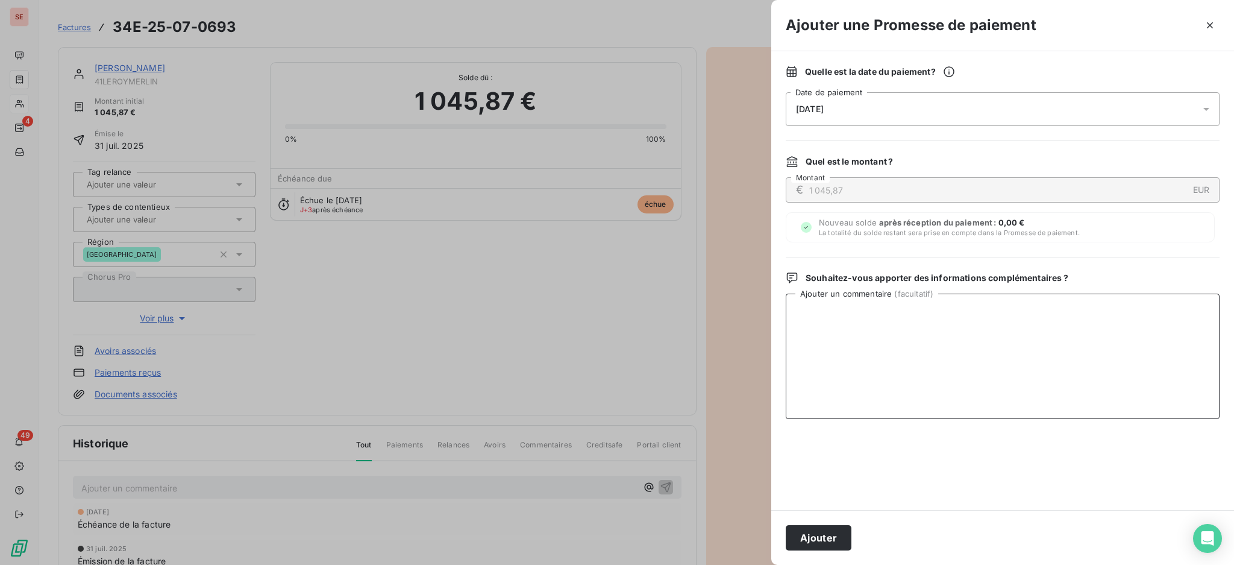
paste textarea "TDB - Virt reçu le 16/09"
type textarea "TDB - Virt reçu le 16/09"
click at [843, 539] on button "Ajouter" at bounding box center [819, 537] width 66 height 25
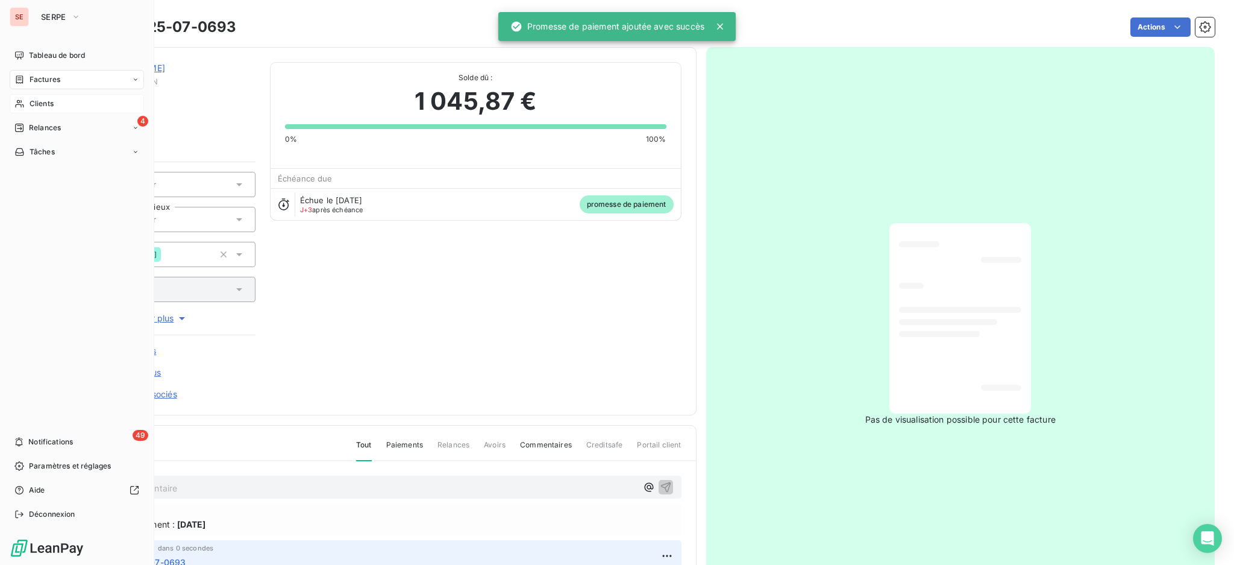
drag, startPoint x: 40, startPoint y: 84, endPoint x: 52, endPoint y: 82, distance: 12.8
click at [40, 83] on span "Factures" at bounding box center [45, 79] width 31 height 11
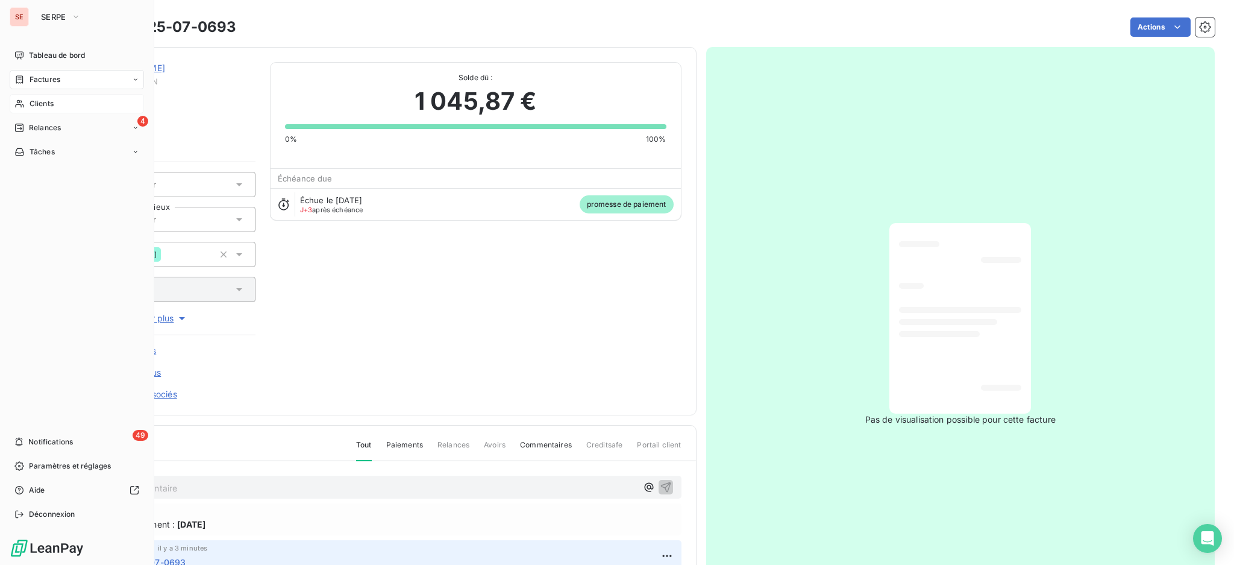
click at [36, 80] on span "Factures" at bounding box center [45, 79] width 31 height 11
click at [34, 99] on span "Factures" at bounding box center [44, 103] width 31 height 11
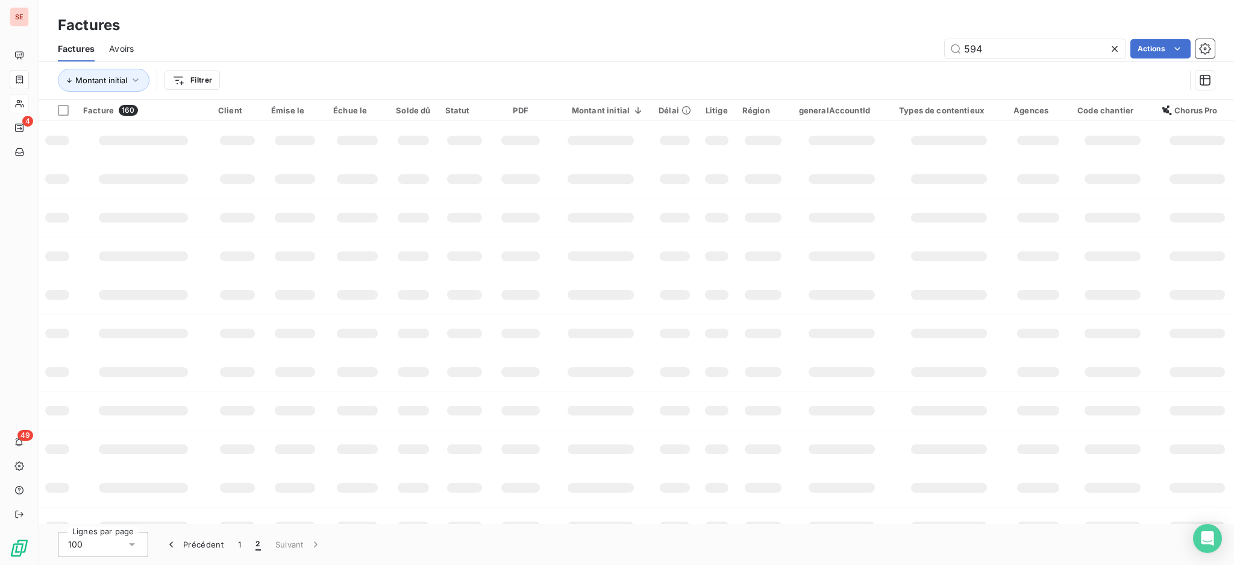
drag, startPoint x: 996, startPoint y: 48, endPoint x: 779, endPoint y: 10, distance: 220.3
click at [788, 17] on div "Factures Factures Avoirs 594 Actions Montant initial Filtrer" at bounding box center [637, 49] width 1196 height 99
type input "08-1149"
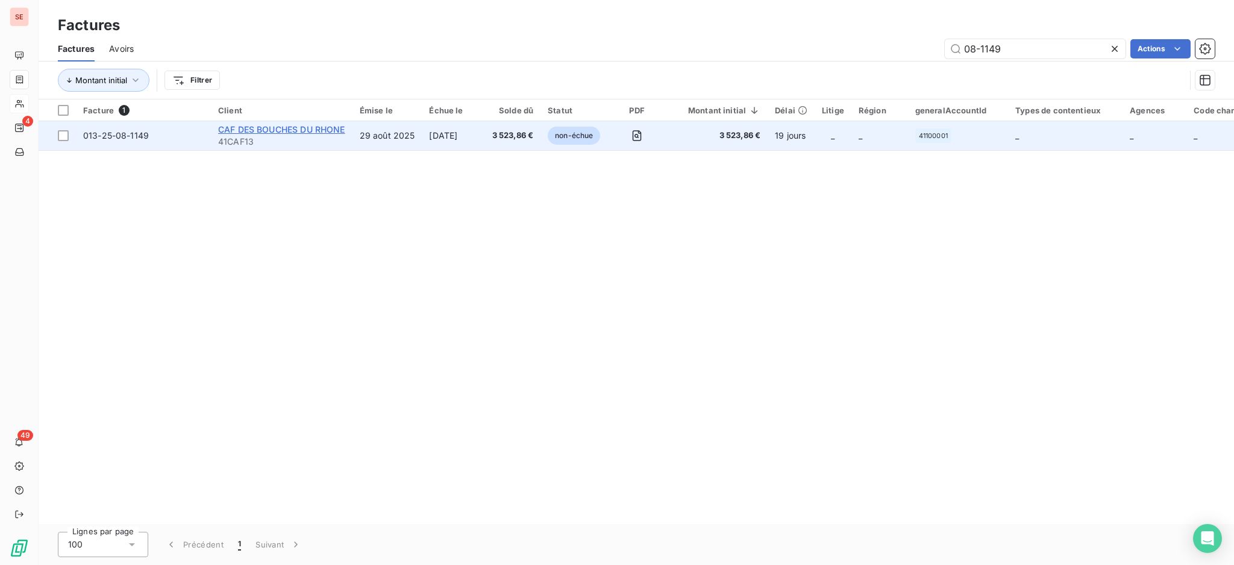
click at [256, 133] on span "CAF DES BOUCHES DU RHONE" at bounding box center [281, 129] width 127 height 10
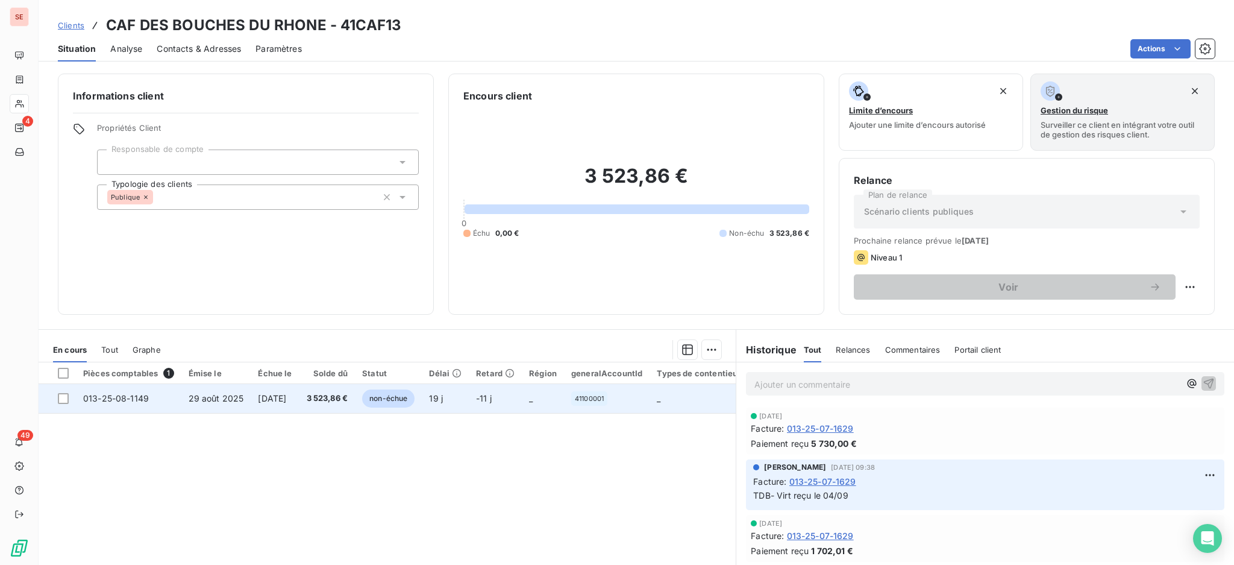
click at [332, 393] on span "3 523,86 €" at bounding box center [328, 398] width 42 height 12
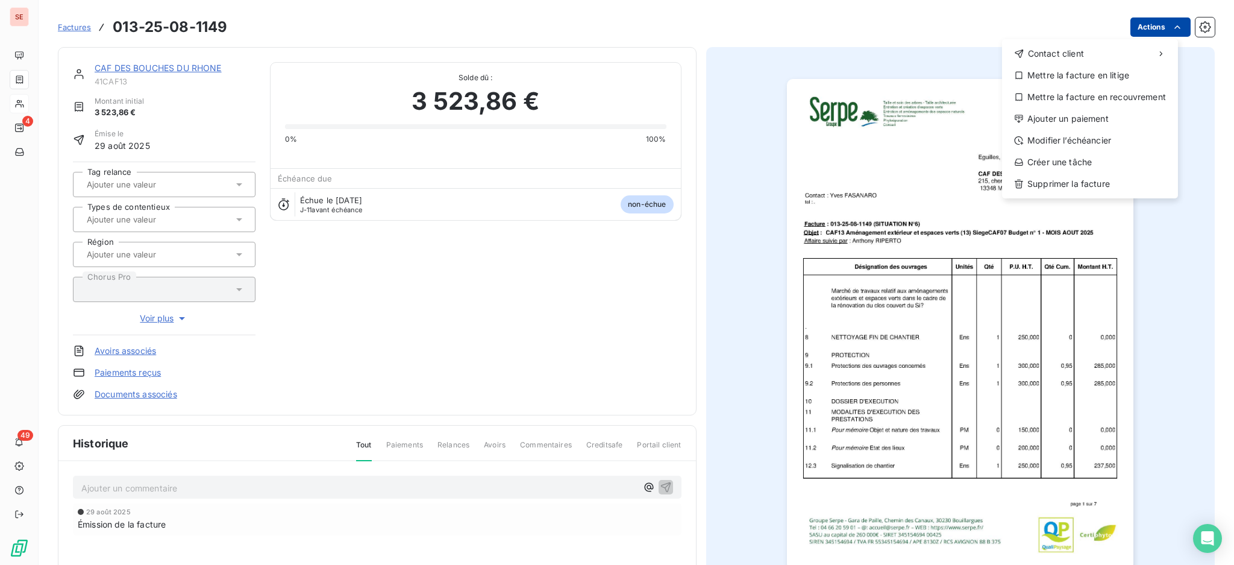
click at [1141, 34] on html "SE 4 49 Factures [PHONE_NUMBER] Actions Contact client Mettre la facture en lit…" at bounding box center [617, 282] width 1234 height 565
click at [1102, 116] on div "Ajouter un paiement" at bounding box center [1090, 118] width 166 height 19
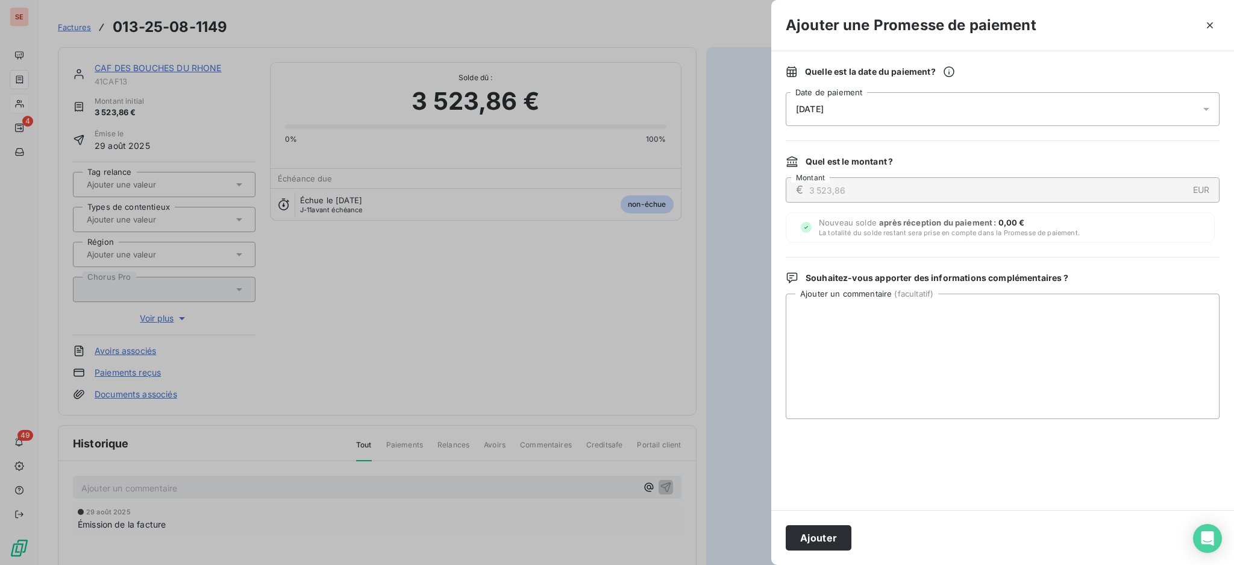
click at [1203, 108] on icon at bounding box center [1207, 109] width 12 height 12
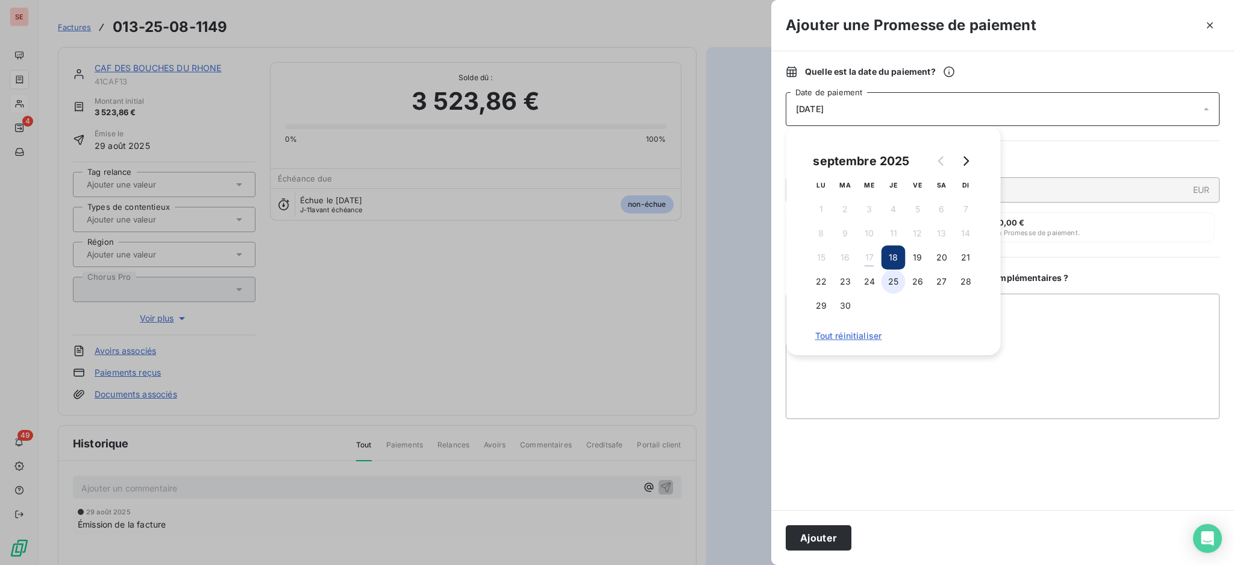
click at [899, 280] on button "25" at bounding box center [894, 281] width 24 height 24
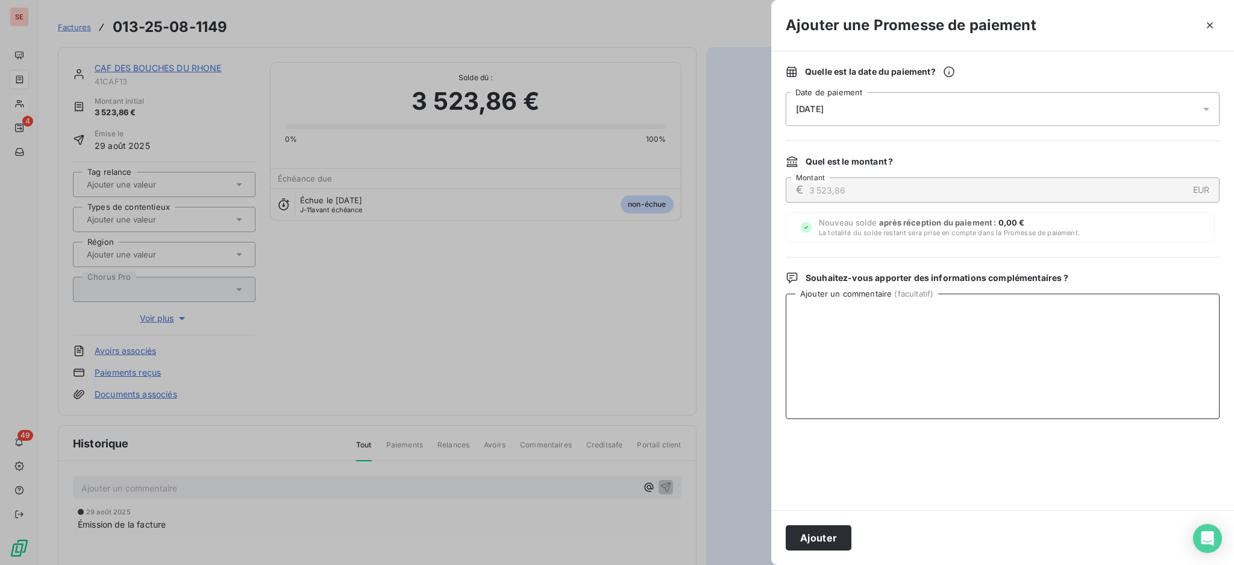
click at [1057, 354] on textarea "Ajouter un commentaire ( facultatif )" at bounding box center [1003, 356] width 434 height 125
paste textarea "TDB - Virt reçu le 16/09"
type textarea "TDB - Virt reçu le 16/09"
click at [802, 538] on button "Ajouter" at bounding box center [819, 537] width 66 height 25
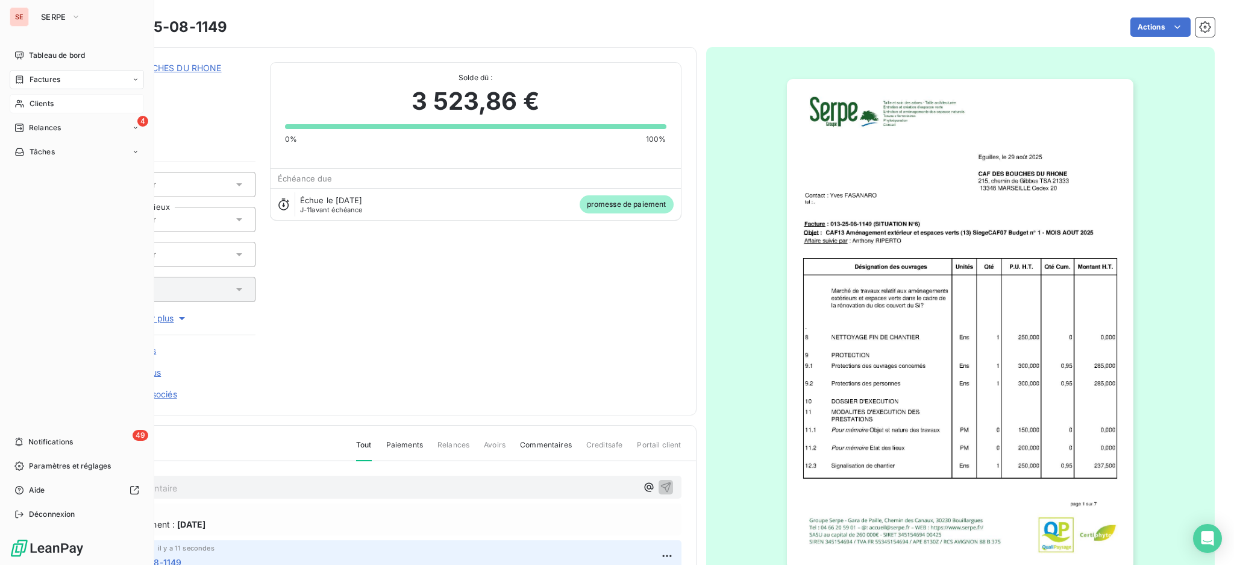
click at [52, 81] on span "Factures" at bounding box center [45, 79] width 31 height 11
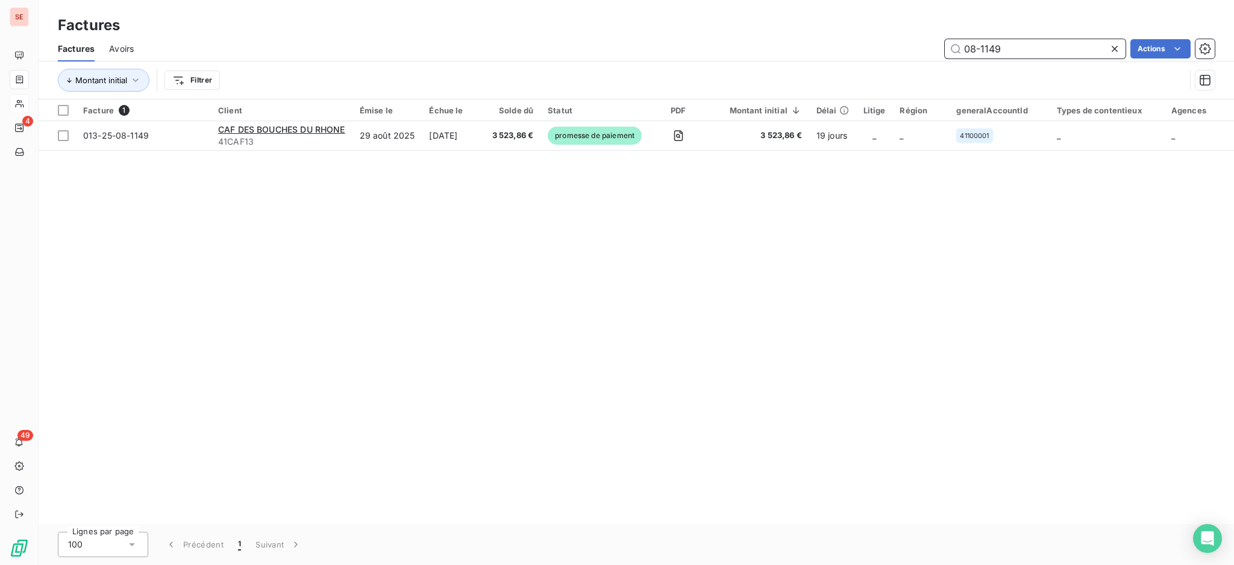
drag, startPoint x: 1010, startPoint y: 48, endPoint x: 981, endPoint y: 45, distance: 29.2
click at [981, 45] on input "08-1149" at bounding box center [1035, 48] width 181 height 19
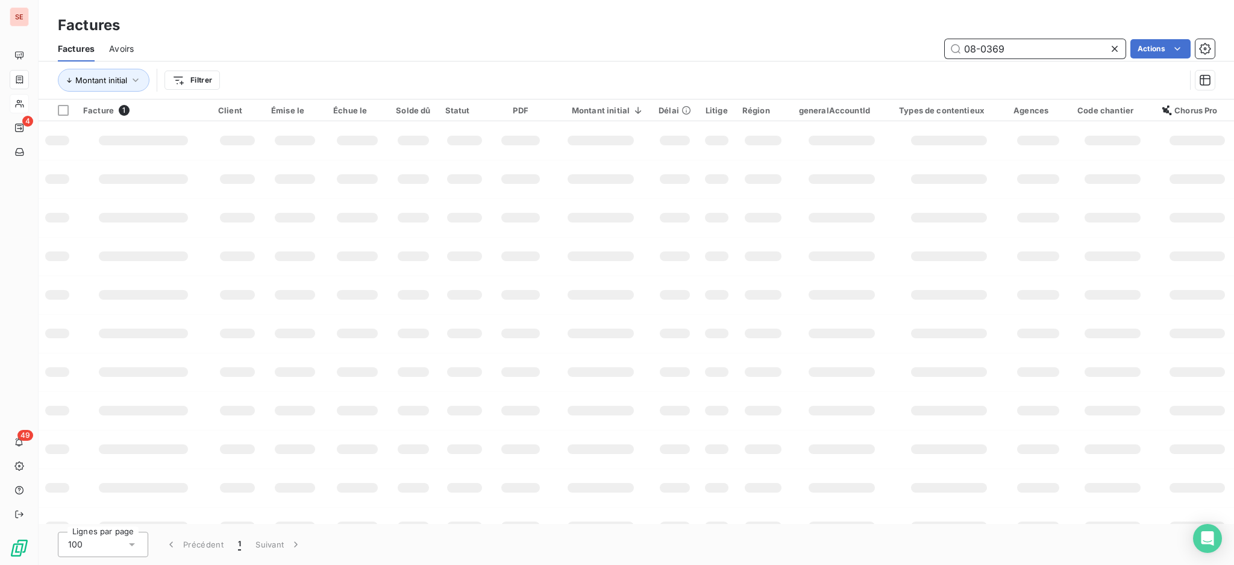
type input "08-0369"
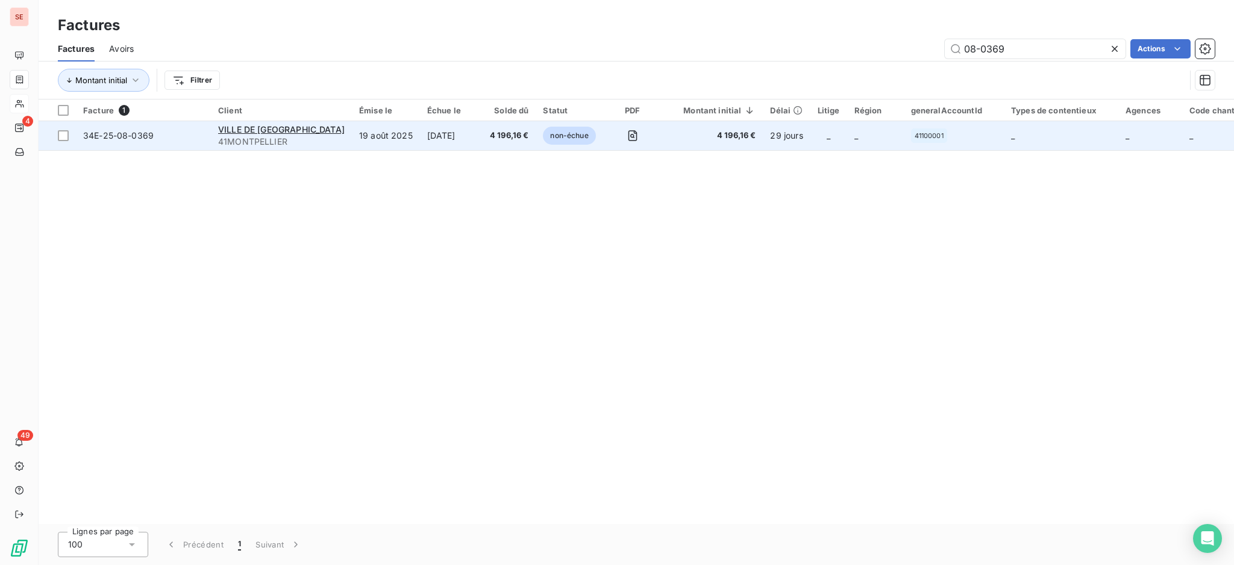
click at [321, 128] on td "VILLE DE MONTPELLIER 41MONTPELLIER" at bounding box center [281, 135] width 141 height 29
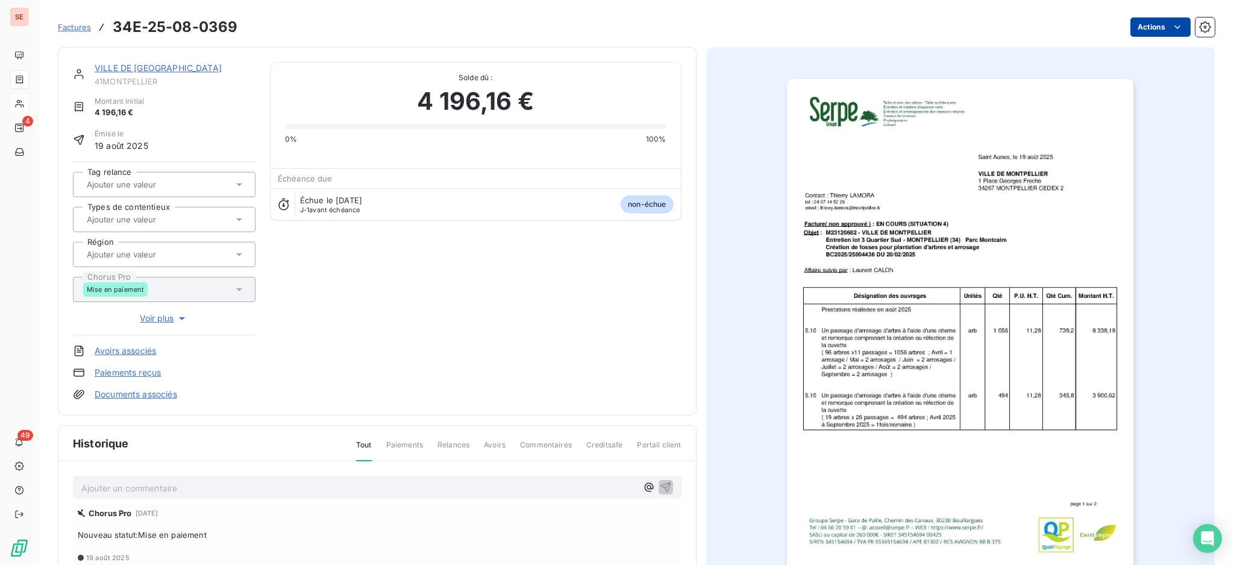
click at [1140, 26] on html "SE 4 49 Factures 34E-25-08-0369 Actions VILLE DE [GEOGRAPHIC_DATA] 41MONTPELLIE…" at bounding box center [617, 282] width 1234 height 565
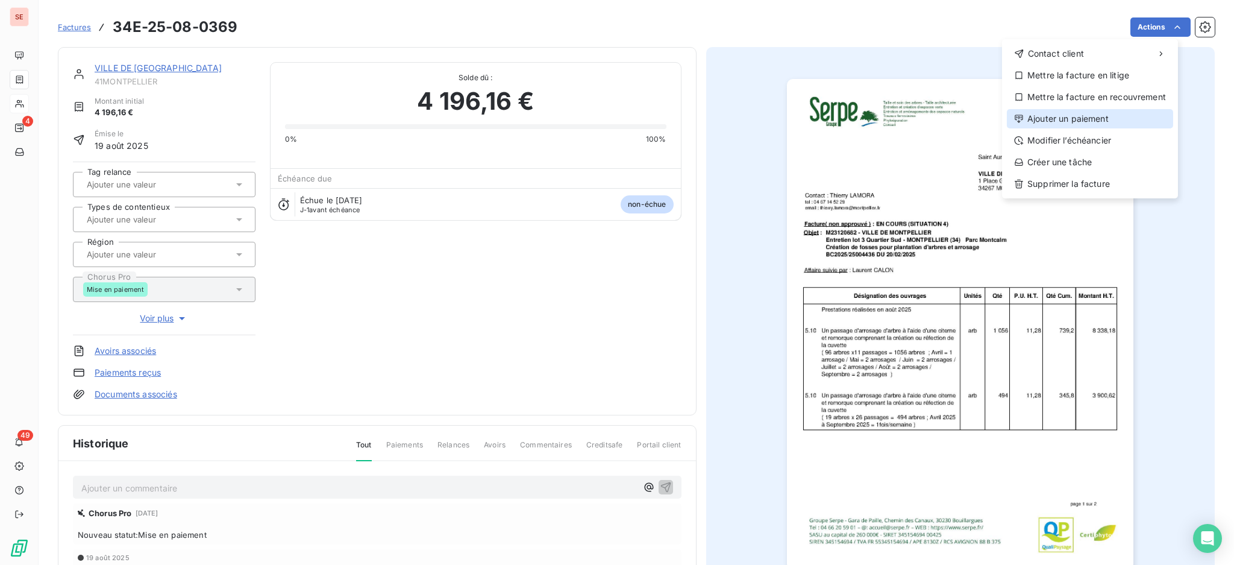
click at [1110, 122] on div "Ajouter un paiement" at bounding box center [1090, 118] width 166 height 19
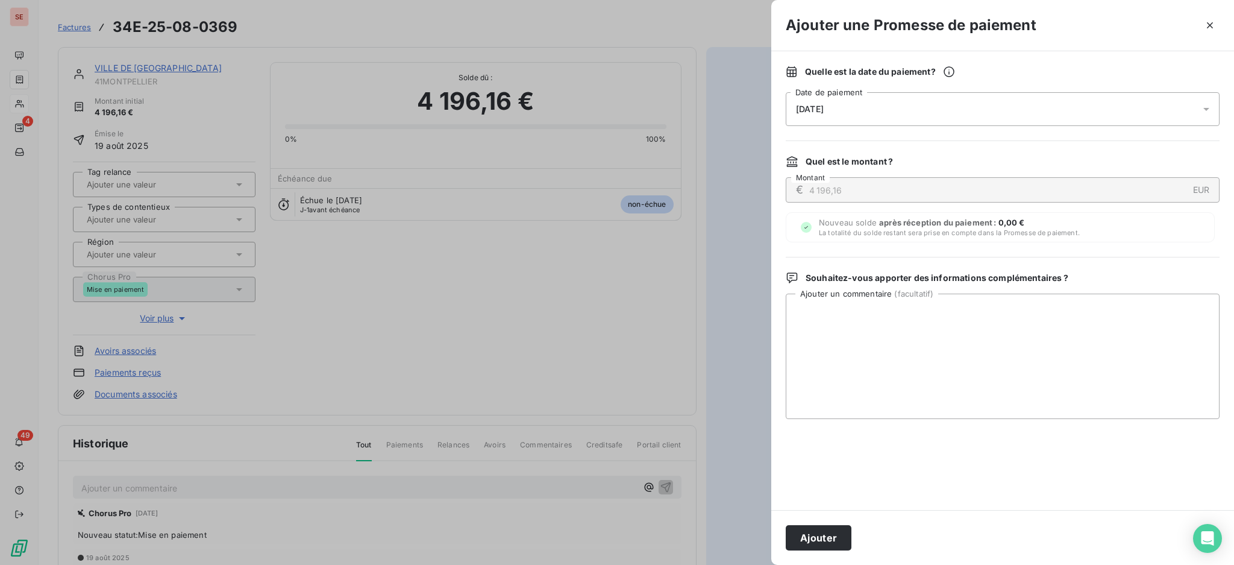
click at [1212, 112] on icon at bounding box center [1207, 109] width 12 height 12
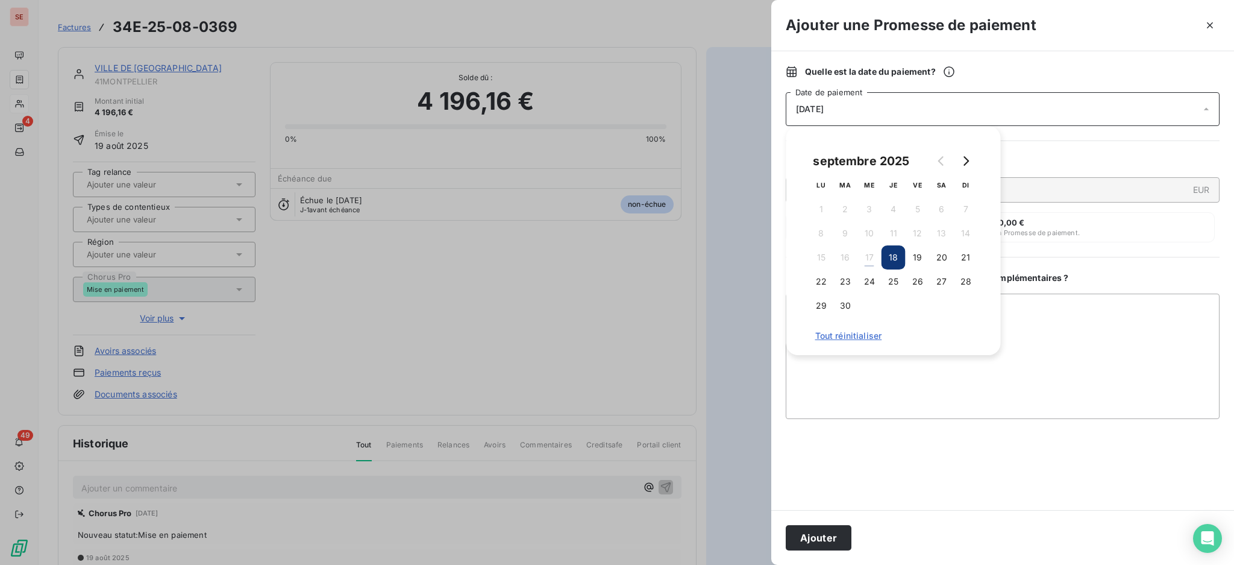
drag, startPoint x: 891, startPoint y: 277, endPoint x: 1005, endPoint y: 307, distance: 118.4
click at [891, 277] on button "25" at bounding box center [894, 281] width 24 height 24
click at [1096, 319] on textarea "Ajouter un commentaire ( facultatif )" at bounding box center [1003, 356] width 434 height 125
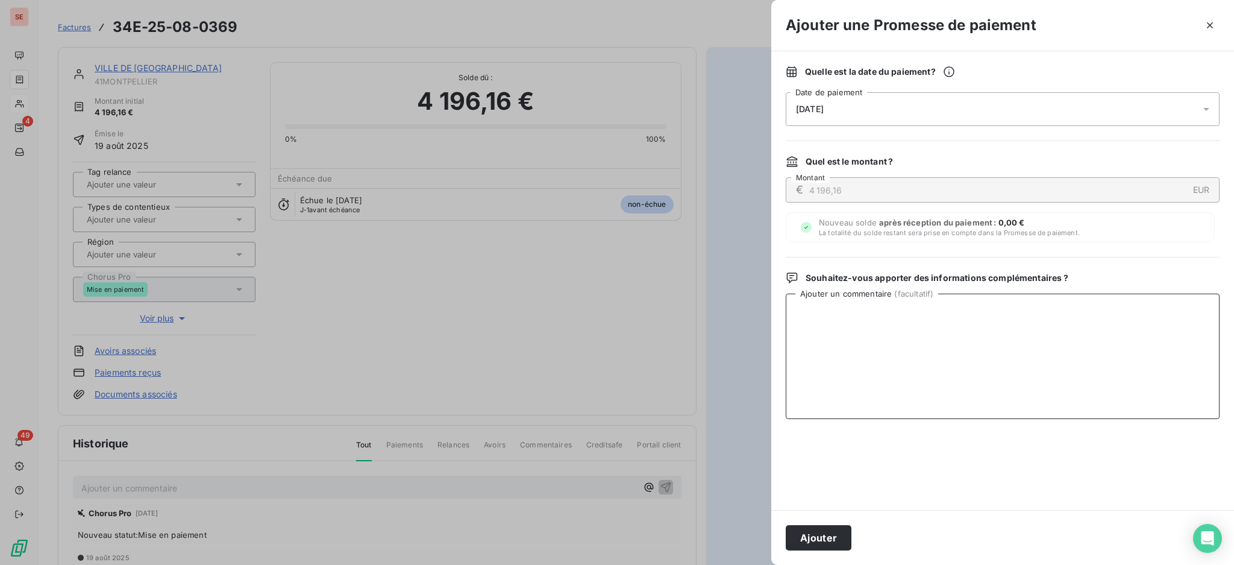
paste textarea "TDB - Virt reçu le 16/09"
type textarea "TDB - Virt reçu le 16/09"
drag, startPoint x: 817, startPoint y: 533, endPoint x: 823, endPoint y: 377, distance: 156.8
click at [817, 532] on button "Ajouter" at bounding box center [819, 537] width 66 height 25
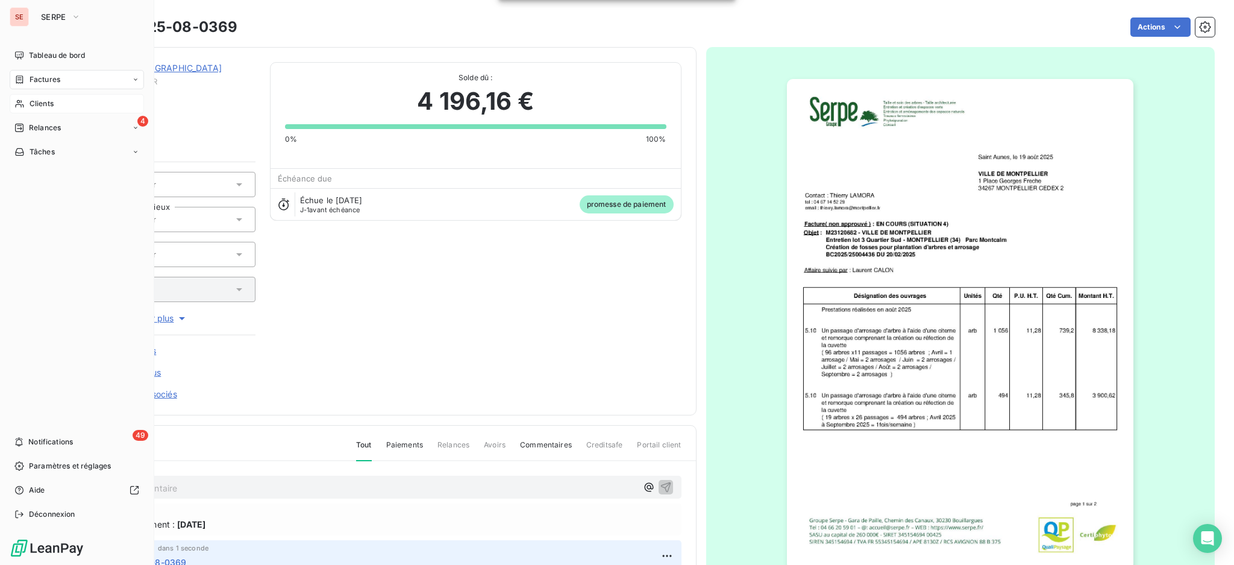
click at [39, 82] on span "Factures" at bounding box center [45, 79] width 31 height 11
click at [51, 78] on span "Factures" at bounding box center [45, 79] width 31 height 11
click at [55, 106] on span "Factures" at bounding box center [44, 103] width 31 height 11
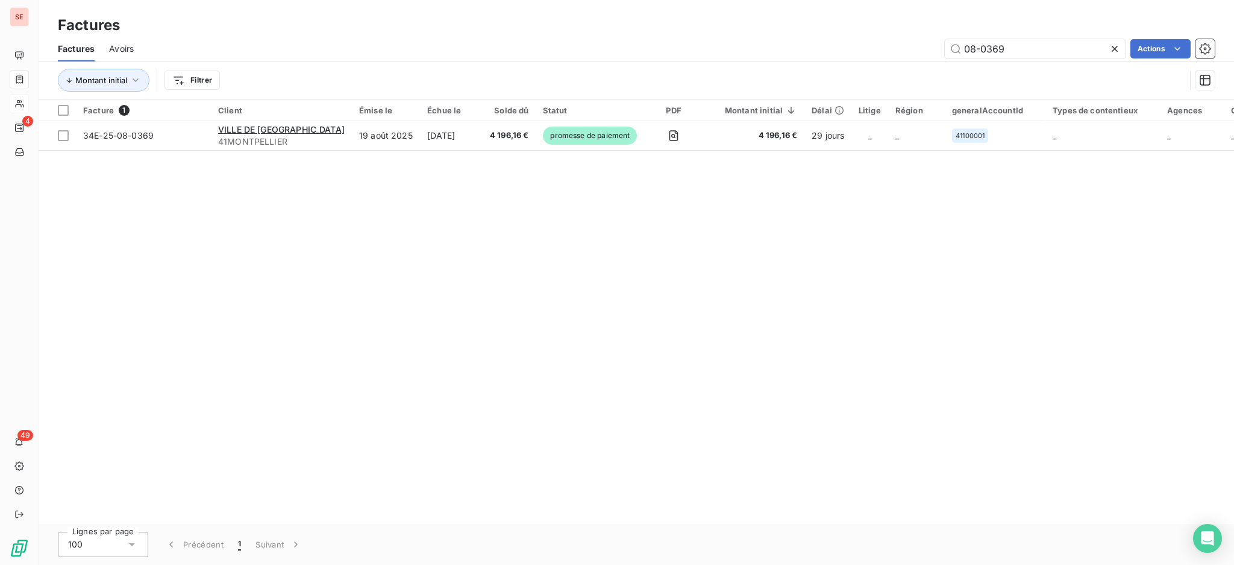
drag, startPoint x: 1031, startPoint y: 54, endPoint x: 957, endPoint y: 16, distance: 82.5
click at [957, 16] on div "Factures Factures Avoirs 08-0369 Actions Montant initial Filtrer" at bounding box center [637, 49] width 1196 height 99
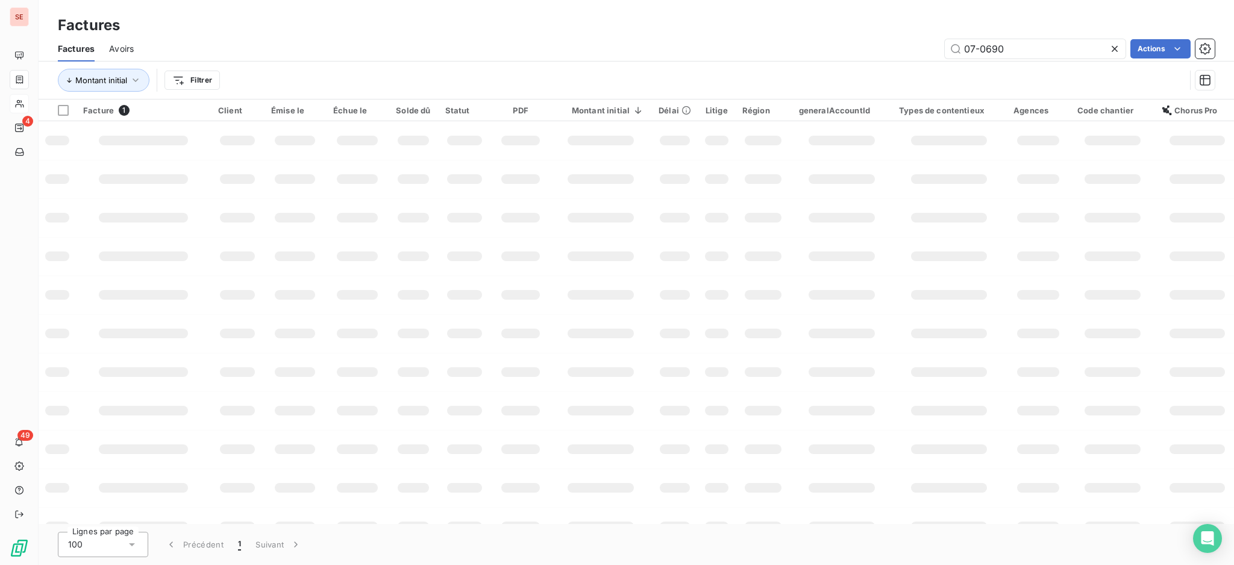
type input "07-0690"
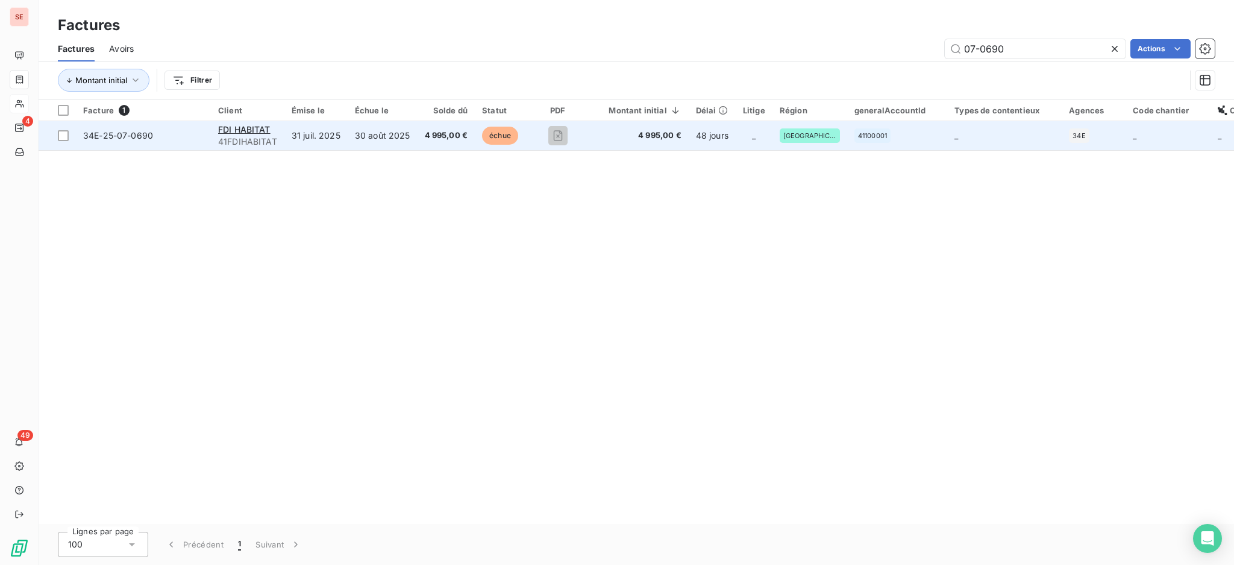
click at [341, 141] on td "31 juil. 2025" at bounding box center [316, 135] width 63 height 29
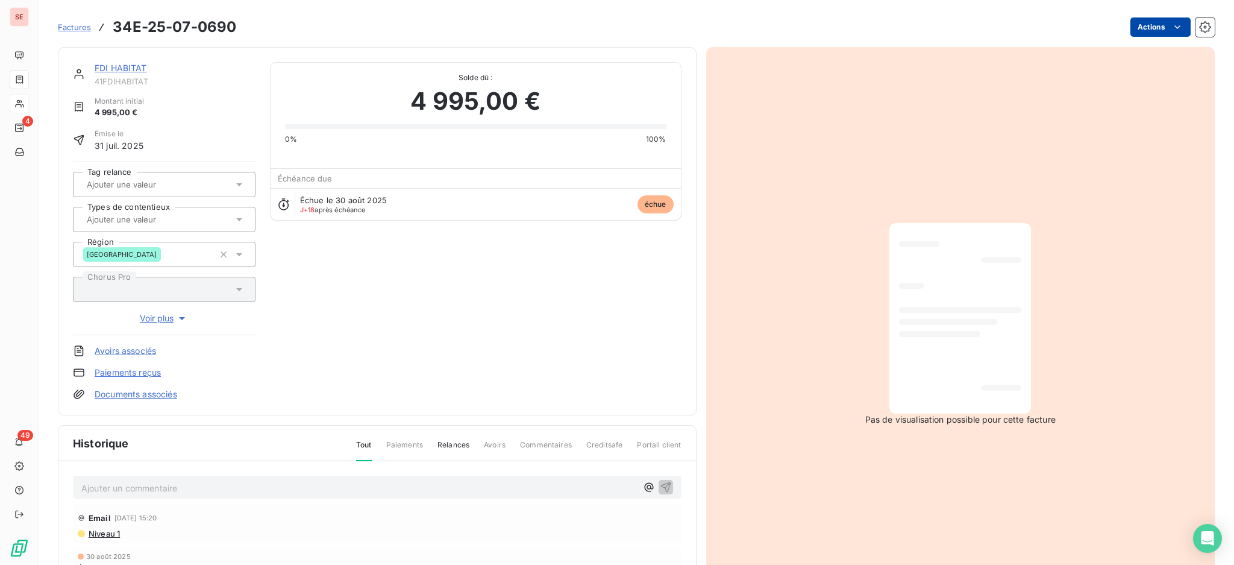
click at [1124, 27] on html "SE 4 49 Factures 34E-25-07-0690 Actions FDI HABITAT 41FDIHABITAT Montant initia…" at bounding box center [617, 282] width 1234 height 565
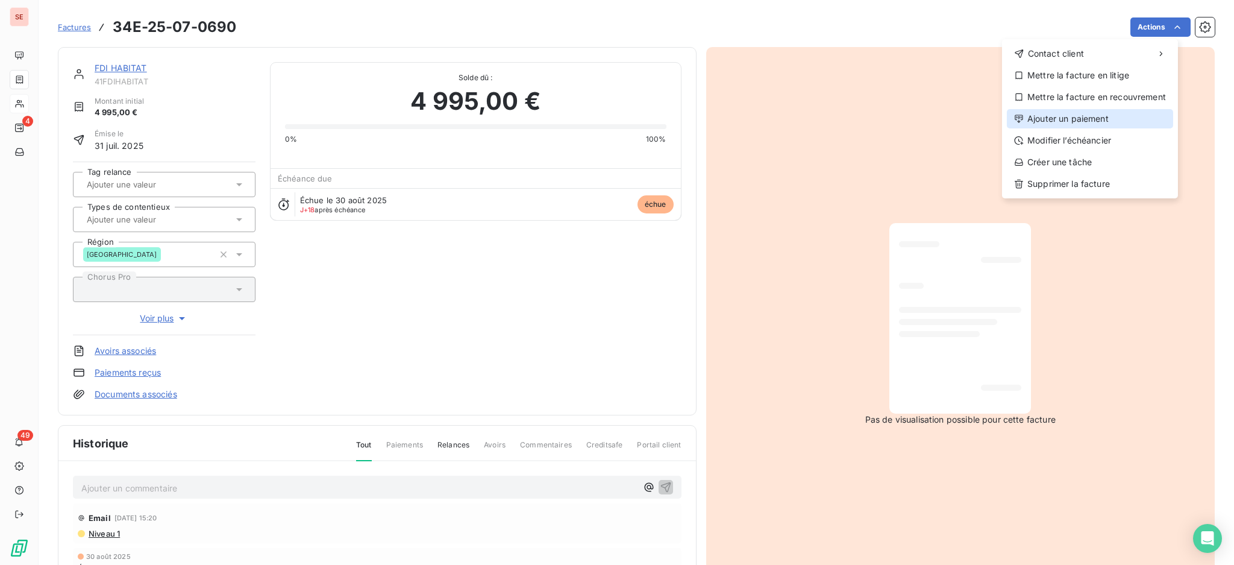
click at [1084, 119] on div "Ajouter un paiement" at bounding box center [1090, 118] width 166 height 19
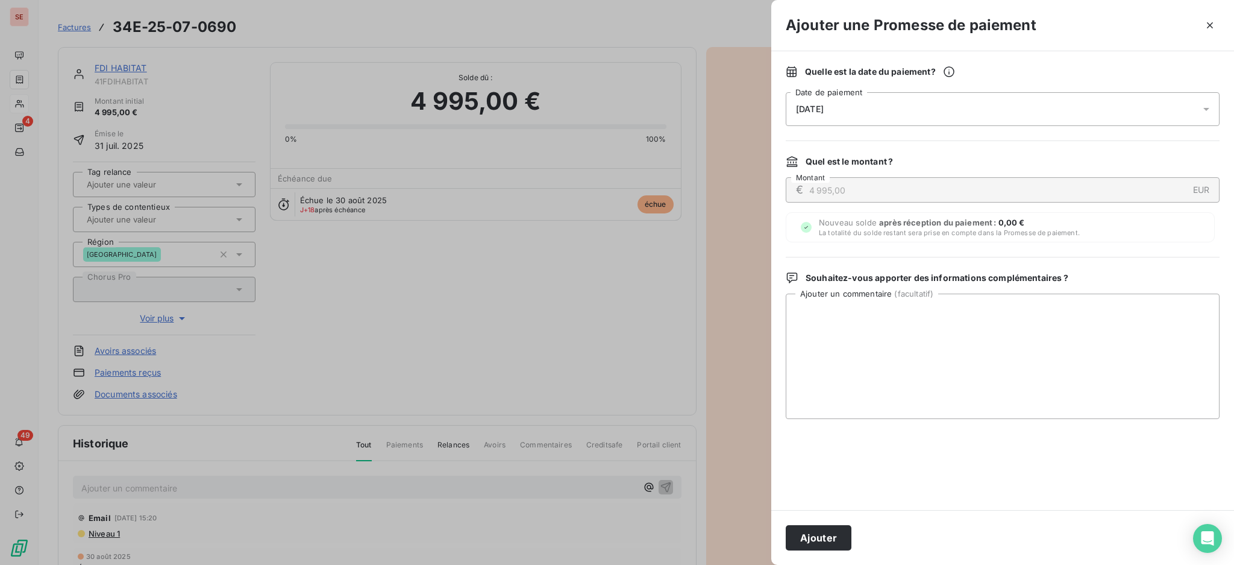
click at [1209, 107] on icon at bounding box center [1207, 109] width 12 height 12
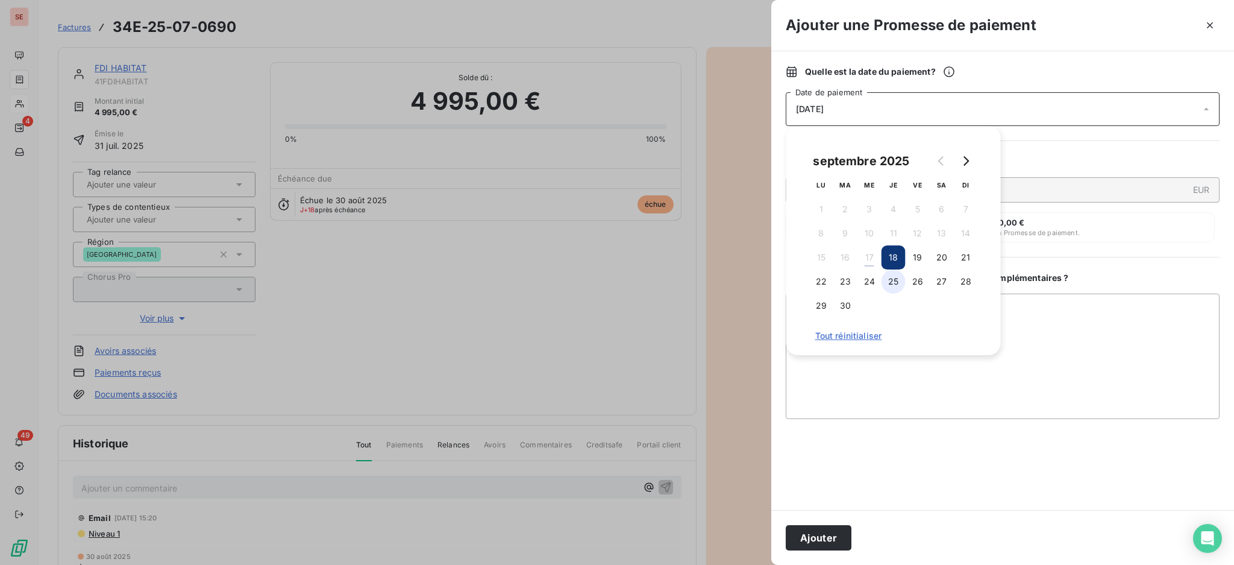
click at [896, 276] on button "25" at bounding box center [894, 281] width 24 height 24
click at [1112, 335] on textarea "Ajouter un commentaire ( facultatif )" at bounding box center [1003, 356] width 434 height 125
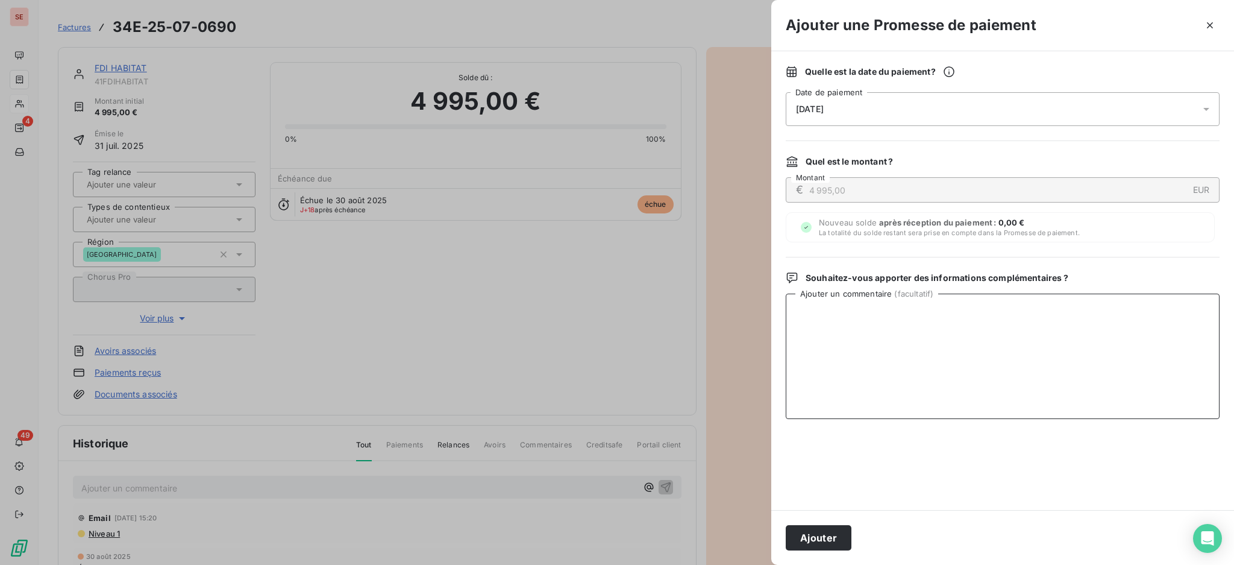
paste textarea "TDB - Virt reçu le 16/09"
type textarea "TDB - Virt reçu le 16/09"
click at [814, 526] on button "Ajouter" at bounding box center [819, 537] width 66 height 25
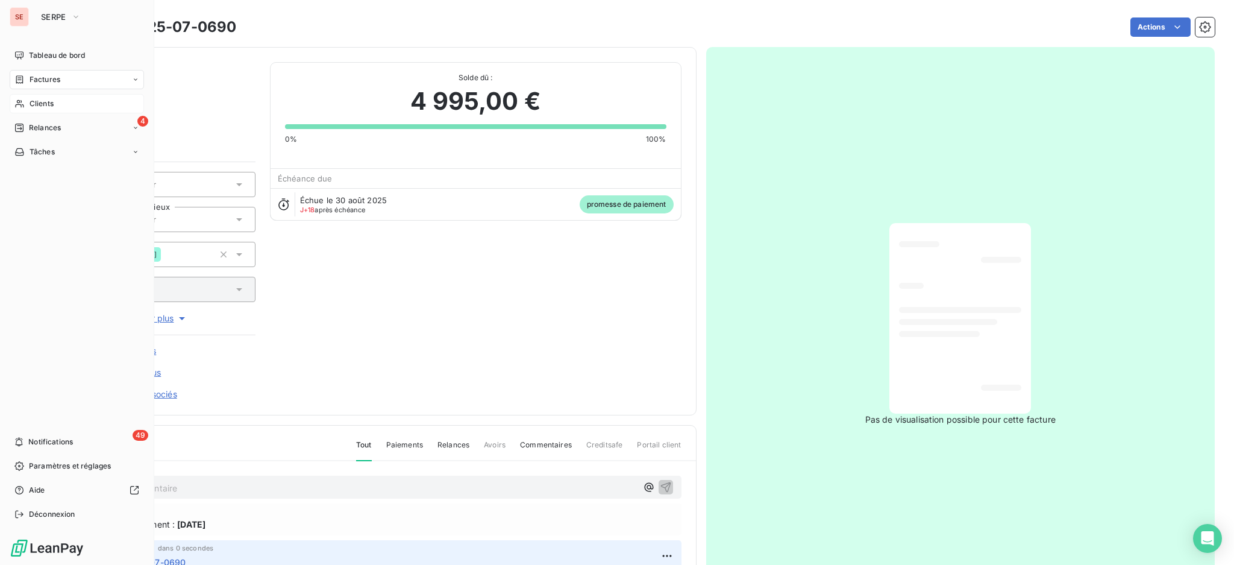
click at [46, 101] on span "Clients" at bounding box center [42, 103] width 24 height 11
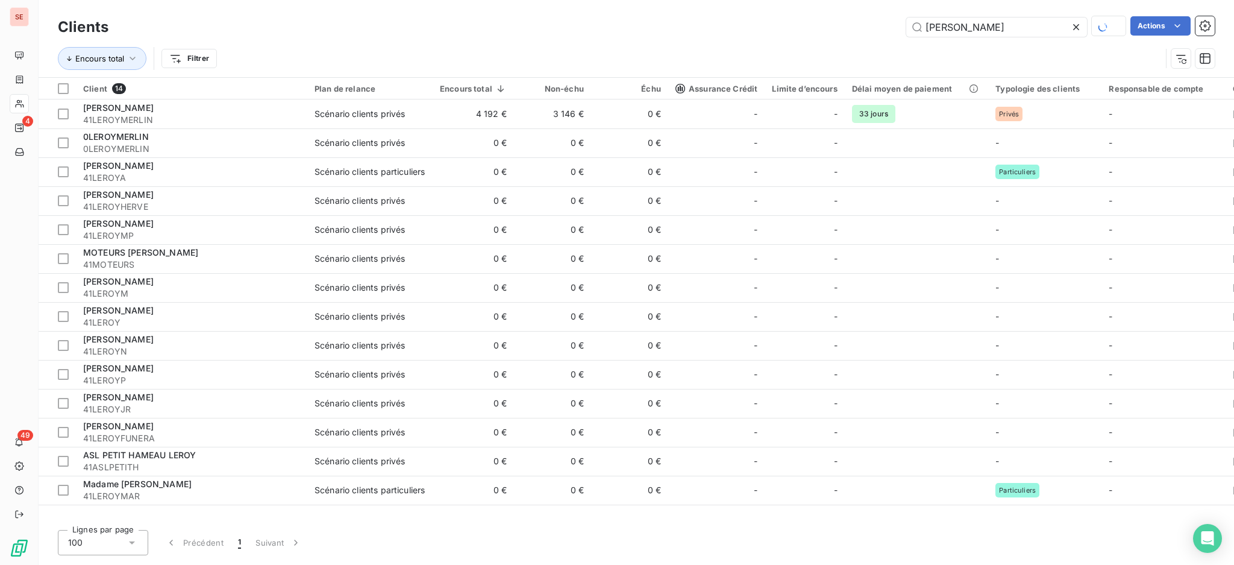
drag, startPoint x: 970, startPoint y: 24, endPoint x: 865, endPoint y: 7, distance: 106.8
click at [865, 7] on div "Clients LEROY Actions Encours total Filtrer" at bounding box center [637, 38] width 1196 height 77
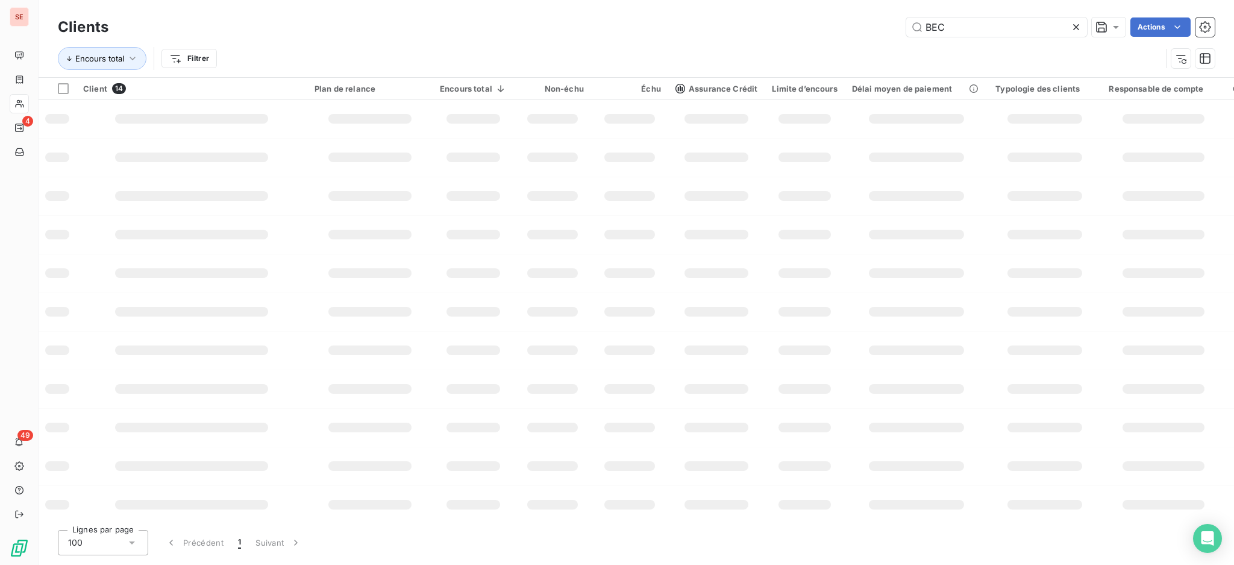
type input "BEC"
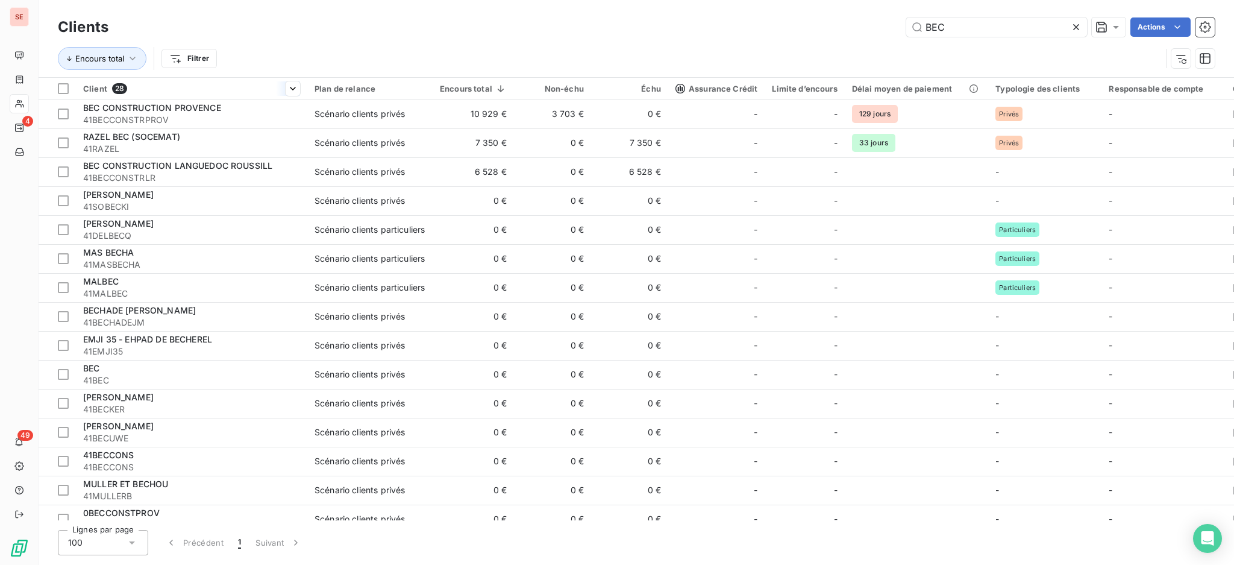
click at [272, 99] on div at bounding box center [191, 99] width 231 height 1
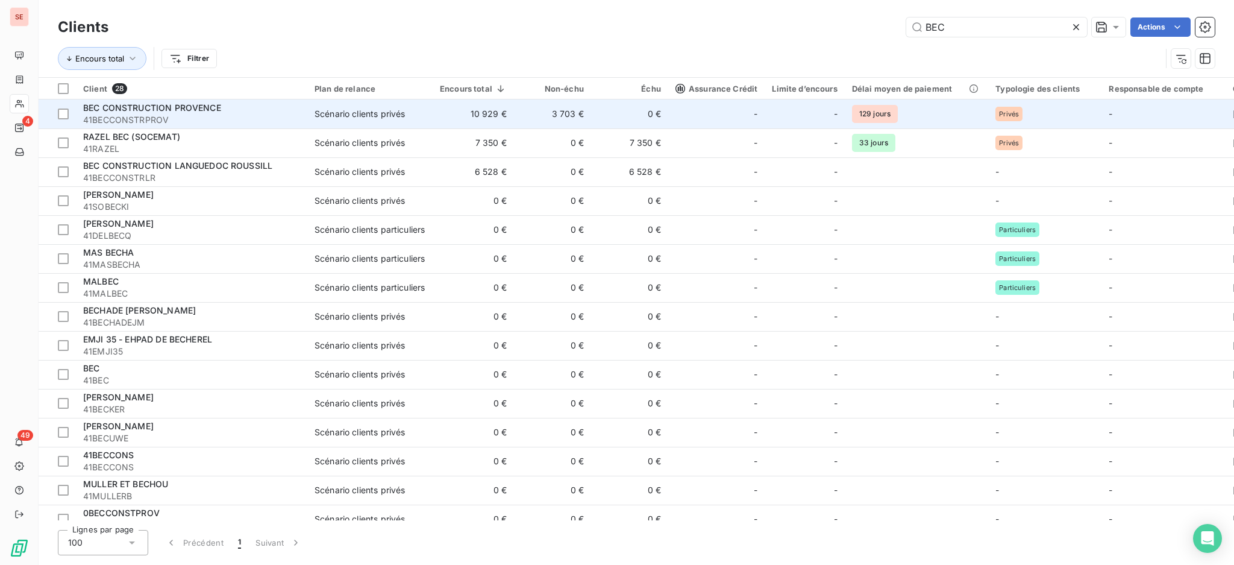
click at [273, 119] on span "41BECCONSTRPROV" at bounding box center [191, 120] width 217 height 12
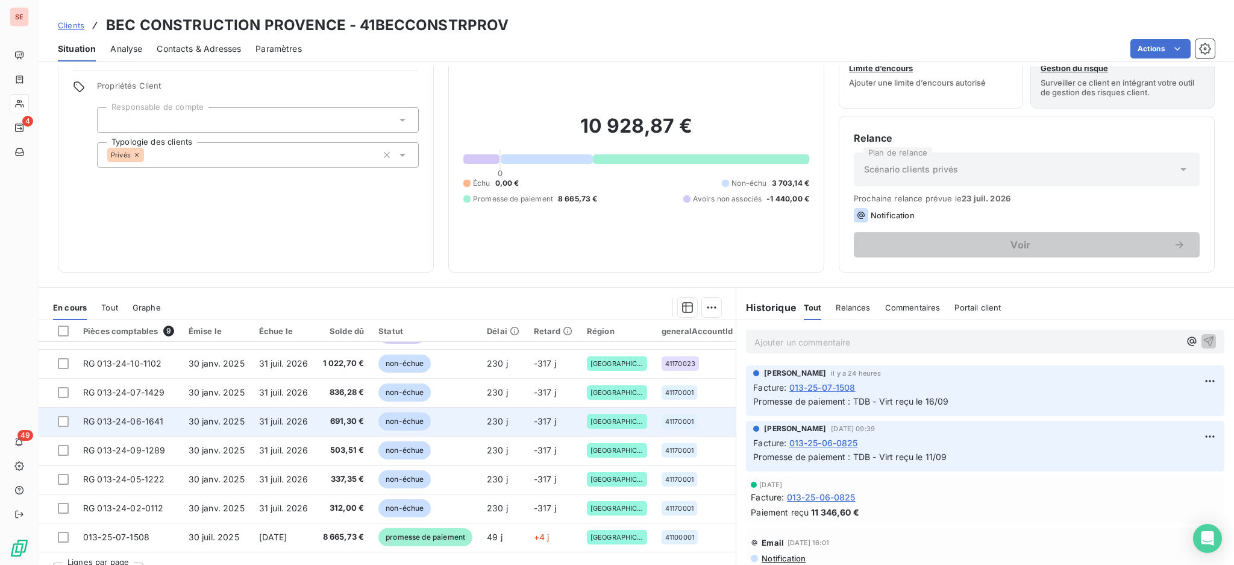
scroll to position [65, 0]
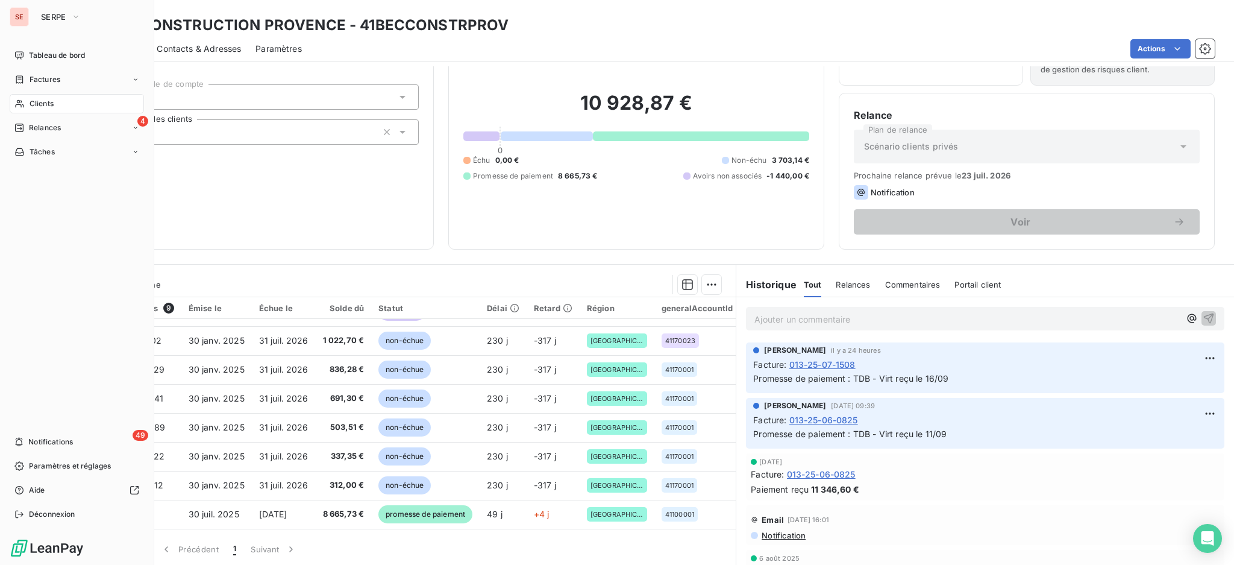
click at [36, 98] on span "Clients" at bounding box center [42, 103] width 24 height 11
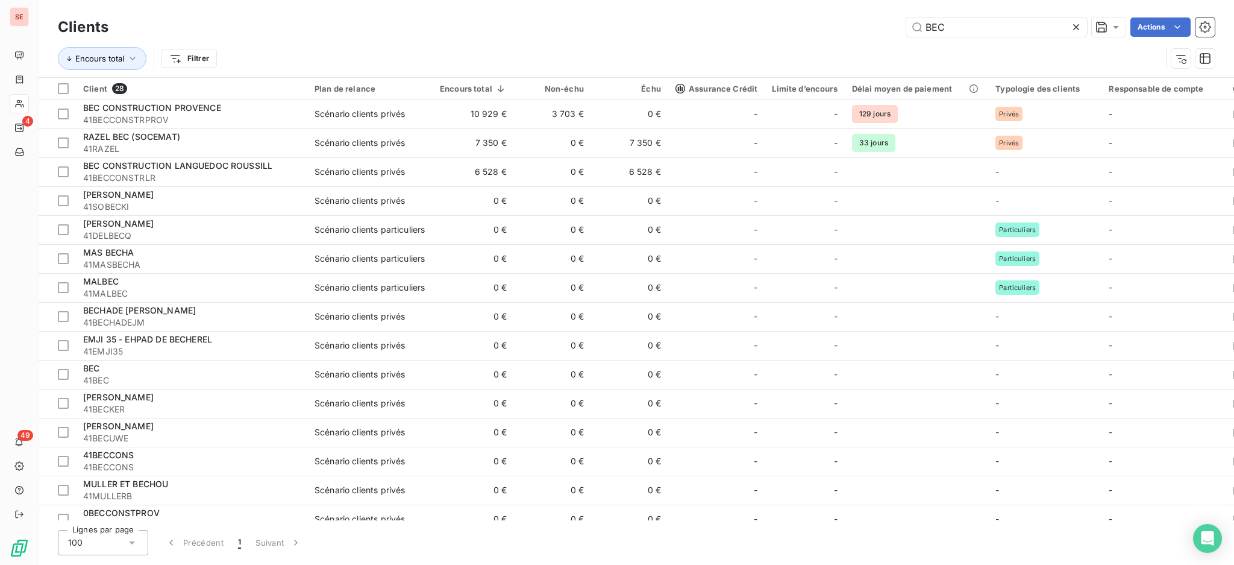
drag, startPoint x: 1017, startPoint y: 29, endPoint x: 892, endPoint y: 10, distance: 127.4
click at [892, 10] on div "Clients BEC Actions Encours total Filtrer" at bounding box center [637, 38] width 1196 height 77
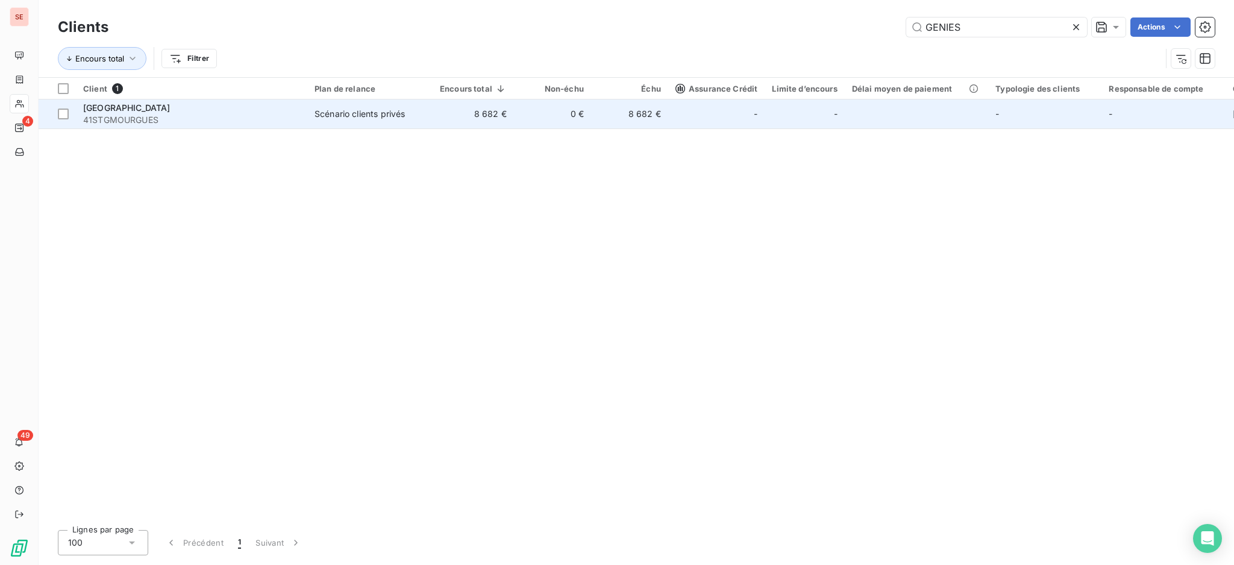
type input "GENIES"
click at [171, 110] on span "[GEOGRAPHIC_DATA]" at bounding box center [126, 107] width 87 height 10
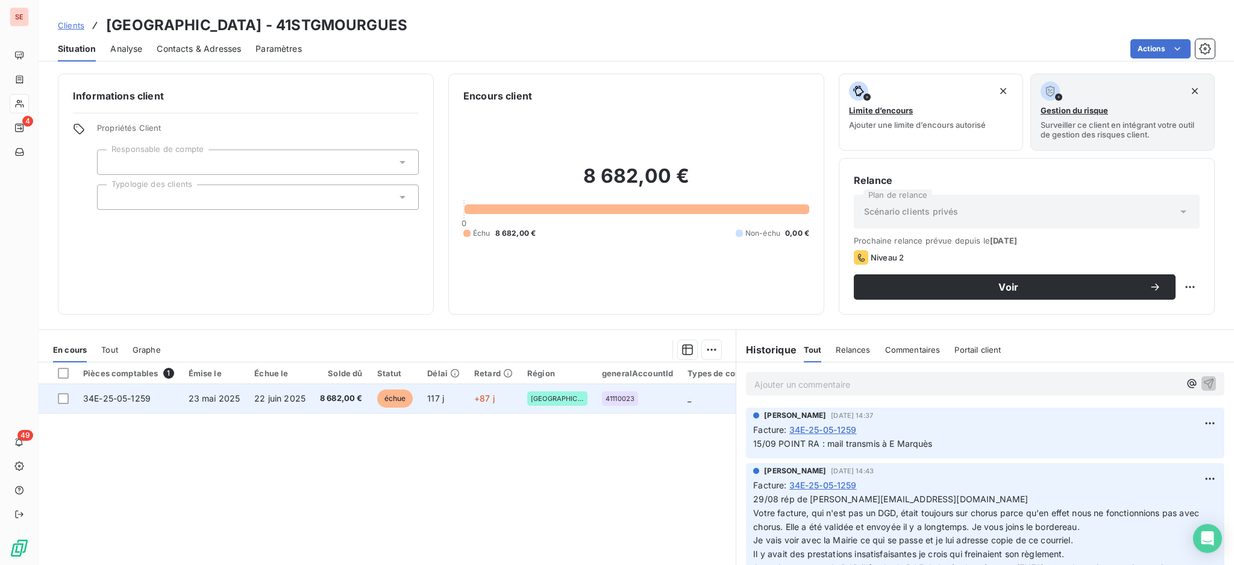
click at [273, 394] on span "22 juin 2025" at bounding box center [279, 398] width 51 height 10
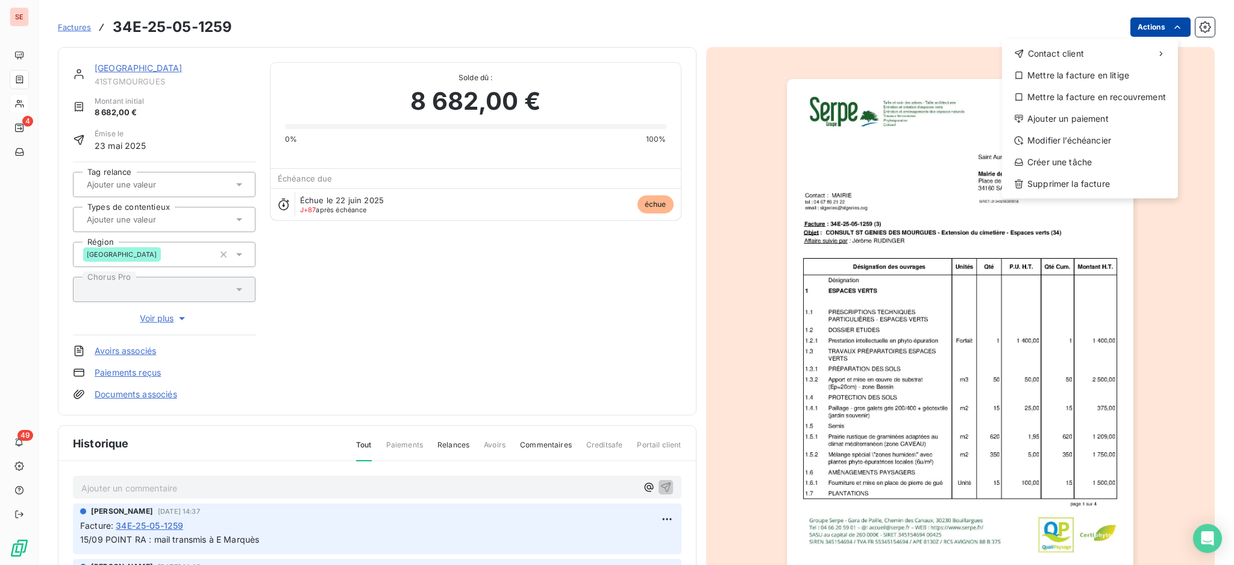
click at [1153, 27] on html "SE 4 49 Factures 34E-25-05-1259 Actions Contact client Mettre la facture en lit…" at bounding box center [617, 282] width 1234 height 565
click at [1111, 121] on div "Ajouter un paiement" at bounding box center [1090, 118] width 166 height 19
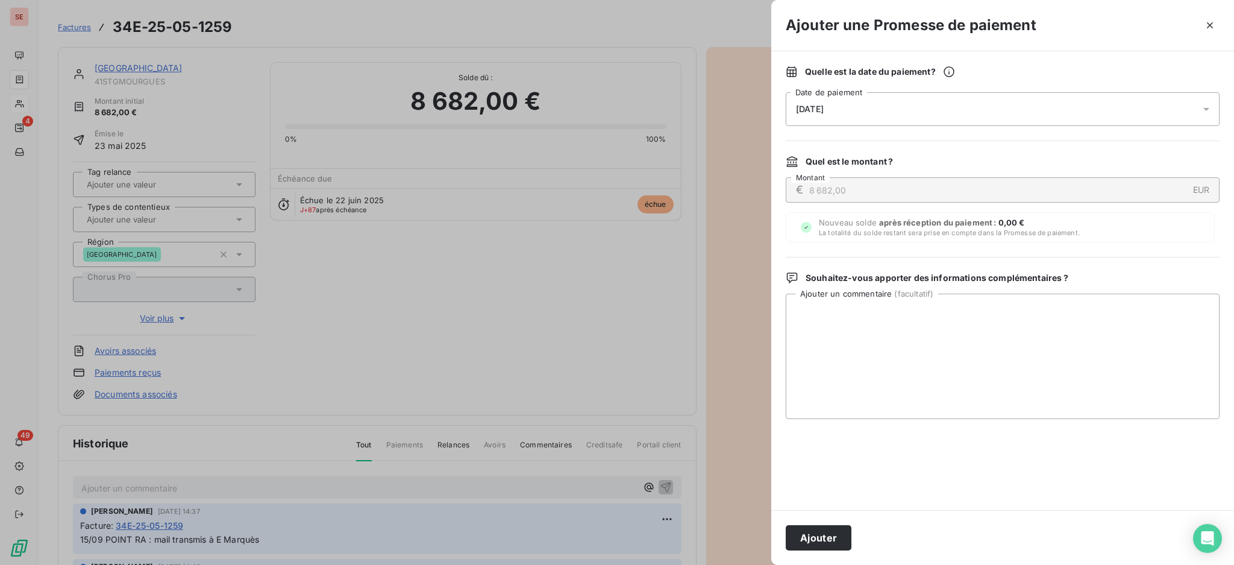
click at [1209, 105] on icon at bounding box center [1207, 109] width 12 height 12
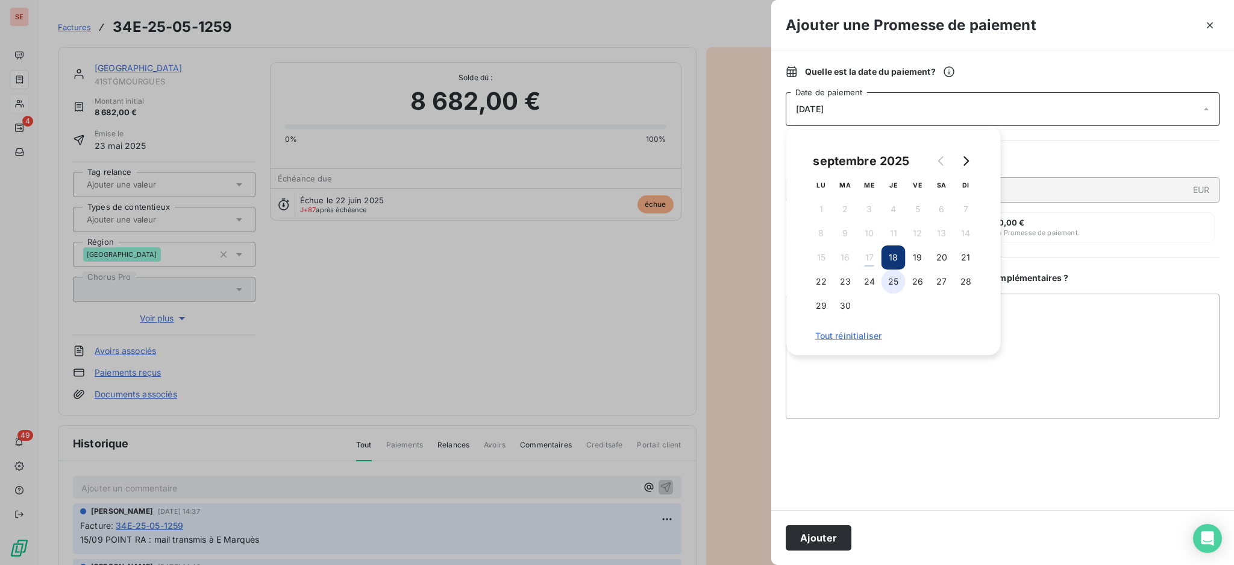
click at [892, 281] on button "25" at bounding box center [894, 281] width 24 height 24
click at [1030, 303] on textarea "Ajouter un commentaire ( facultatif )" at bounding box center [1003, 356] width 434 height 125
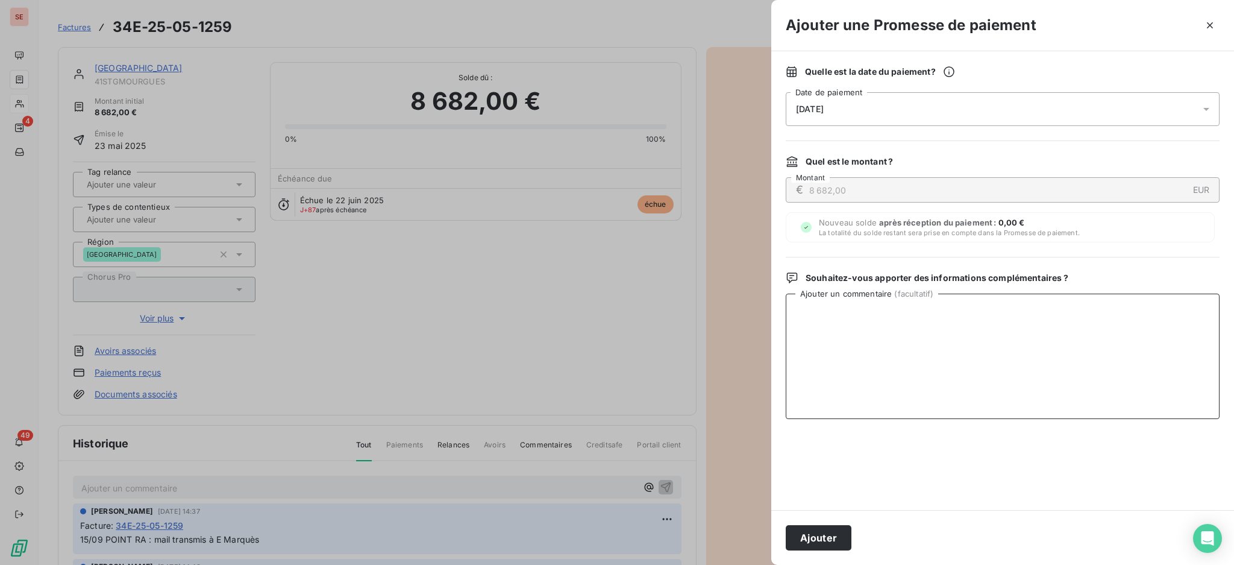
paste textarea "TDB - Virt reçu le 16/09"
type textarea "TDB - Virt reçu le 16/09"
drag, startPoint x: 813, startPoint y: 538, endPoint x: 814, endPoint y: 527, distance: 11.5
click at [813, 538] on button "Ajouter" at bounding box center [819, 537] width 66 height 25
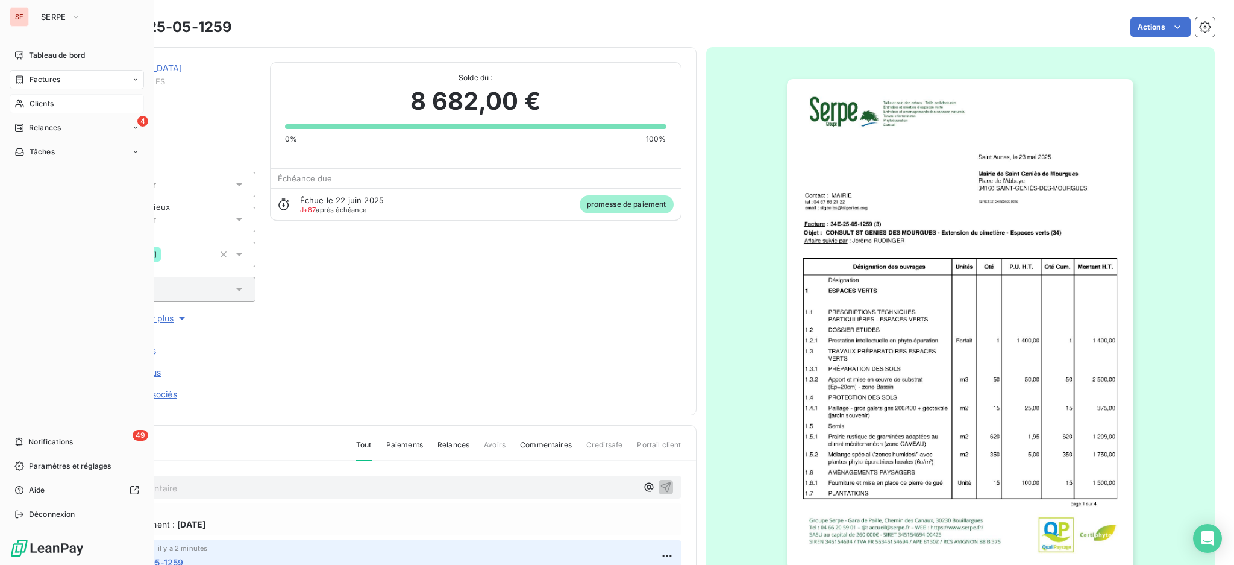
click at [44, 85] on div "Factures" at bounding box center [77, 79] width 134 height 19
click at [39, 76] on span "Factures" at bounding box center [45, 79] width 31 height 11
drag, startPoint x: 39, startPoint y: 102, endPoint x: 99, endPoint y: 90, distance: 61.4
click at [39, 101] on span "Factures" at bounding box center [44, 103] width 31 height 11
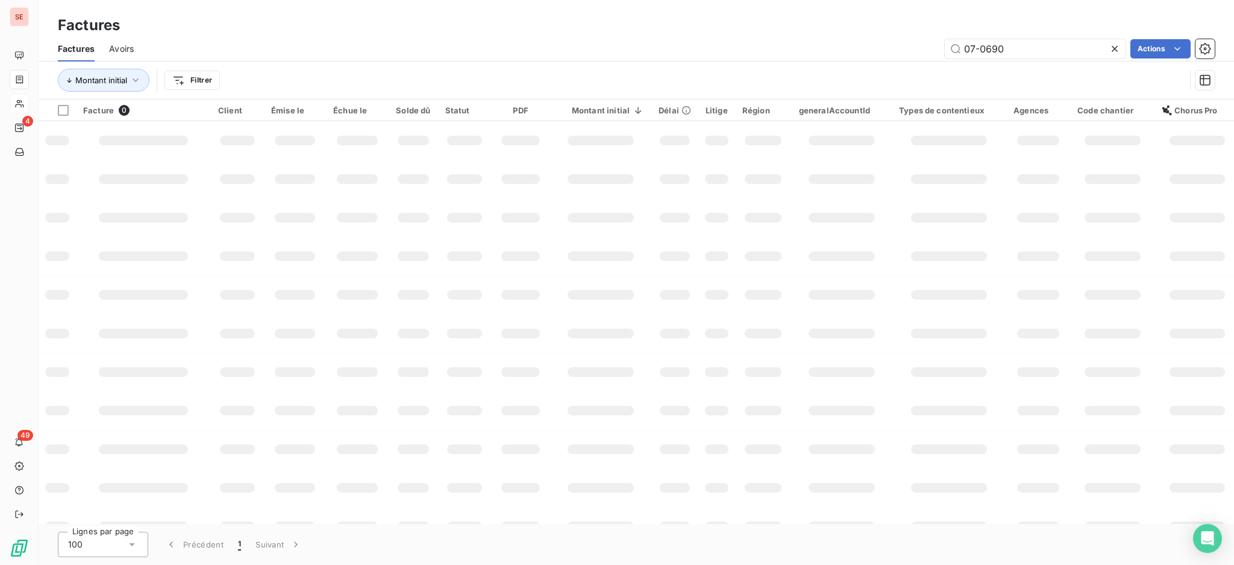
drag, startPoint x: 1014, startPoint y: 43, endPoint x: 756, endPoint y: 39, distance: 258.0
click at [759, 41] on div "07-0690 Actions" at bounding box center [681, 48] width 1067 height 19
type input "22491"
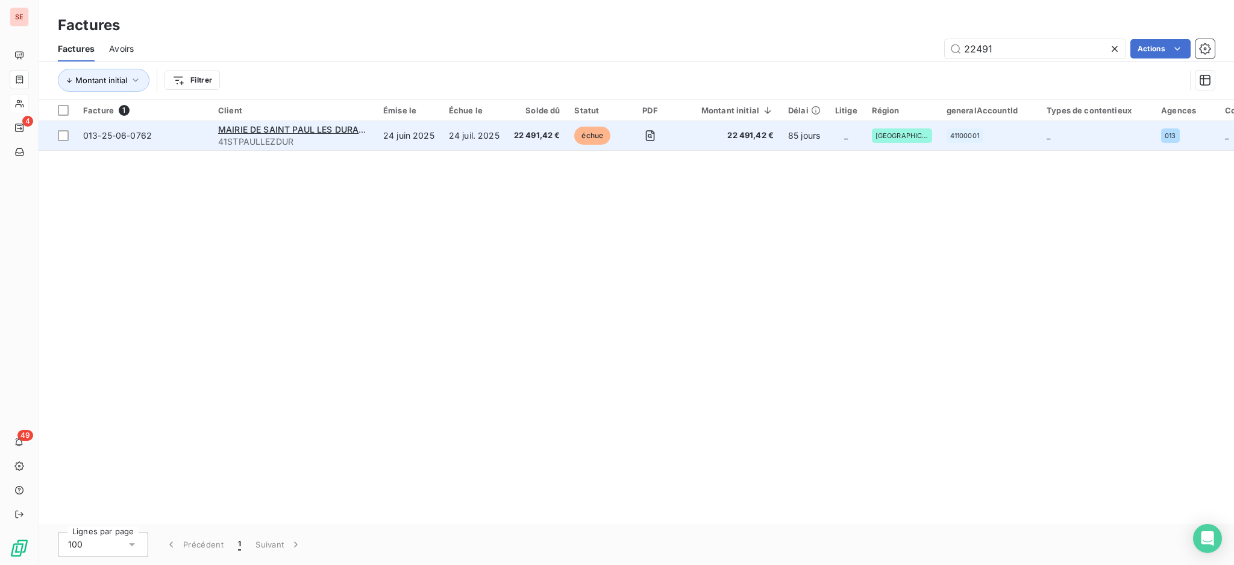
click at [244, 140] on span "41STPAULLEZDUR" at bounding box center [293, 142] width 151 height 12
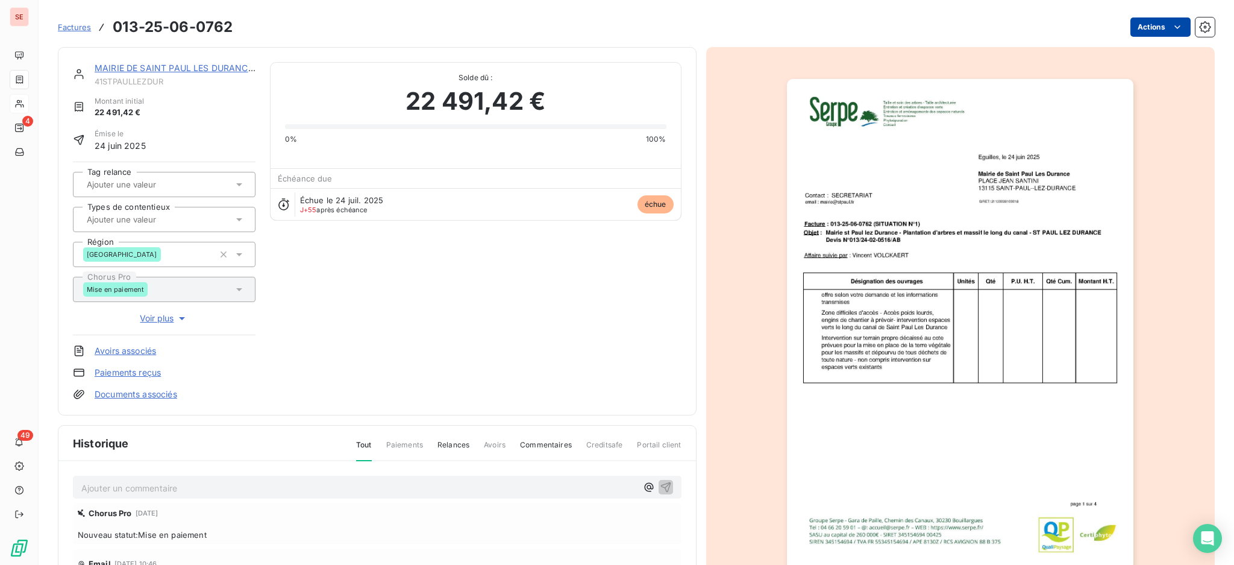
click at [1138, 28] on html "SE 4 49 Factures 013-25-06-0762 Actions MAIRIE DE SAINT PAUL LES DURANCES 41STP…" at bounding box center [617, 282] width 1234 height 565
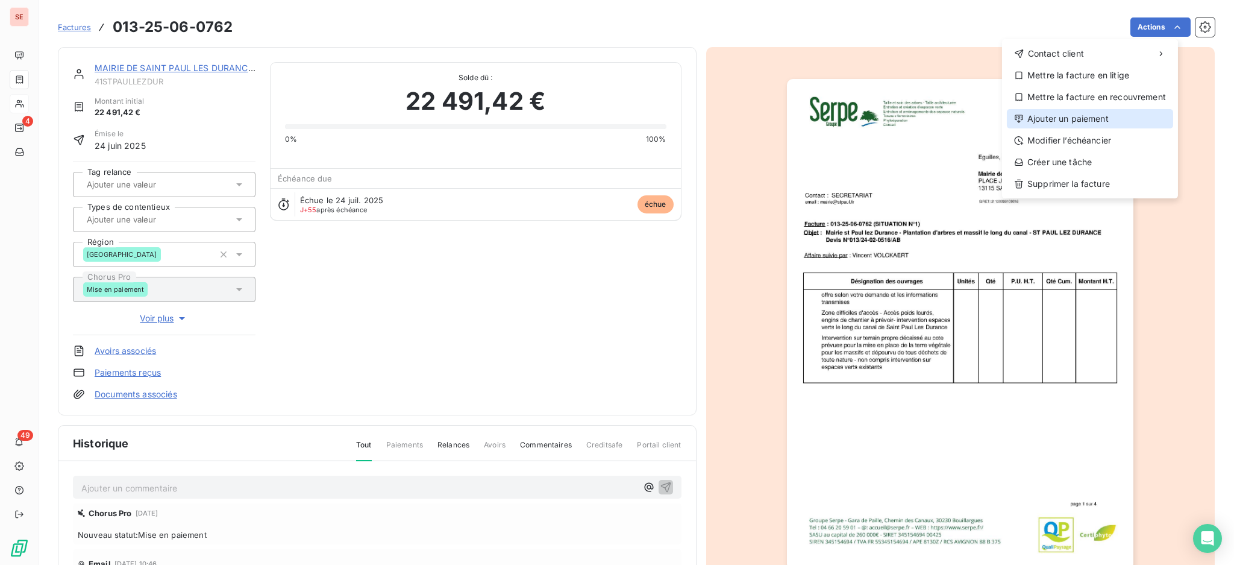
click at [1105, 116] on div "Ajouter un paiement" at bounding box center [1090, 118] width 166 height 19
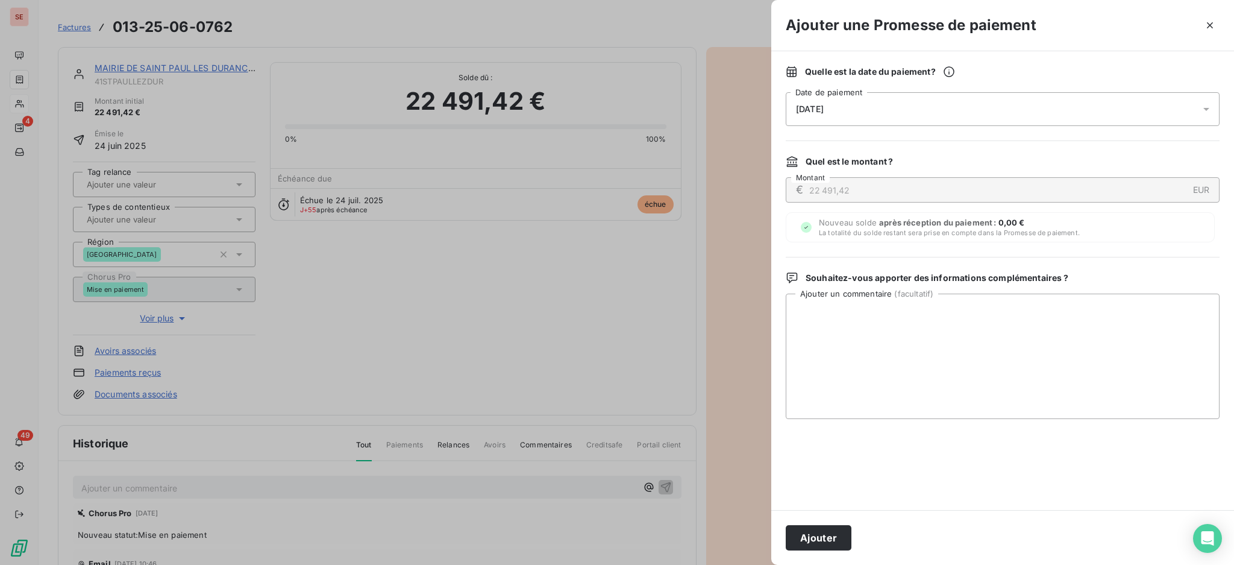
click at [1203, 110] on icon at bounding box center [1207, 109] width 12 height 12
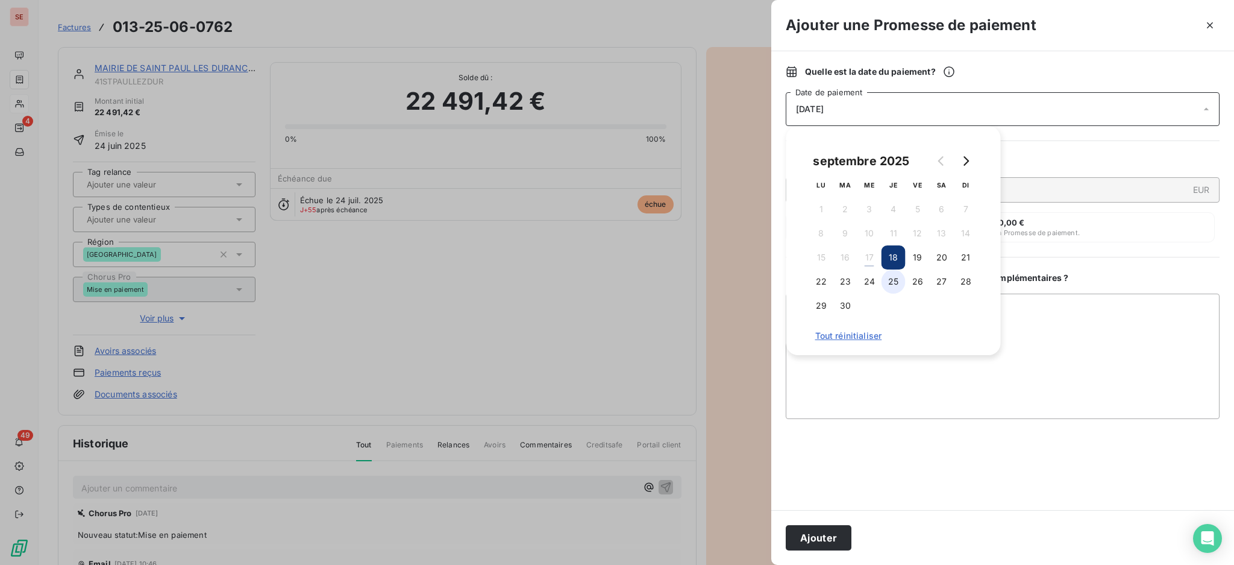
click at [891, 283] on button "25" at bounding box center [894, 281] width 24 height 24
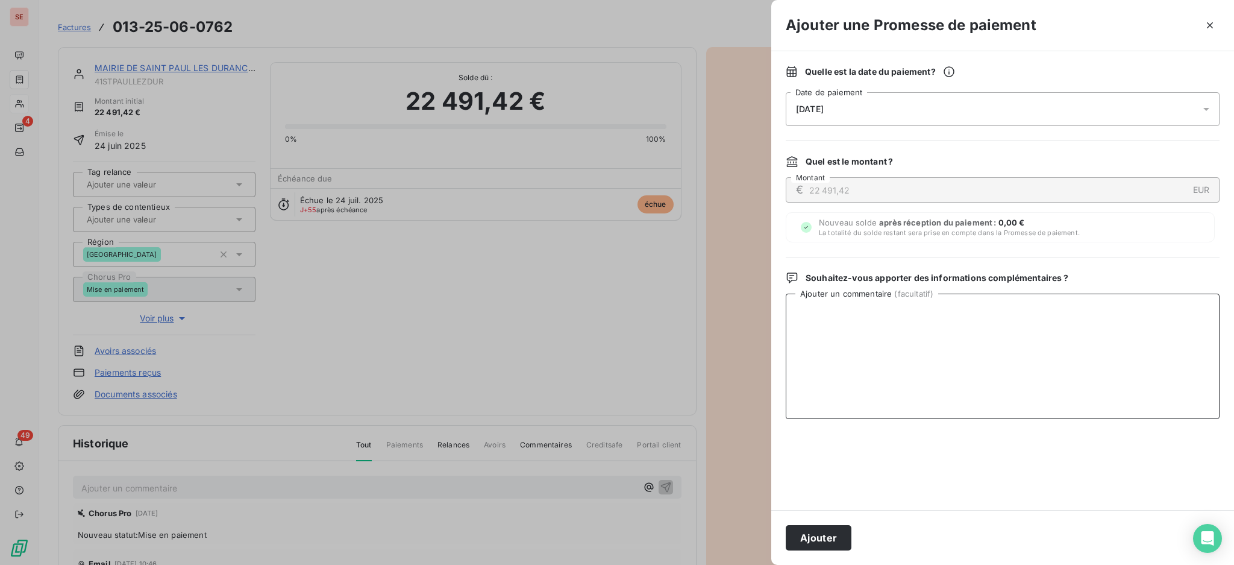
click at [1053, 306] on textarea "Ajouter un commentaire ( facultatif )" at bounding box center [1003, 356] width 434 height 125
paste textarea "TDB - Virt reçu le 16/09"
type textarea "TDB - Virt reçu le 16/09"
click at [807, 533] on button "Ajouter" at bounding box center [819, 537] width 66 height 25
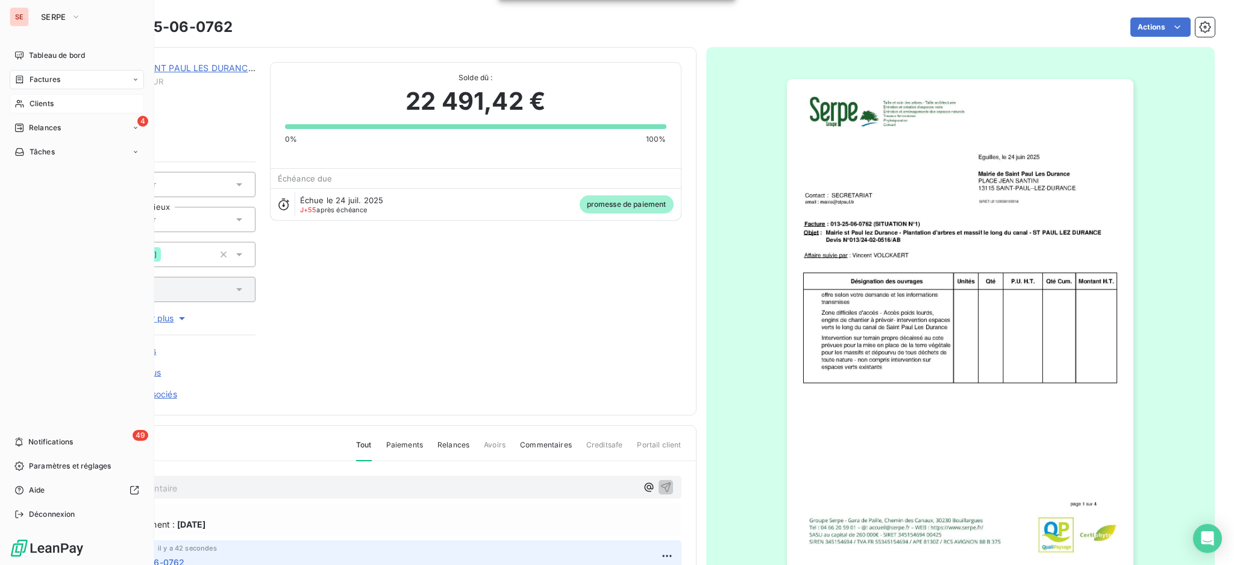
click at [40, 101] on span "Clients" at bounding box center [42, 103] width 24 height 11
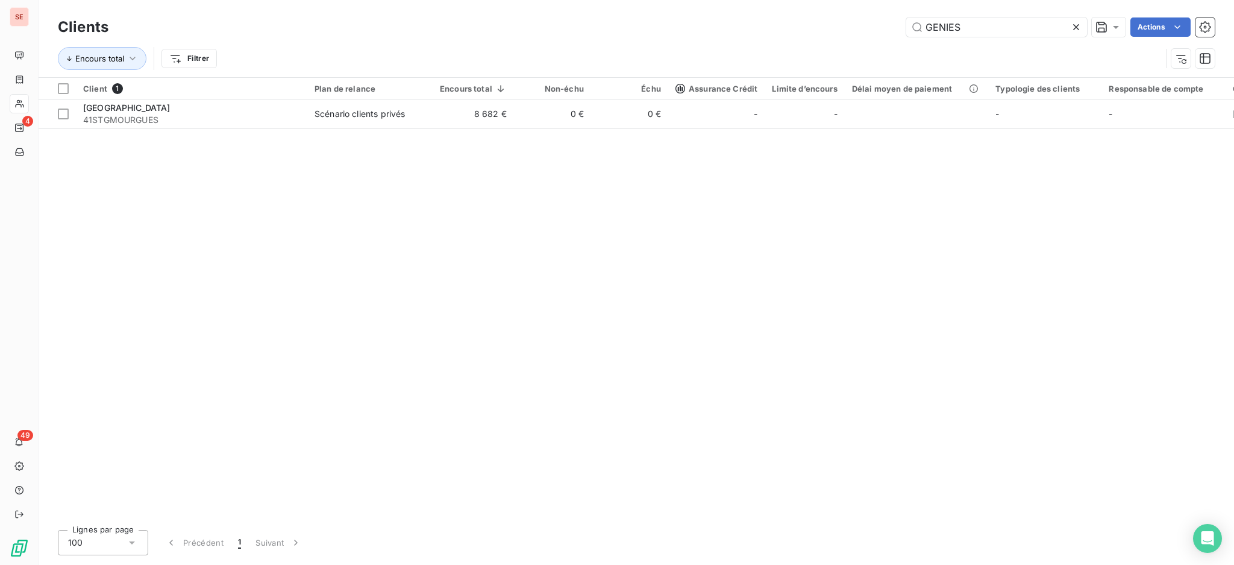
drag, startPoint x: 1001, startPoint y: 30, endPoint x: 637, endPoint y: 24, distance: 363.5
click at [709, 16] on div "Clients GENIES Actions" at bounding box center [636, 26] width 1157 height 25
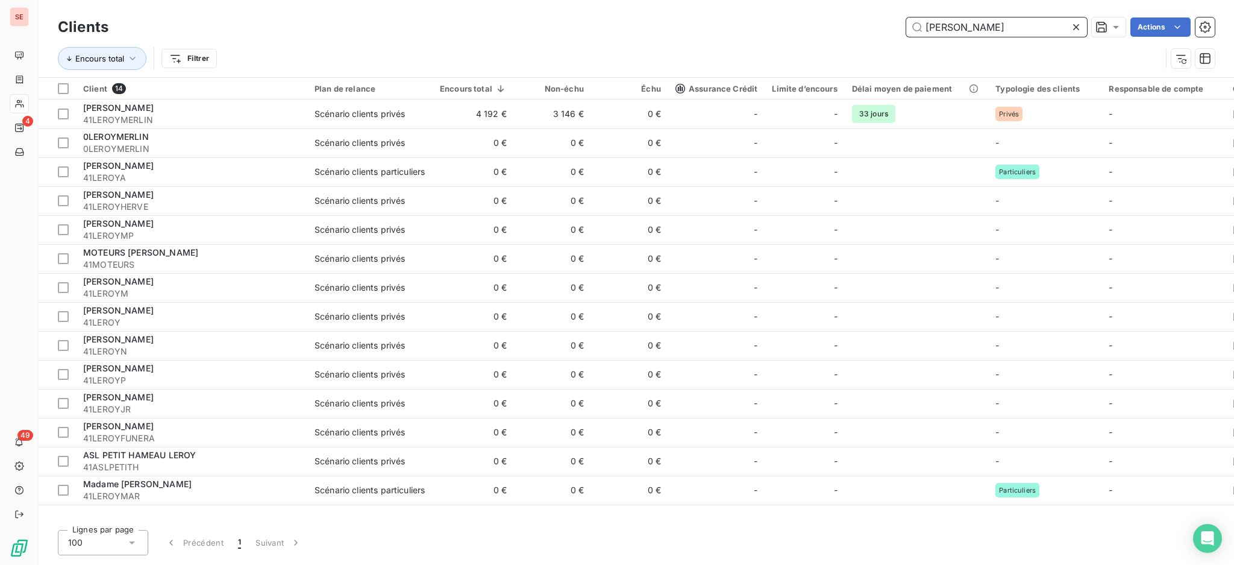
drag, startPoint x: 990, startPoint y: 33, endPoint x: 817, endPoint y: 24, distance: 172.6
click at [817, 24] on div "leroy Actions" at bounding box center [669, 26] width 1092 height 19
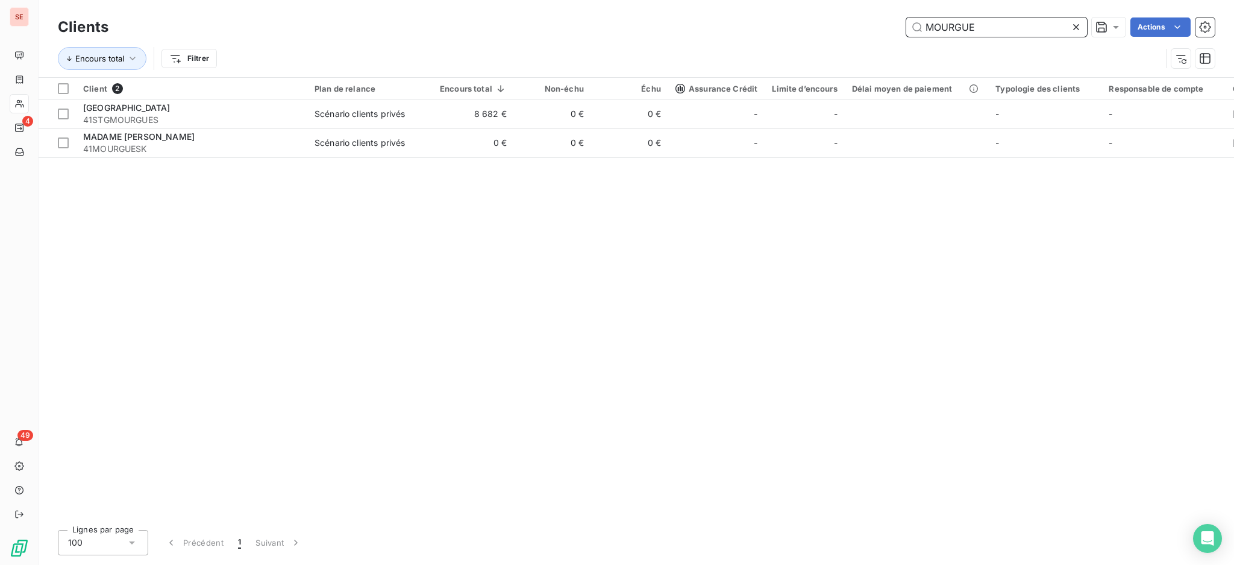
type input "MOURGUE"
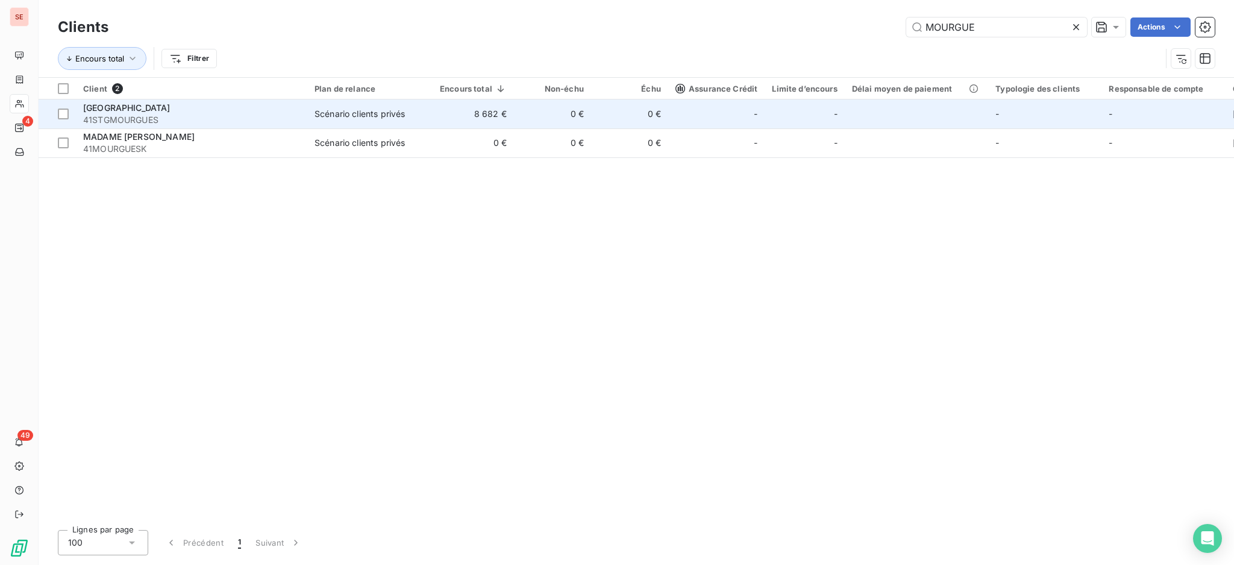
click at [328, 112] on div "Scénario clients privés" at bounding box center [360, 114] width 90 height 12
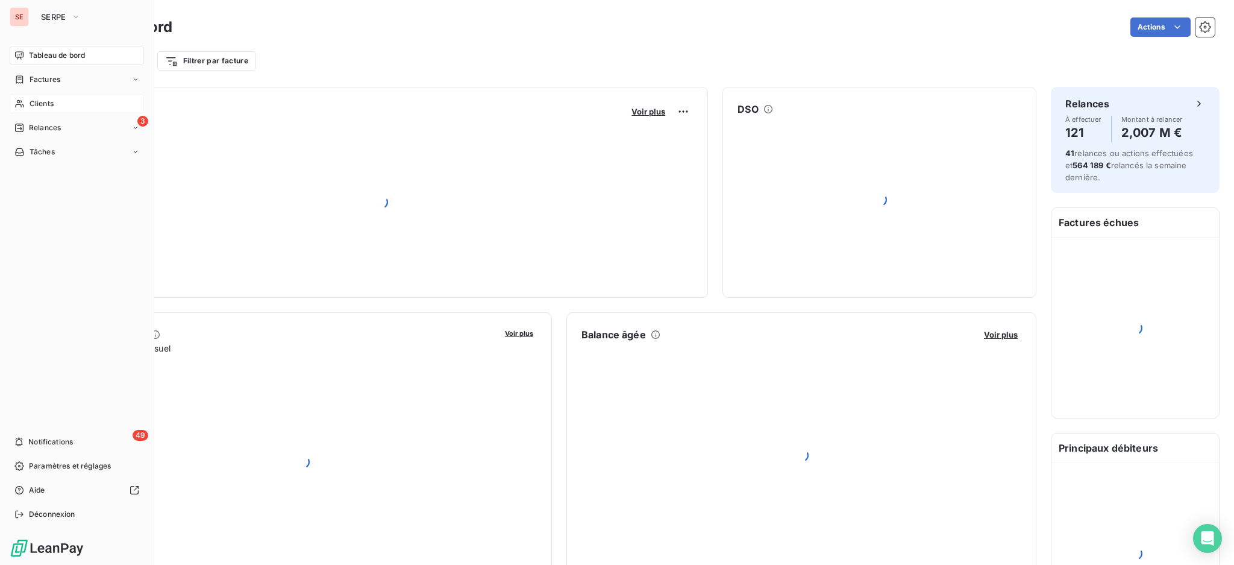
click at [42, 104] on span "Clients" at bounding box center [42, 103] width 24 height 11
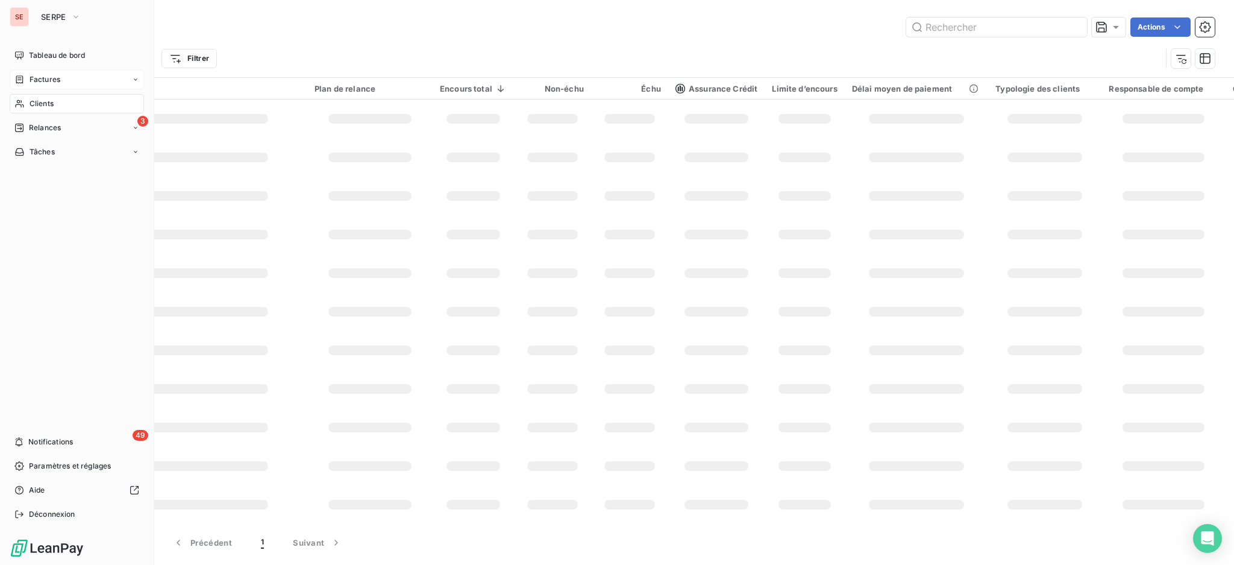
click at [40, 76] on span "Factures" at bounding box center [45, 79] width 31 height 11
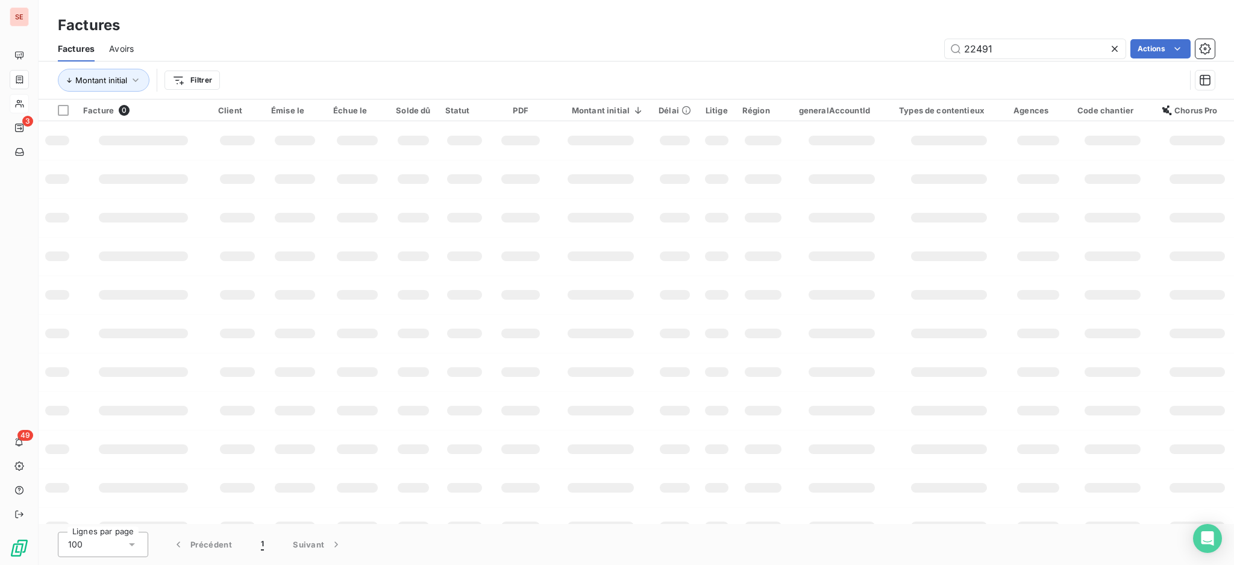
click at [965, 27] on div "Factures" at bounding box center [637, 25] width 1196 height 22
drag, startPoint x: 1030, startPoint y: 49, endPoint x: 907, endPoint y: 43, distance: 123.7
click at [928, 52] on div "22491 Actions" at bounding box center [681, 48] width 1067 height 19
type input "25-06-0691"
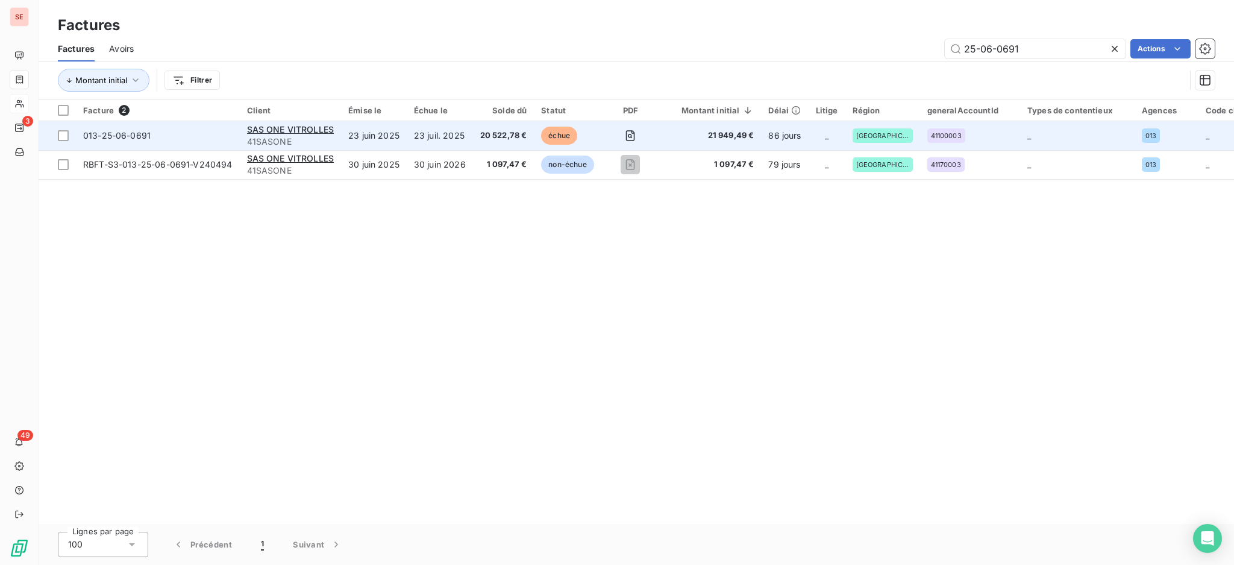
click at [370, 138] on td "23 juin 2025" at bounding box center [374, 135] width 66 height 29
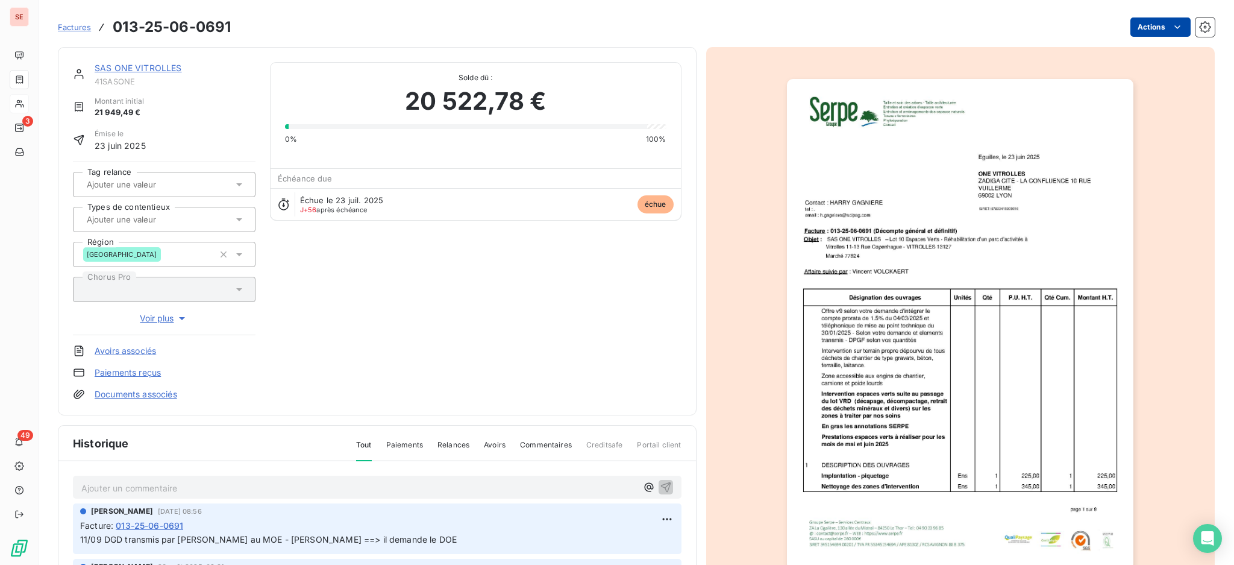
click at [1145, 25] on html "SE 3 49 Factures 013-25-06-0691 Actions SAS ONE VITROLLES 41SASONE Montant init…" at bounding box center [617, 282] width 1234 height 565
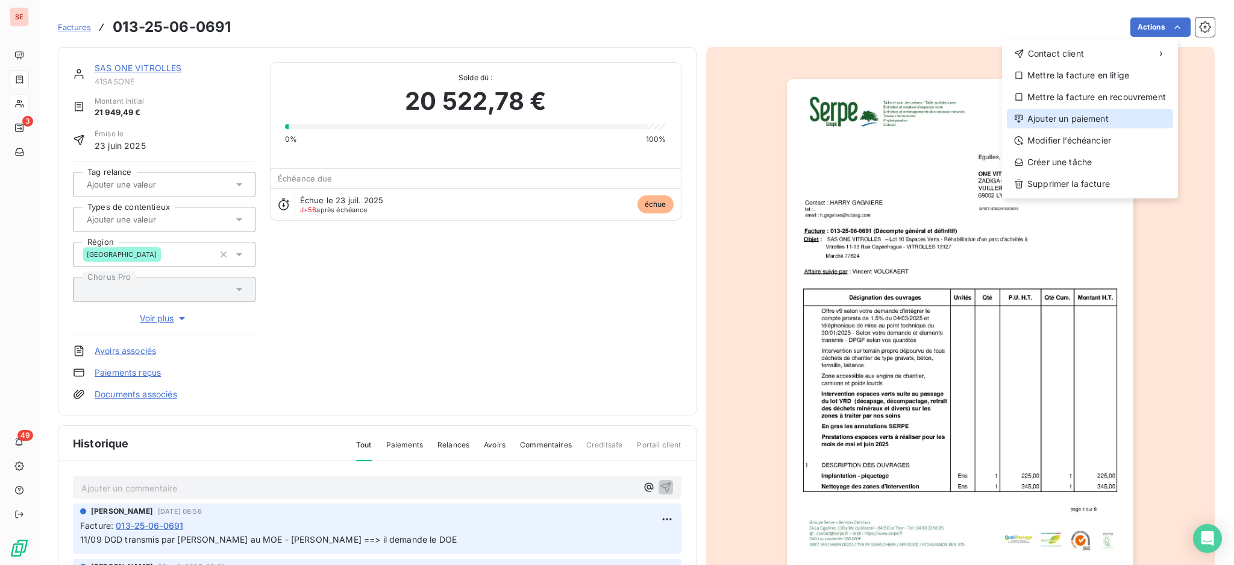
click at [1104, 116] on div "Ajouter un paiement" at bounding box center [1090, 118] width 166 height 19
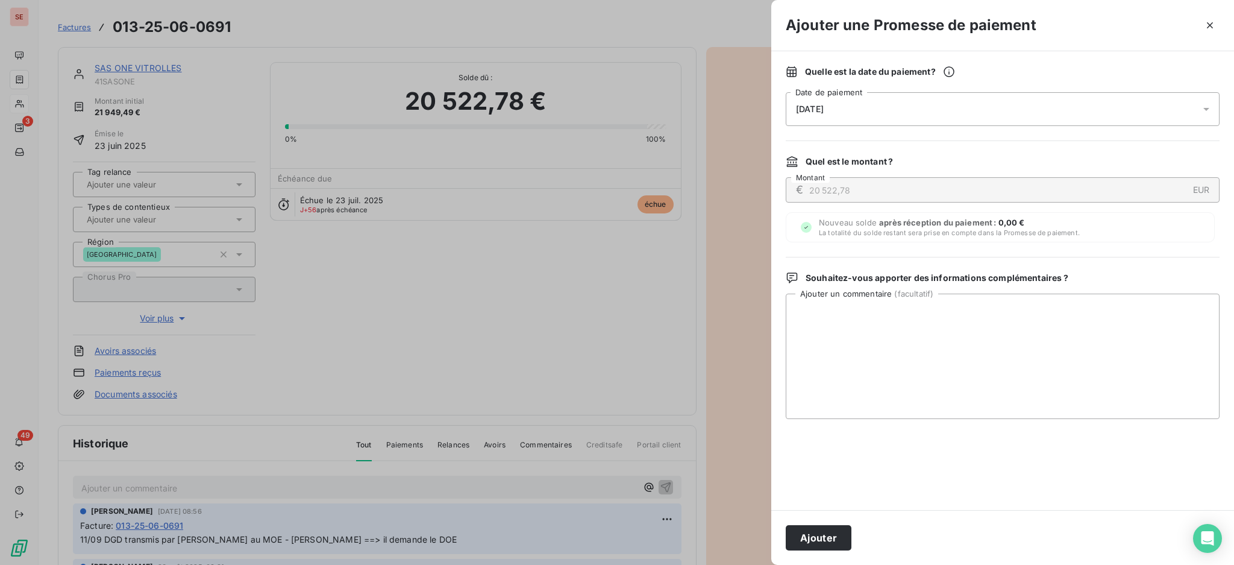
click at [1207, 107] on icon at bounding box center [1207, 109] width 12 height 12
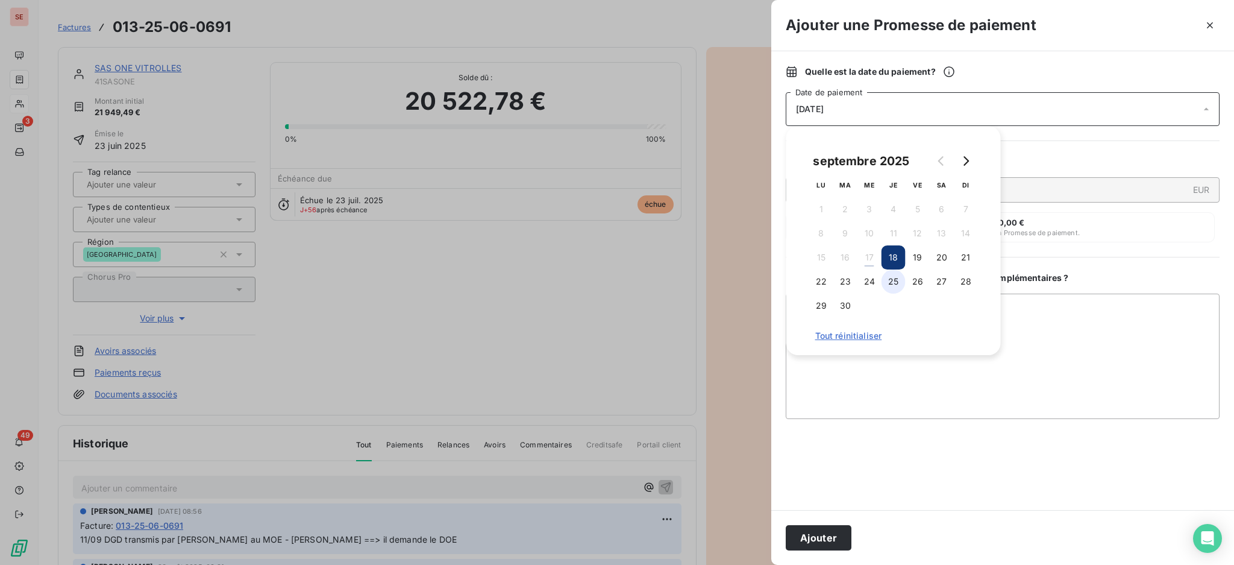
click at [895, 286] on button "25" at bounding box center [894, 281] width 24 height 24
click at [1112, 324] on textarea "Ajouter un commentaire ( facultatif )" at bounding box center [1003, 356] width 434 height 125
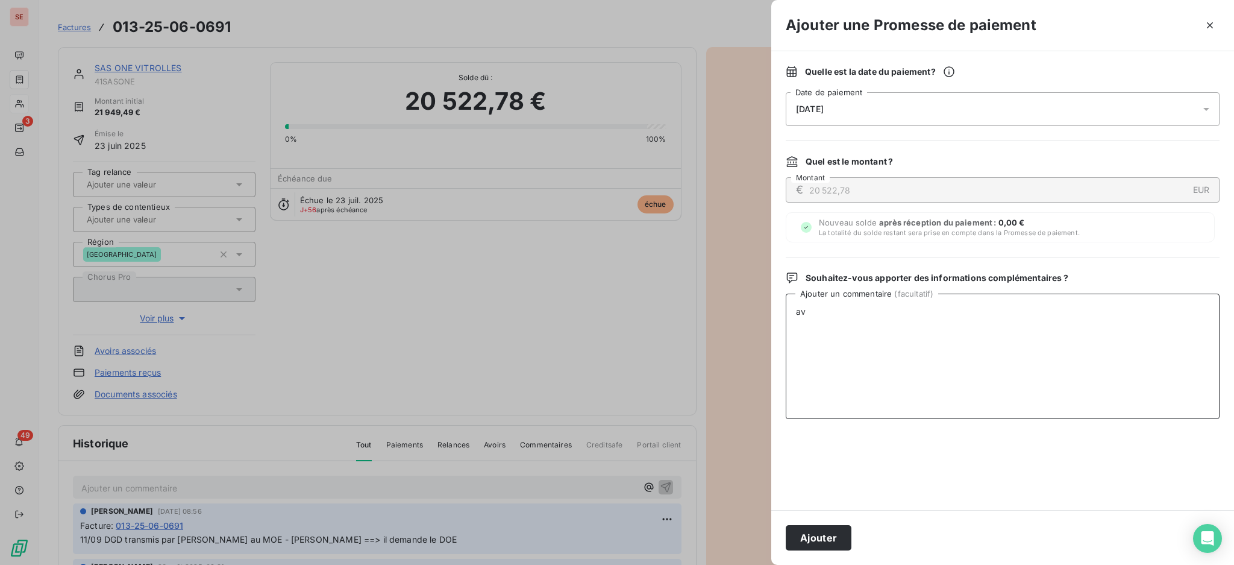
type textarea "a"
type textarea "AVIS DE VIRT reçu"
click at [831, 538] on button "Ajouter" at bounding box center [819, 537] width 66 height 25
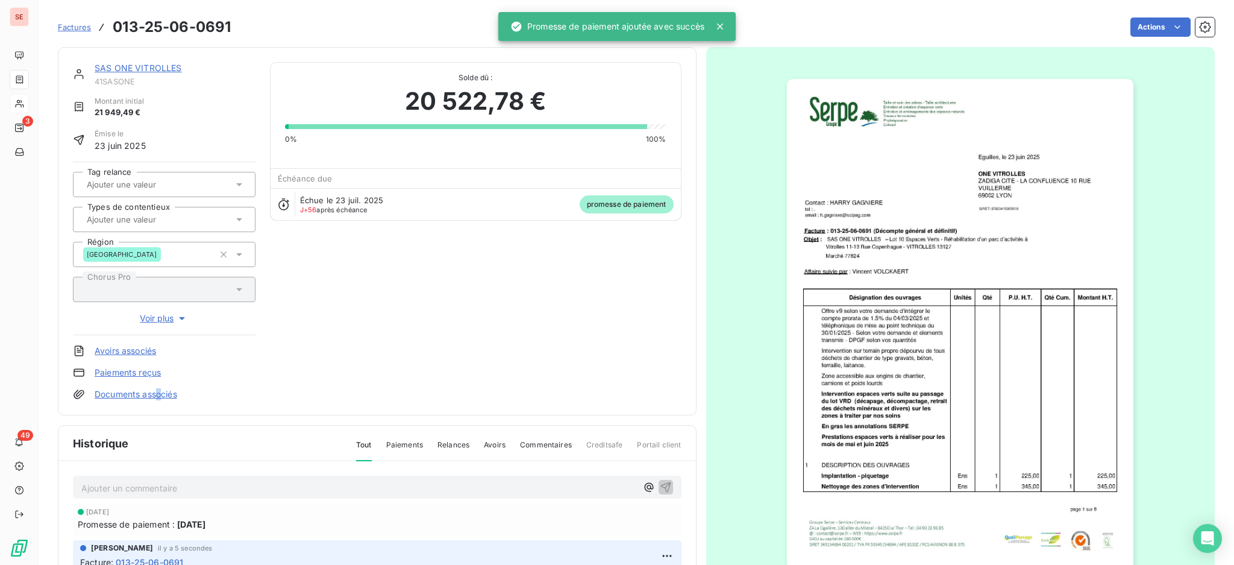
click at [160, 395] on link "Documents associés" at bounding box center [136, 394] width 83 height 12
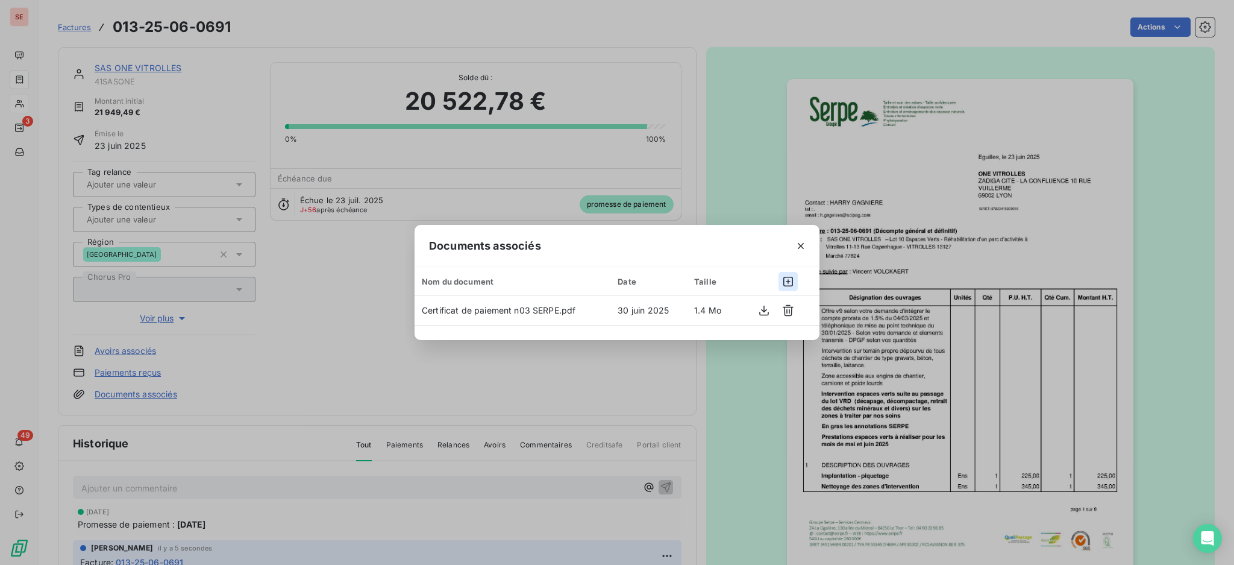
click at [784, 274] on button "button" at bounding box center [788, 281] width 19 height 19
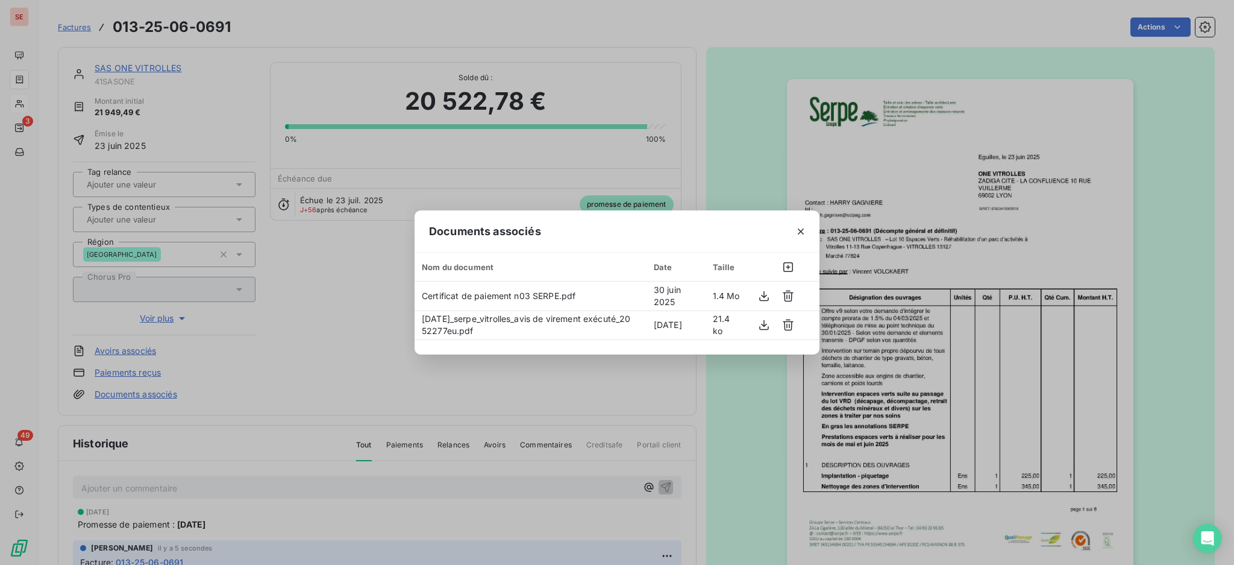
click at [809, 227] on button "button" at bounding box center [800, 231] width 19 height 19
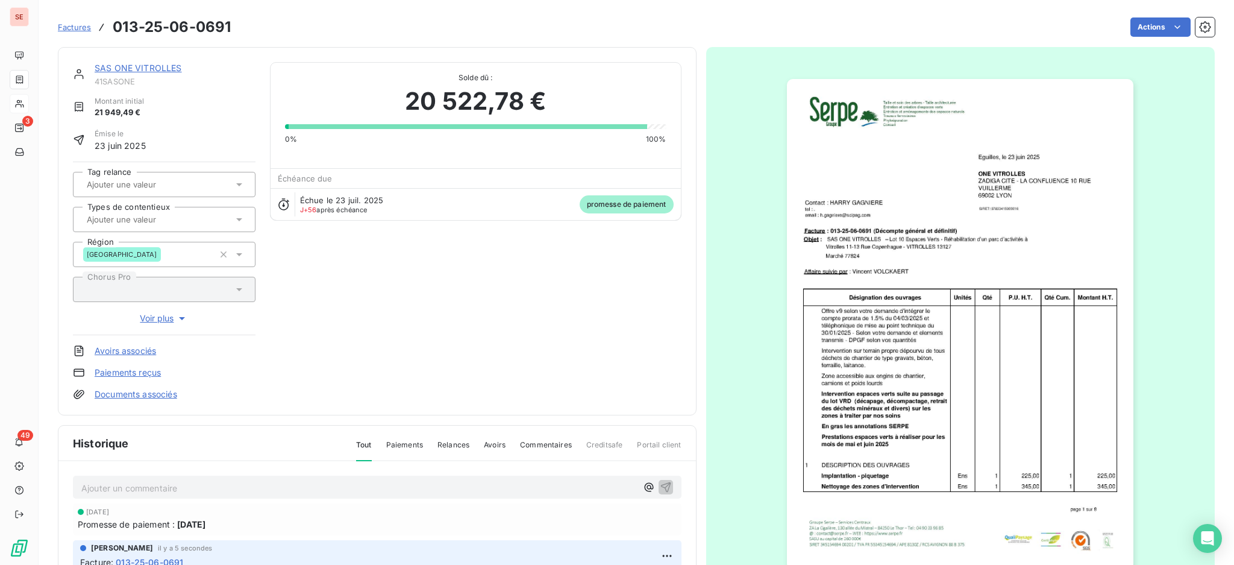
click at [153, 68] on link "SAS ONE VITROLLES" at bounding box center [138, 68] width 87 height 10
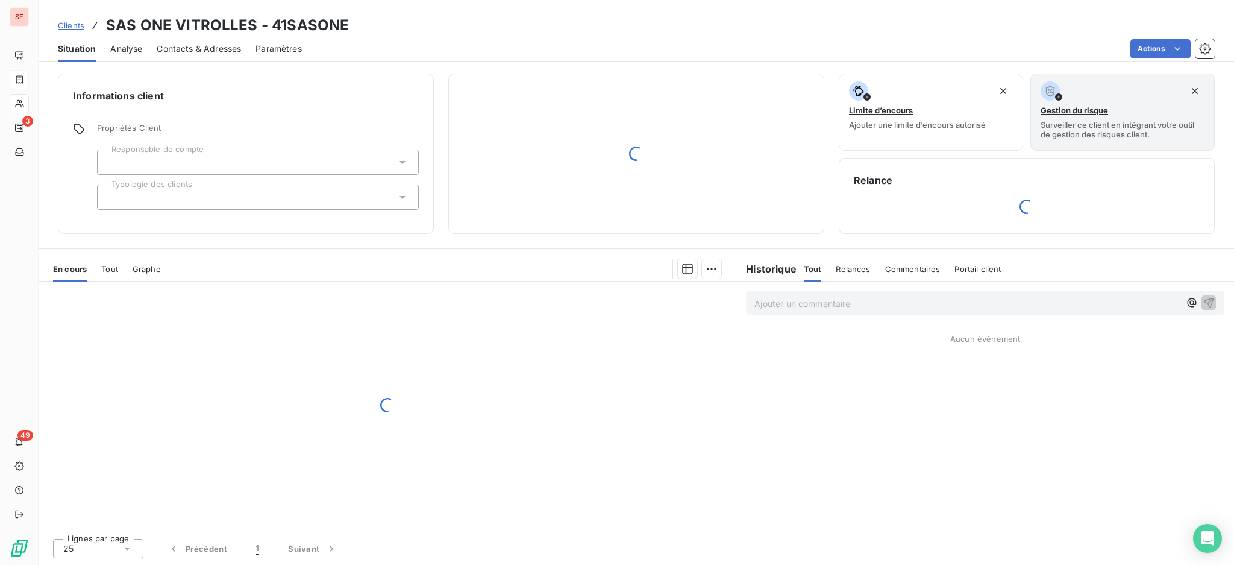
click at [197, 47] on span "Contacts & Adresses" at bounding box center [199, 49] width 84 height 12
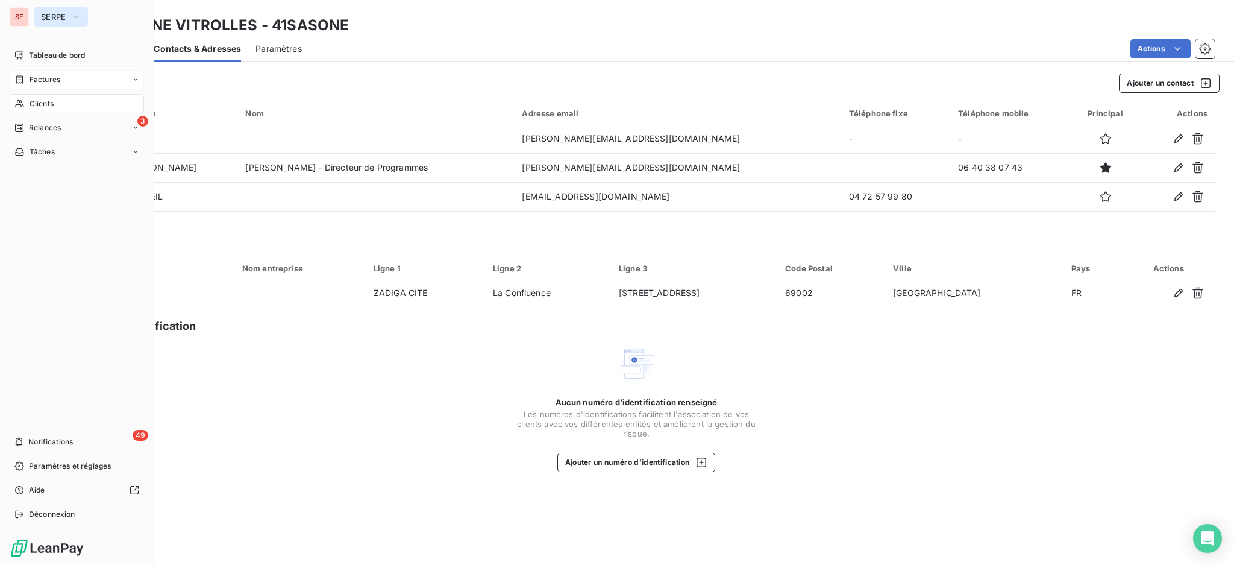
click at [39, 15] on button "SERPE" at bounding box center [61, 16] width 54 height 19
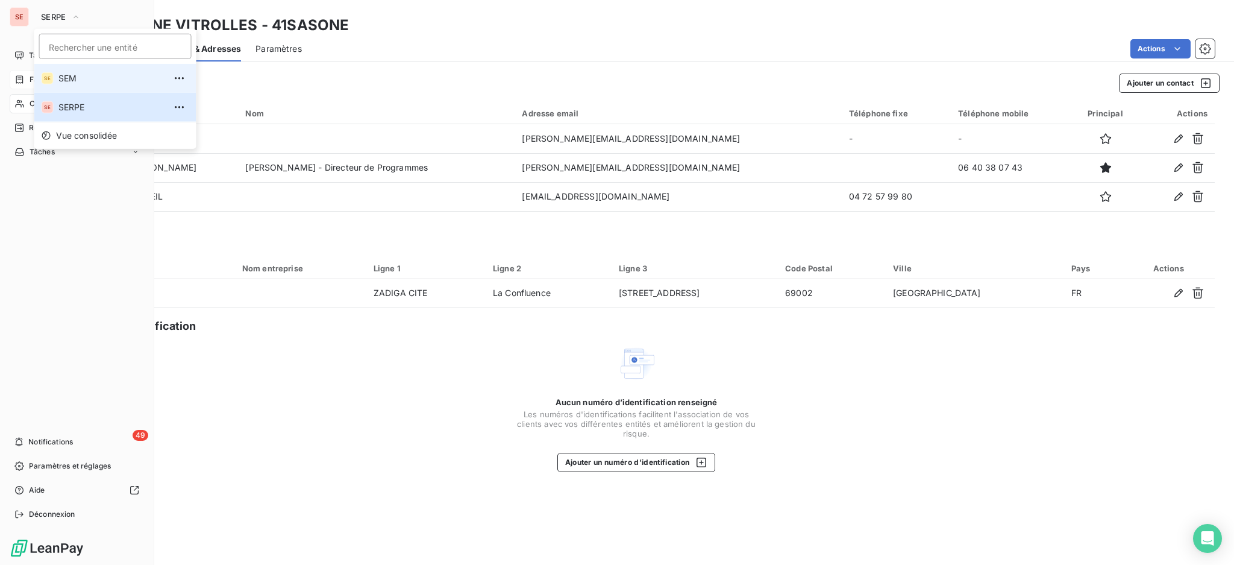
click at [69, 78] on span "SEM" at bounding box center [111, 78] width 107 height 12
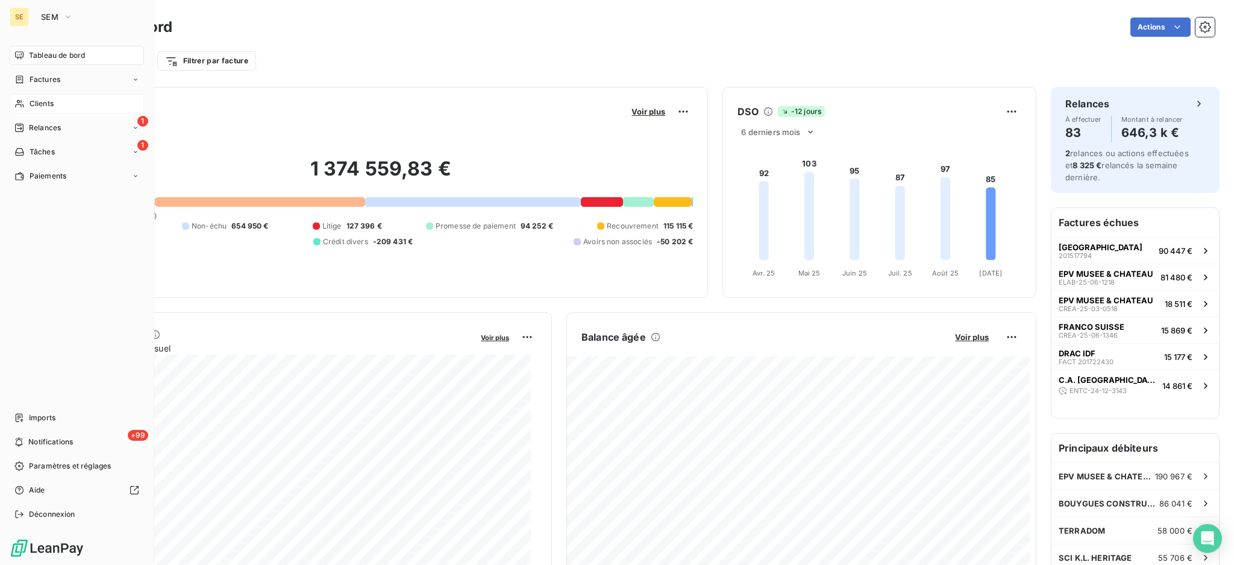
click at [46, 101] on span "Clients" at bounding box center [42, 103] width 24 height 11
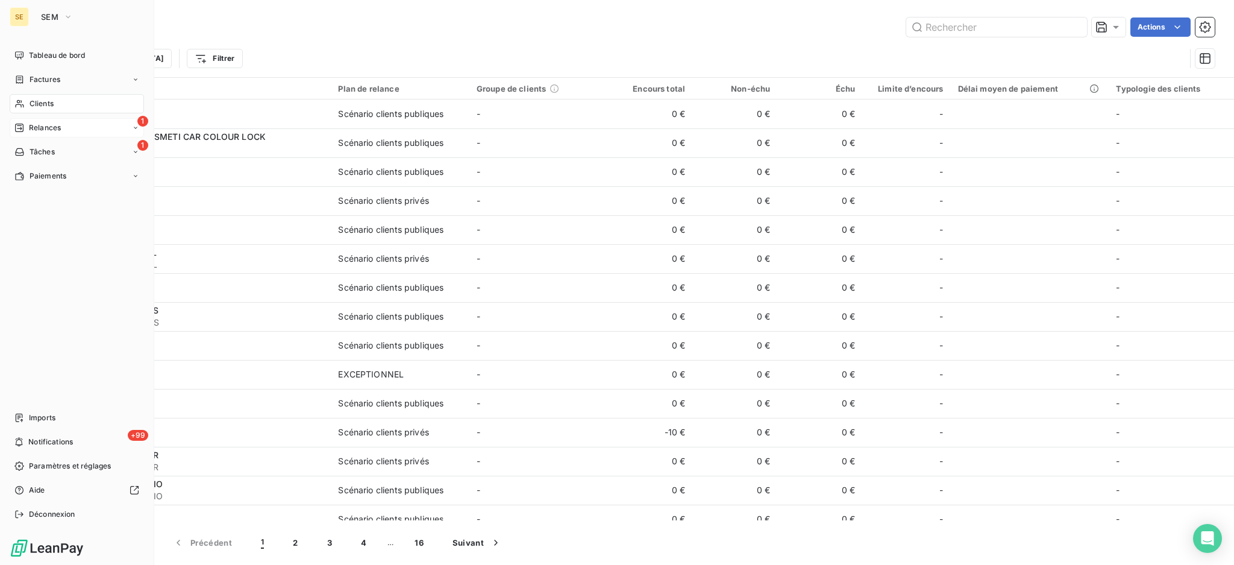
click at [50, 127] on span "Relances" at bounding box center [45, 127] width 32 height 11
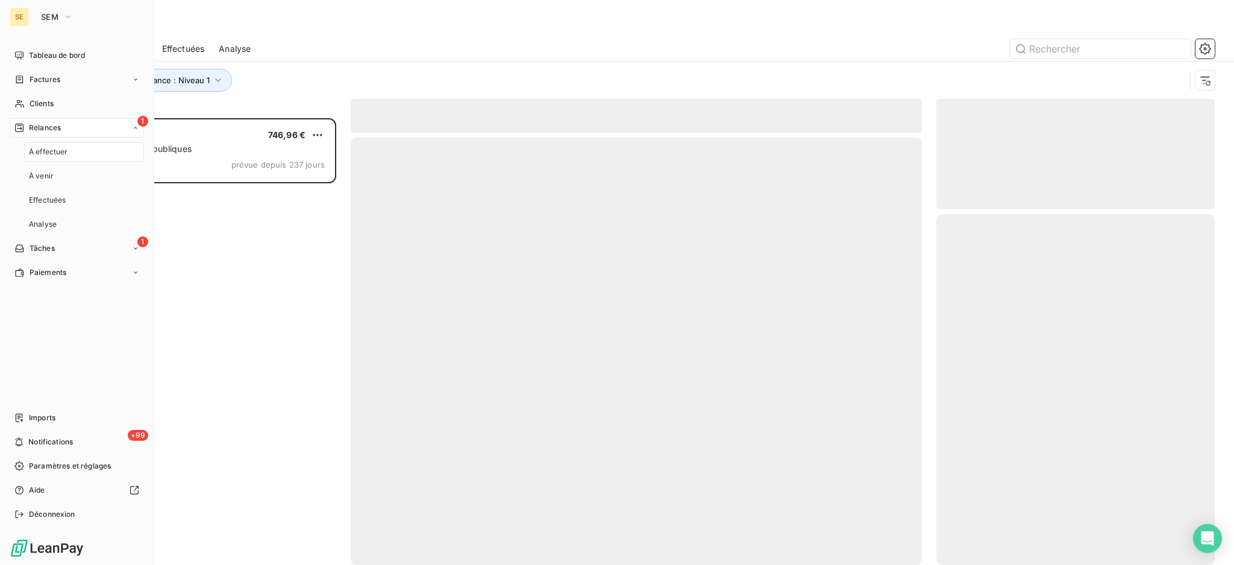
scroll to position [435, 266]
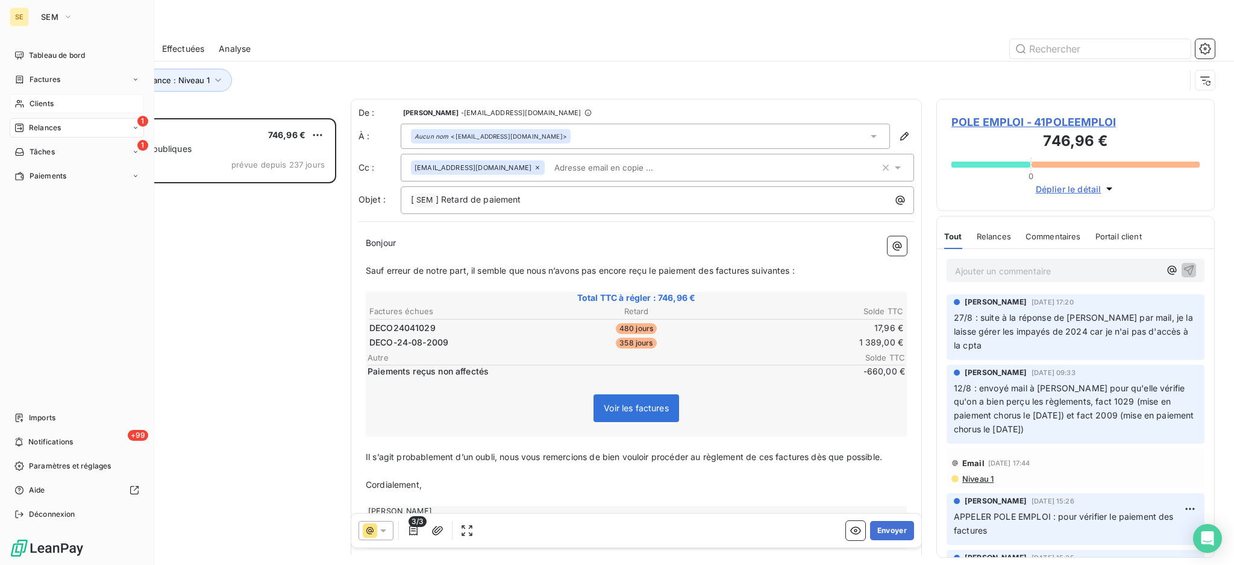
drag, startPoint x: 40, startPoint y: 102, endPoint x: 68, endPoint y: 94, distance: 29.0
click at [40, 102] on span "Clients" at bounding box center [42, 103] width 24 height 11
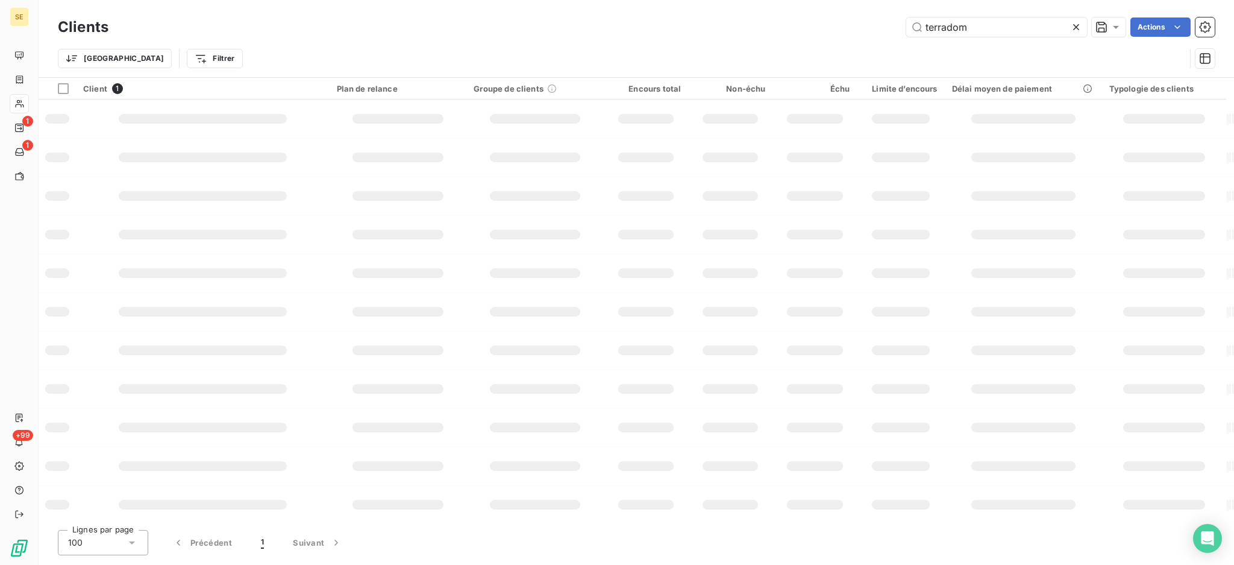
type input "terradom"
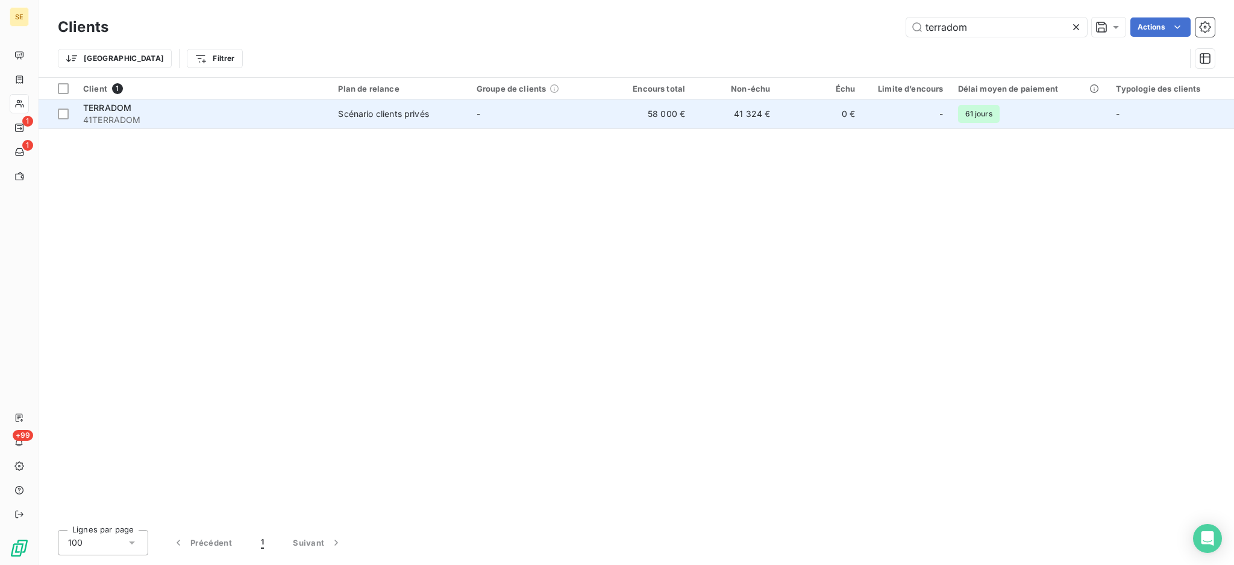
click at [362, 117] on div "Scénario clients privés" at bounding box center [383, 114] width 90 height 12
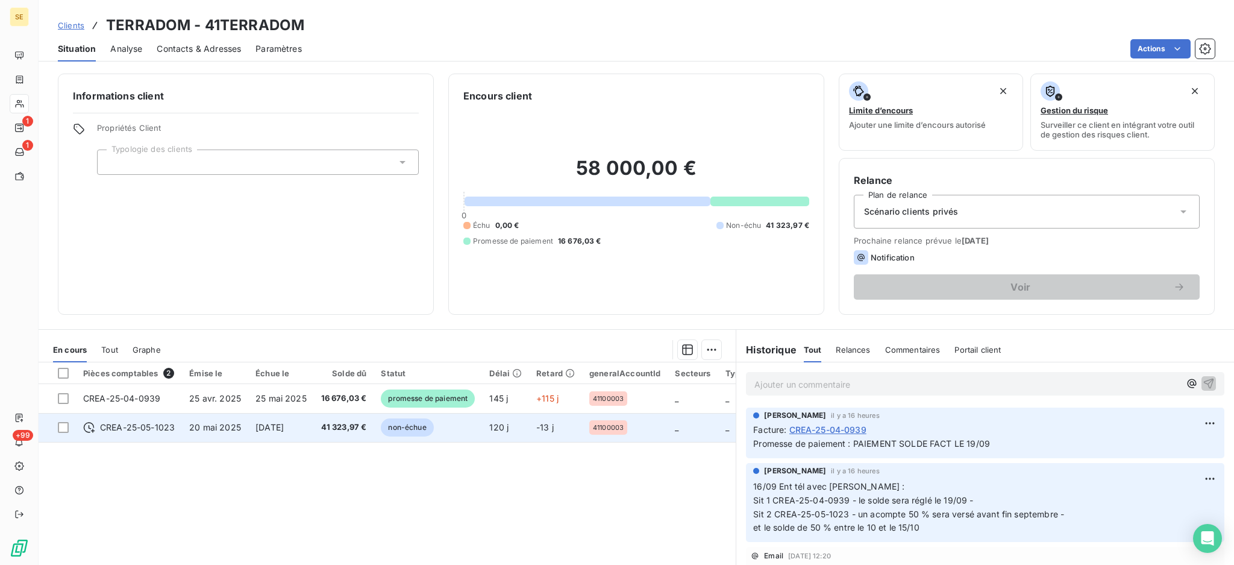
click at [347, 421] on span "41 323,97 €" at bounding box center [344, 427] width 46 height 12
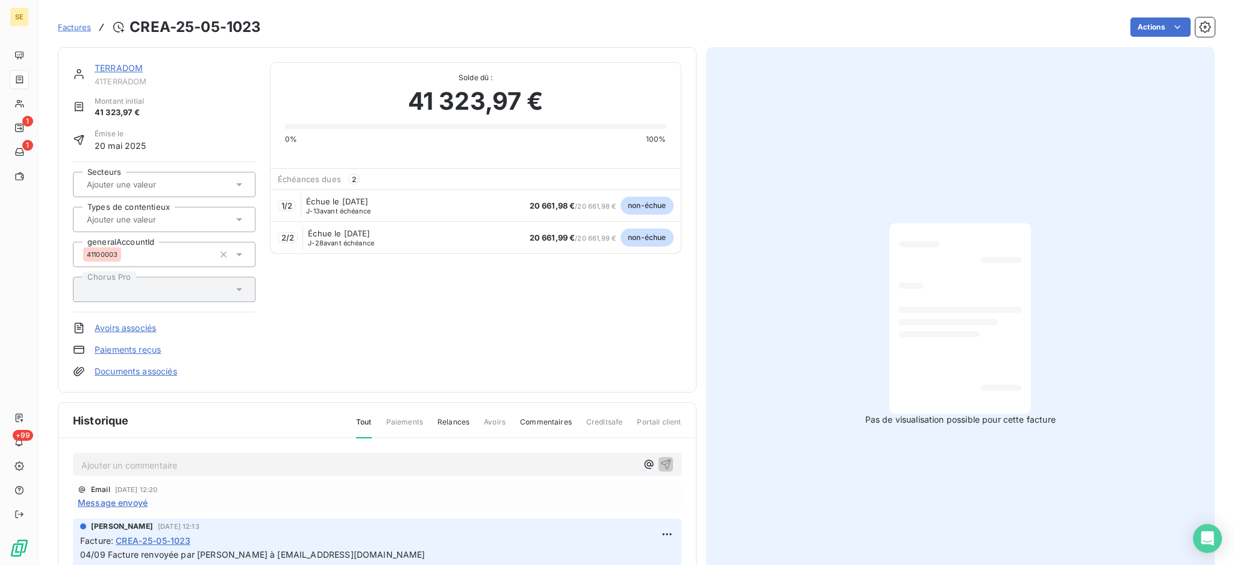
click at [135, 347] on link "Paiements reçus" at bounding box center [128, 350] width 66 height 12
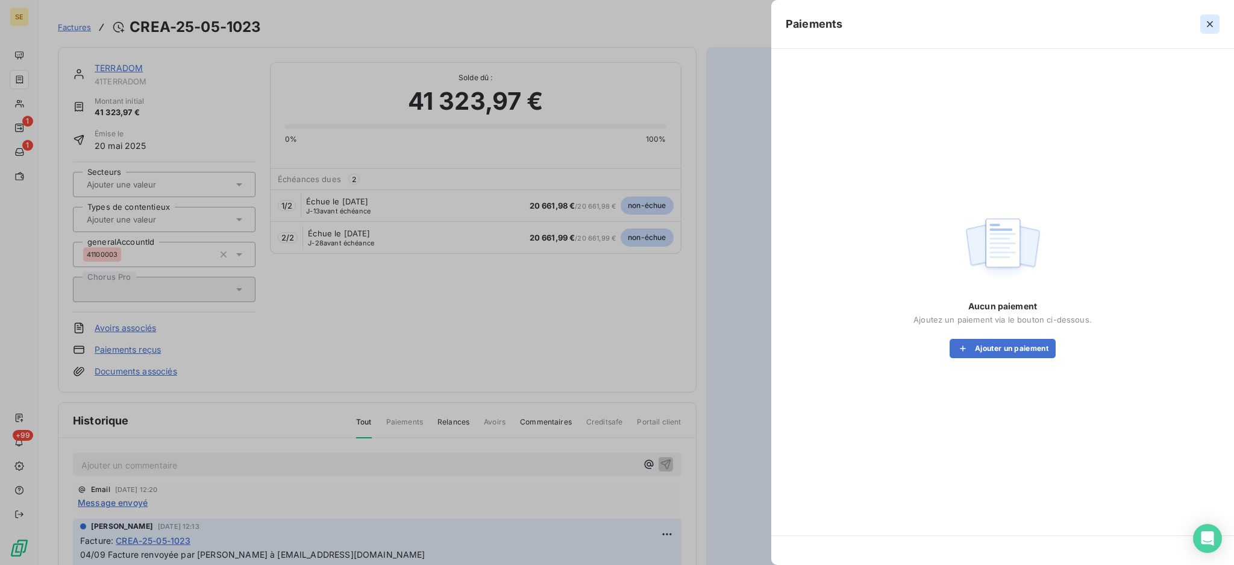
click at [1212, 24] on icon "button" at bounding box center [1210, 24] width 12 height 12
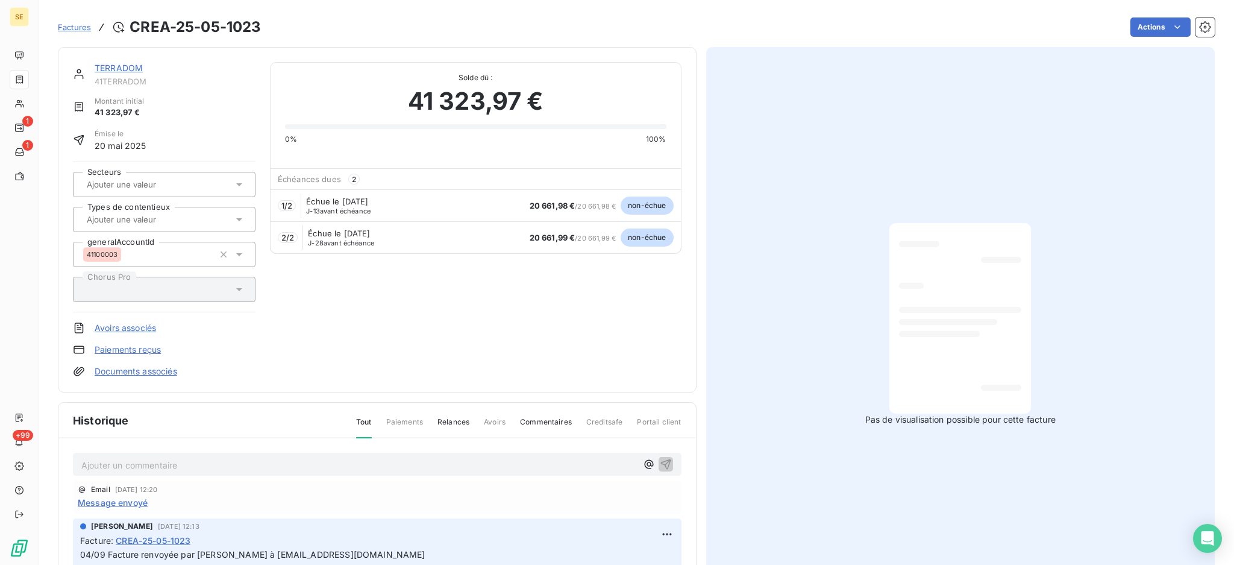
click at [289, 203] on span "1 / 2" at bounding box center [286, 206] width 11 height 10
click at [136, 348] on link "Paiements reçus" at bounding box center [128, 350] width 66 height 12
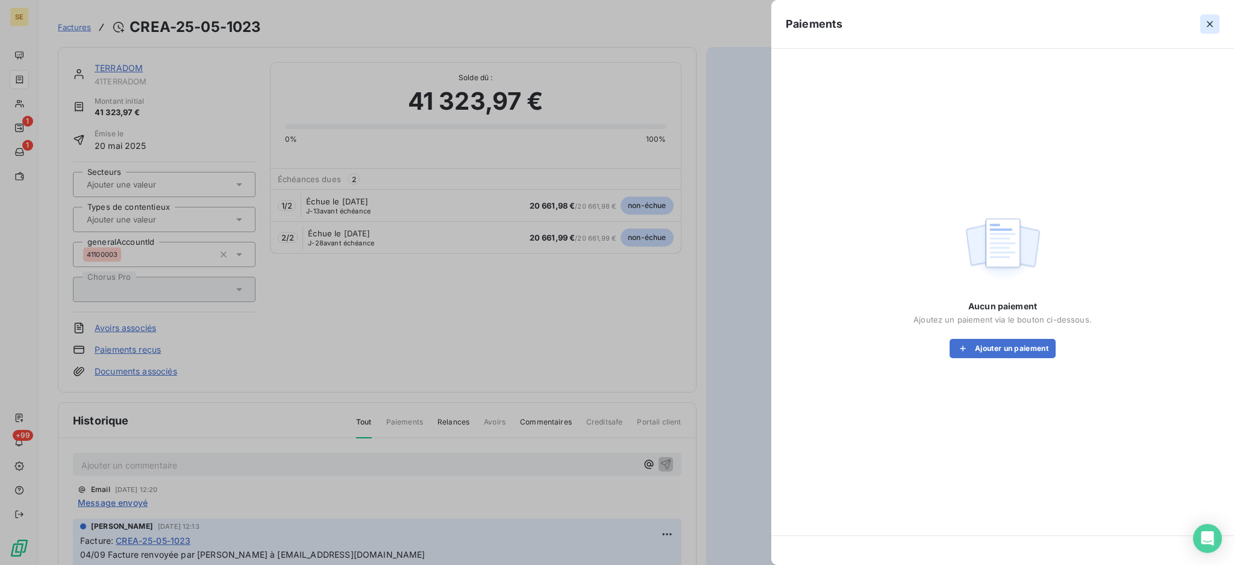
click at [1215, 19] on icon "button" at bounding box center [1210, 24] width 12 height 12
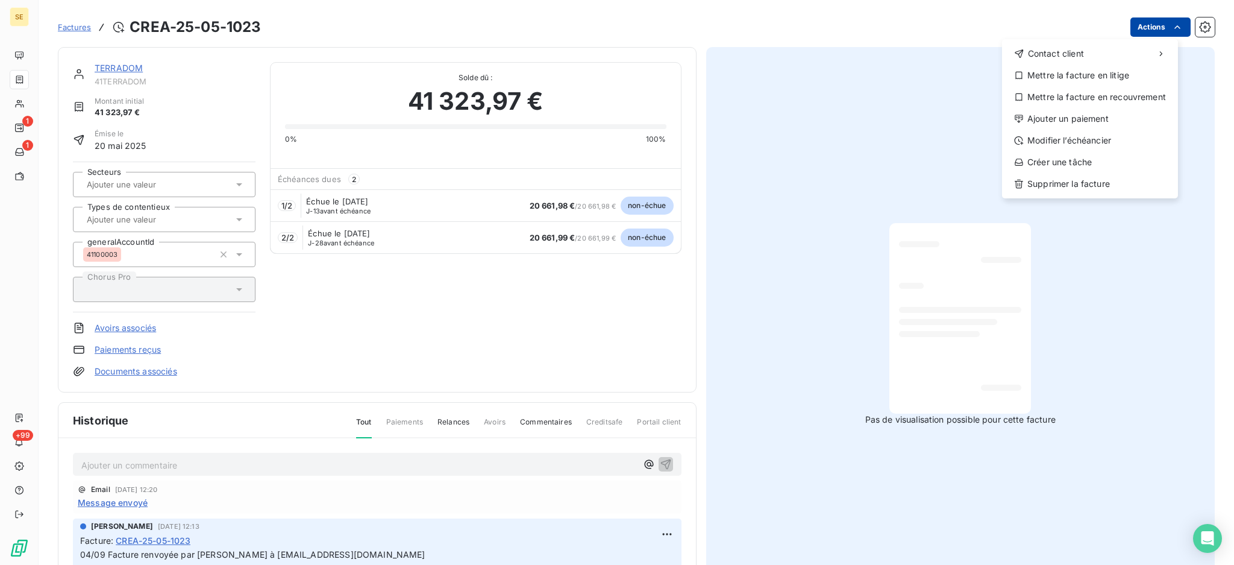
click at [1140, 27] on html "SE 1 1 +99 Factures CREA-25-05-1023 Actions Contact client Mettre la facture en…" at bounding box center [617, 282] width 1234 height 565
click at [1104, 136] on div "Modifier l’échéancier" at bounding box center [1090, 140] width 166 height 19
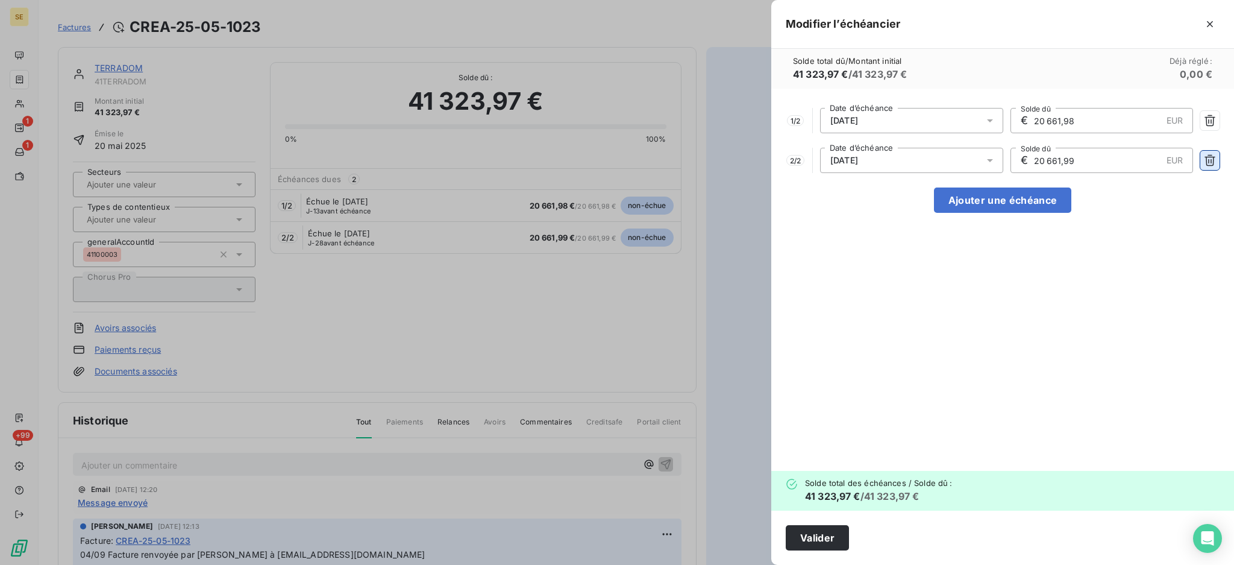
click at [1209, 162] on icon "button" at bounding box center [1210, 160] width 11 height 11
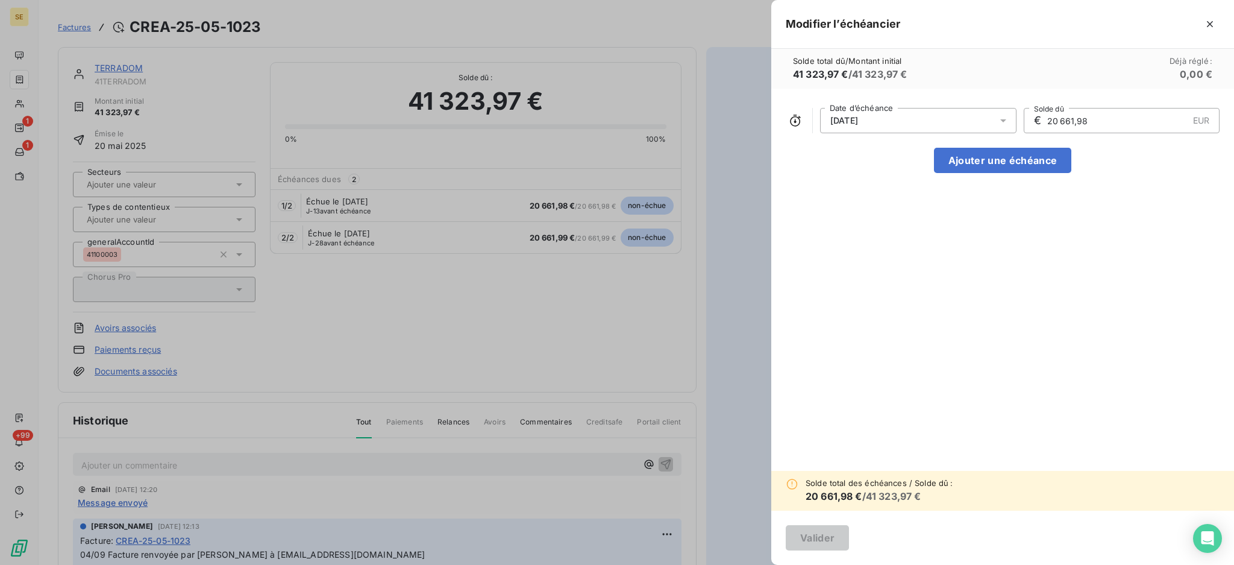
click at [1002, 118] on icon at bounding box center [1004, 121] width 12 height 12
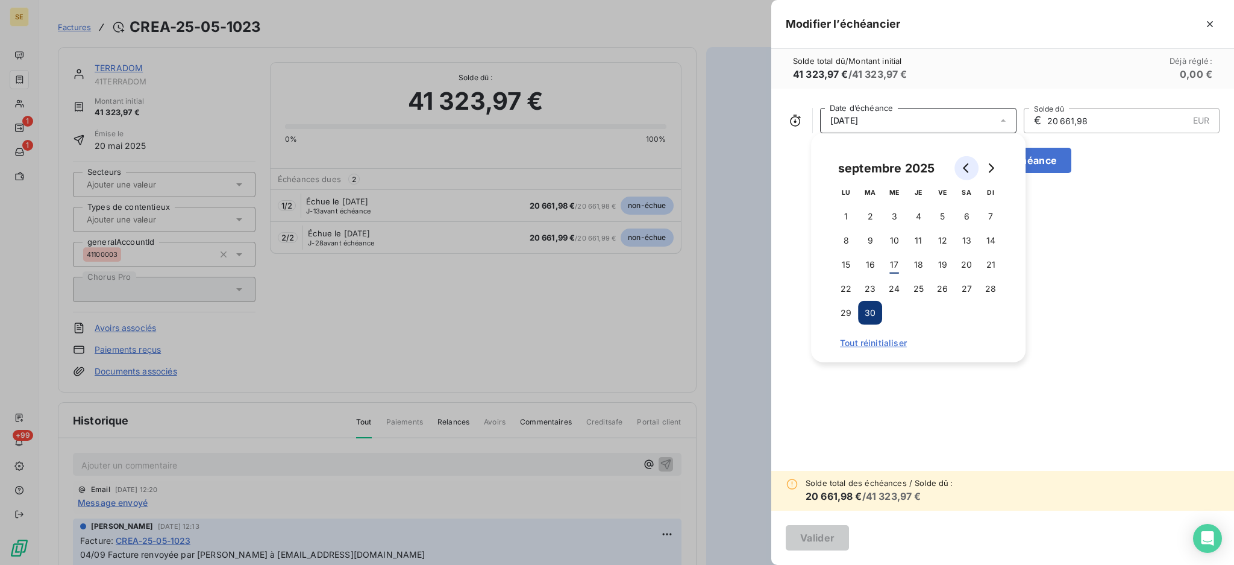
click at [969, 166] on icon "Go to previous month" at bounding box center [967, 168] width 10 height 10
click at [916, 314] on button "31" at bounding box center [919, 313] width 24 height 24
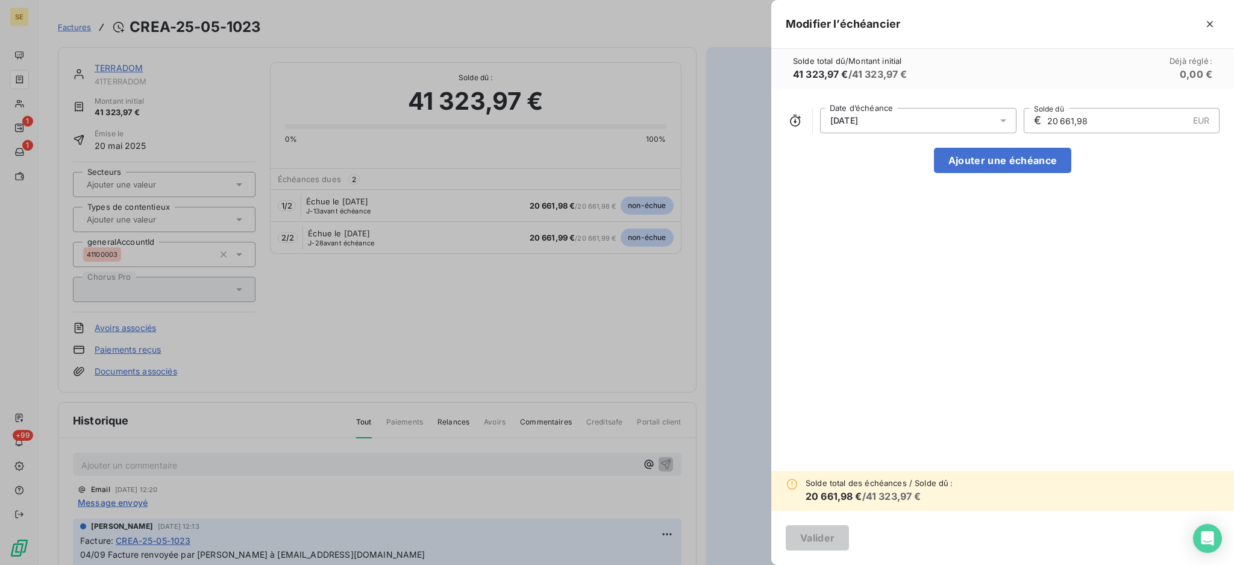
click at [1131, 352] on div "31/07/2025 Date d’échéance € 20 661,98 EUR Solde dû Ajouter une échéance" at bounding box center [1003, 280] width 463 height 382
click at [955, 497] on div "Solde total des échéances / Solde dû : 20 661,98 € / 41 323,97 €" at bounding box center [1003, 491] width 463 height 40
click at [1210, 22] on icon "button" at bounding box center [1210, 24] width 12 height 12
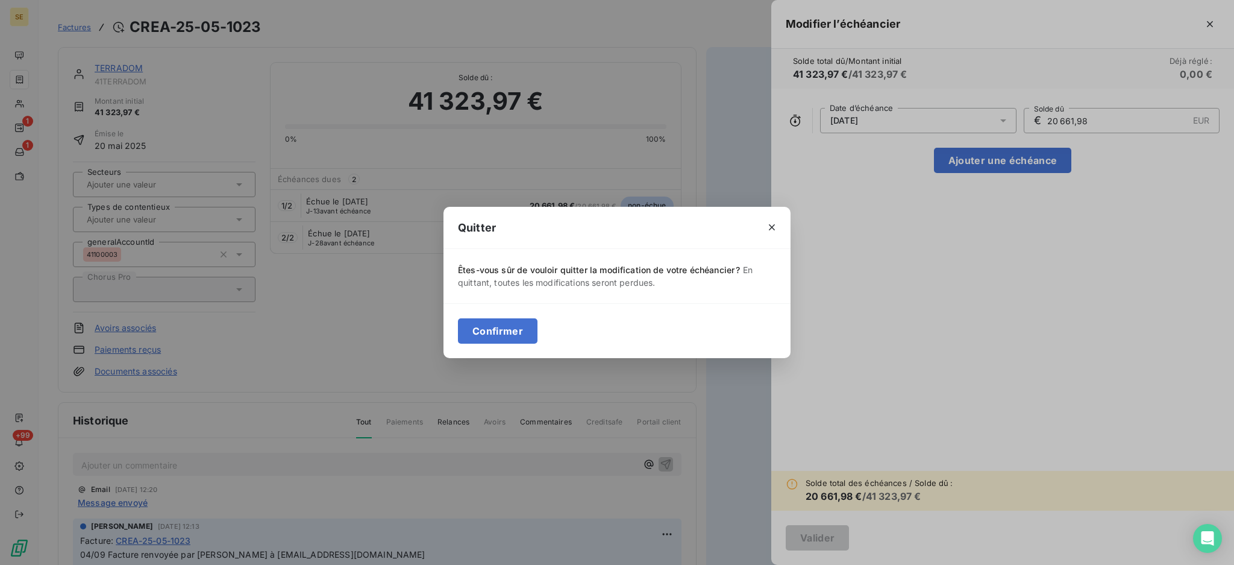
click at [515, 334] on button "Confirmer" at bounding box center [498, 330] width 80 height 25
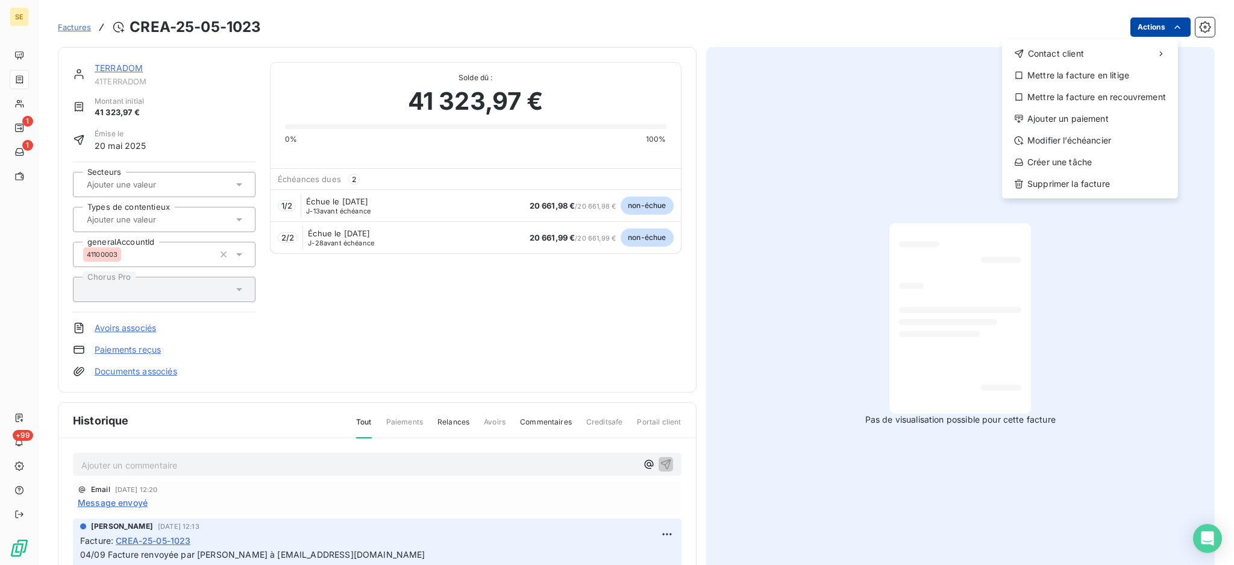
click at [1167, 34] on html "SE 1 1 +99 Factures CREA-25-05-1023 Actions Contact client Mettre la facture en…" at bounding box center [617, 282] width 1234 height 565
click at [1103, 145] on div "Modifier l’échéancier" at bounding box center [1090, 140] width 166 height 19
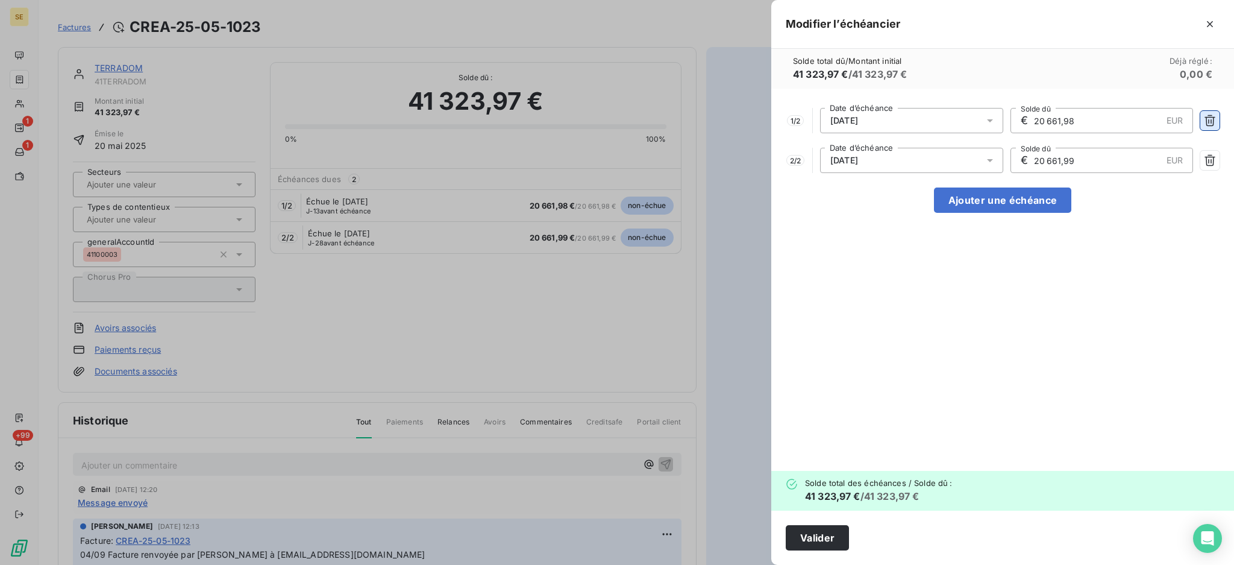
click at [1209, 117] on icon "button" at bounding box center [1210, 120] width 11 height 11
type input "20 661,99"
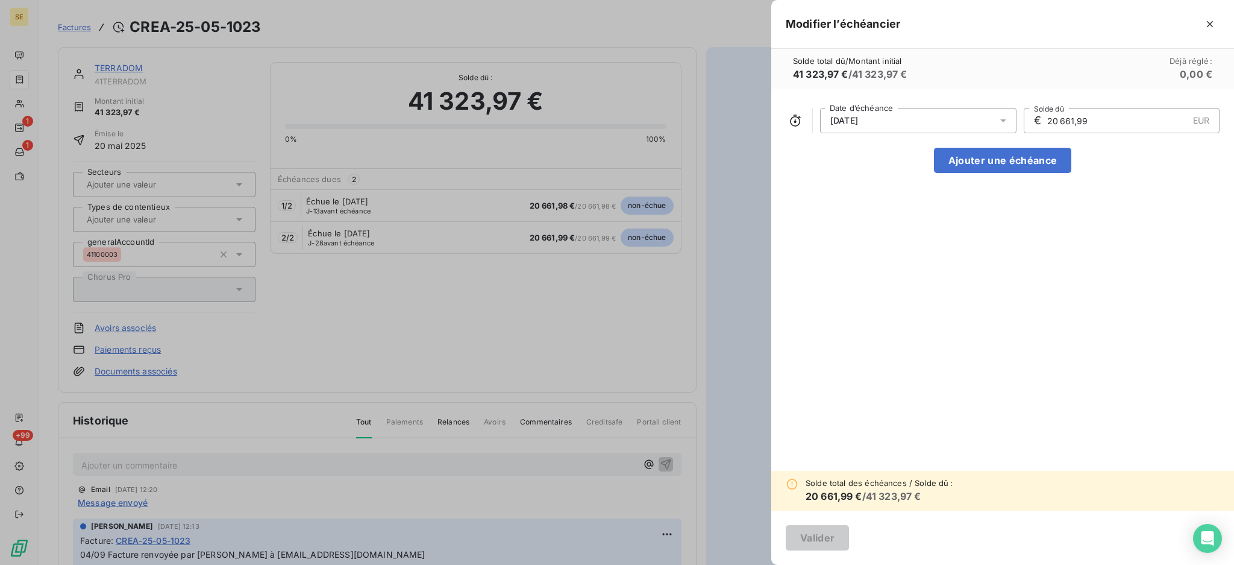
click at [1228, 121] on div "15/10/2025 Date d’échéance € 20 661,99 EUR Solde dû Ajouter une échéance" at bounding box center [1003, 280] width 463 height 382
click at [1100, 494] on div "Solde total des échéances / Solde dû : 20 661,99 € / 41 323,97 €" at bounding box center [1003, 491] width 463 height 40
click at [913, 486] on span "Solde total des échéances / Solde dû :" at bounding box center [879, 483] width 147 height 10
click at [1208, 26] on icon "button" at bounding box center [1210, 24] width 6 height 6
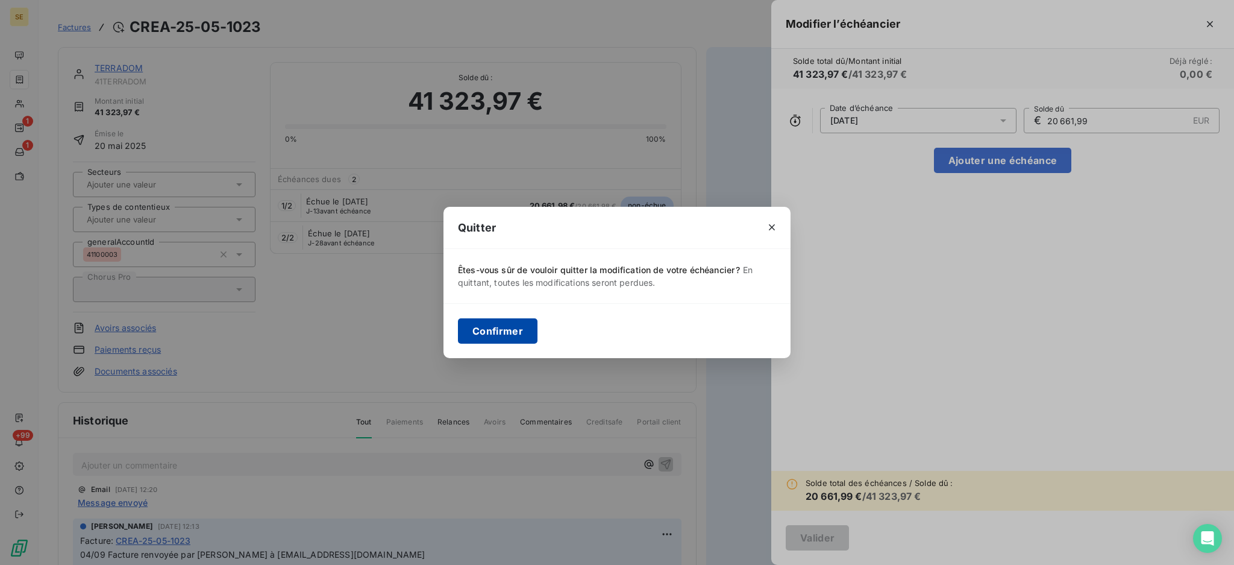
click at [485, 329] on button "Confirmer" at bounding box center [498, 330] width 80 height 25
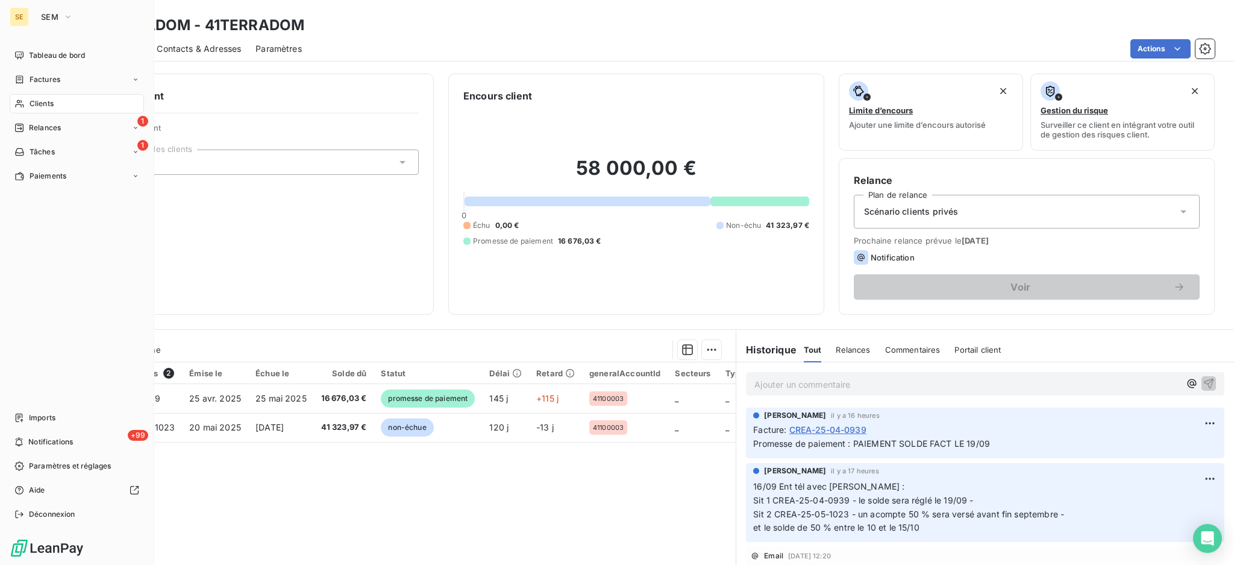
click at [42, 98] on span "Clients" at bounding box center [42, 103] width 24 height 11
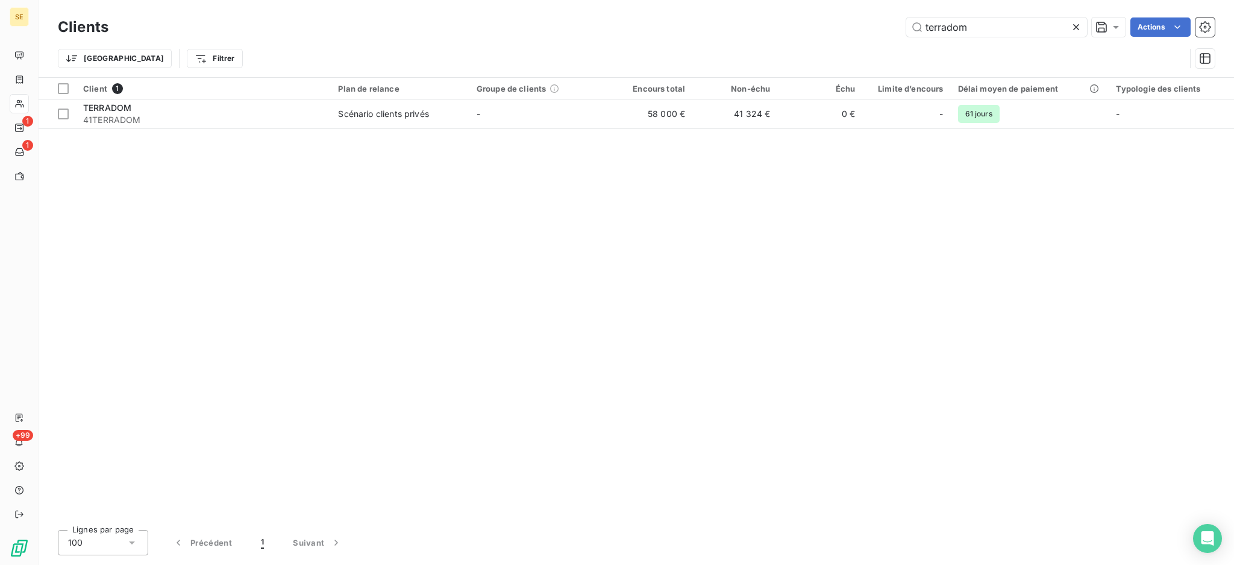
drag, startPoint x: 1011, startPoint y: 28, endPoint x: 702, endPoint y: 1, distance: 310.4
click at [863, 4] on div "Clients terradom Actions Trier Filtrer" at bounding box center [637, 38] width 1196 height 77
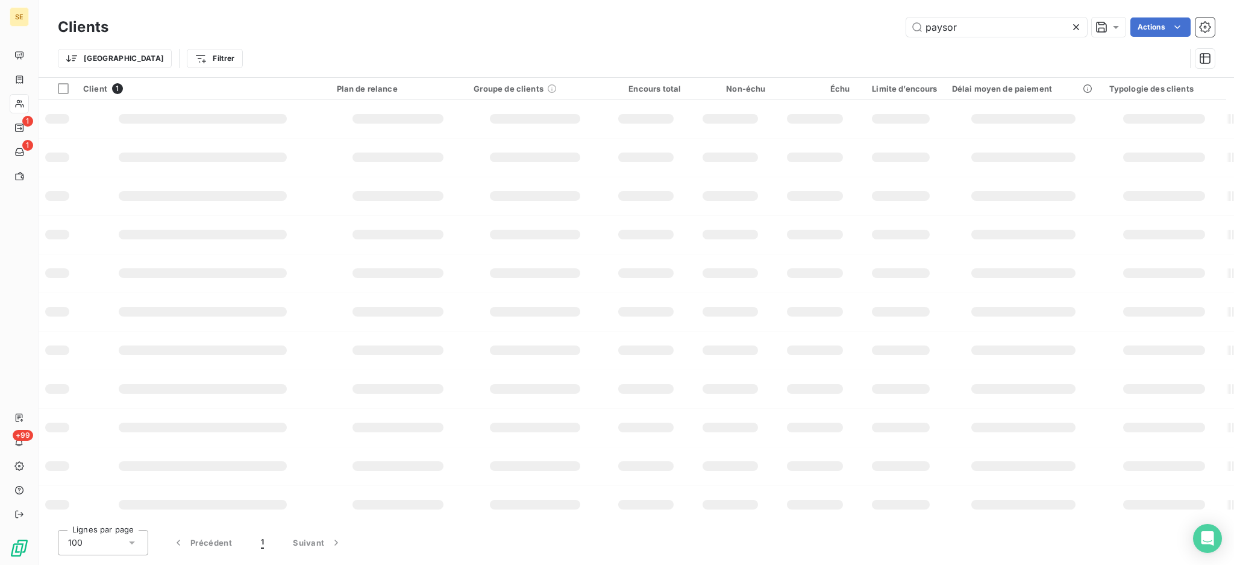
type input "paysor"
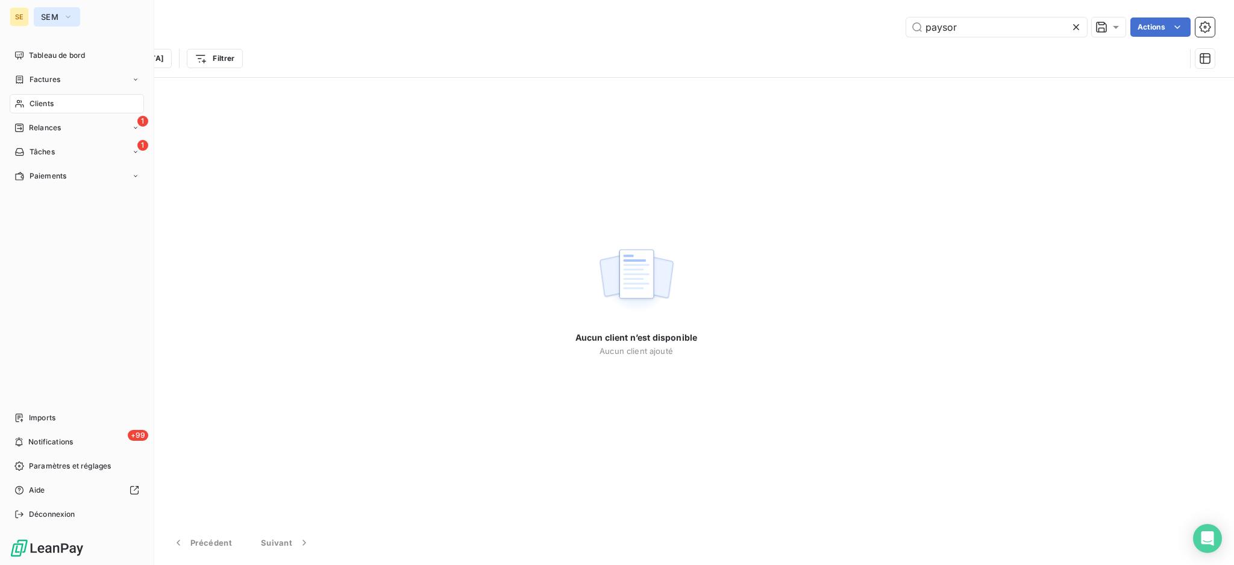
click at [35, 12] on button "SEM" at bounding box center [57, 16] width 46 height 19
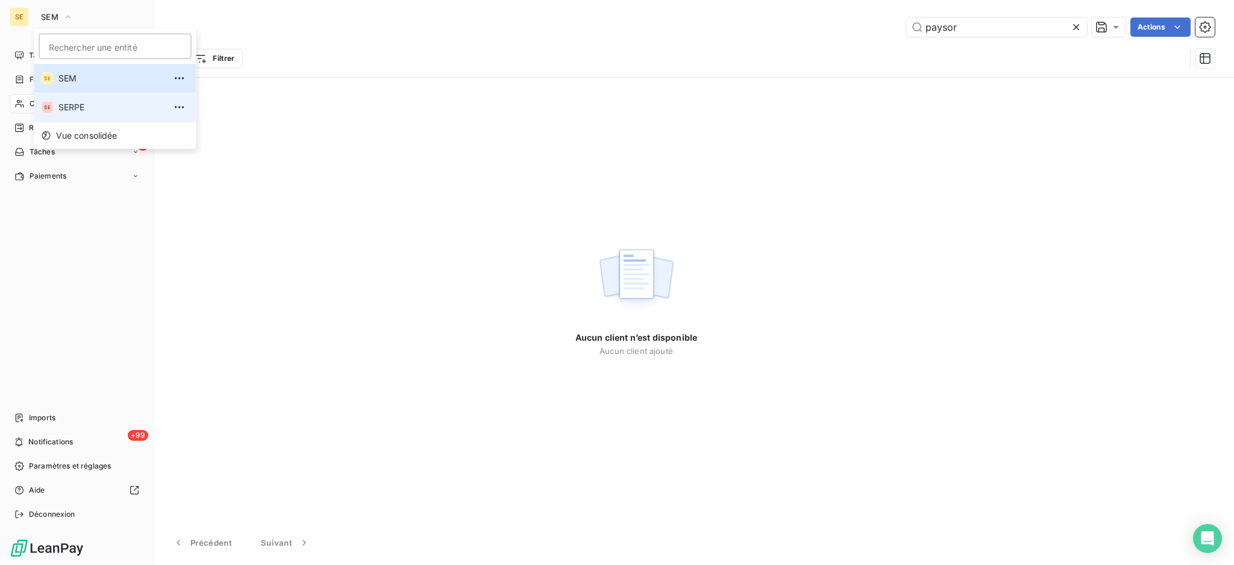
click at [51, 105] on div "SE" at bounding box center [48, 107] width 12 height 12
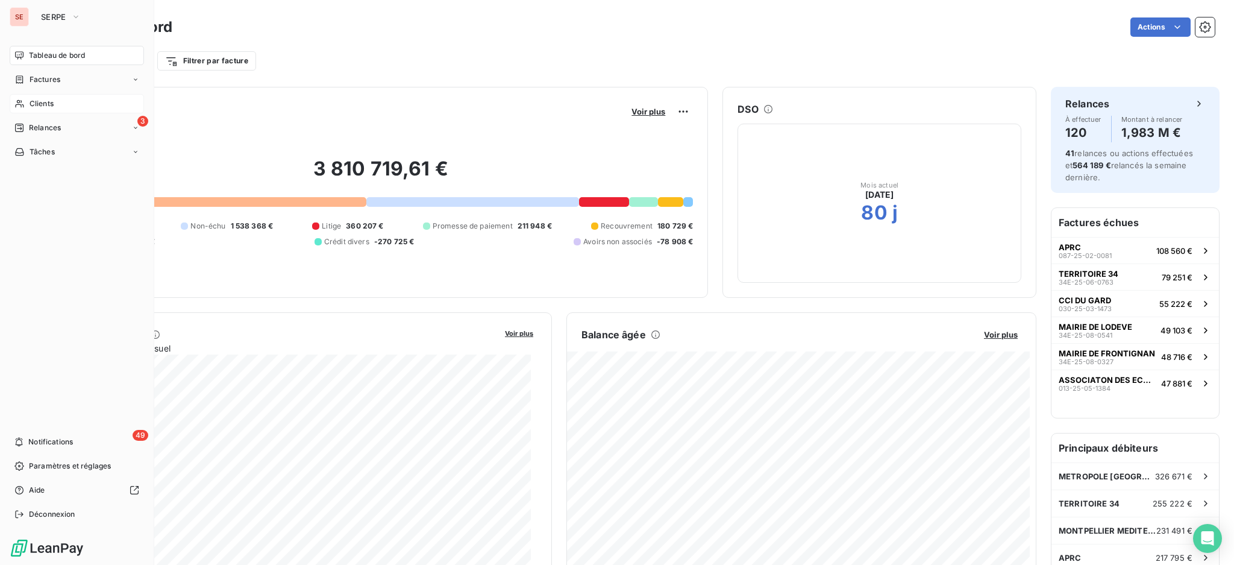
click at [43, 110] on div "Clients" at bounding box center [77, 103] width 134 height 19
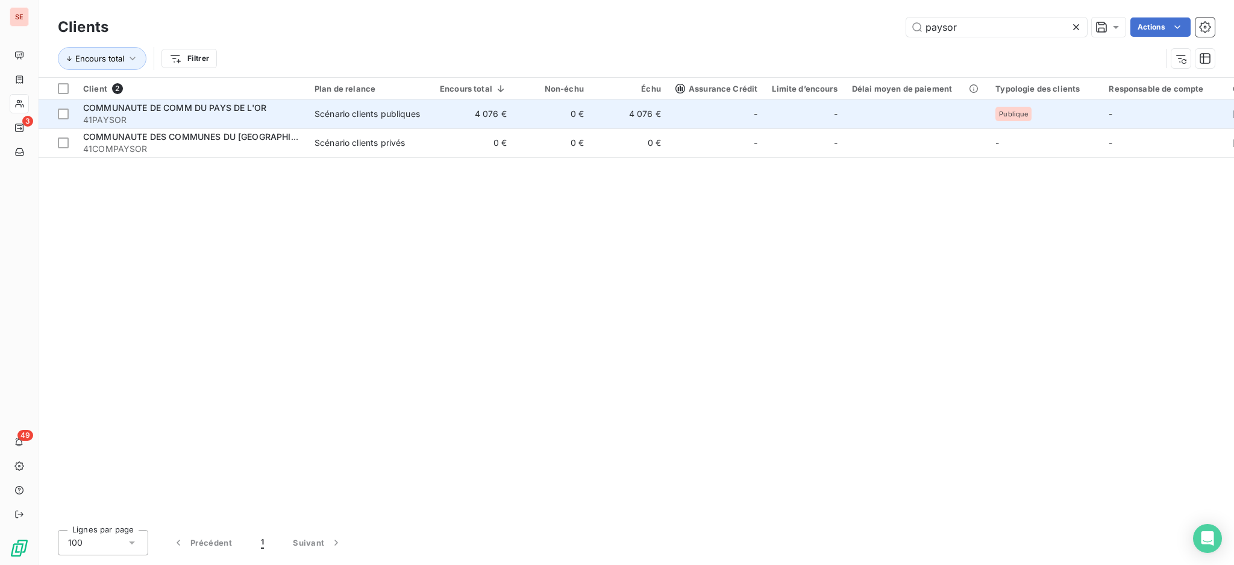
click at [286, 111] on div "COMMUNAUTE DE COMM DU PAYS DE L'OR" at bounding box center [191, 108] width 217 height 12
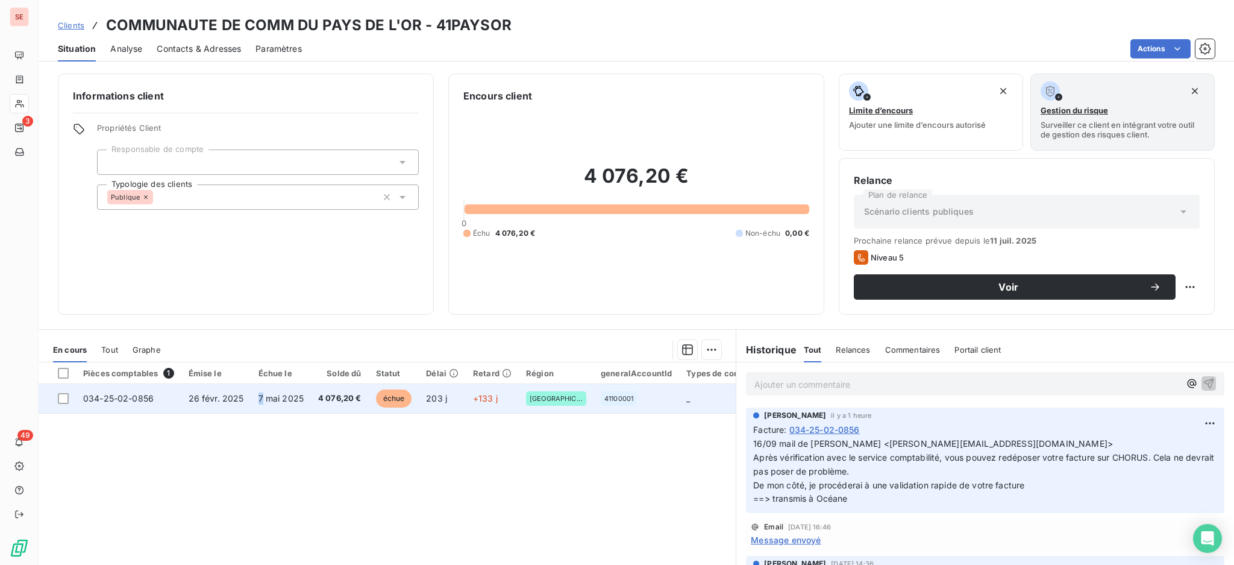
click at [259, 398] on span "7 mai 2025" at bounding box center [282, 398] width 46 height 10
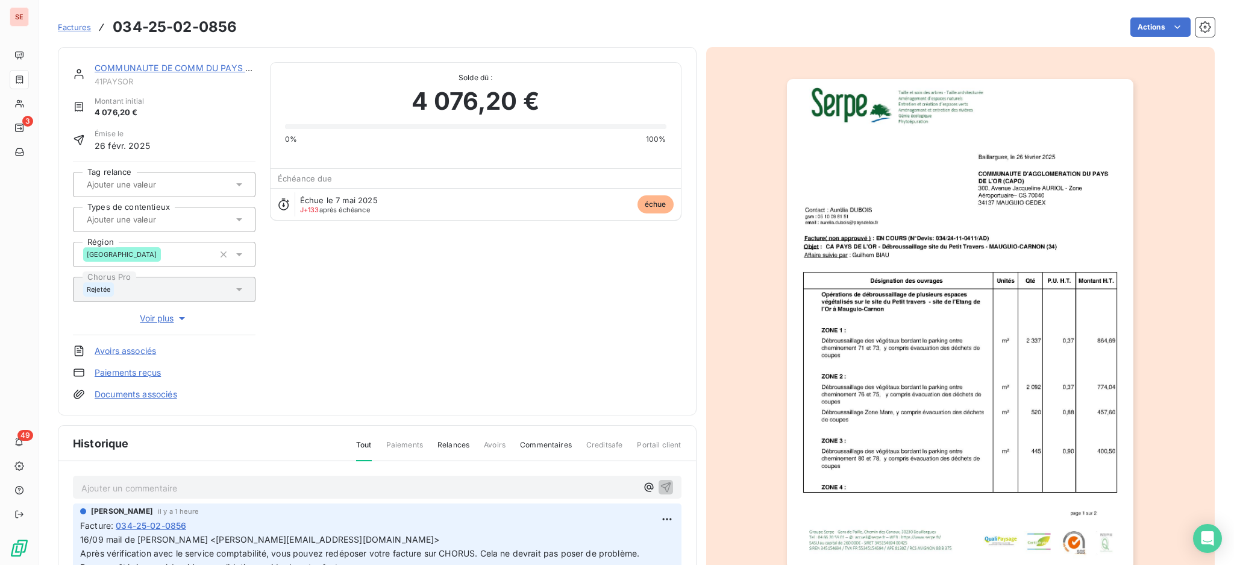
click at [197, 480] on p "Ajouter un commentaire ﻿" at bounding box center [359, 487] width 556 height 15
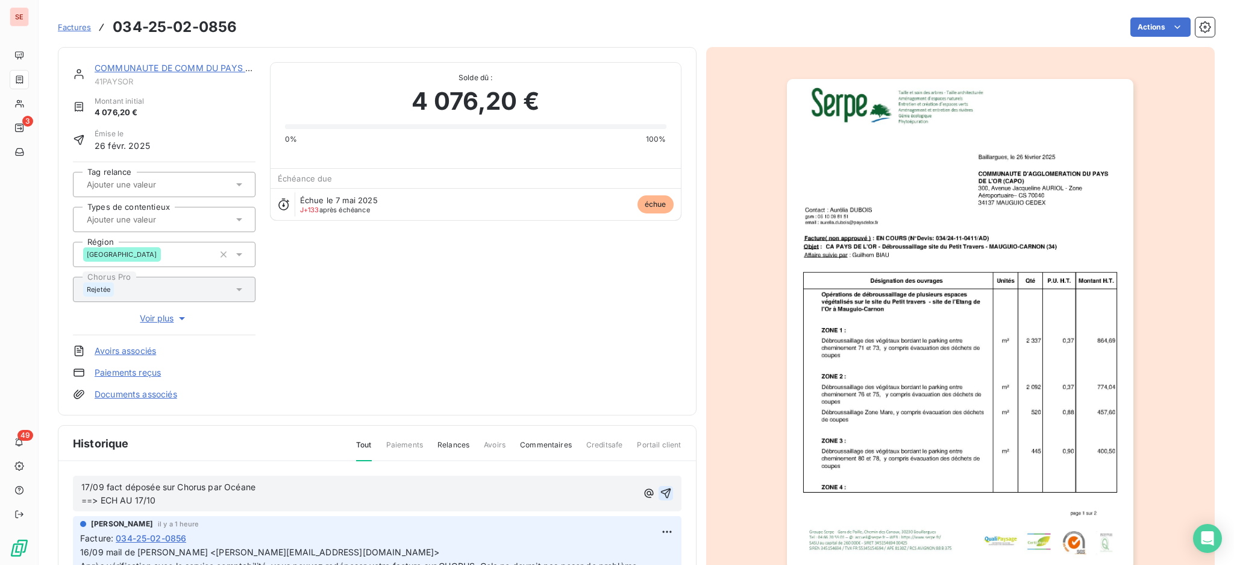
click at [660, 490] on icon "button" at bounding box center [666, 493] width 12 height 12
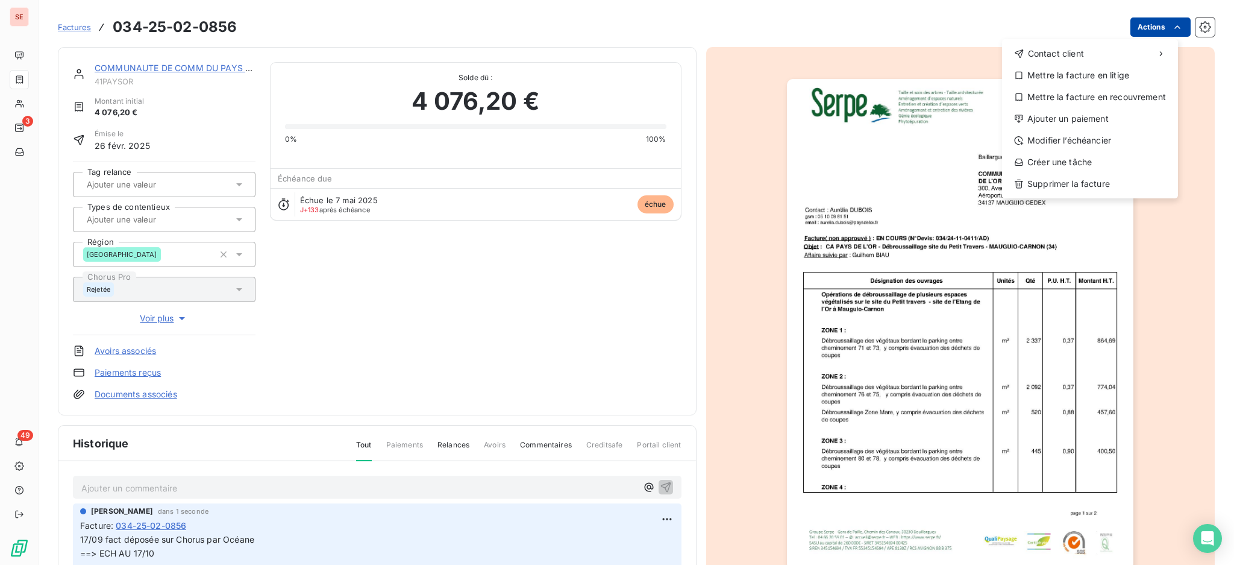
click at [1149, 17] on html "SE 3 49 Factures 034-25-02-0856 Actions Contact client Mettre la facture en lit…" at bounding box center [617, 282] width 1234 height 565
click at [1088, 137] on div "Modifier l’échéancier" at bounding box center [1090, 140] width 166 height 19
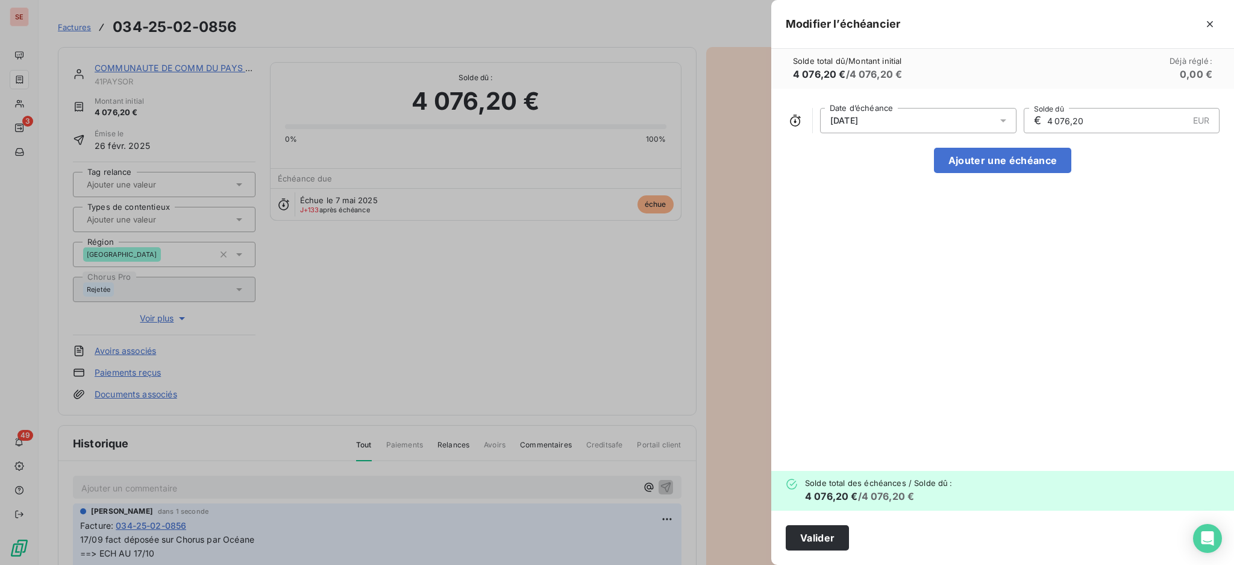
click at [1008, 115] on icon at bounding box center [1004, 121] width 12 height 12
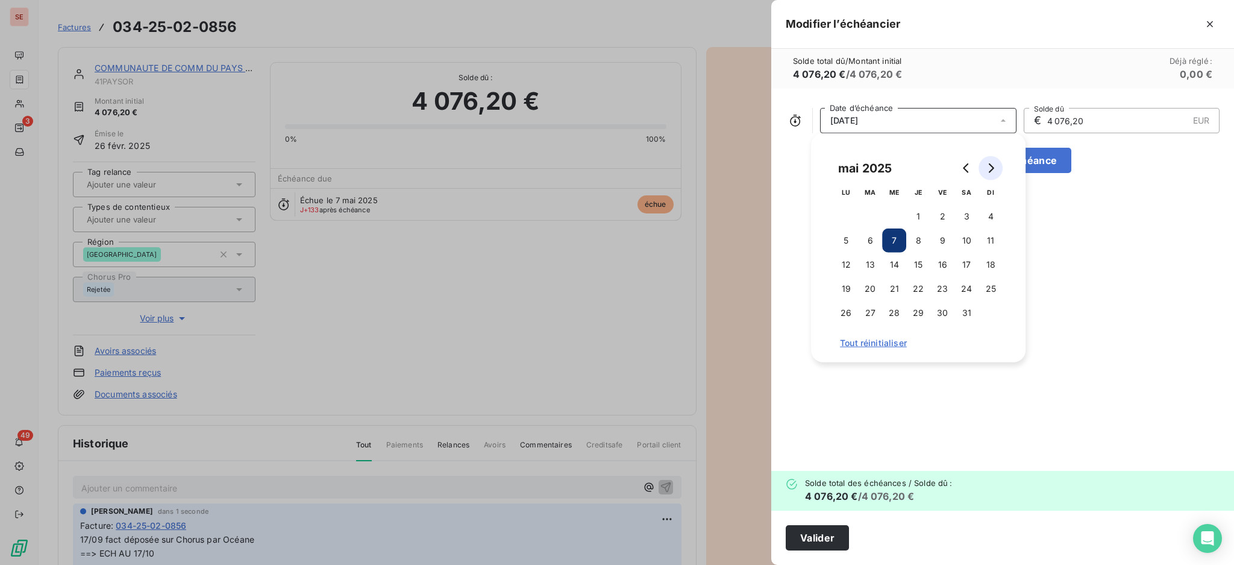
click at [986, 167] on icon "Go to next month" at bounding box center [991, 168] width 10 height 10
click at [986, 166] on icon "Go to next month" at bounding box center [991, 168] width 10 height 10
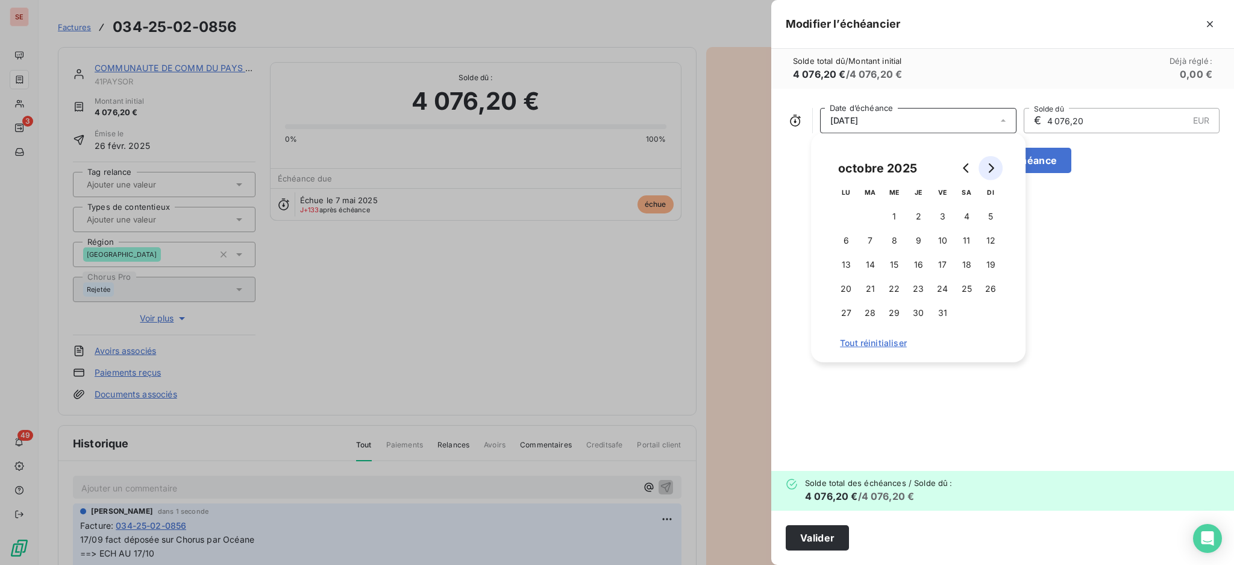
click at [986, 166] on icon "Go to next month" at bounding box center [991, 168] width 10 height 10
click at [967, 170] on icon "Go to previous month" at bounding box center [967, 168] width 10 height 10
click at [939, 260] on button "17" at bounding box center [943, 265] width 24 height 24
click at [820, 544] on button "Valider" at bounding box center [817, 537] width 63 height 25
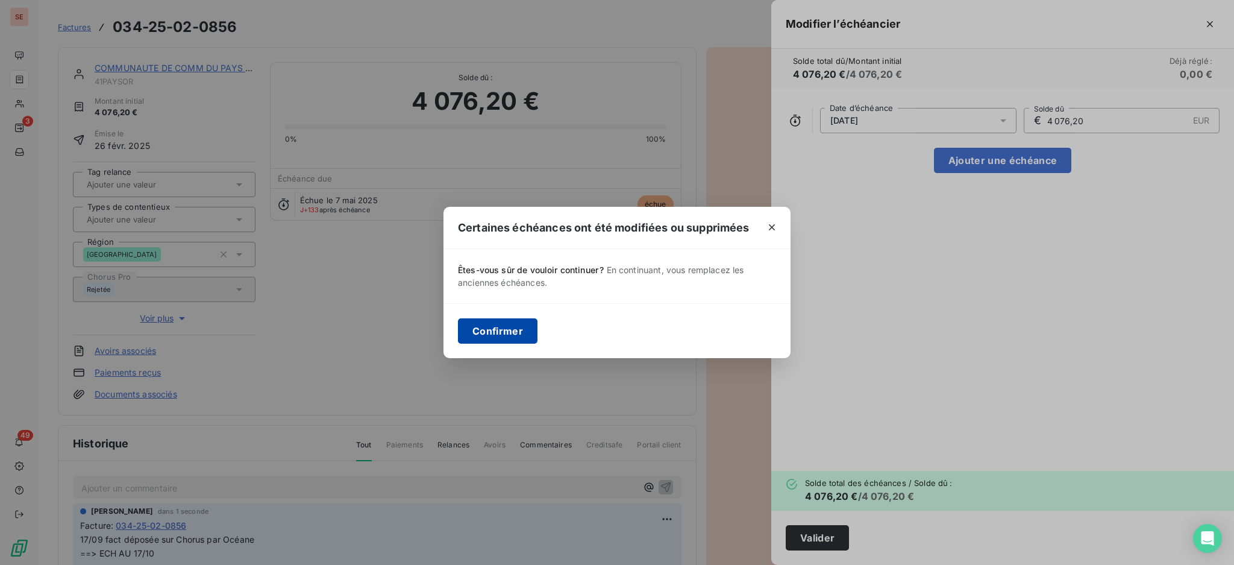
click at [498, 332] on button "Confirmer" at bounding box center [498, 330] width 80 height 25
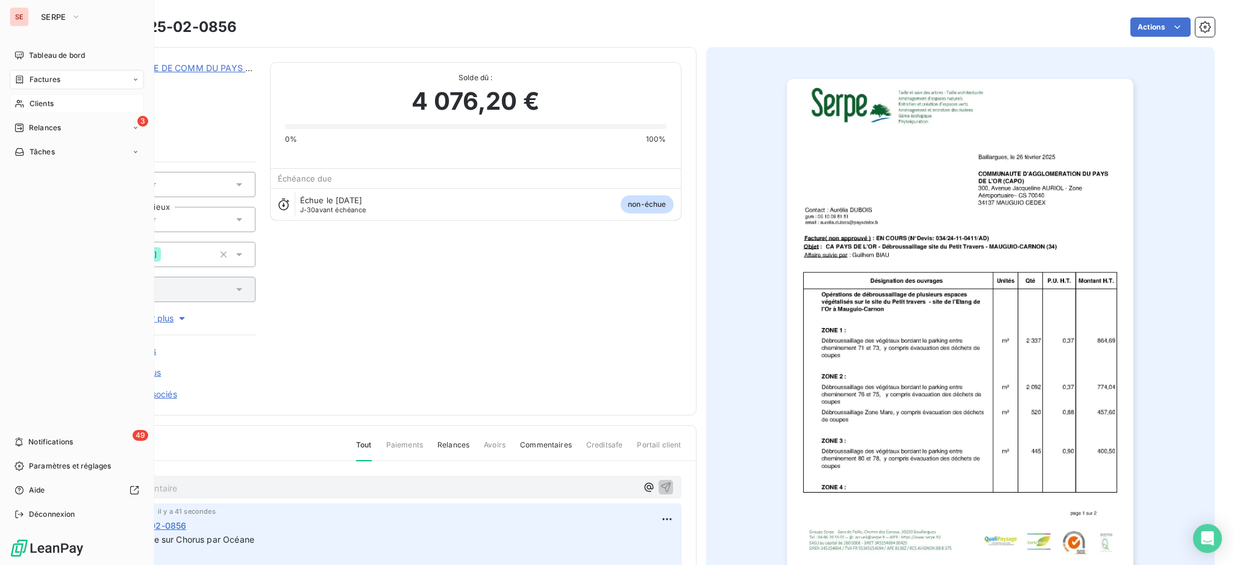
click at [39, 105] on span "Clients" at bounding box center [42, 103] width 24 height 11
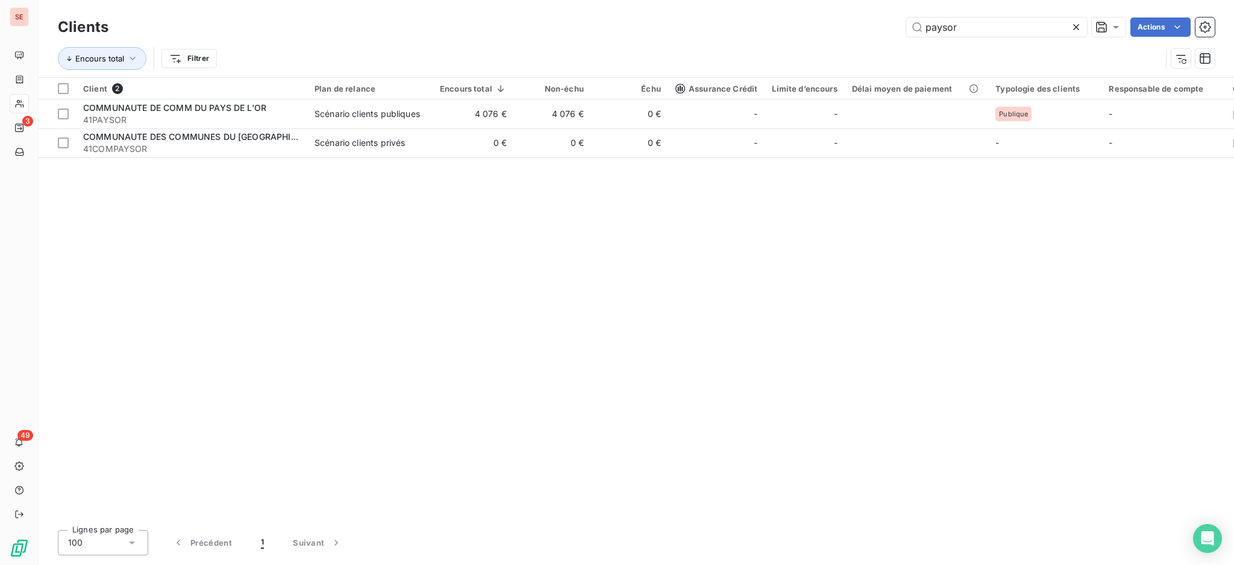
drag, startPoint x: 1020, startPoint y: 32, endPoint x: 576, endPoint y: 42, distance: 444.4
click at [831, 27] on div "paysor Actions" at bounding box center [669, 26] width 1092 height 19
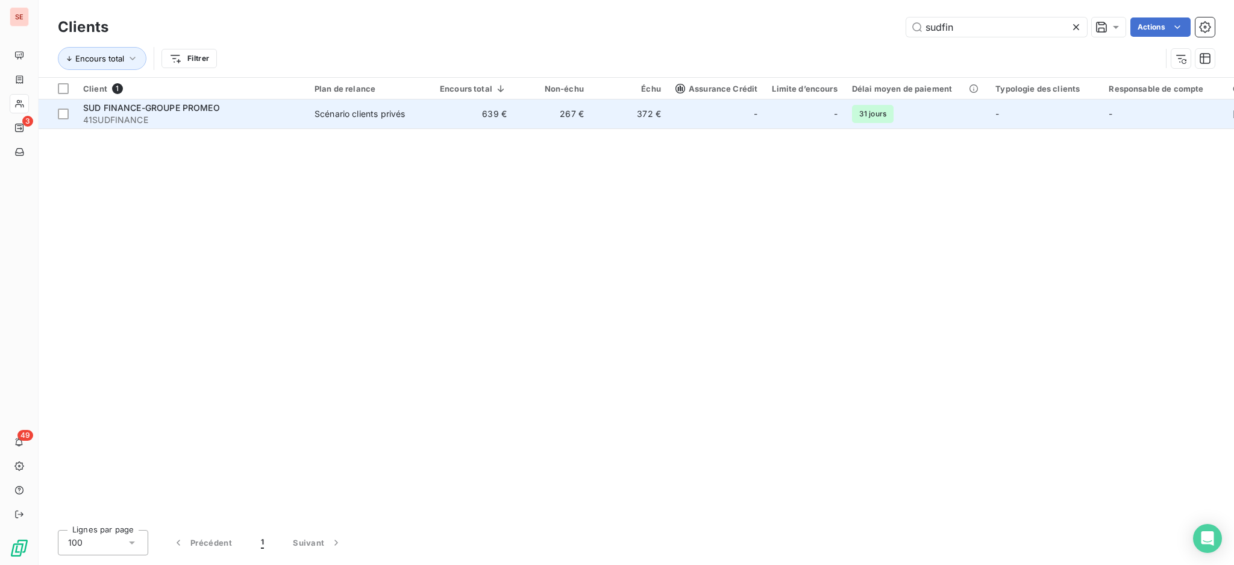
type input "sudfin"
click at [261, 113] on div "SUD FINANCE-GROUPE PROMEO 41SUDFINANCE" at bounding box center [191, 114] width 217 height 24
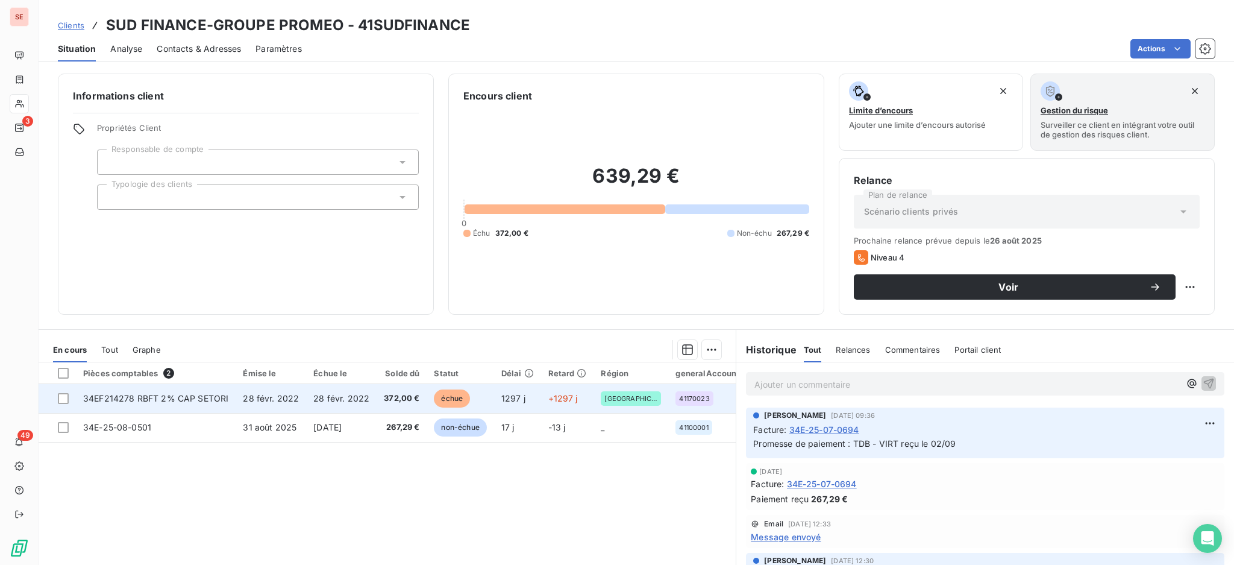
click at [373, 399] on td "28 févr. 2022" at bounding box center [341, 398] width 71 height 29
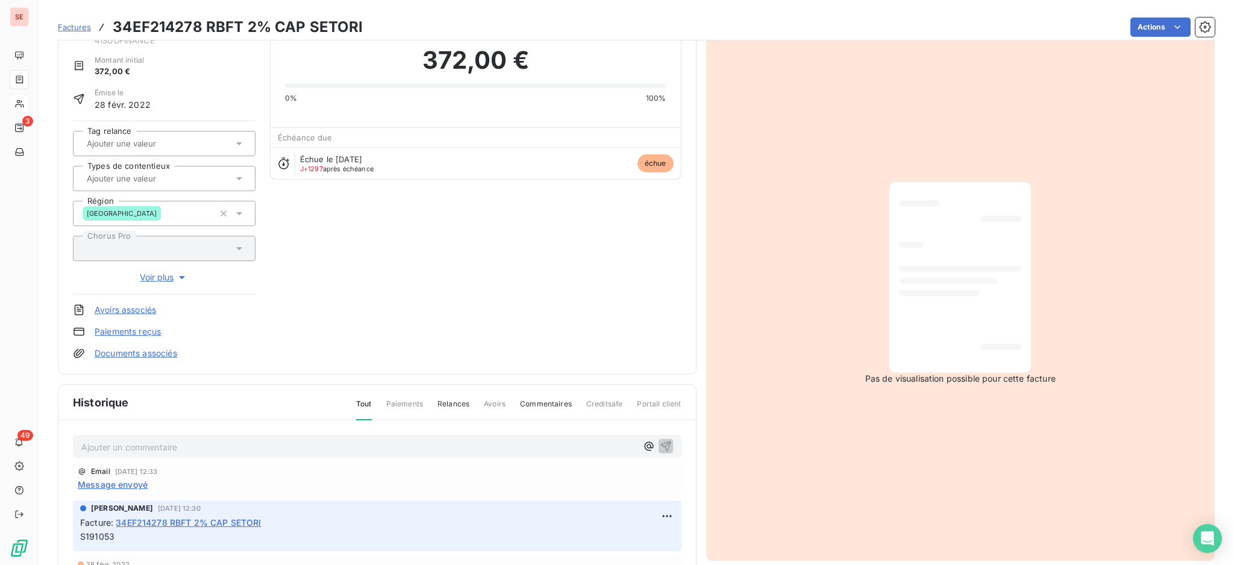
scroll to position [81, 0]
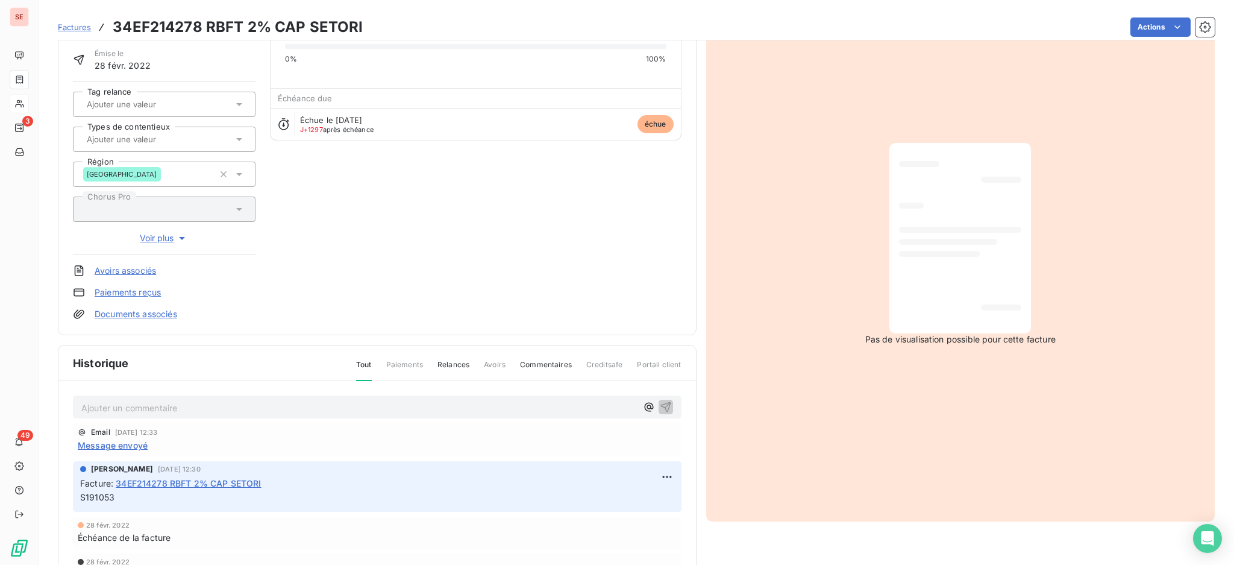
drag, startPoint x: 195, startPoint y: 406, endPoint x: 210, endPoint y: 406, distance: 14.5
click at [195, 405] on p "Ajouter un commentaire ﻿" at bounding box center [359, 407] width 556 height 15
click at [324, 404] on p "17/09 décompte renvoyé corrigé avec TVA et HT" at bounding box center [359, 407] width 556 height 14
drag, startPoint x: 186, startPoint y: 403, endPoint x: 151, endPoint y: 395, distance: 35.7
click at [151, 395] on div "17/09 décompte renvoyé corrigé avec TVA et HT à Laurie LDA. DARRUZ <ldarruz@pro…" at bounding box center [377, 406] width 609 height 22
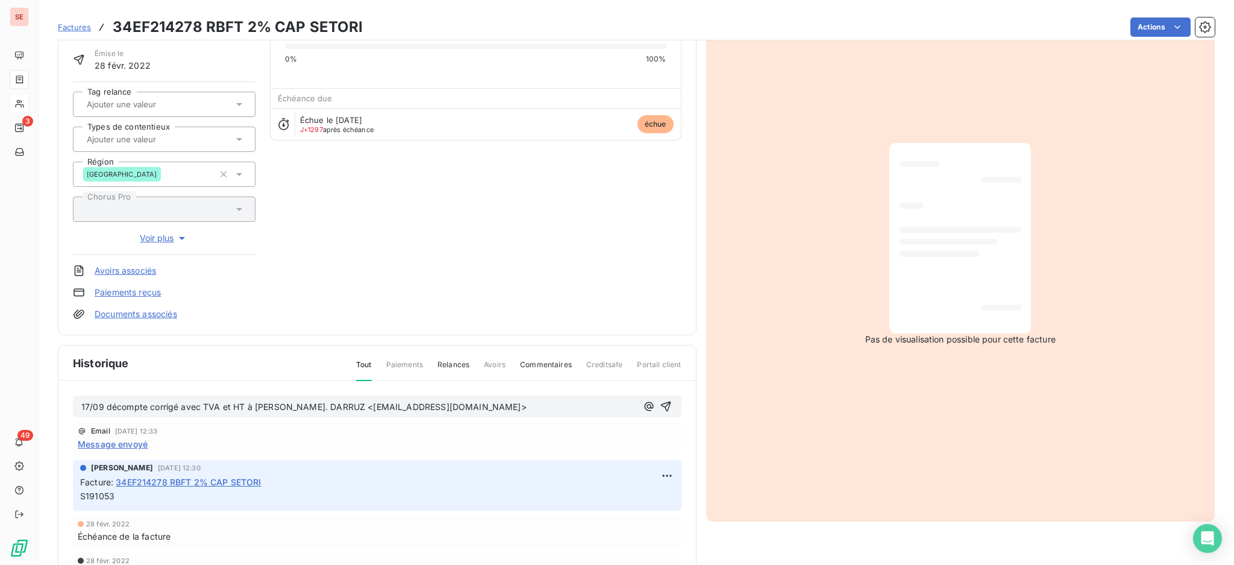
click at [244, 403] on span "17/09 décompte corrigé avec TVA et HT à Laurie LDA. DARRUZ <ldarruz@promeo.fr>" at bounding box center [303, 406] width 445 height 10
click at [661, 408] on icon "button" at bounding box center [666, 406] width 10 height 10
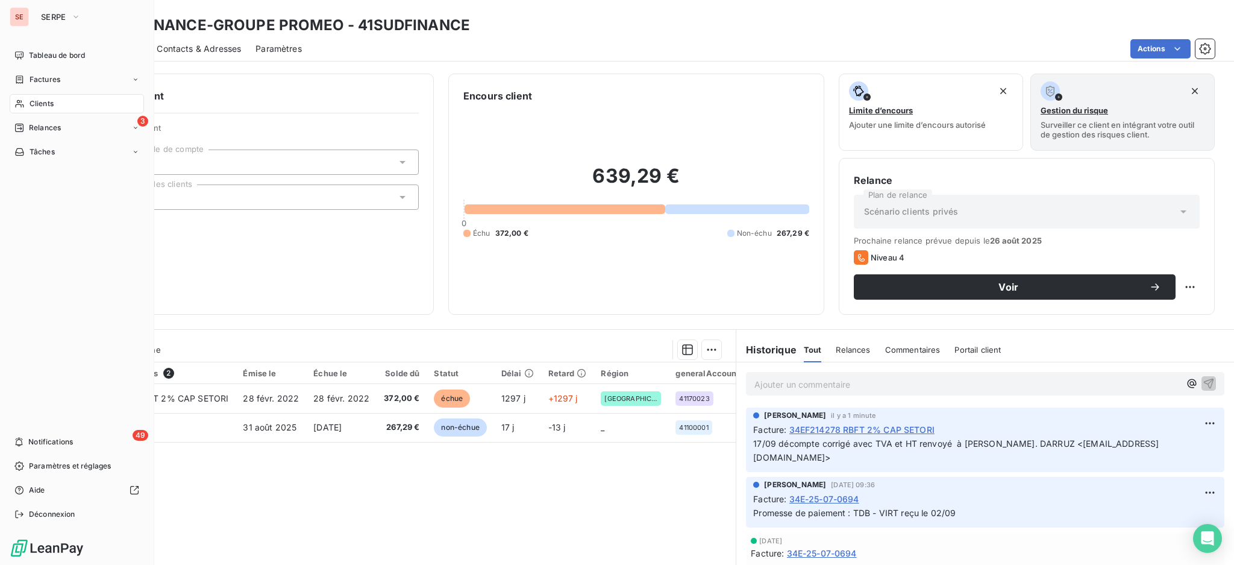
click at [45, 100] on span "Clients" at bounding box center [42, 103] width 24 height 11
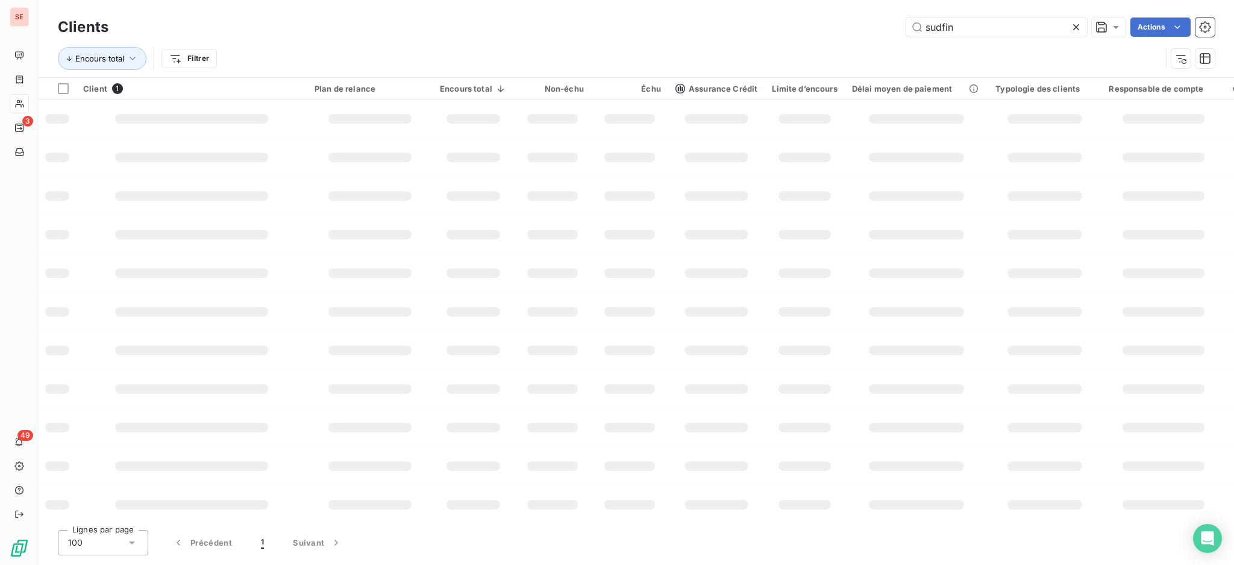
drag, startPoint x: 1003, startPoint y: 25, endPoint x: 647, endPoint y: 57, distance: 357.7
click at [793, 35] on div "sudfin Actions" at bounding box center [669, 26] width 1092 height 19
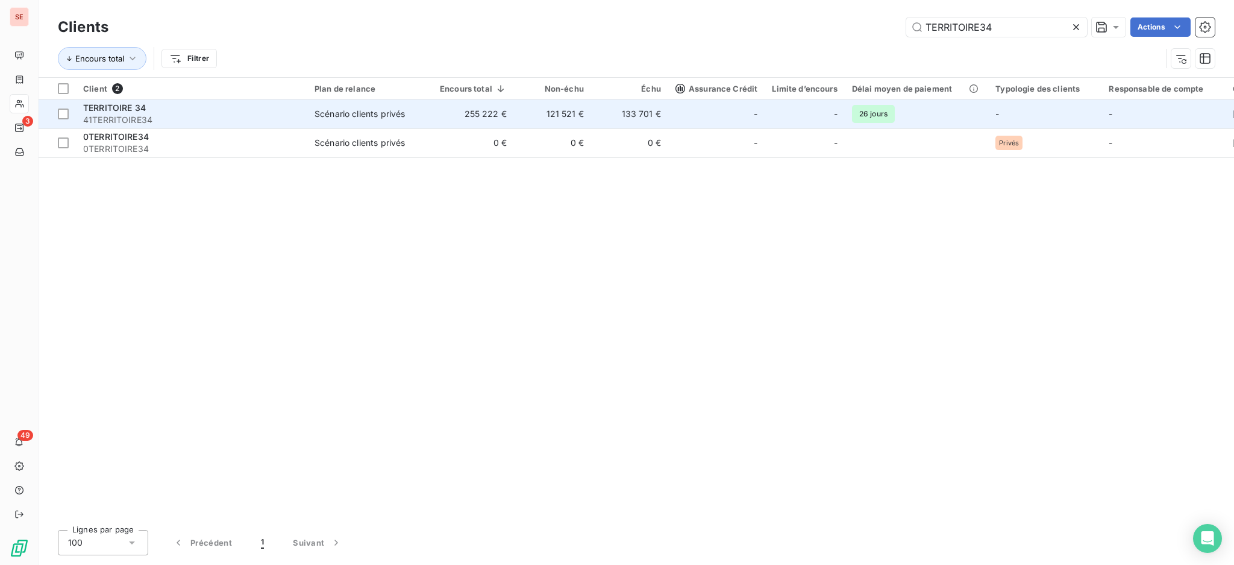
type input "TERRITOIRE34"
click at [536, 109] on td "121 521 €" at bounding box center [552, 113] width 77 height 29
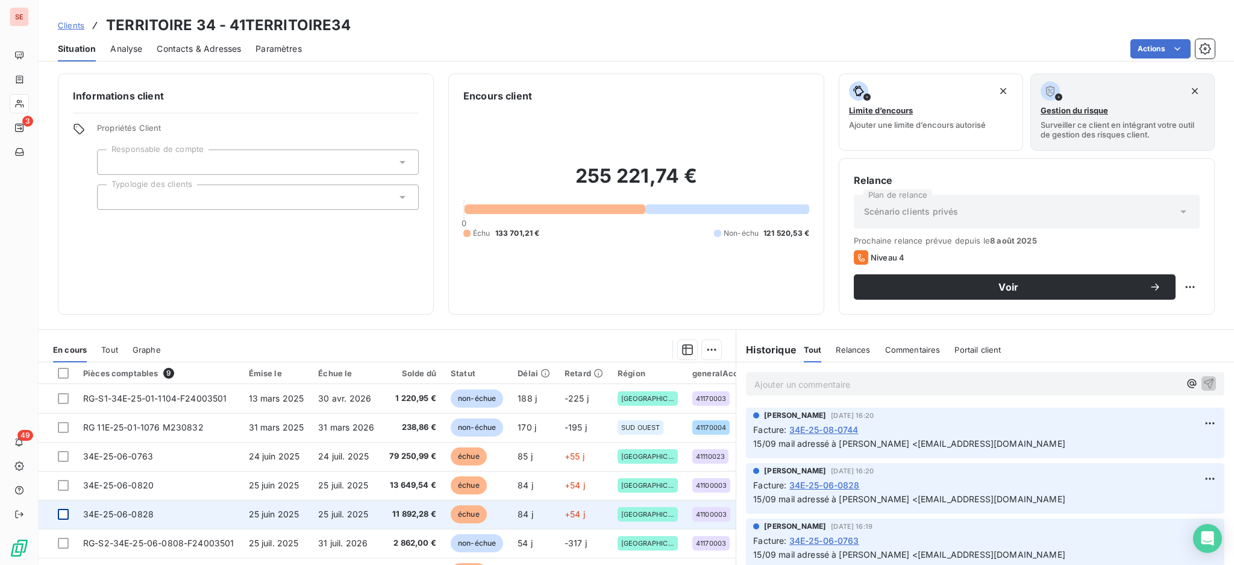
click at [59, 512] on div at bounding box center [63, 514] width 11 height 11
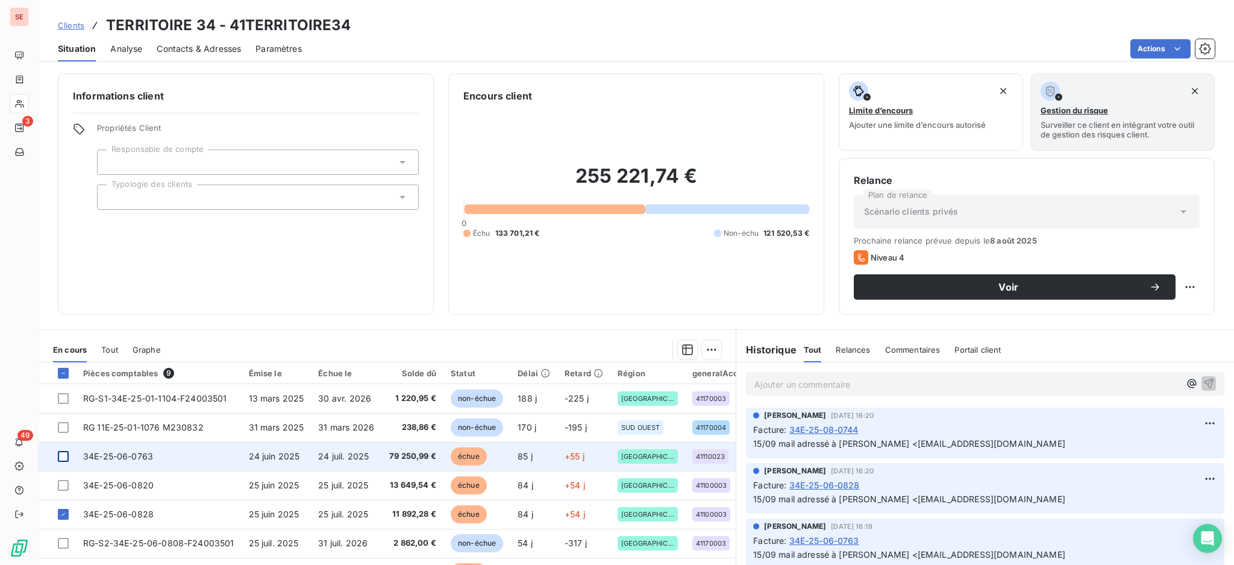
click at [60, 453] on div at bounding box center [63, 456] width 11 height 11
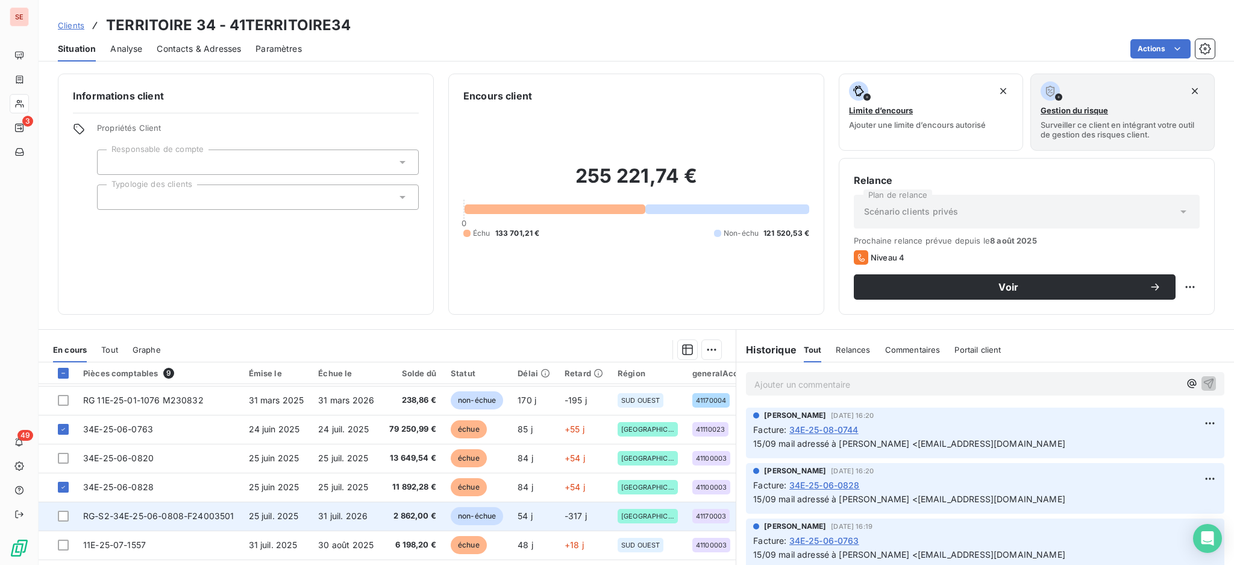
scroll to position [54, 0]
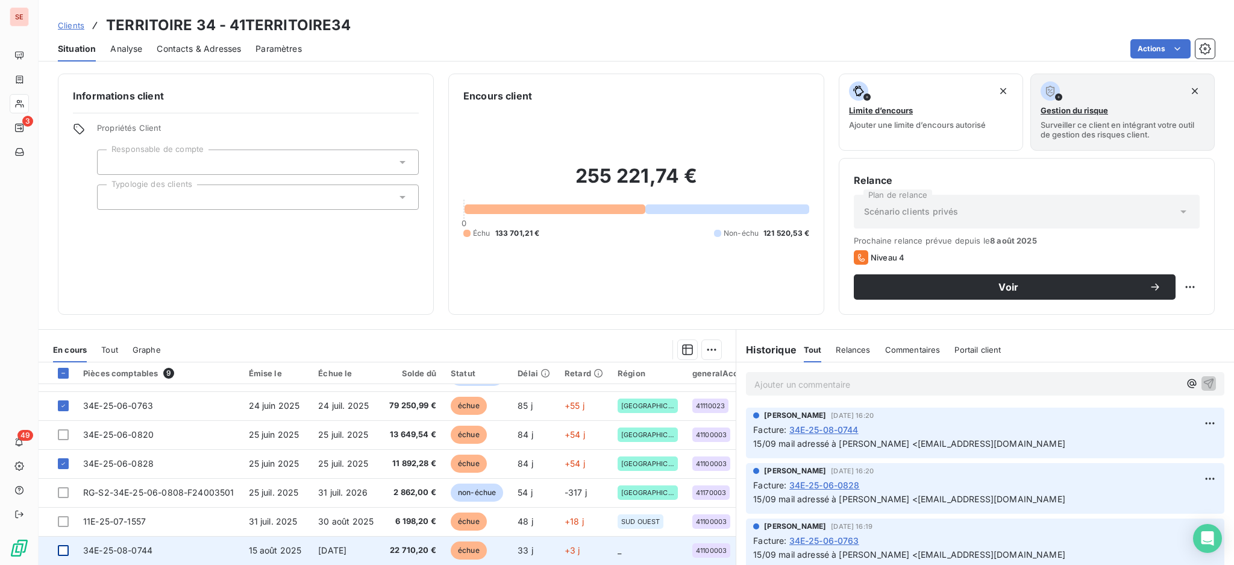
click at [65, 545] on div at bounding box center [63, 550] width 11 height 11
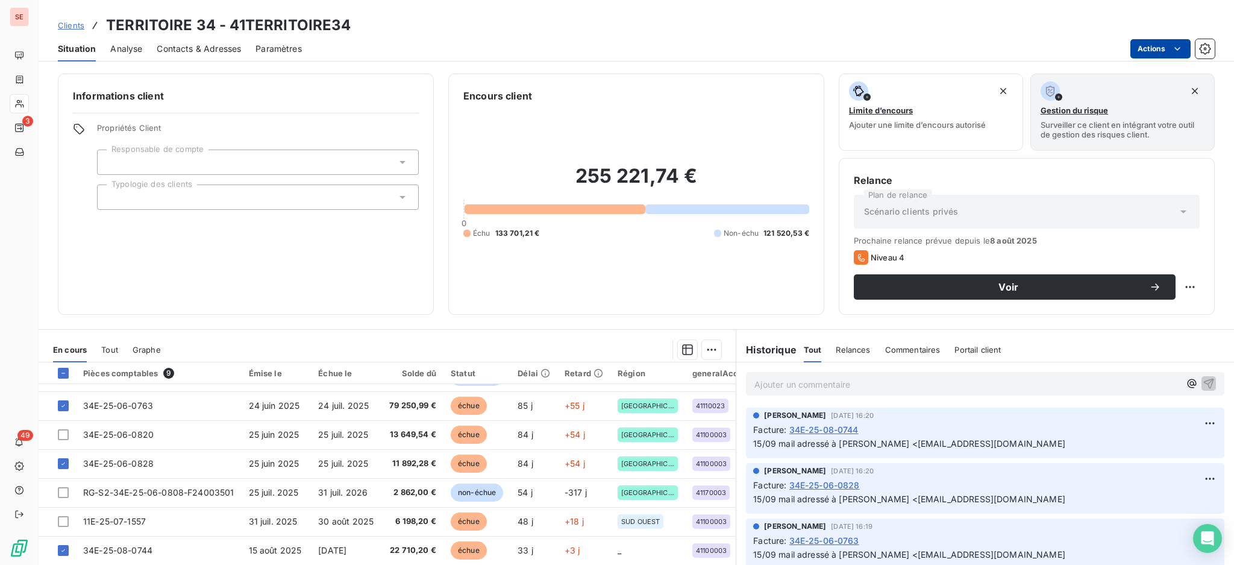
click at [1146, 52] on html "SE 3 49 Clients TERRITOIRE 34 - 41TERRITOIRE34 Situation Analyse Contacts & Adr…" at bounding box center [617, 282] width 1234 height 565
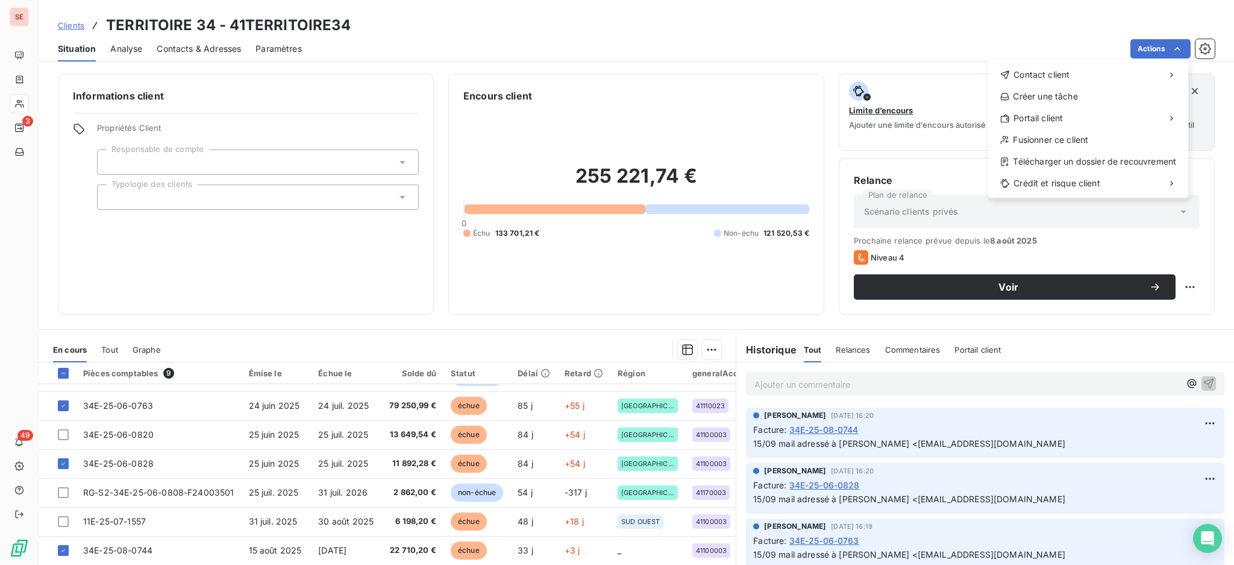
click at [705, 345] on html "SE 3 49 Clients TERRITOIRE 34 - 41TERRITOIRE34 Situation Analyse Contacts & Adr…" at bounding box center [617, 282] width 1234 height 565
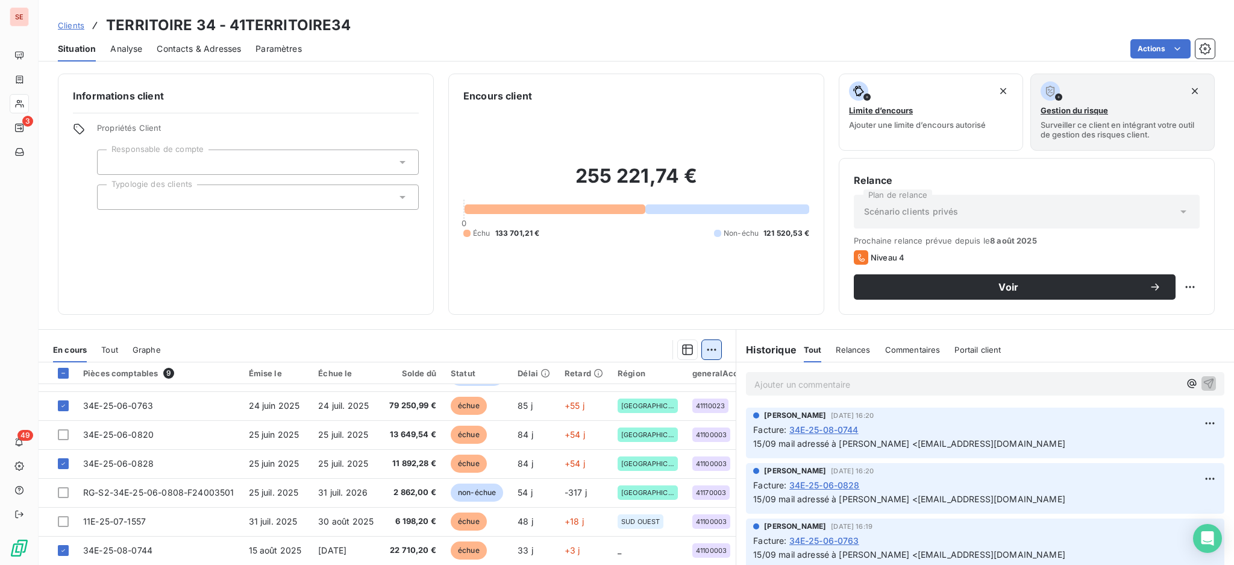
click at [709, 348] on html "SE 3 49 Clients TERRITOIRE 34 - 41TERRITOIRE34 Situation Analyse Contacts & Adr…" at bounding box center [617, 282] width 1234 height 565
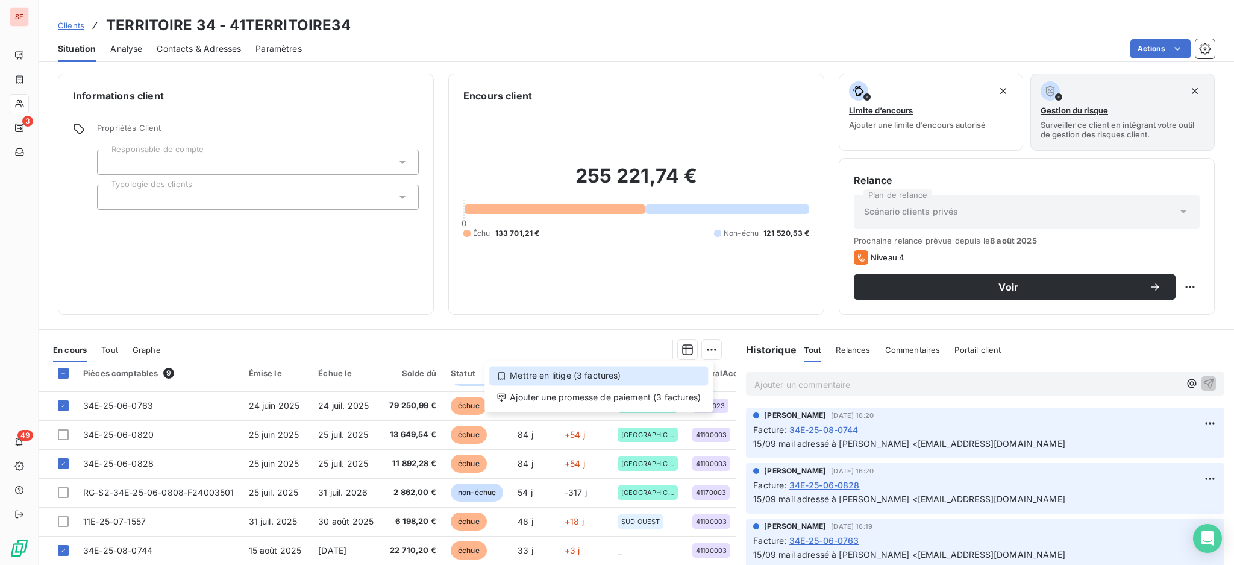
click at [650, 372] on div "Mettre en litige (3 factures)" at bounding box center [598, 375] width 219 height 19
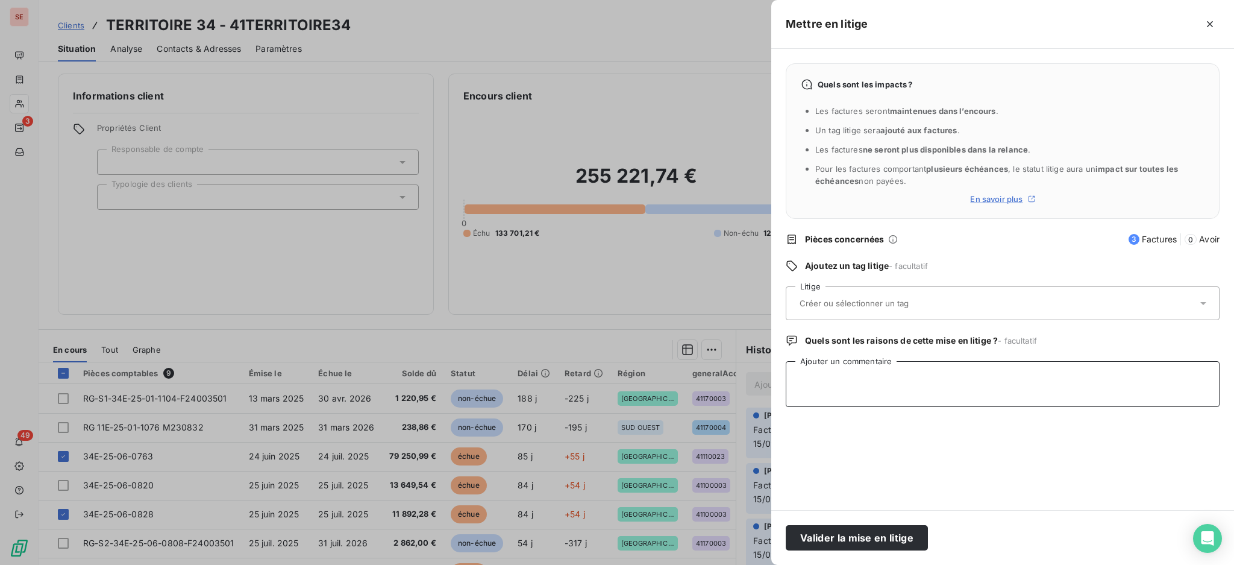
click at [805, 379] on textarea "Ajouter un commentaire" at bounding box center [1003, 384] width 434 height 46
paste textarea "Bonjour, Je souhaite attirer votre attention sur certaines situations et factur…"
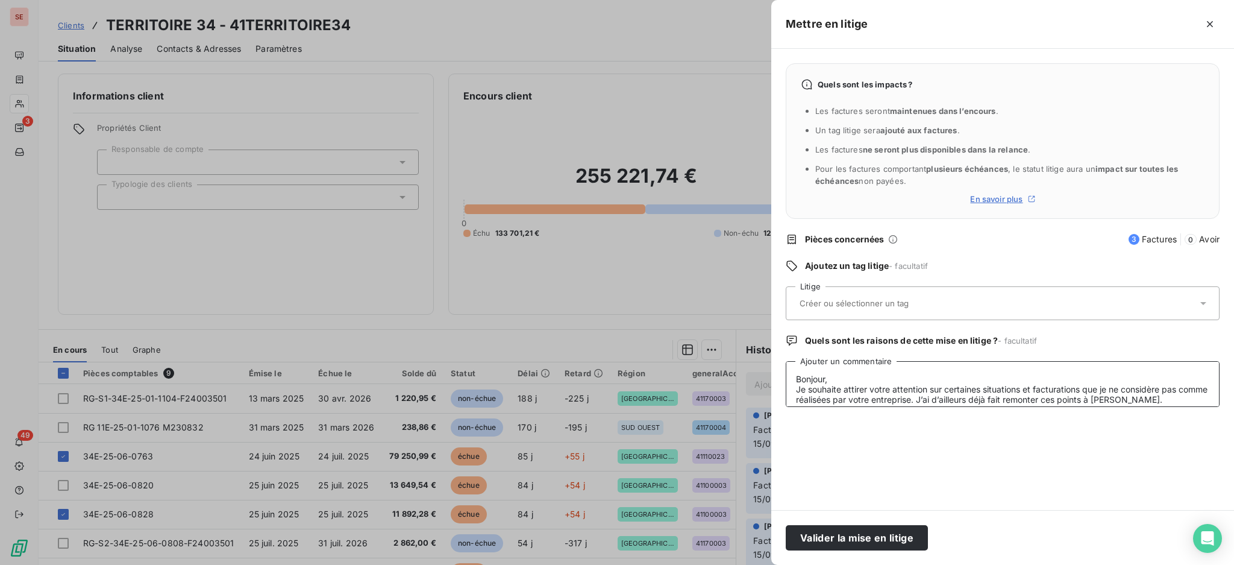
scroll to position [8, 0]
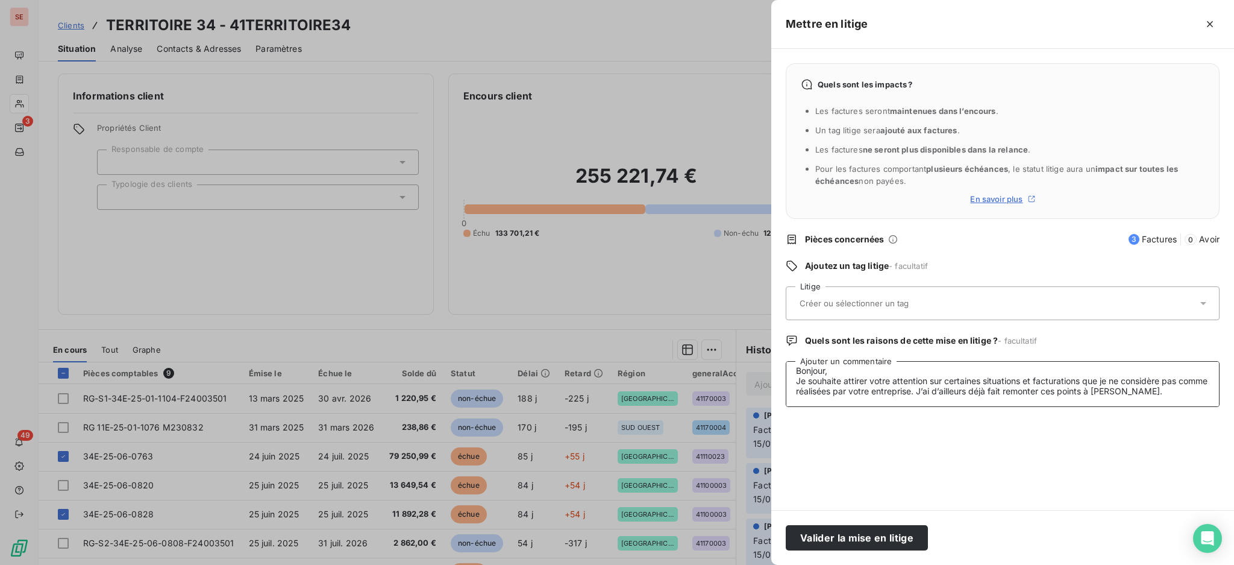
click at [791, 371] on textarea "Bonjour, Je souhaite attirer votre attention sur certaines situations et factur…" at bounding box center [1003, 384] width 434 height 46
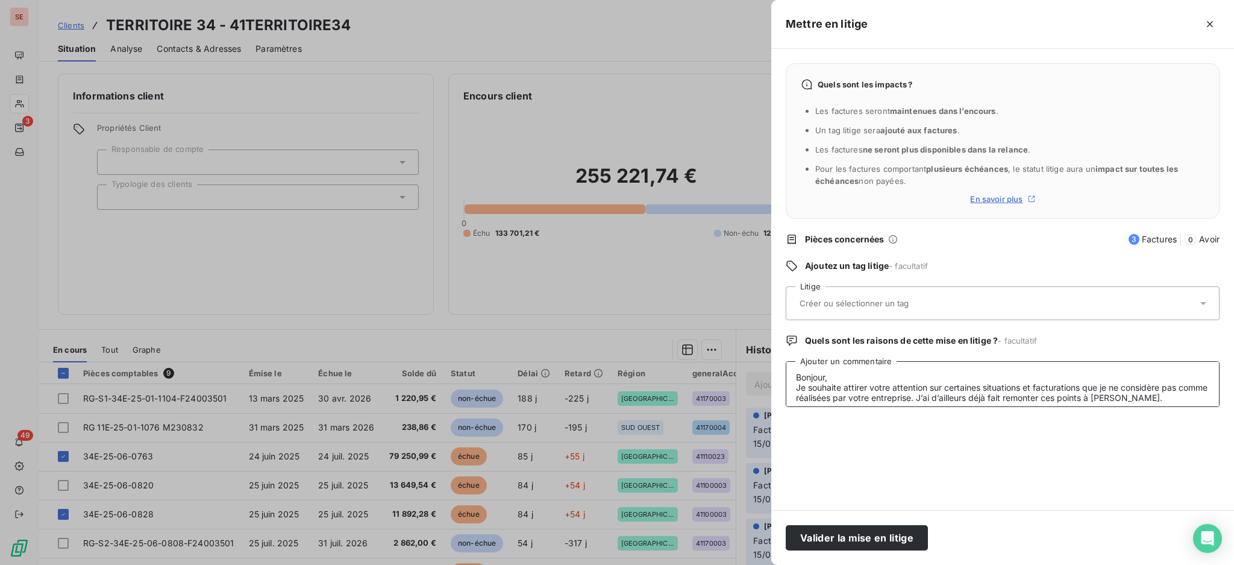
scroll to position [0, 0]
drag, startPoint x: 854, startPoint y: 365, endPoint x: 781, endPoint y: 372, distance: 73.2
click at [781, 372] on div "Quels sont les impacts ? Les factures seront maintenues dans l’encours . Un tag…" at bounding box center [1003, 279] width 463 height 461
paste textarea "mmc@passagersdesvilles.fr"
click at [793, 372] on textarea "mmc@passagersdesvilles.fr Je souhaite attirer votre attention sur certaines sit…" at bounding box center [1003, 384] width 434 height 46
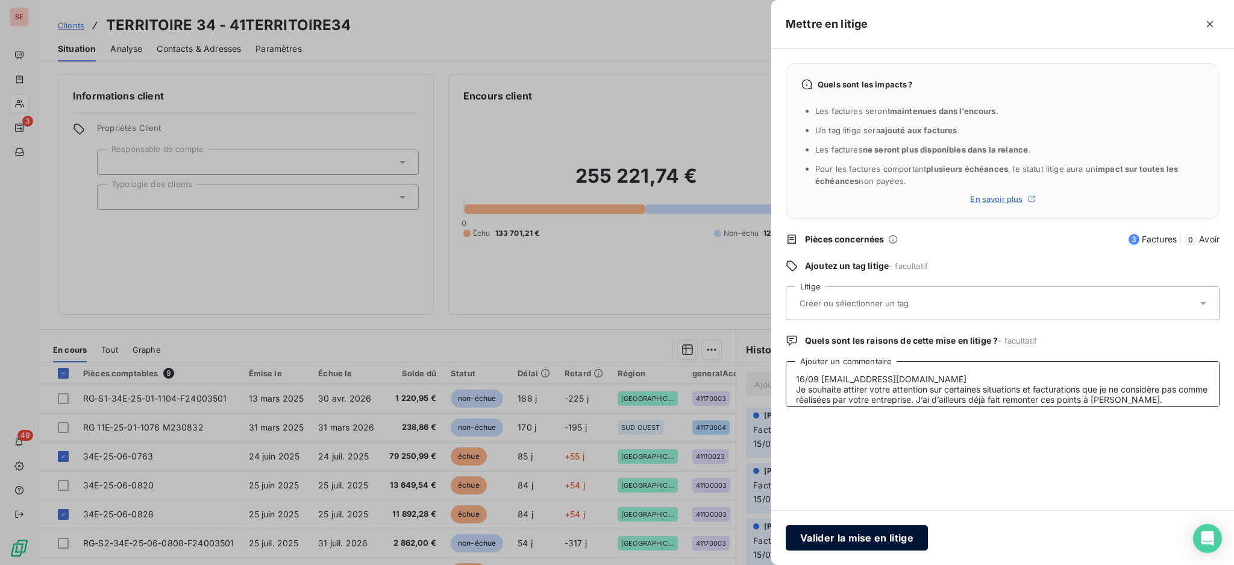
type textarea "16/09 mmc@passagersdesvilles.fr Je souhaite attirer votre attention sur certain…"
click at [823, 534] on button "Valider la mise en litige" at bounding box center [857, 537] width 142 height 25
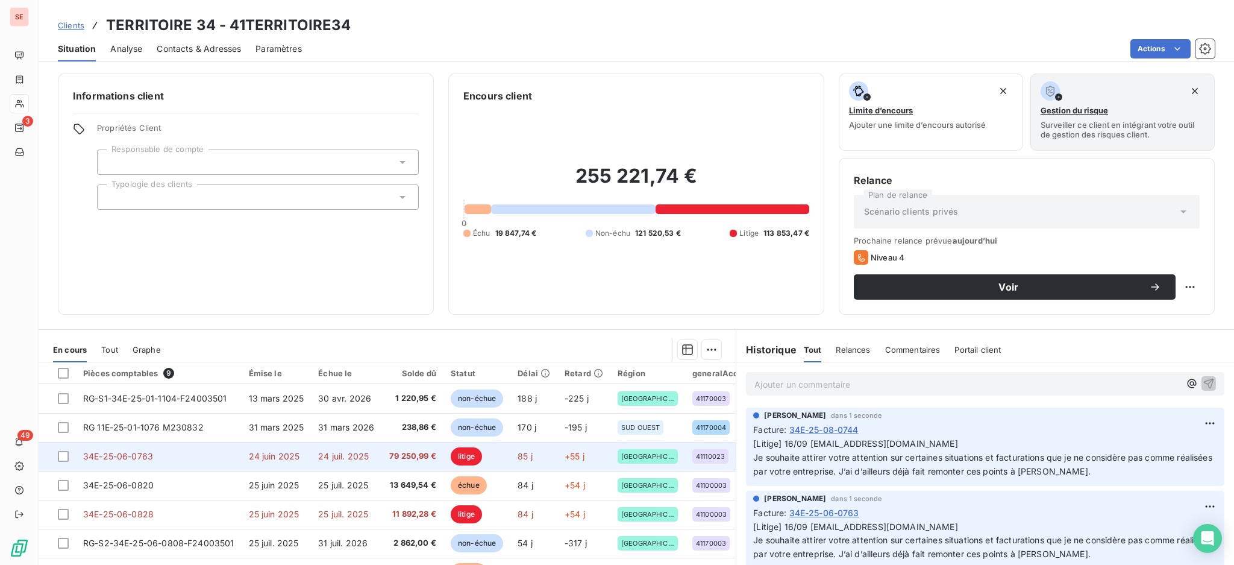
click at [415, 458] on span "79 250,99 €" at bounding box center [413, 456] width 48 height 12
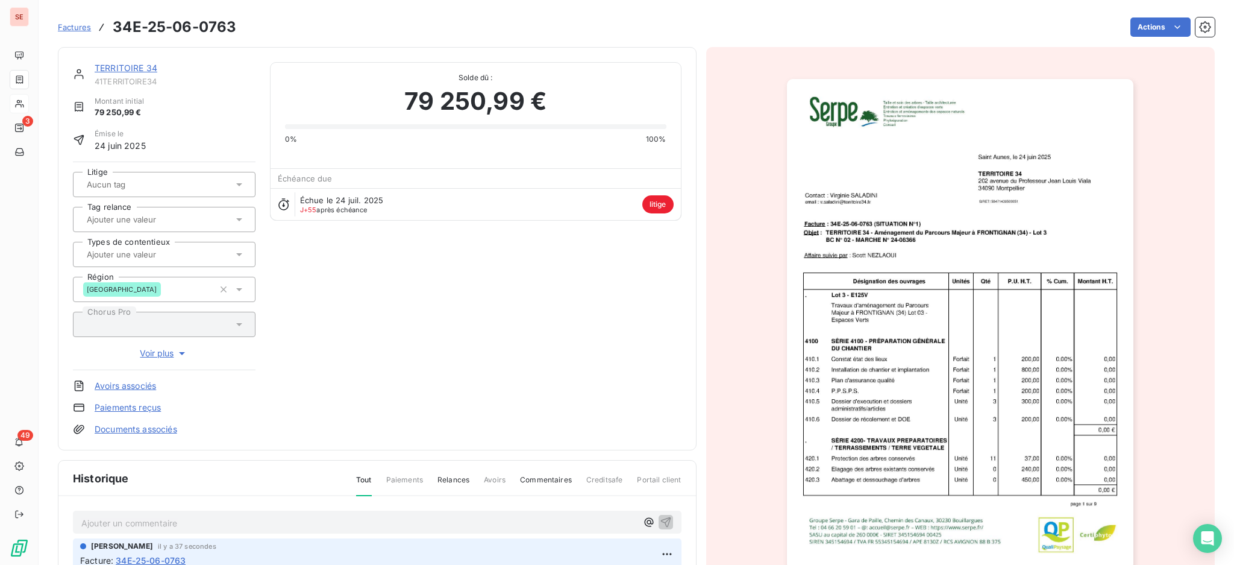
click at [237, 184] on icon at bounding box center [239, 184] width 6 height 3
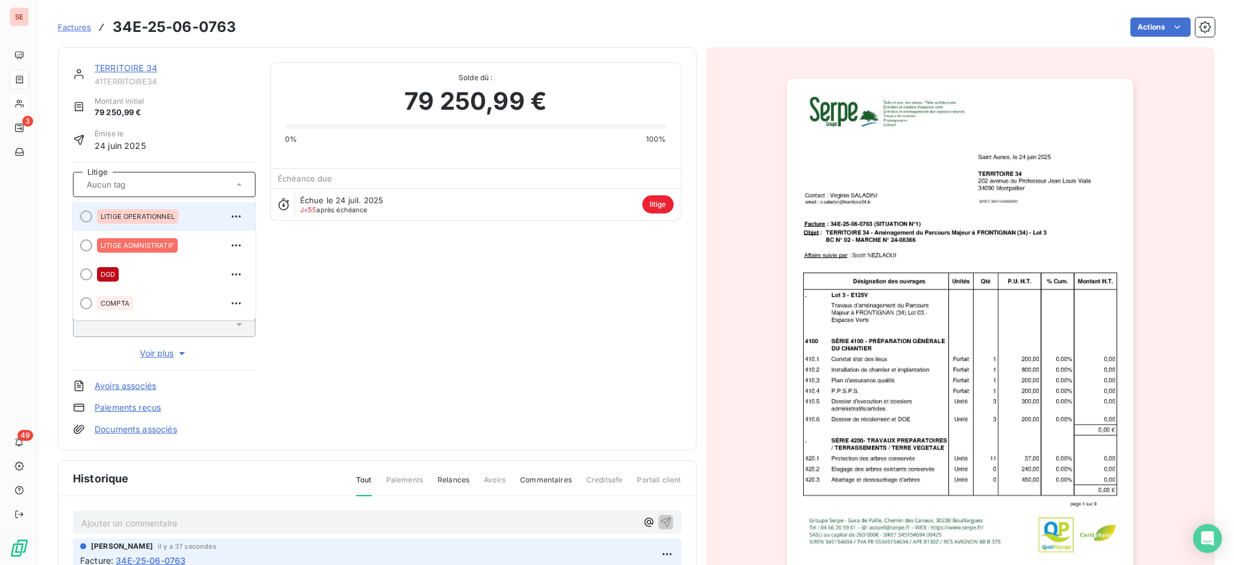
click at [142, 216] on span "LITIGE OPERATIONNEL" at bounding box center [138, 216] width 74 height 7
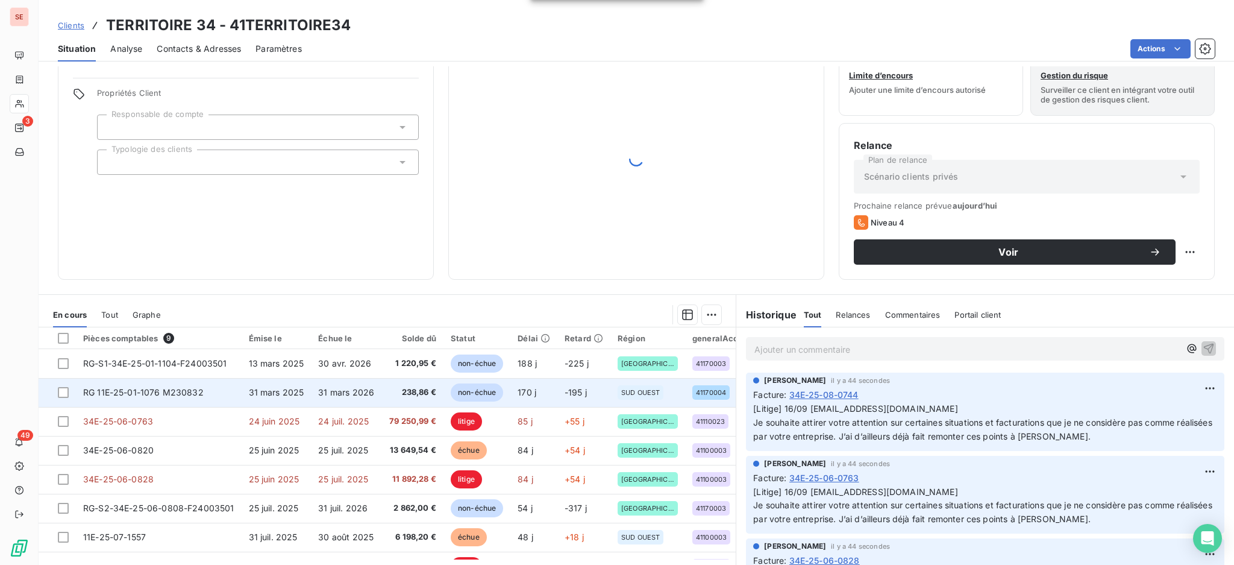
scroll to position [65, 0]
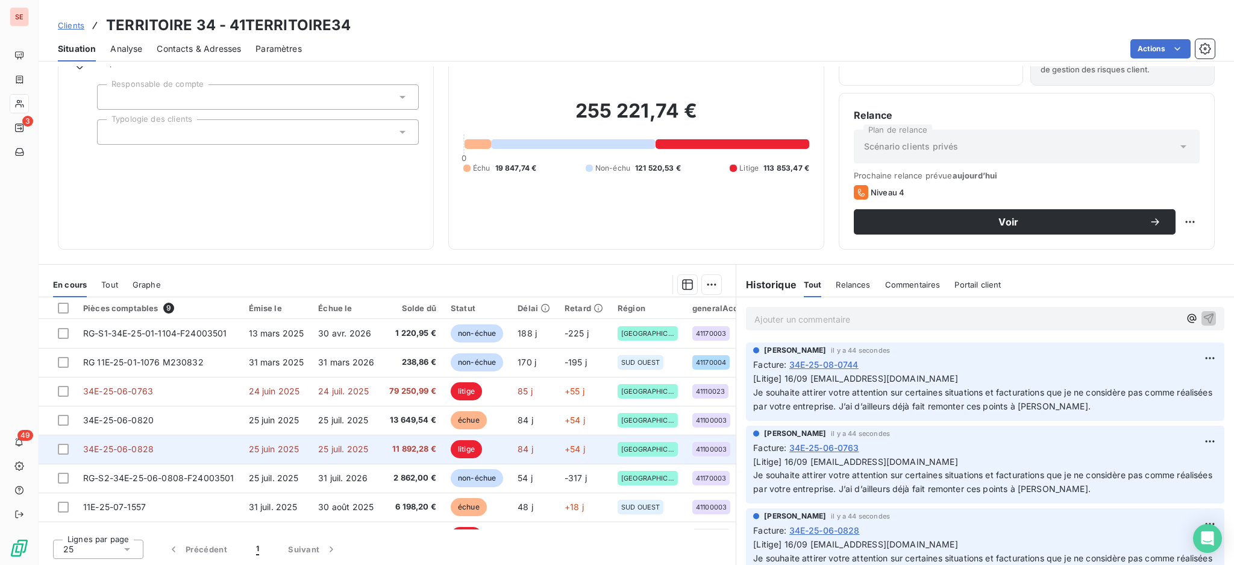
click at [385, 456] on td "11 892,28 €" at bounding box center [413, 449] width 62 height 29
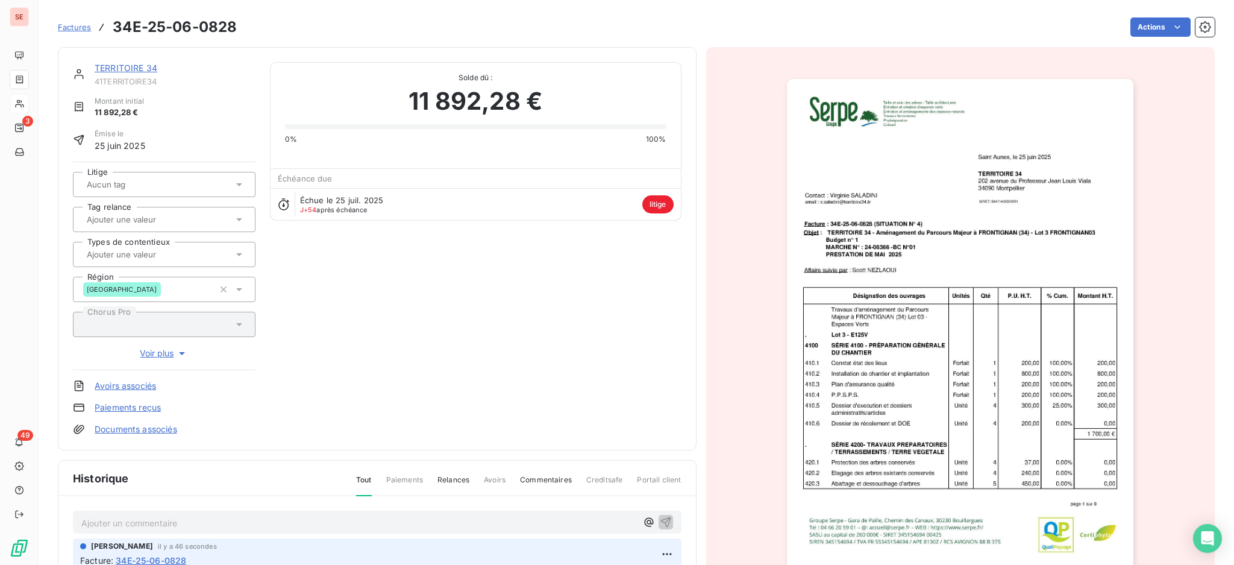
click at [238, 184] on icon at bounding box center [239, 184] width 6 height 3
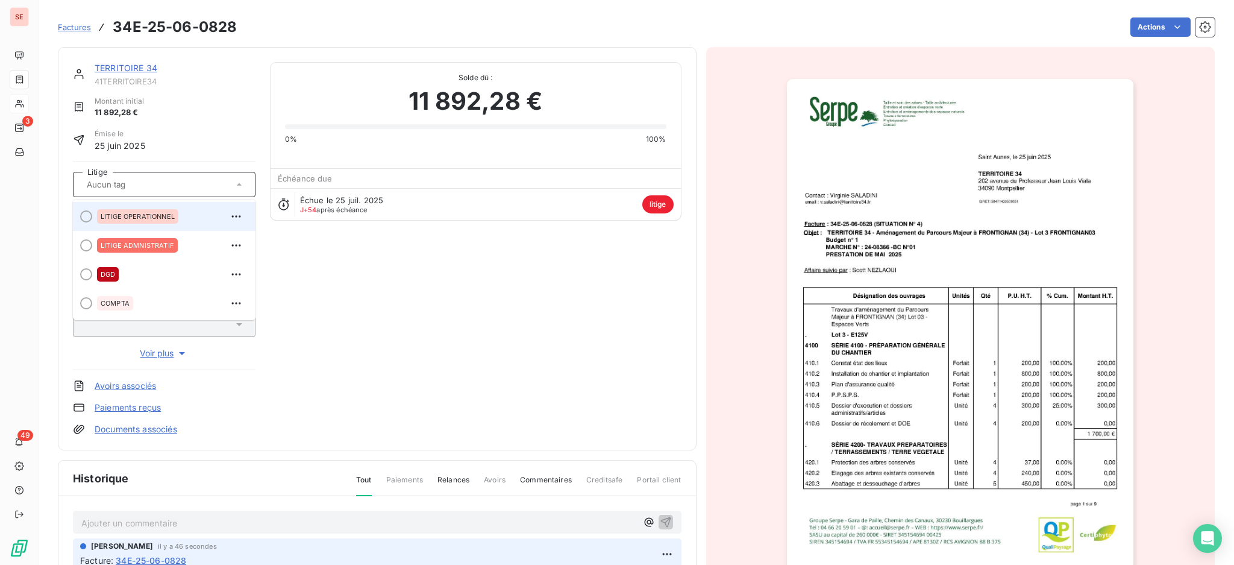
click at [169, 213] on span "LITIGE OPERATIONNEL" at bounding box center [138, 216] width 74 height 7
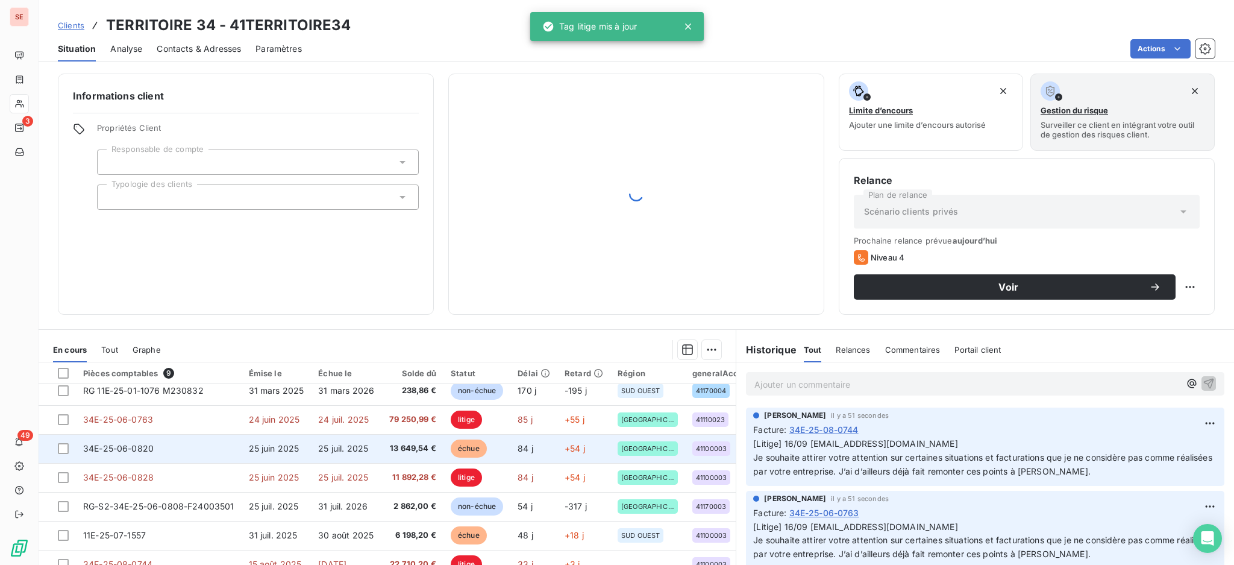
scroll to position [54, 0]
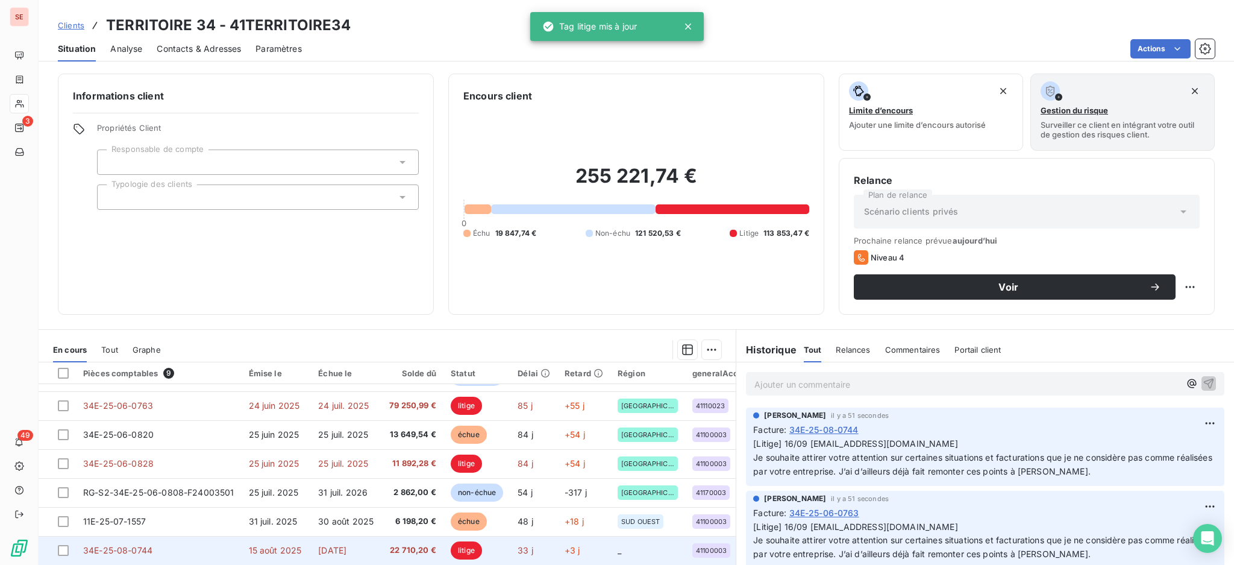
click at [347, 548] on span "[DATE]" at bounding box center [332, 550] width 28 height 10
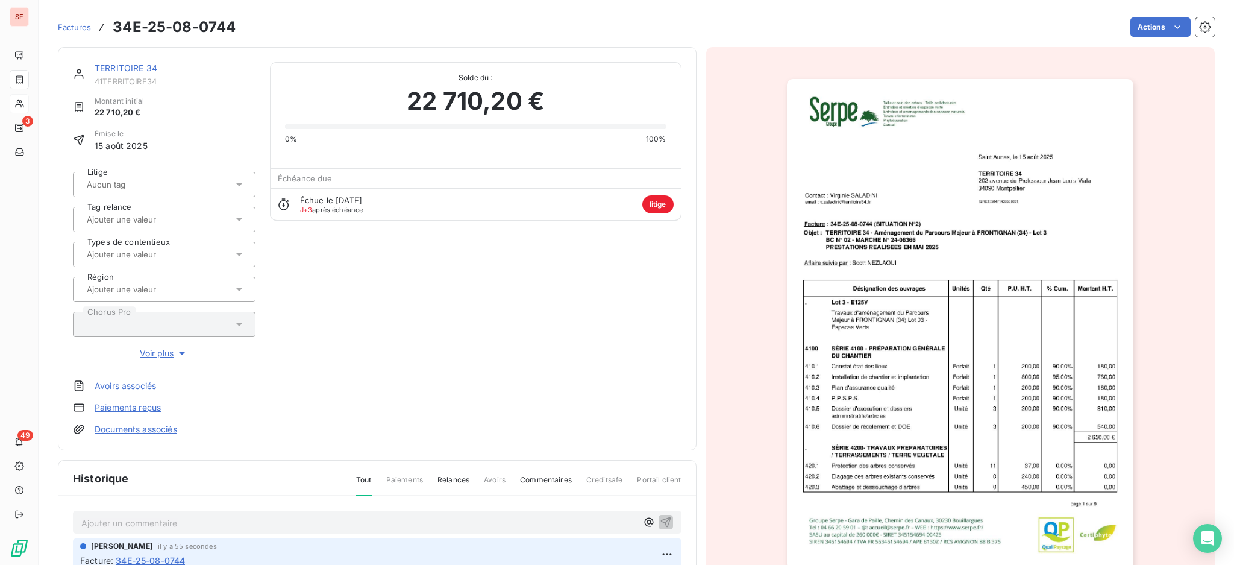
click at [237, 184] on icon at bounding box center [239, 184] width 6 height 3
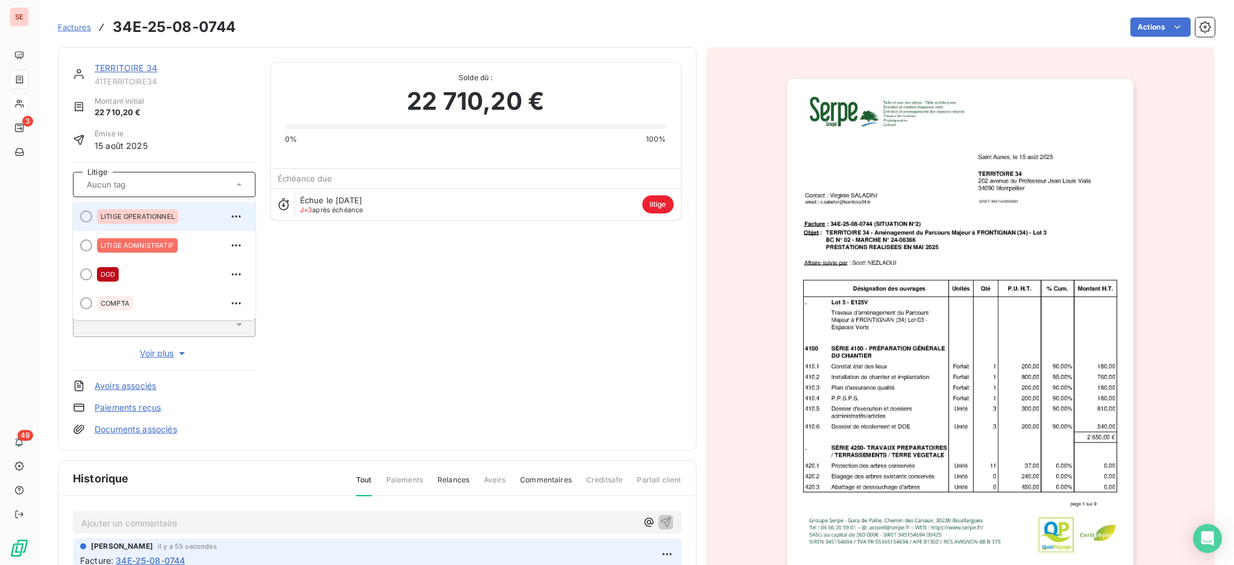
click at [169, 216] on span "LITIGE OPERATIONNEL" at bounding box center [138, 216] width 74 height 7
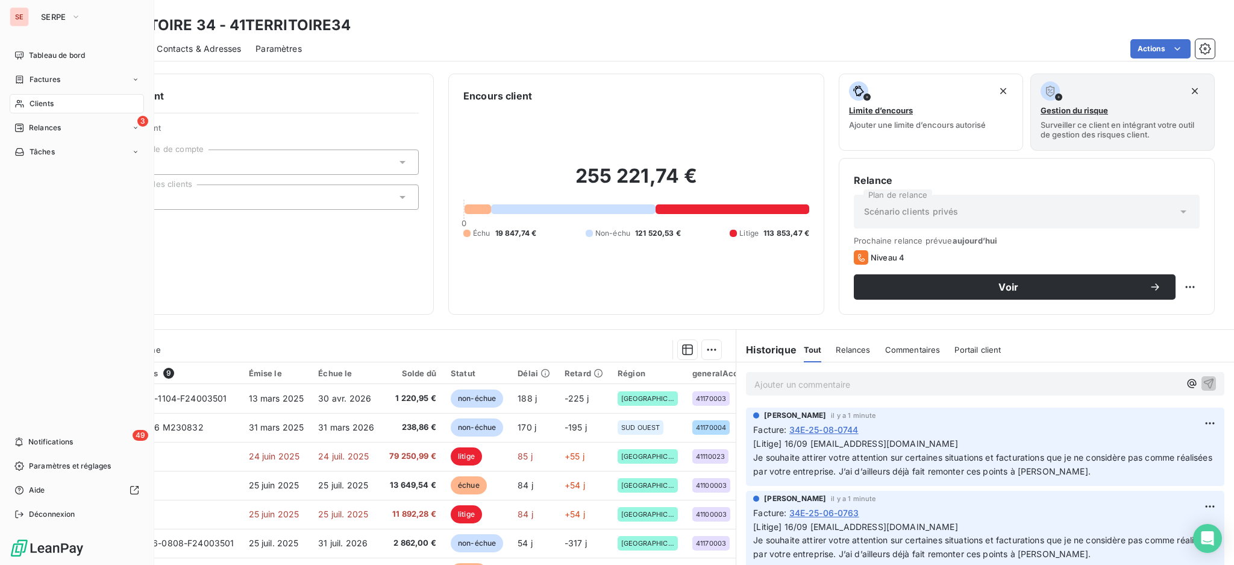
click at [37, 106] on span "Clients" at bounding box center [42, 103] width 24 height 11
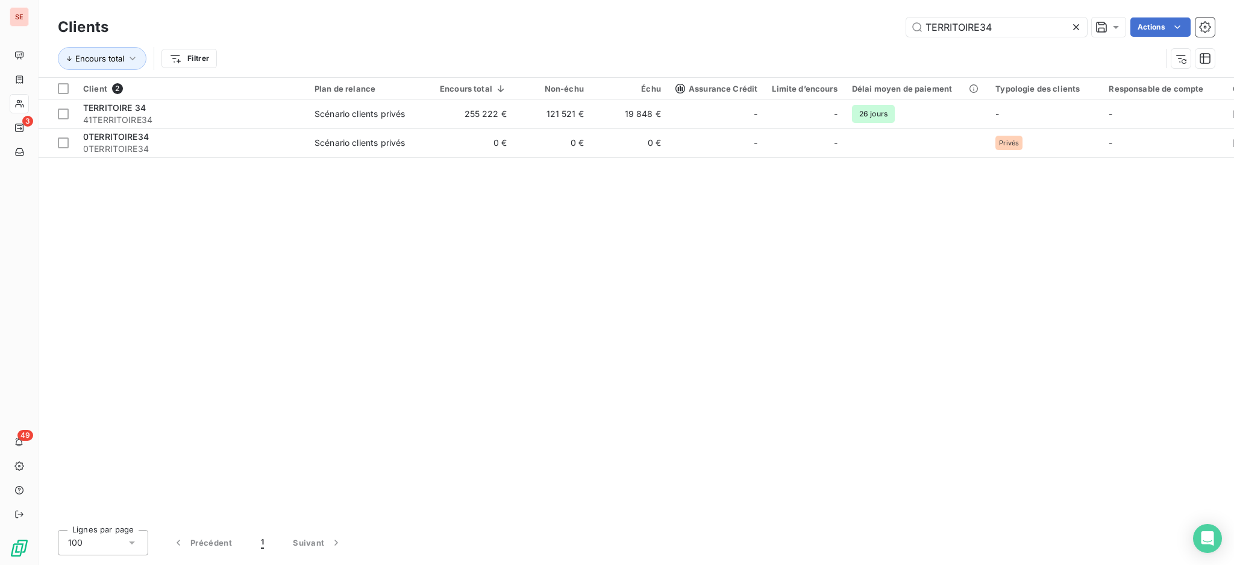
drag, startPoint x: 917, startPoint y: 25, endPoint x: 696, endPoint y: 24, distance: 221.8
click at [696, 24] on div "TERRITOIRE34 Actions" at bounding box center [669, 26] width 1092 height 19
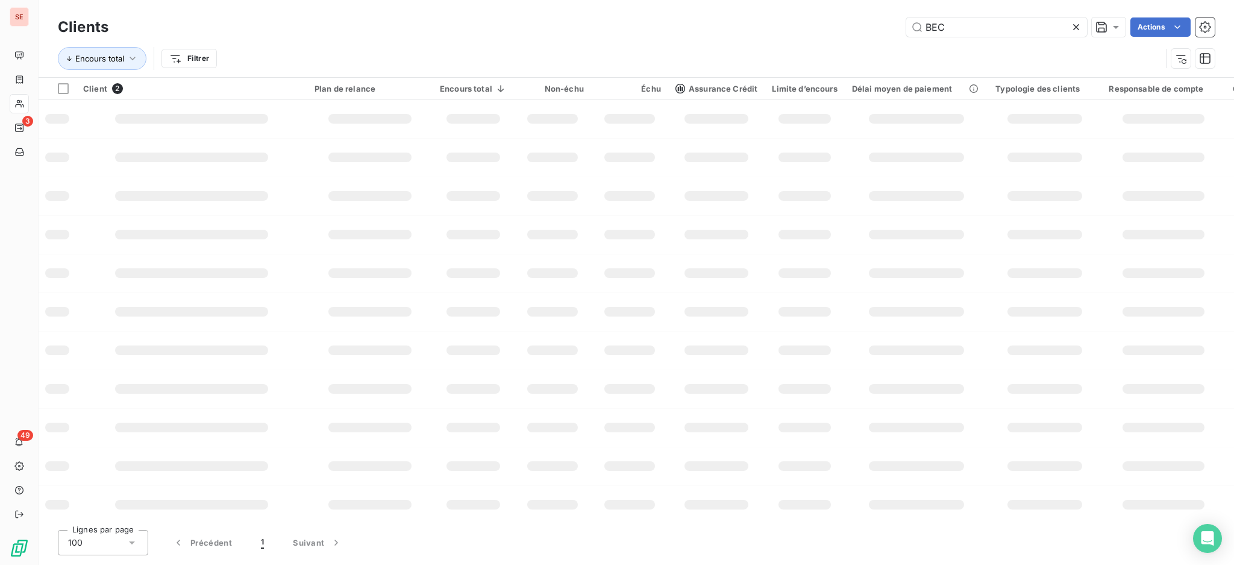
type input "BEC"
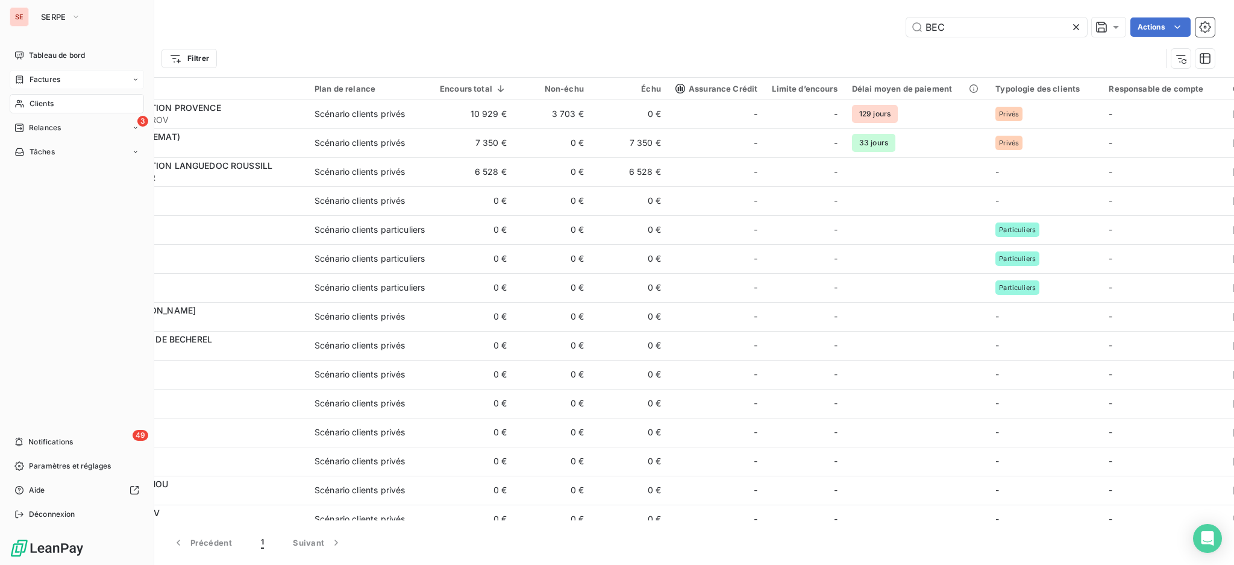
click at [47, 78] on span "Factures" at bounding box center [45, 79] width 31 height 11
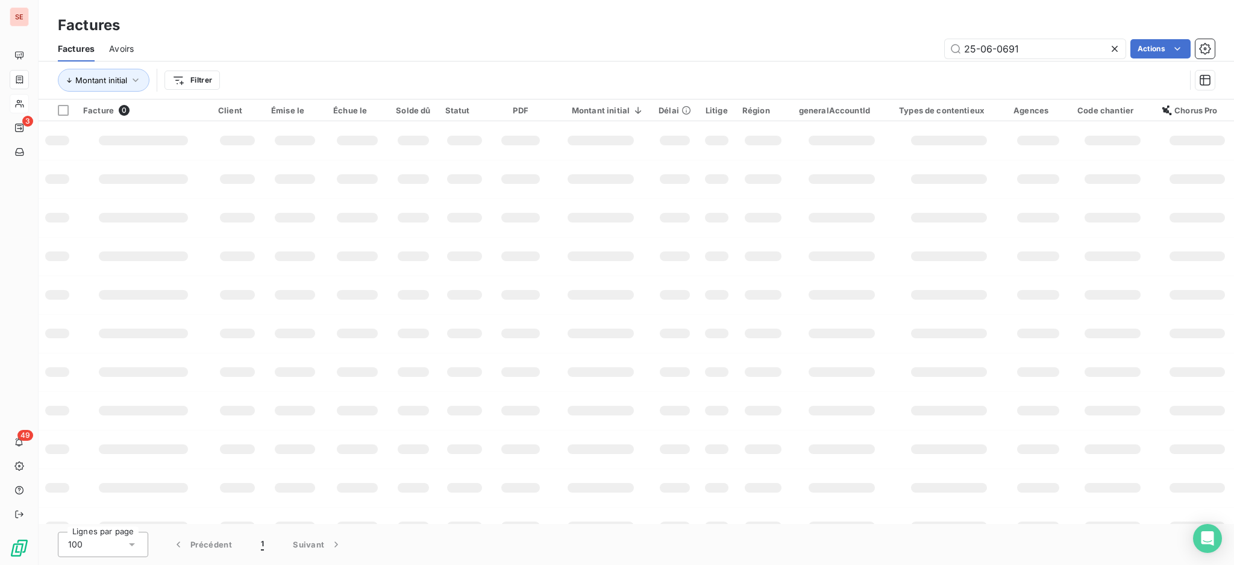
drag, startPoint x: 1052, startPoint y: 44, endPoint x: 605, endPoint y: 52, distance: 446.7
click at [737, 49] on div "25-06-0691 Actions" at bounding box center [681, 48] width 1067 height 19
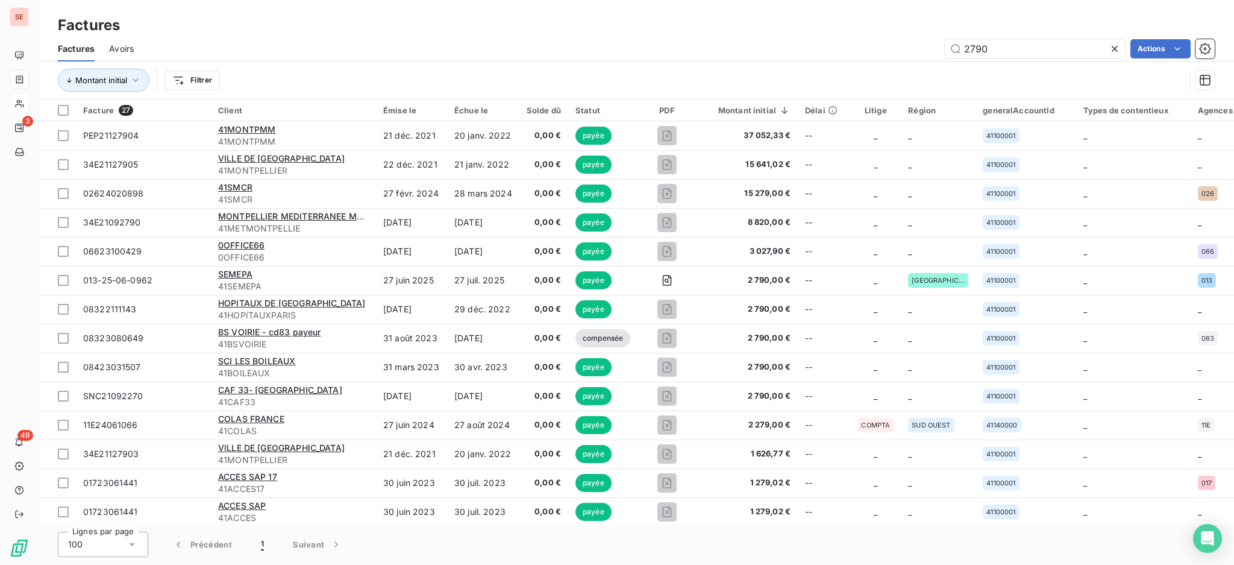
type input "2790"
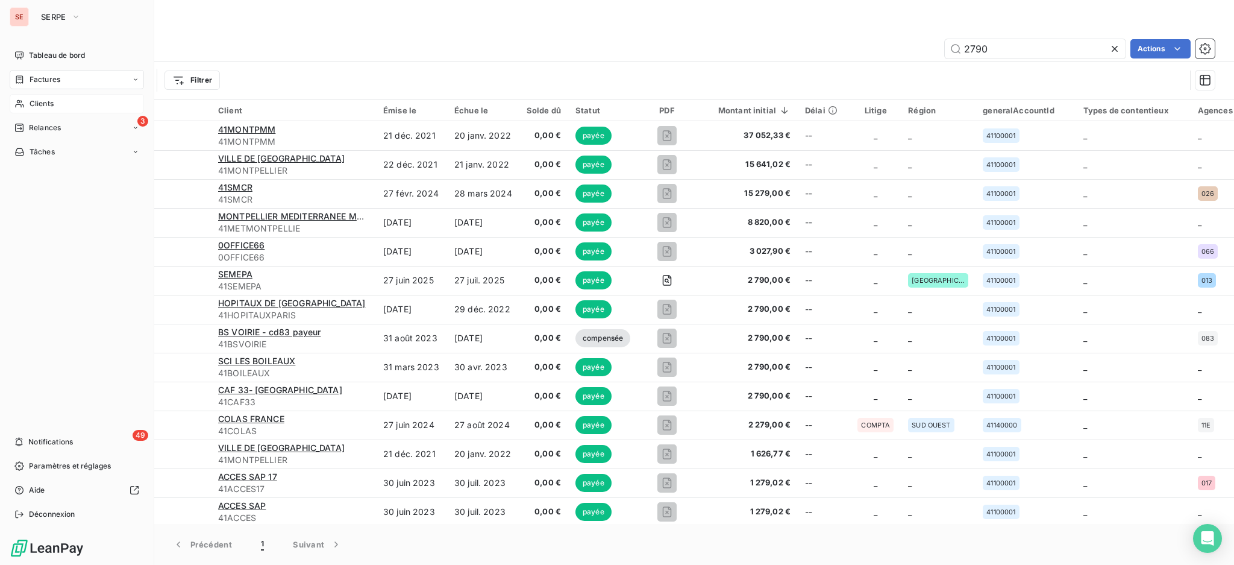
click at [31, 101] on span "Clients" at bounding box center [42, 103] width 24 height 11
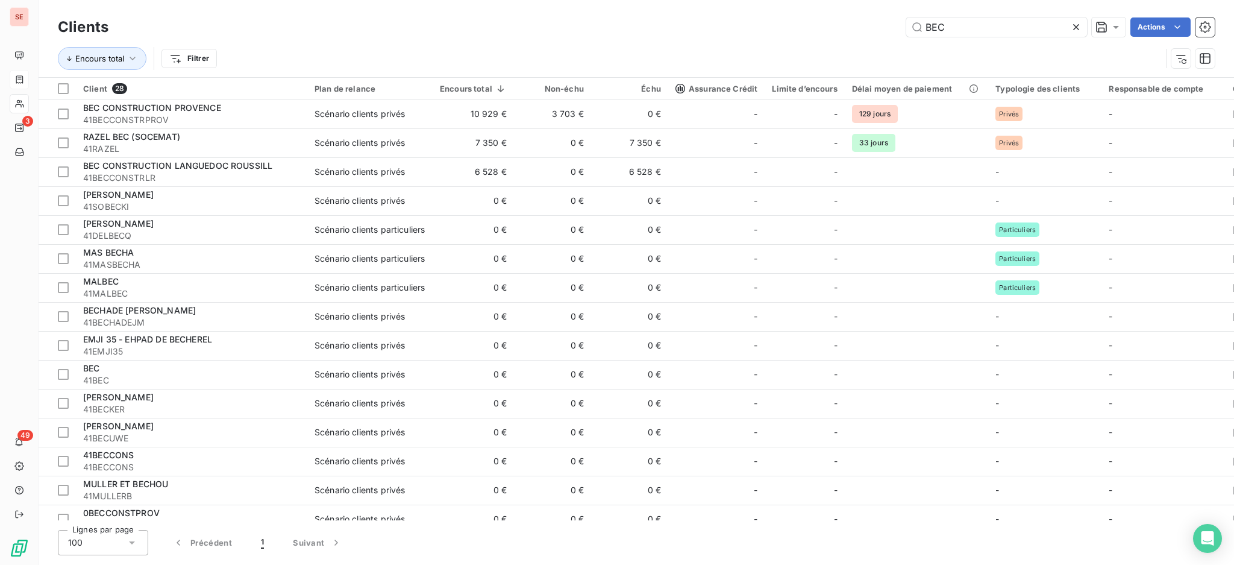
drag, startPoint x: 958, startPoint y: 32, endPoint x: 776, endPoint y: 28, distance: 182.7
click at [807, 33] on div "BEC Actions" at bounding box center [669, 26] width 1092 height 19
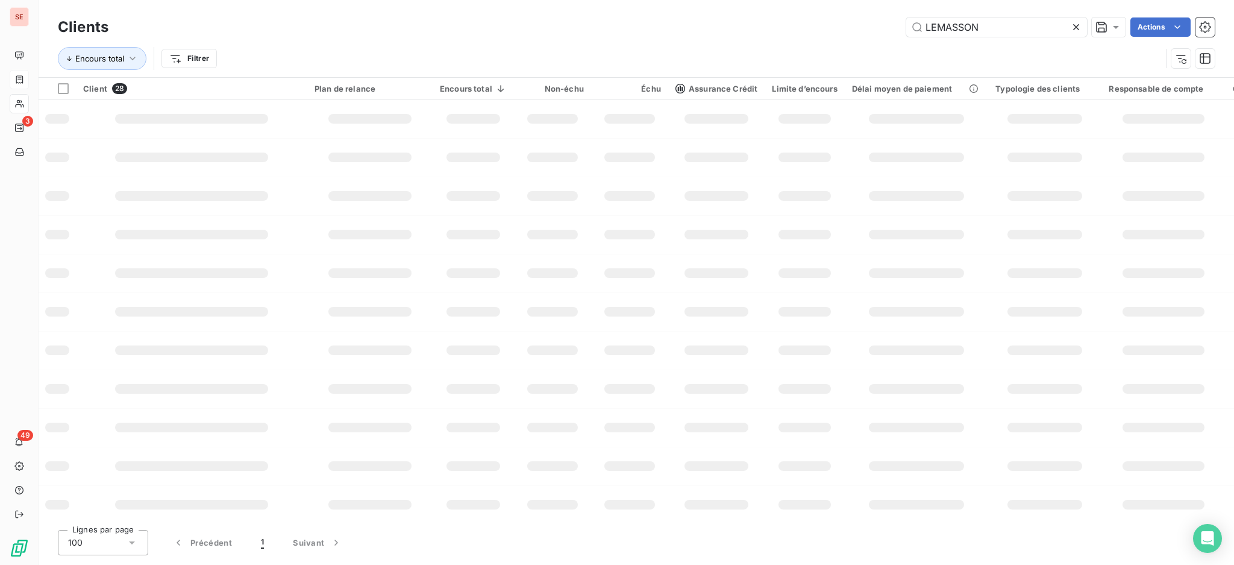
type input "LEMASSON"
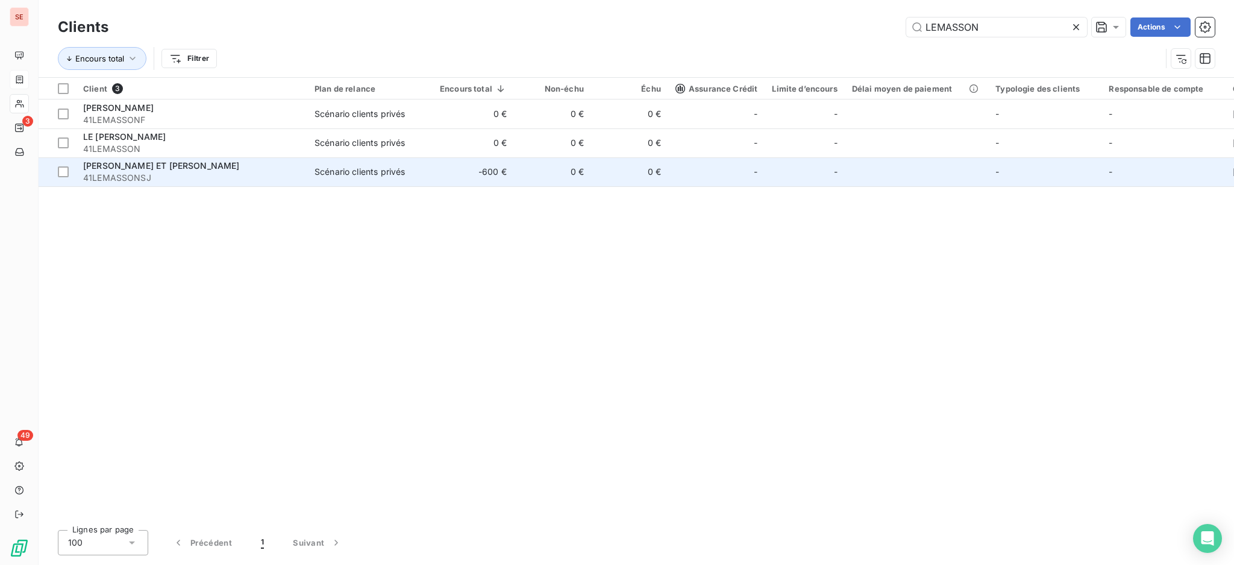
click at [222, 179] on span "41LEMASSONSJ" at bounding box center [191, 178] width 217 height 12
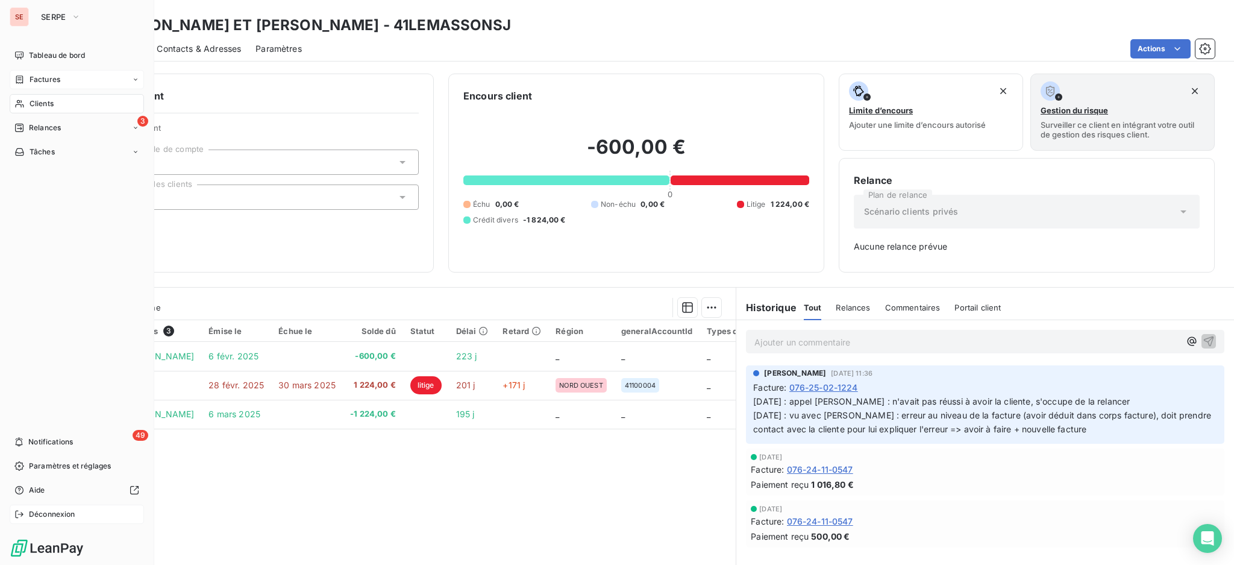
click at [55, 515] on span "Déconnexion" at bounding box center [52, 514] width 46 height 11
